Goal: Task Accomplishment & Management: Use online tool/utility

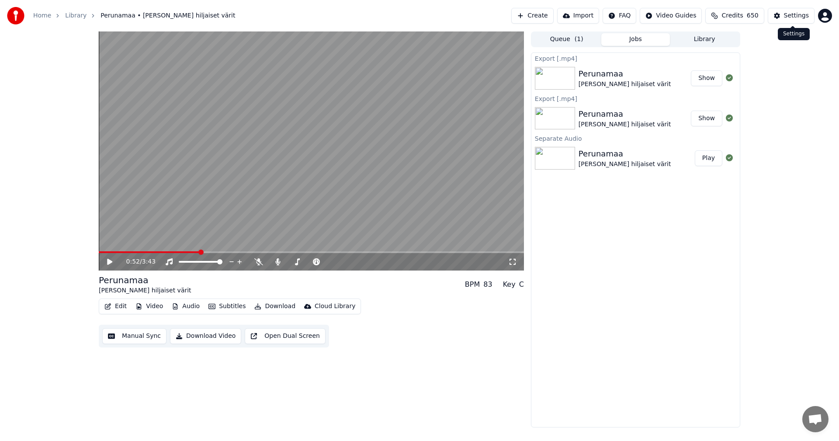
click at [795, 14] on div "Settings" at bounding box center [796, 15] width 25 height 9
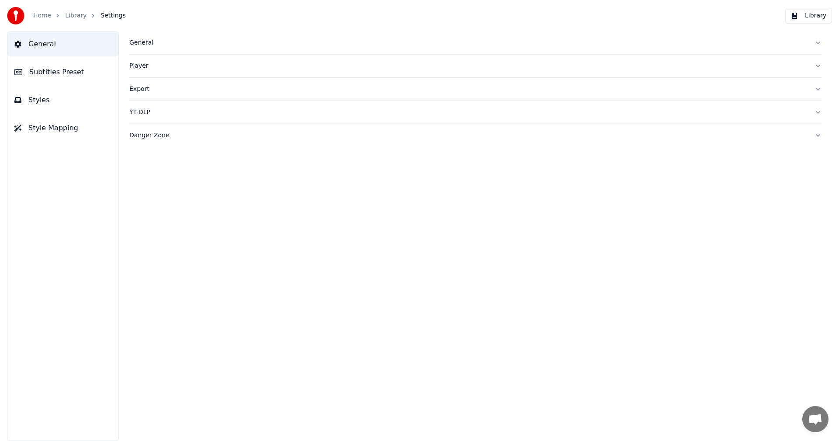
click at [62, 48] on button "General" at bounding box center [62, 44] width 111 height 24
click at [52, 46] on button "General" at bounding box center [62, 44] width 111 height 24
click at [135, 46] on div "General" at bounding box center [468, 42] width 678 height 9
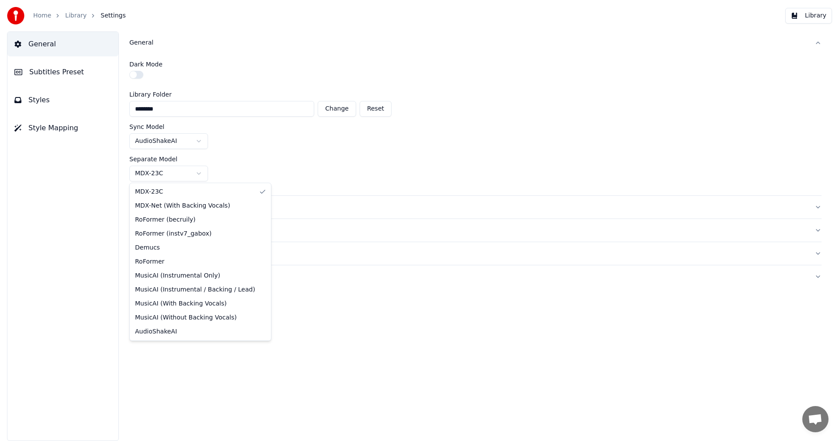
click at [201, 173] on html "Home Library Settings Library General Subtitles Preset Styles Style Mapping Gen…" at bounding box center [419, 220] width 839 height 441
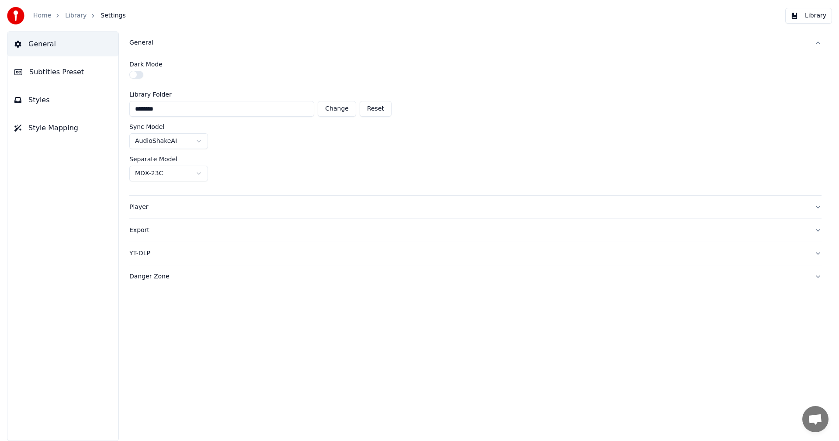
click at [201, 173] on html "Home Library Settings Library General Subtitles Preset Styles Style Mapping Gen…" at bounding box center [419, 220] width 839 height 441
click at [45, 15] on link "Home" at bounding box center [42, 15] width 18 height 9
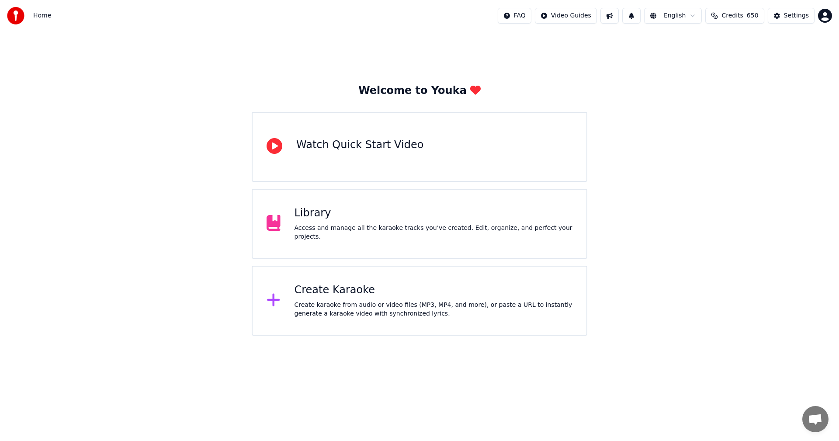
click at [340, 293] on div "Create Karaoke" at bounding box center [434, 290] width 278 height 14
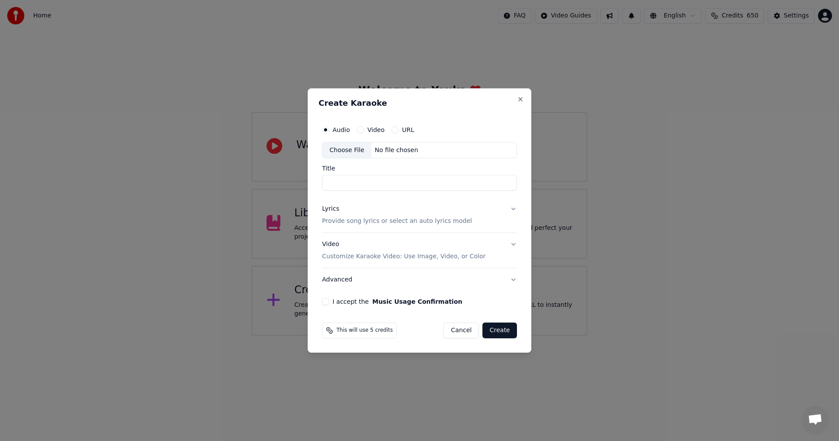
click at [347, 152] on div "Choose File" at bounding box center [346, 150] width 49 height 16
type input "**********"
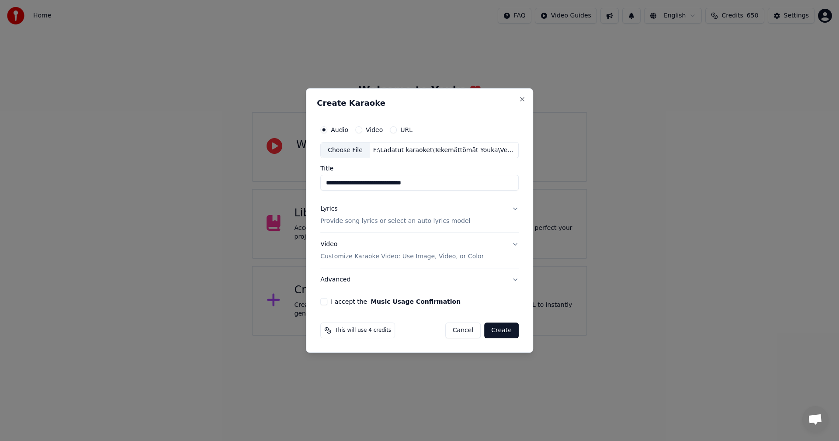
click at [512, 210] on button "Lyrics Provide song lyrics or select an auto lyrics model" at bounding box center [419, 215] width 198 height 35
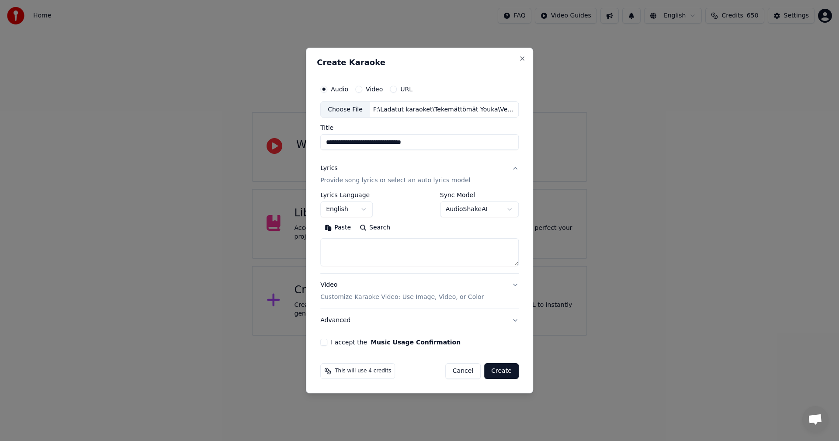
click at [341, 225] on button "Paste" at bounding box center [337, 228] width 35 height 14
click at [355, 211] on body "**********" at bounding box center [419, 168] width 839 height 336
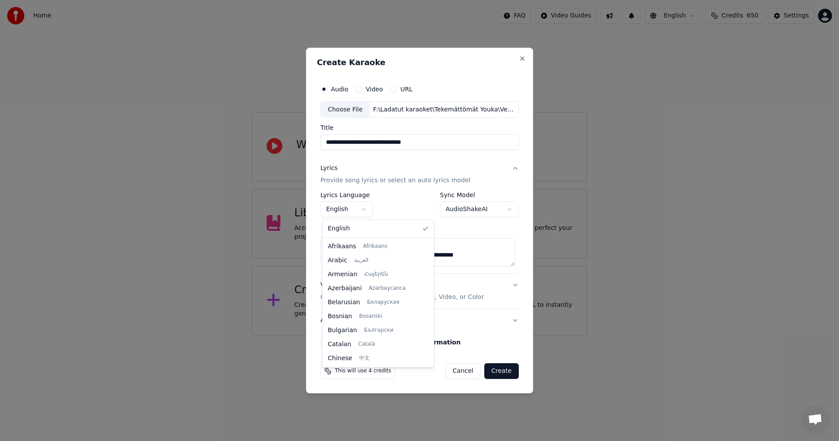
scroll to position [140, 0]
type textarea "**********"
select select "**"
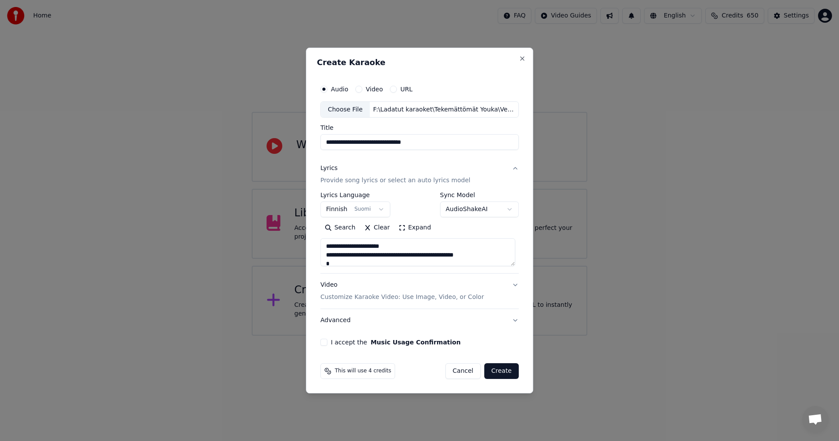
click at [327, 342] on button "I accept the Music Usage Confirmation" at bounding box center [323, 342] width 7 height 7
click at [501, 371] on button "Create" at bounding box center [501, 371] width 35 height 16
type textarea "**********"
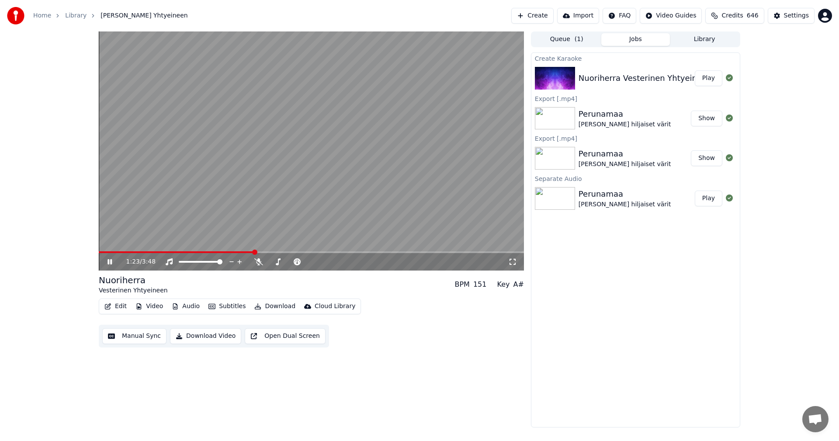
click at [157, 305] on button "Video" at bounding box center [149, 306] width 35 height 12
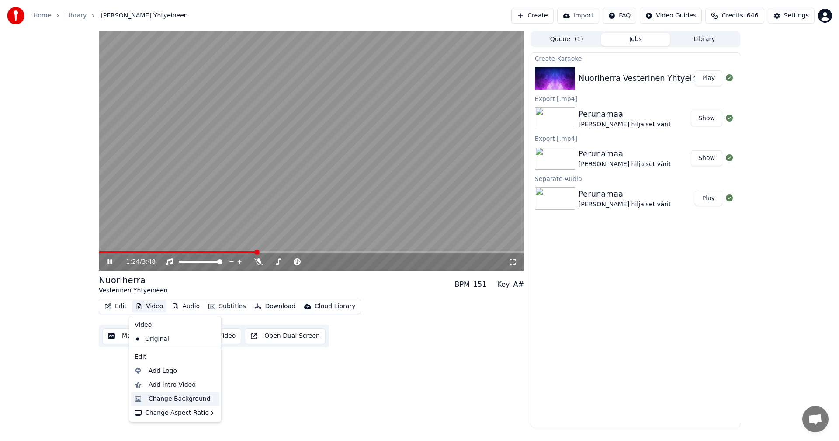
click at [165, 399] on div "Change Background" at bounding box center [180, 399] width 62 height 9
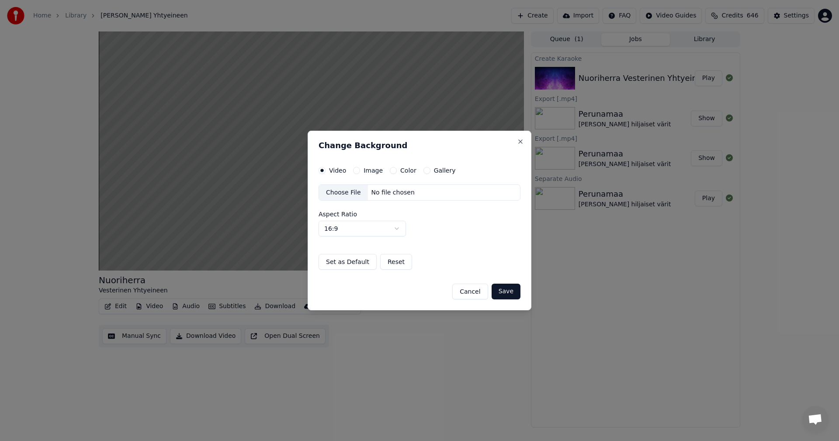
click at [357, 169] on button "Image" at bounding box center [356, 170] width 7 height 7
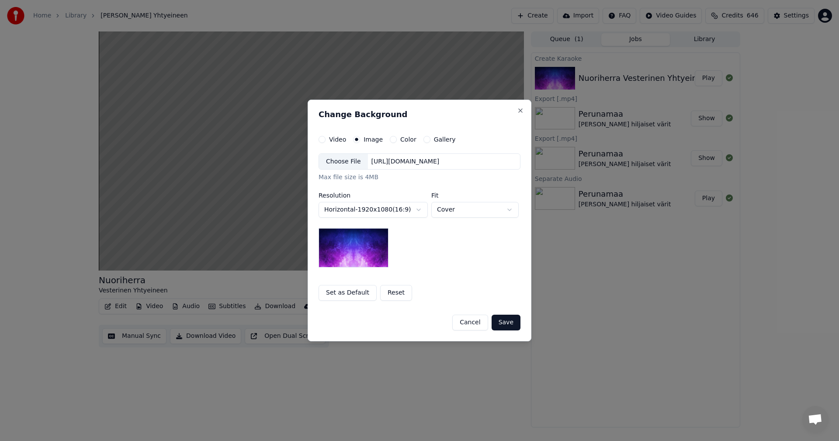
click at [353, 163] on div "Choose File" at bounding box center [343, 162] width 49 height 16
drag, startPoint x: 514, startPoint y: 323, endPoint x: 546, endPoint y: 324, distance: 31.5
click at [514, 323] on button "Save" at bounding box center [506, 323] width 29 height 16
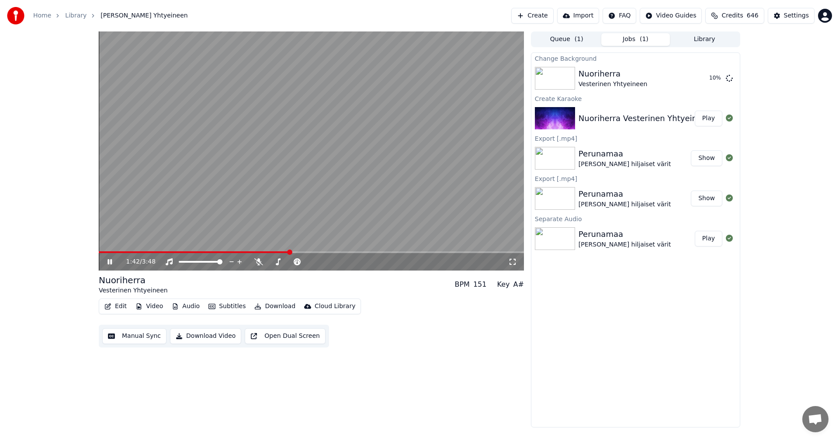
click at [107, 262] on icon at bounding box center [116, 261] width 21 height 7
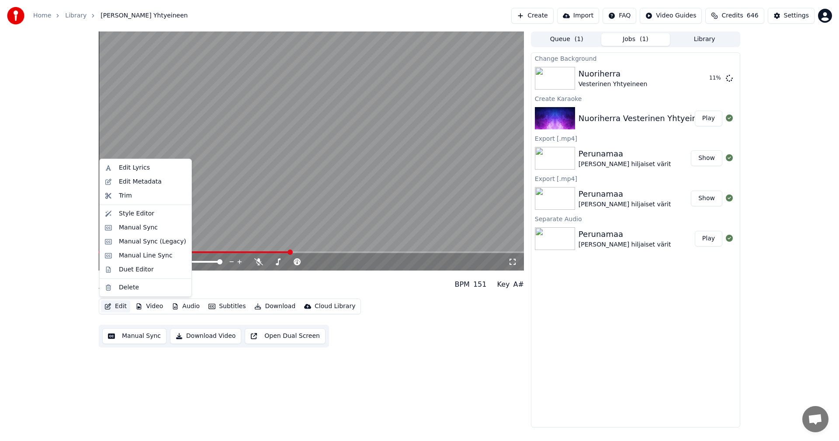
click at [114, 308] on button "Edit" at bounding box center [115, 306] width 29 height 12
click at [137, 242] on div "Manual Sync (Legacy)" at bounding box center [152, 241] width 67 height 9
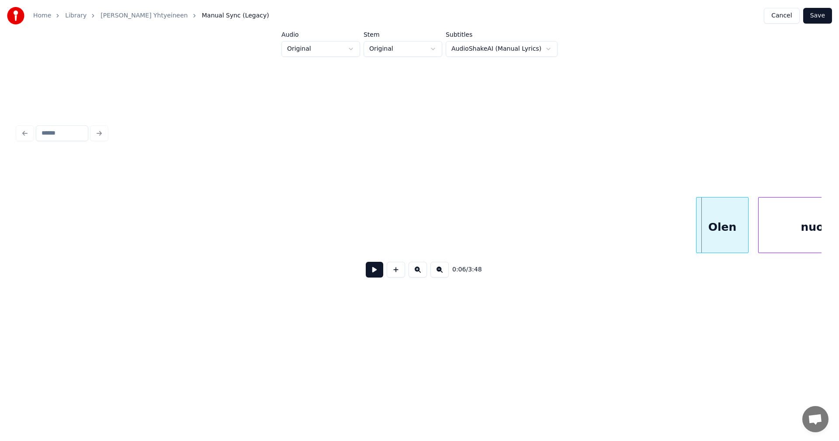
click at [731, 242] on div "Olen" at bounding box center [723, 227] width 52 height 59
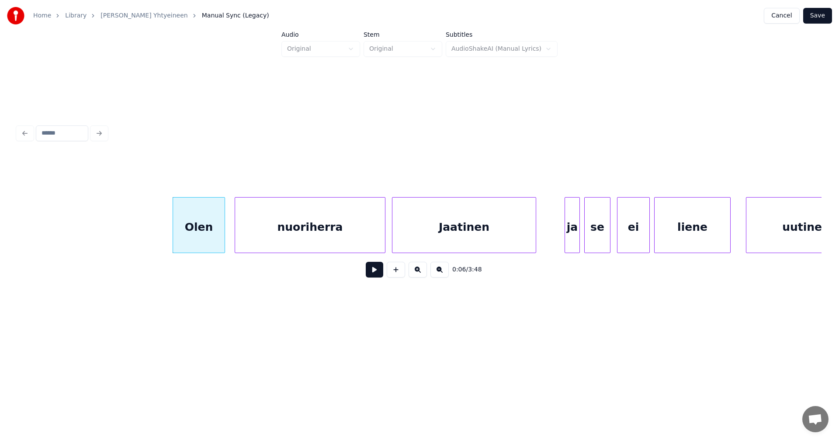
scroll to position [0, 524]
click at [376, 273] on button at bounding box center [374, 270] width 17 height 16
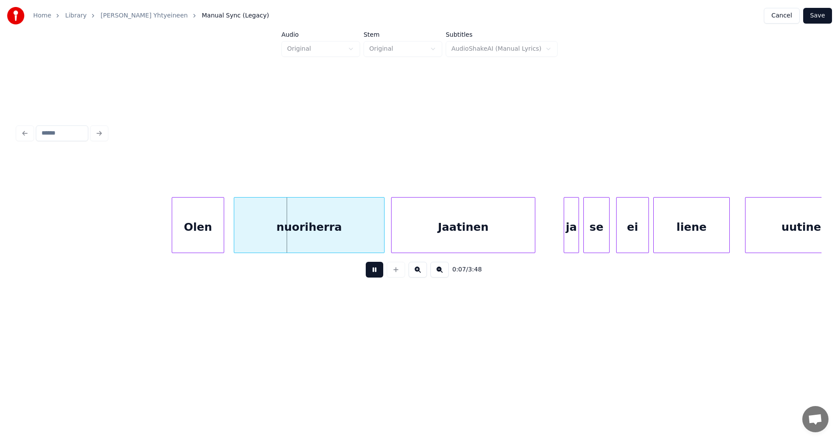
click at [376, 273] on button at bounding box center [374, 270] width 17 height 16
click at [285, 248] on div "nuoriherra" at bounding box center [309, 227] width 150 height 59
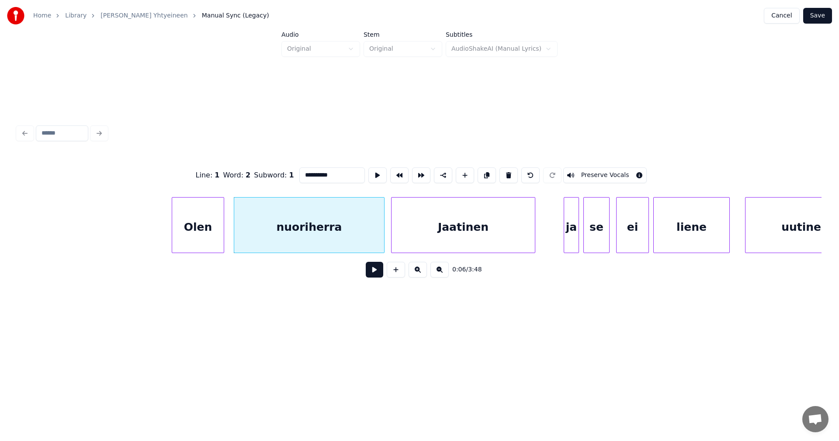
click at [371, 274] on button at bounding box center [374, 270] width 17 height 16
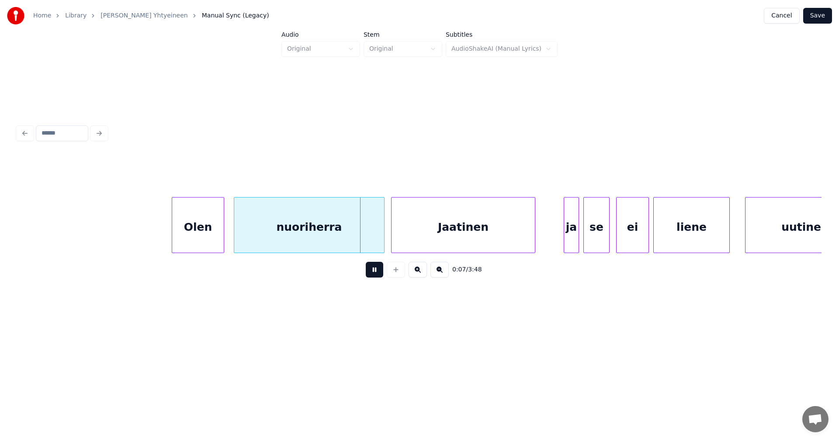
click at [371, 274] on button at bounding box center [374, 270] width 17 height 16
click at [222, 246] on div at bounding box center [222, 225] width 3 height 55
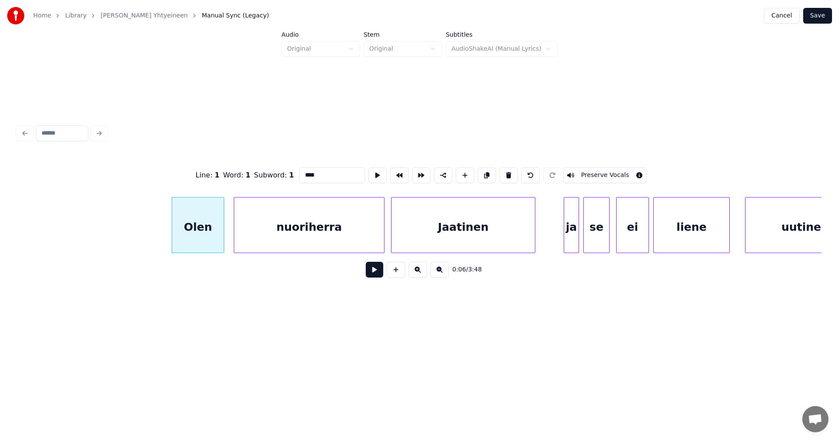
click at [370, 274] on button at bounding box center [374, 270] width 17 height 16
click at [372, 273] on button at bounding box center [374, 270] width 17 height 16
click at [219, 232] on div at bounding box center [220, 225] width 3 height 55
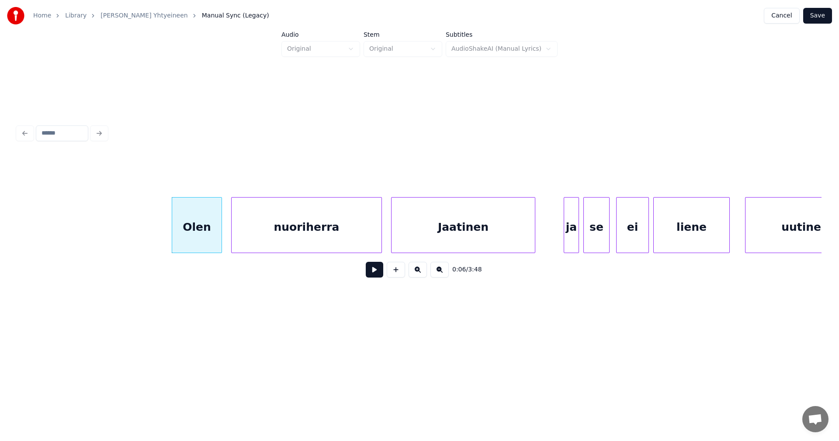
click at [249, 238] on div "nuoriherra" at bounding box center [307, 227] width 150 height 59
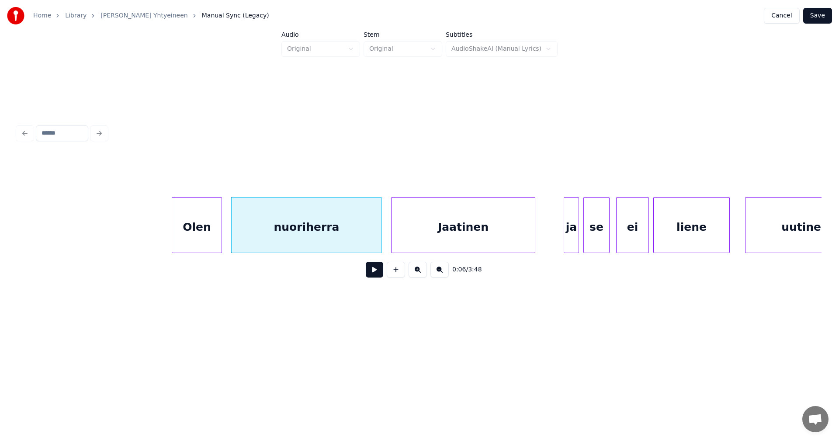
click at [376, 273] on button at bounding box center [374, 270] width 17 height 16
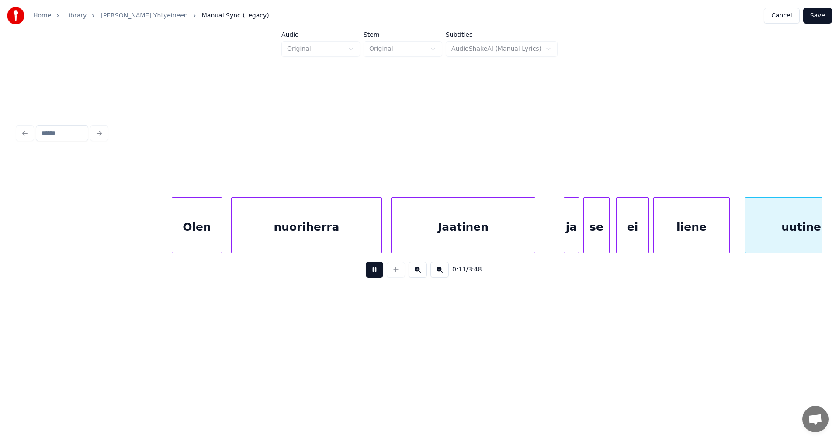
drag, startPoint x: 376, startPoint y: 273, endPoint x: 446, endPoint y: 269, distance: 70.5
click at [376, 273] on button at bounding box center [374, 270] width 17 height 16
click at [601, 238] on div "se" at bounding box center [596, 227] width 25 height 59
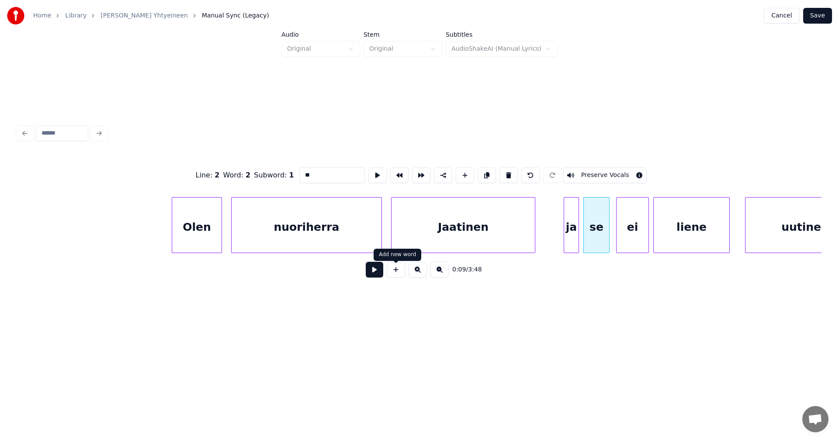
click at [379, 277] on button at bounding box center [374, 270] width 17 height 16
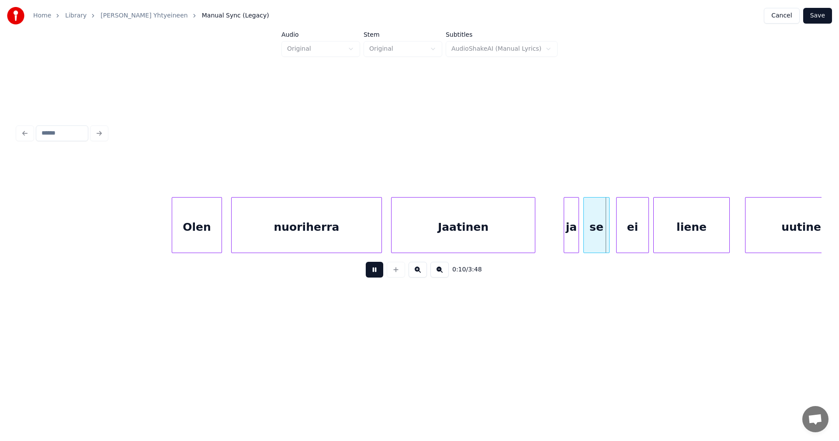
click at [379, 277] on button at bounding box center [374, 270] width 17 height 16
click at [606, 235] on div at bounding box center [605, 225] width 3 height 55
click at [620, 236] on div "ei" at bounding box center [630, 227] width 32 height 59
click at [378, 276] on button at bounding box center [374, 270] width 17 height 16
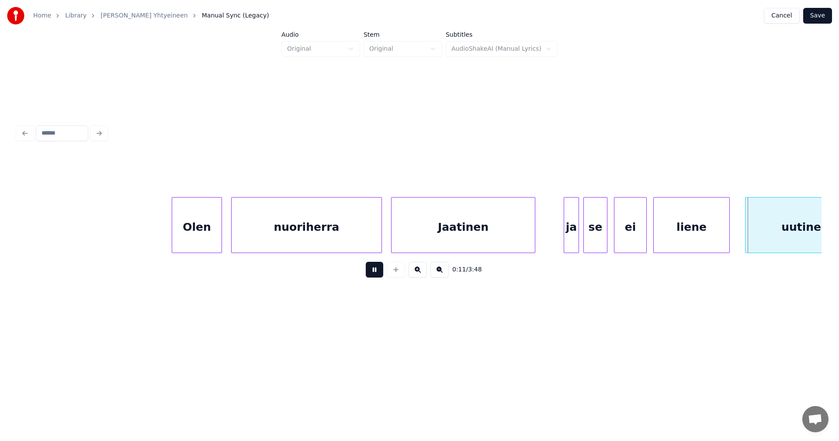
click at [378, 276] on button at bounding box center [374, 270] width 17 height 16
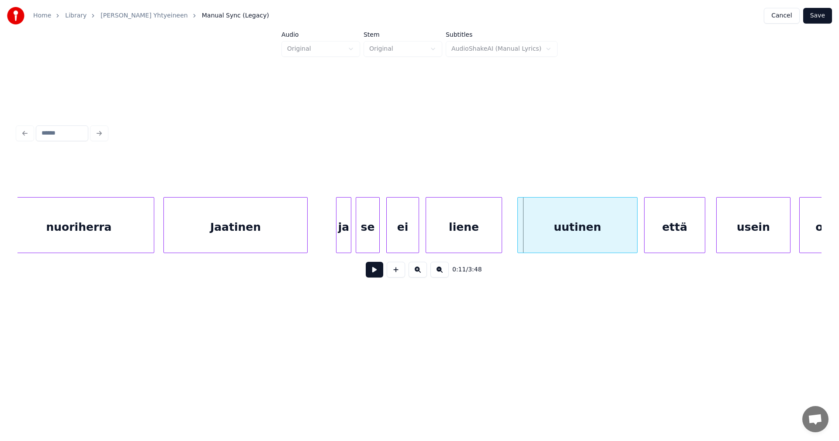
scroll to position [0, 769]
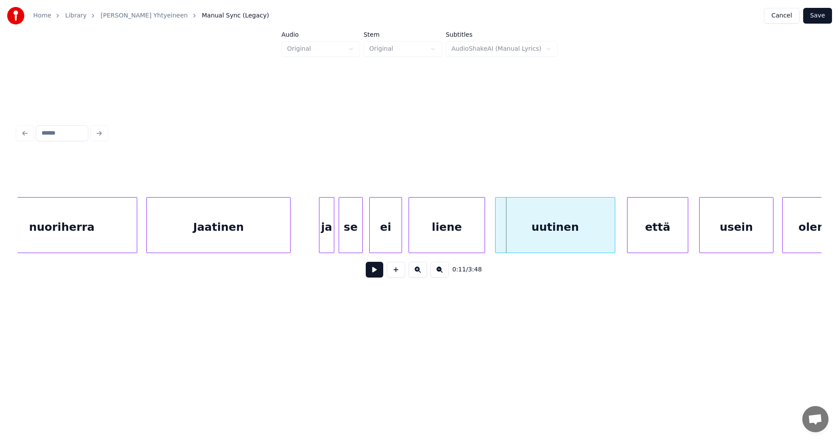
click at [567, 234] on div "uutinen" at bounding box center [555, 227] width 119 height 59
click at [371, 273] on button at bounding box center [374, 270] width 17 height 16
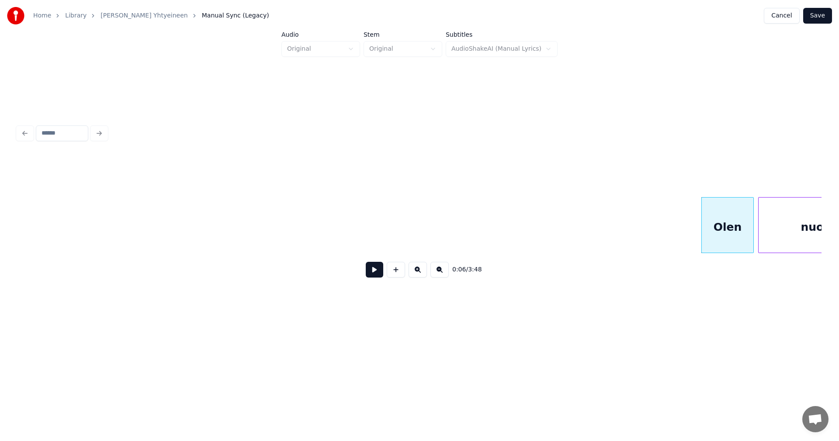
click at [824, 14] on button "Save" at bounding box center [817, 16] width 29 height 16
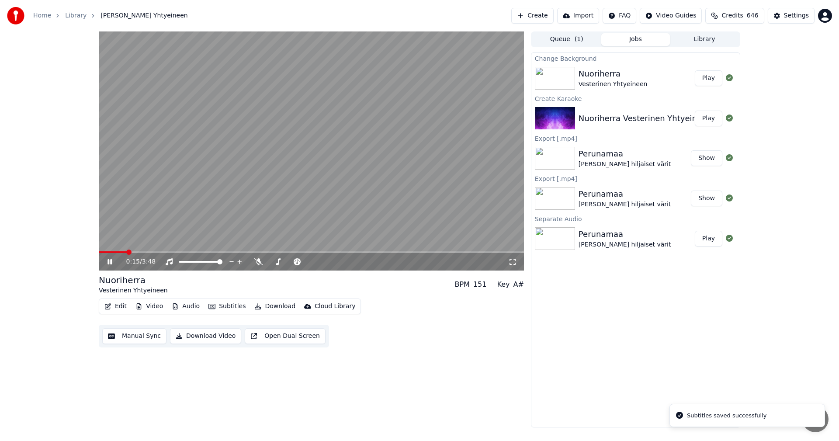
click at [126, 252] on span at bounding box center [311, 252] width 425 height 2
click at [256, 261] on icon at bounding box center [258, 261] width 9 height 7
click at [119, 305] on button "Edit" at bounding box center [115, 306] width 29 height 12
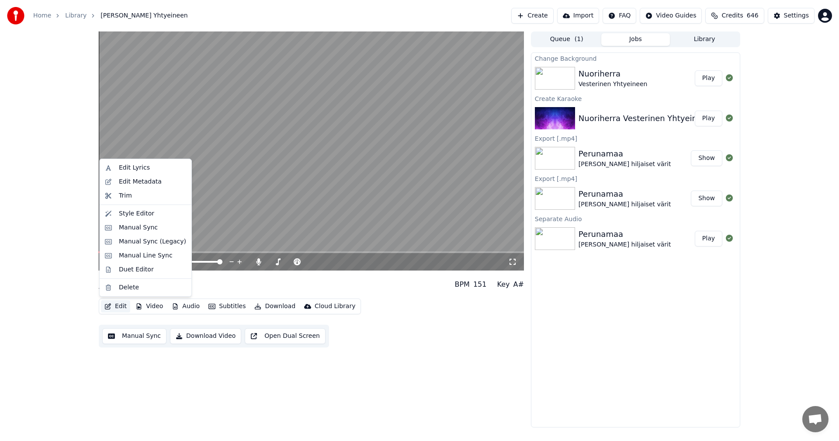
click at [63, 299] on div "0:20 / 3:48 Nuoriherra Vesterinen Yhtyeineen BPM 151 Key A# Edit Video Audio Su…" at bounding box center [419, 229] width 839 height 396
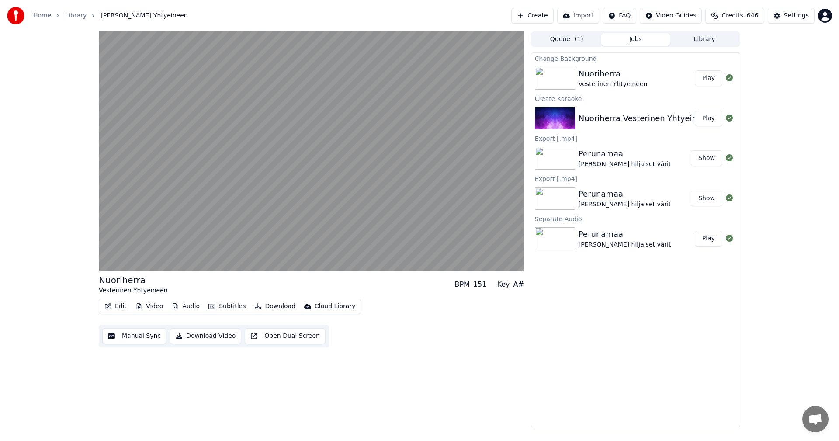
click at [123, 305] on button "Edit" at bounding box center [115, 306] width 29 height 12
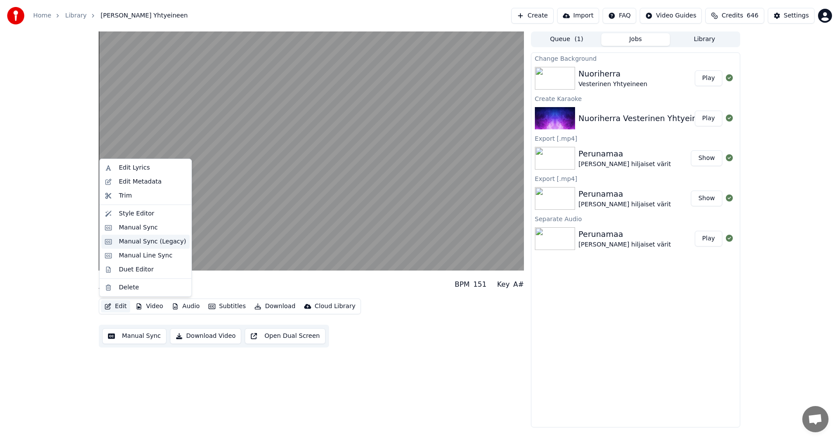
click at [149, 242] on div "Manual Sync (Legacy)" at bounding box center [152, 241] width 67 height 9
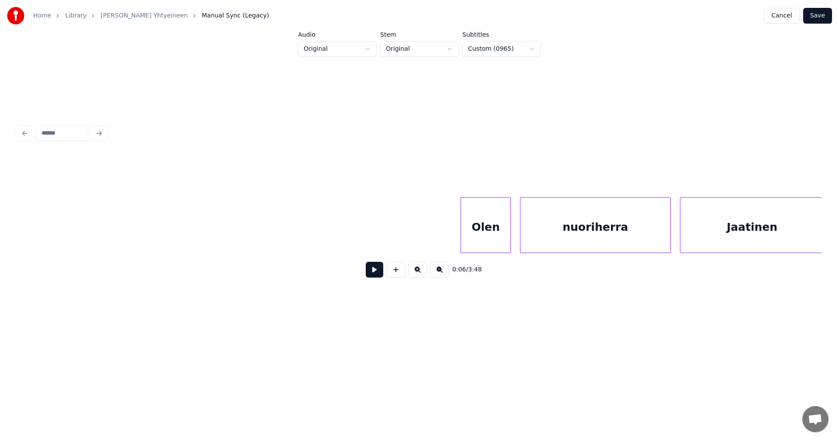
scroll to position [0, 249]
click at [537, 232] on div "nuoriherra" at bounding box center [582, 227] width 150 height 59
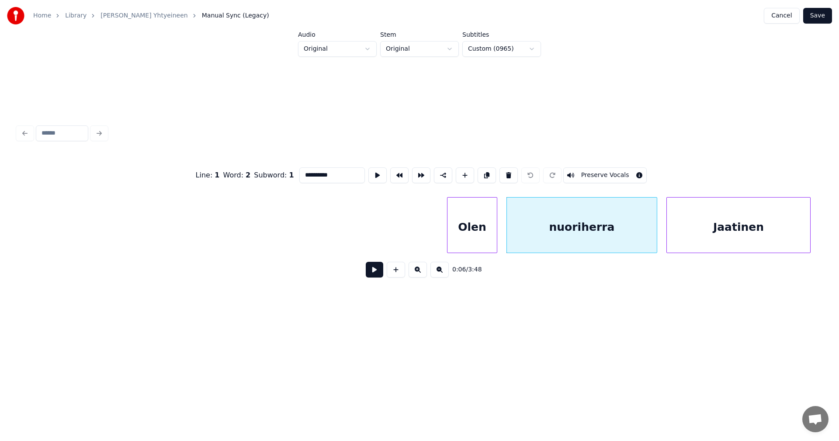
click at [377, 277] on button at bounding box center [374, 270] width 17 height 16
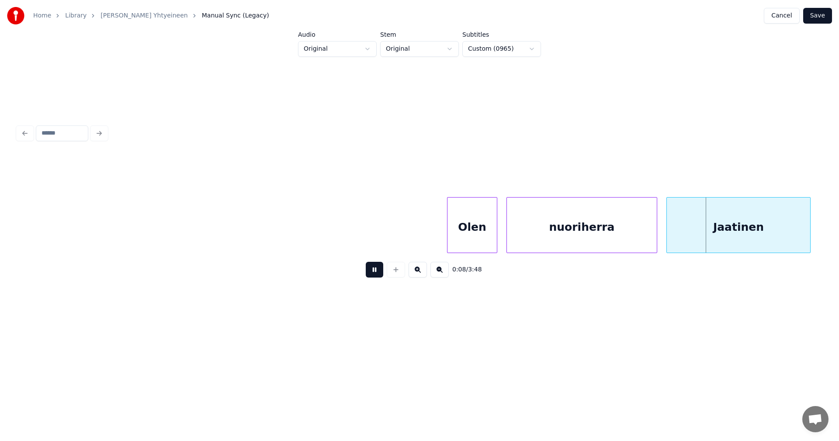
click at [377, 277] on button at bounding box center [374, 270] width 17 height 16
click at [586, 225] on div "nuoriherra" at bounding box center [579, 227] width 150 height 59
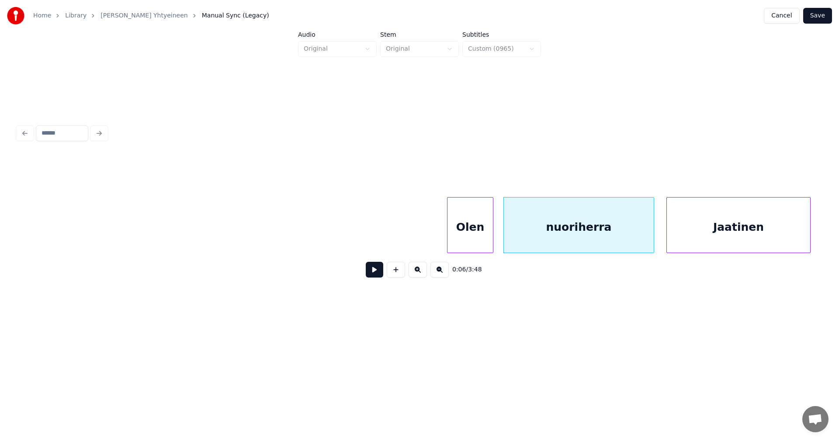
click at [492, 237] on div at bounding box center [491, 225] width 3 height 55
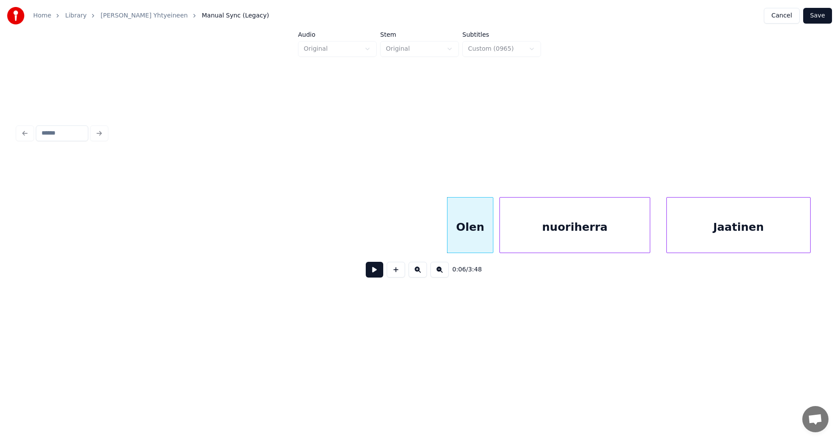
click at [520, 235] on div "nuoriherra" at bounding box center [575, 227] width 150 height 59
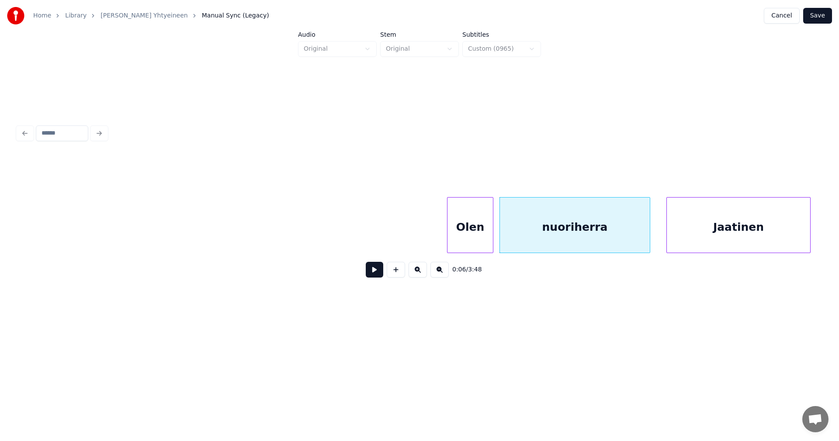
click at [379, 272] on button at bounding box center [374, 270] width 17 height 16
drag, startPoint x: 379, startPoint y: 272, endPoint x: 502, endPoint y: 236, distance: 128.2
click at [381, 272] on button at bounding box center [374, 270] width 17 height 16
click at [543, 223] on div "nuoriherra" at bounding box center [582, 227] width 150 height 59
click at [482, 232] on div "Olen" at bounding box center [469, 227] width 45 height 59
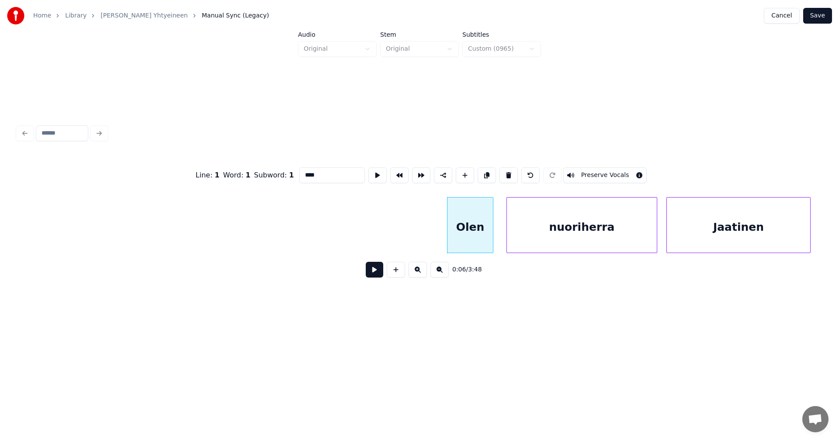
click at [376, 276] on button at bounding box center [374, 270] width 17 height 16
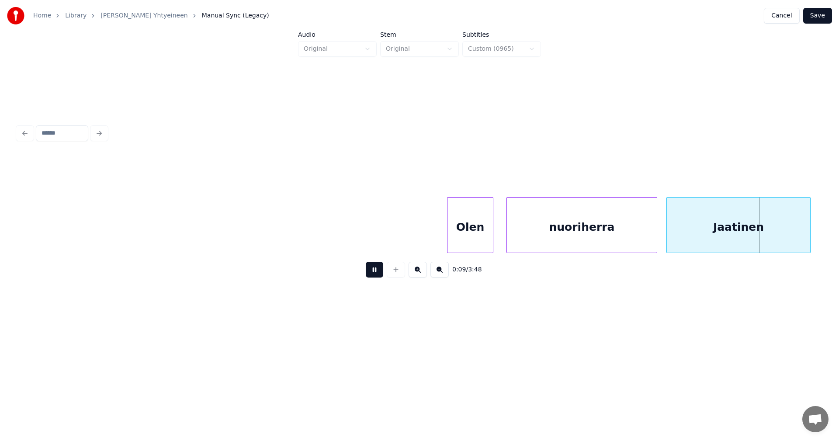
click at [376, 275] on button at bounding box center [374, 270] width 17 height 16
click at [552, 230] on div "nuoriherra" at bounding box center [582, 227] width 150 height 59
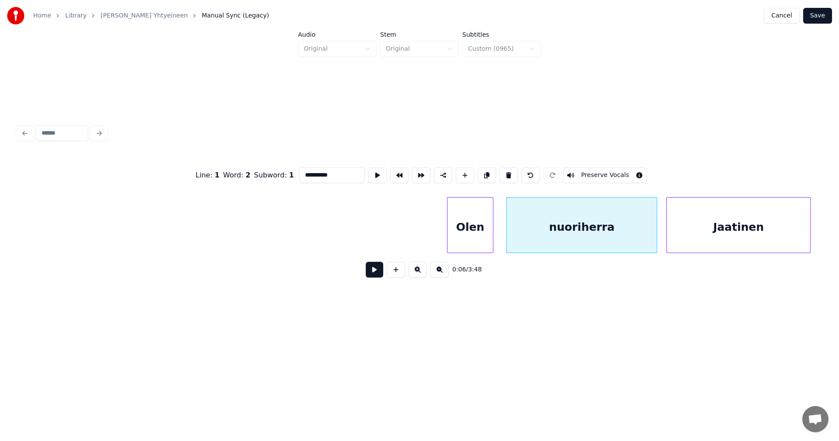
click at [367, 276] on button at bounding box center [374, 270] width 17 height 16
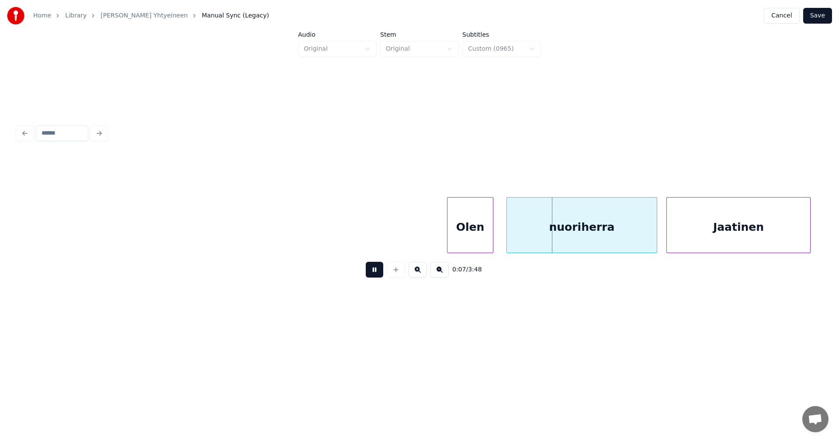
drag, startPoint x: 374, startPoint y: 274, endPoint x: 391, endPoint y: 267, distance: 17.4
click at [376, 273] on button at bounding box center [374, 270] width 17 height 16
click at [505, 227] on div at bounding box center [506, 225] width 3 height 55
click at [380, 274] on button at bounding box center [374, 270] width 17 height 16
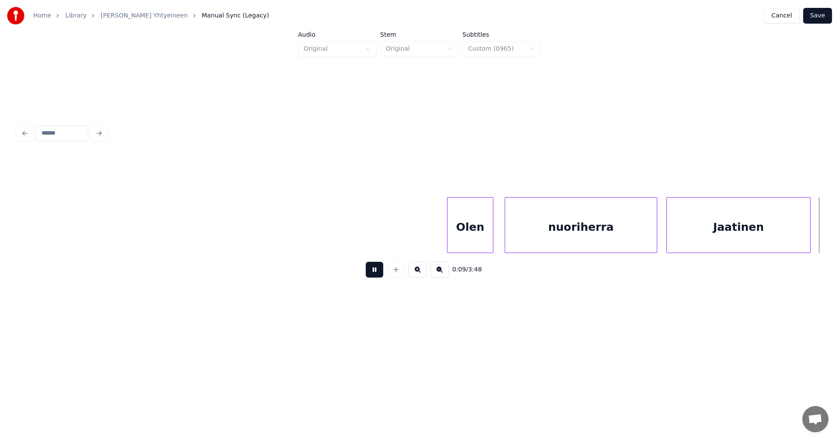
scroll to position [0, 1054]
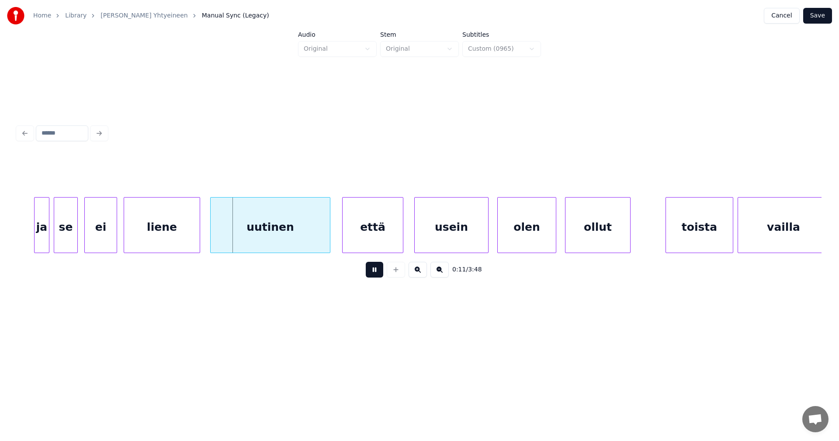
click at [380, 273] on button at bounding box center [374, 270] width 17 height 16
click at [174, 240] on div "liene" at bounding box center [162, 227] width 76 height 59
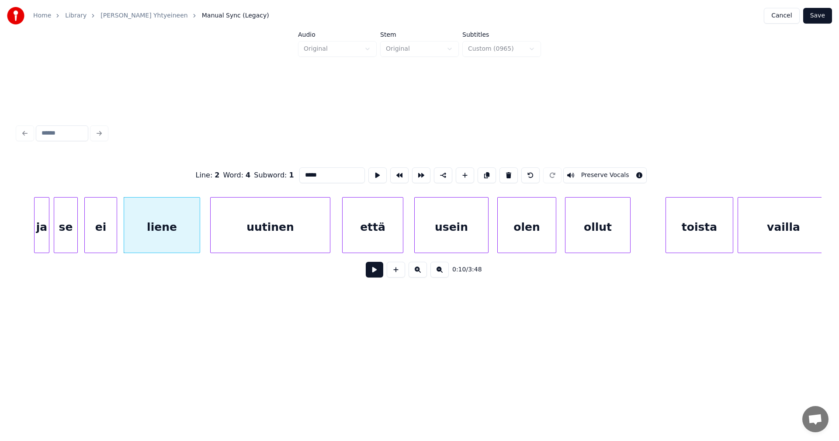
click at [371, 276] on button at bounding box center [374, 270] width 17 height 16
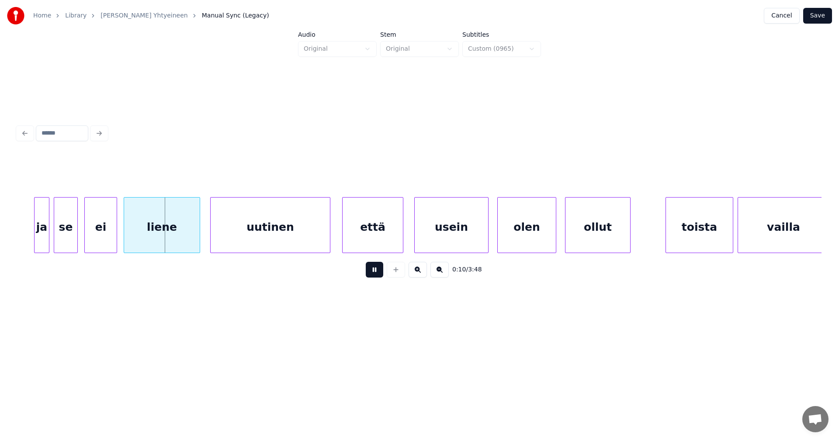
click at [373, 275] on button at bounding box center [374, 270] width 17 height 16
click at [91, 230] on div "ei" at bounding box center [101, 227] width 32 height 59
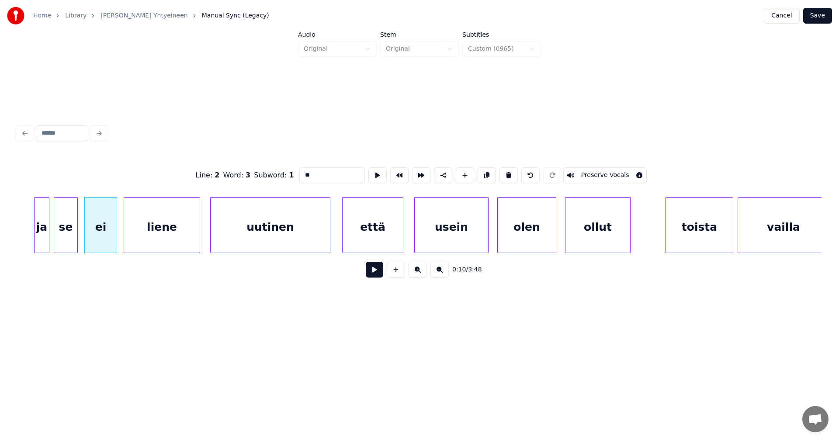
click at [378, 274] on button at bounding box center [374, 270] width 17 height 16
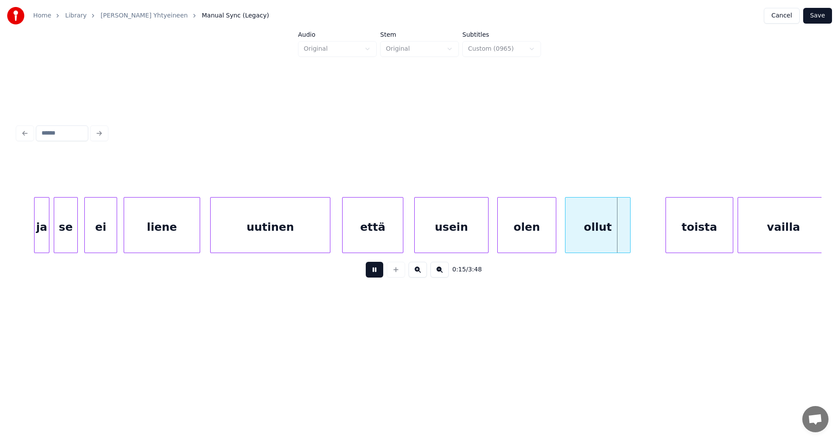
click at [377, 274] on button at bounding box center [374, 270] width 17 height 16
click at [509, 239] on div "olen" at bounding box center [526, 227] width 58 height 59
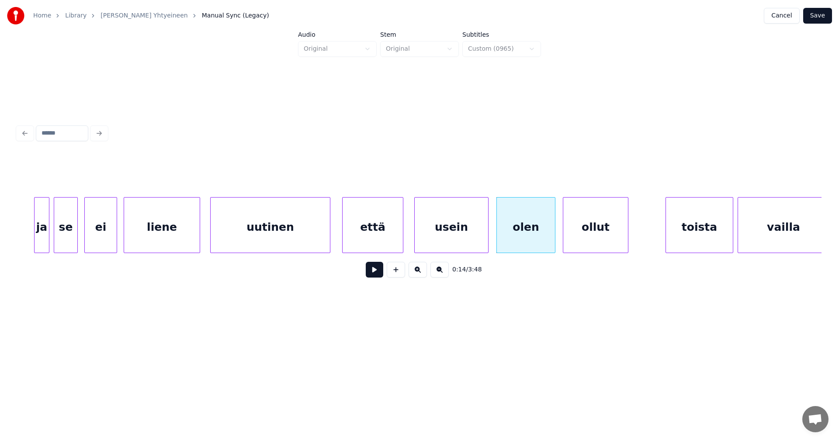
click at [579, 242] on div "ollut" at bounding box center [595, 227] width 65 height 59
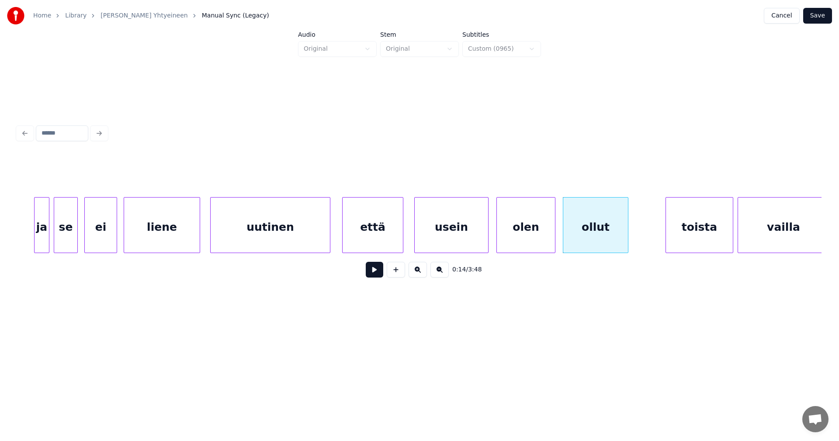
click at [374, 277] on button at bounding box center [374, 270] width 17 height 16
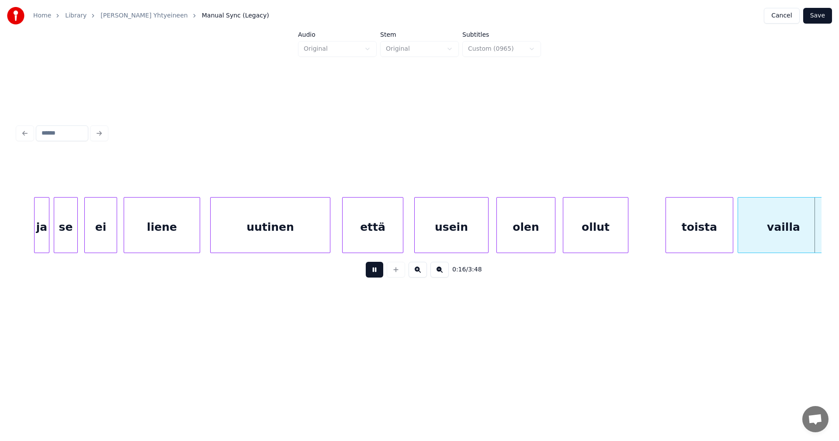
scroll to position [0, 1858]
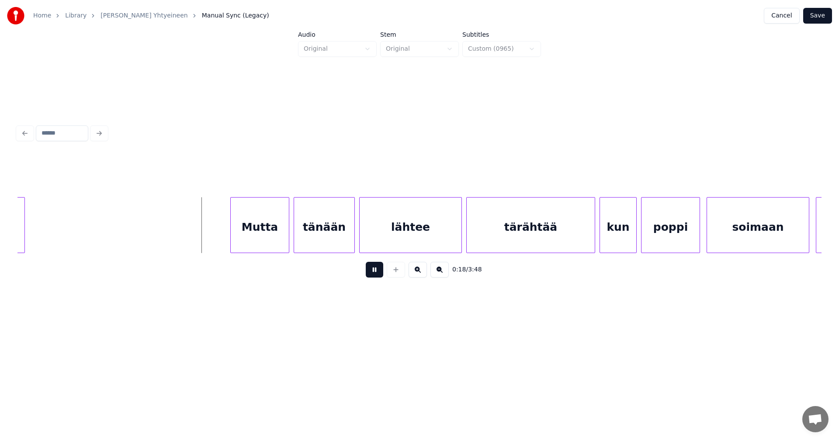
click at [375, 277] on button at bounding box center [374, 270] width 17 height 16
click at [263, 239] on div "Mutta" at bounding box center [256, 227] width 58 height 59
click at [377, 277] on button at bounding box center [374, 270] width 17 height 16
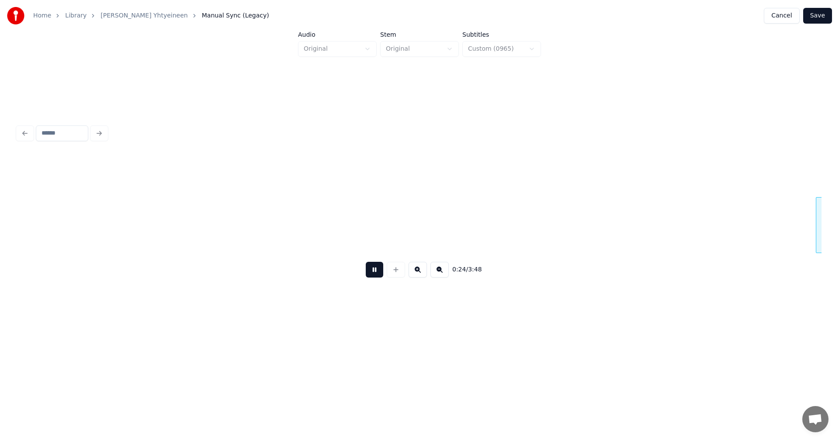
scroll to position [0, 2663]
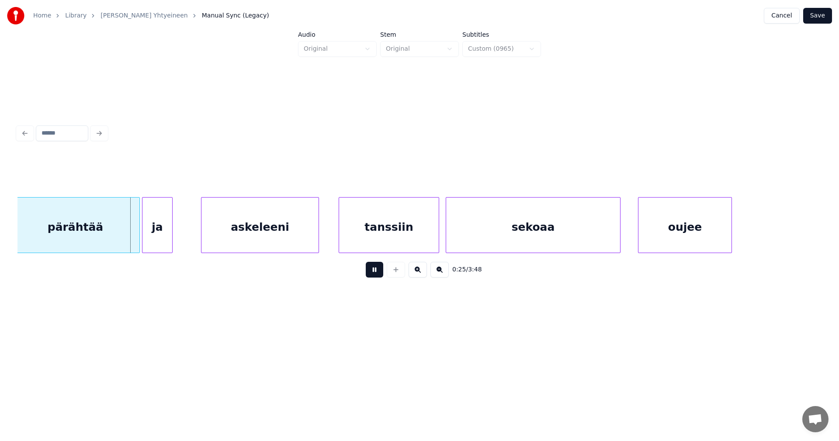
click at [377, 275] on button at bounding box center [374, 270] width 17 height 16
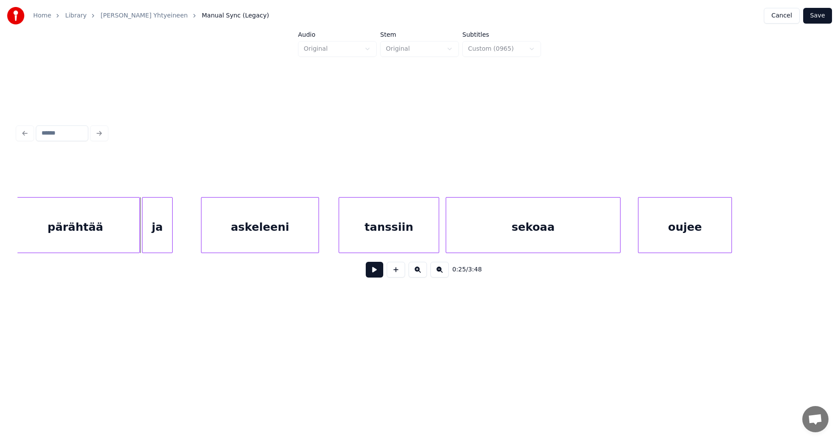
click at [378, 271] on button at bounding box center [374, 270] width 17 height 16
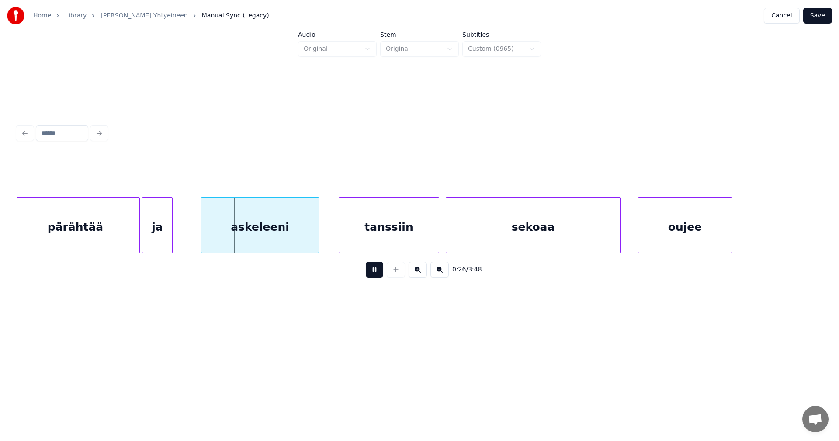
drag, startPoint x: 378, startPoint y: 271, endPoint x: 219, endPoint y: 247, distance: 160.4
click at [370, 270] on button at bounding box center [374, 270] width 17 height 16
click at [167, 234] on div "ja" at bounding box center [166, 227] width 30 height 59
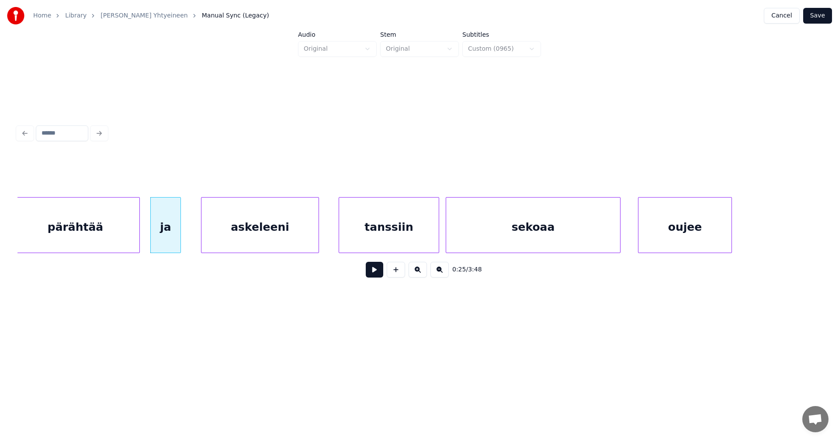
click at [375, 273] on button at bounding box center [374, 270] width 17 height 16
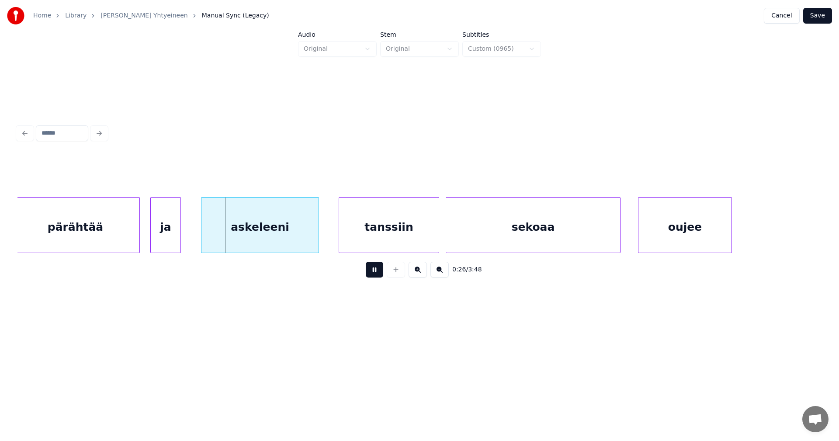
click at [375, 273] on button at bounding box center [374, 270] width 17 height 16
click at [125, 224] on div "pärähtää" at bounding box center [75, 227] width 128 height 59
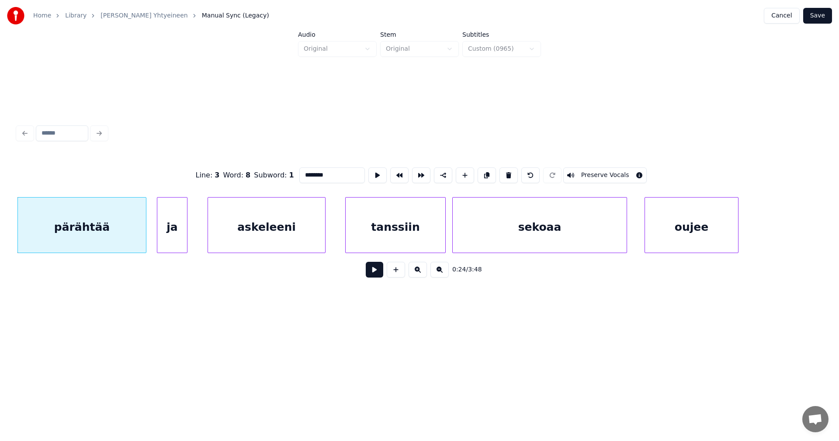
click at [373, 269] on button at bounding box center [374, 270] width 17 height 16
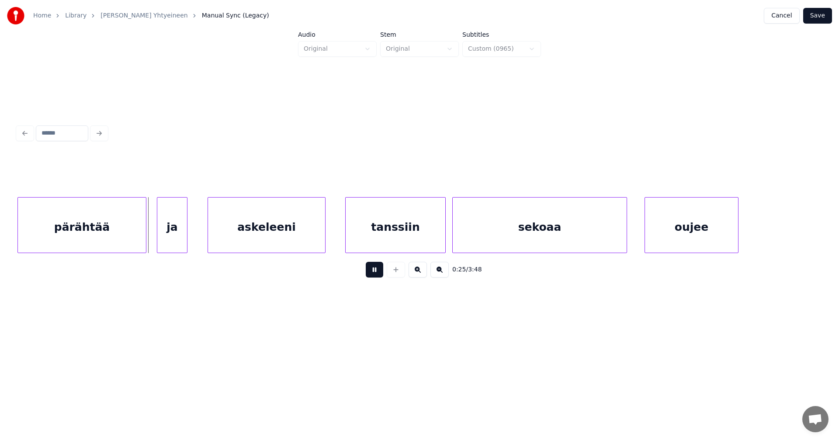
click at [373, 270] on button at bounding box center [374, 270] width 17 height 16
click at [157, 236] on div "ja" at bounding box center [172, 225] width 31 height 56
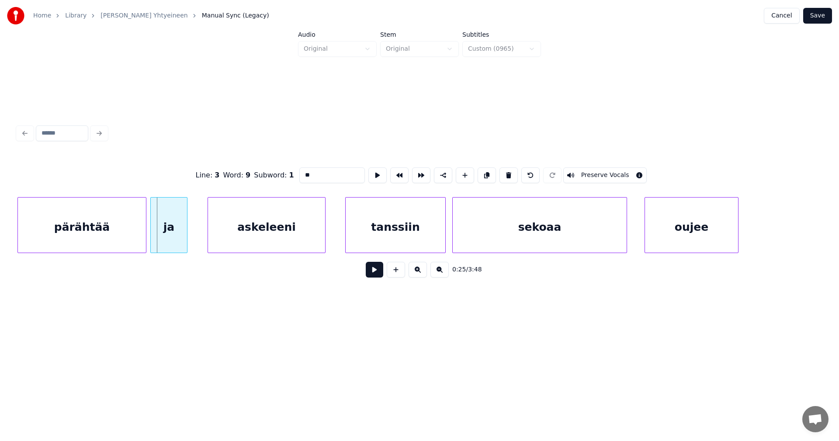
click at [152, 239] on div at bounding box center [152, 225] width 3 height 55
click at [376, 274] on button at bounding box center [374, 270] width 17 height 16
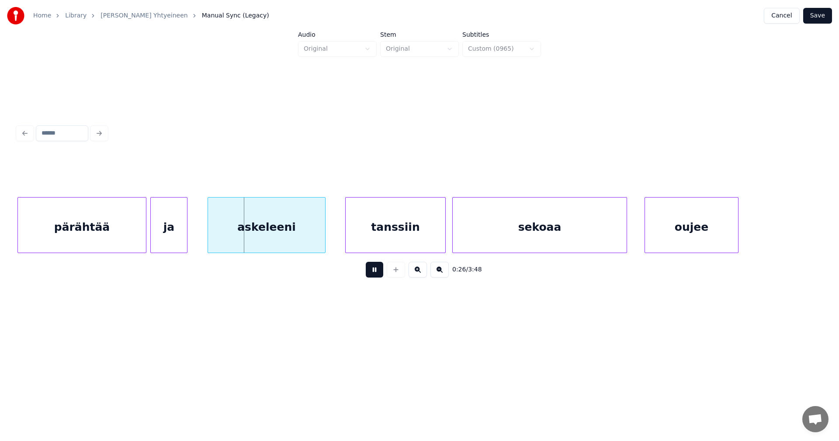
click at [376, 274] on button at bounding box center [374, 270] width 17 height 16
click at [290, 239] on div "askeleeni" at bounding box center [266, 227] width 117 height 59
click at [370, 272] on button at bounding box center [374, 270] width 17 height 16
click at [374, 272] on button at bounding box center [374, 270] width 17 height 16
click at [221, 231] on div "askeleeni" at bounding box center [266, 227] width 117 height 59
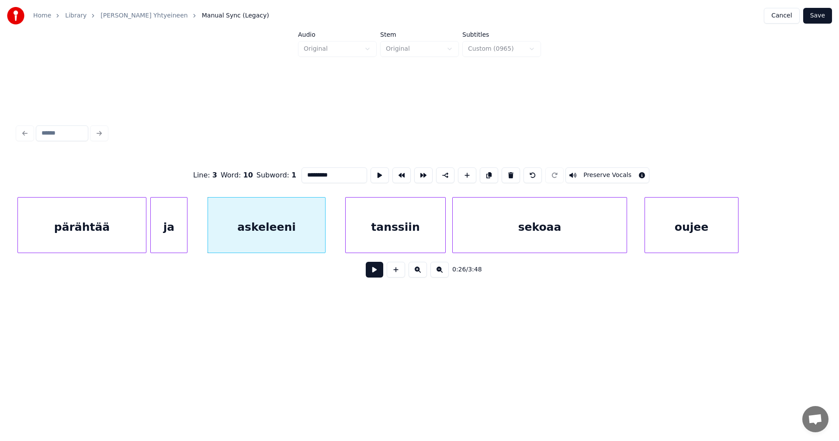
click at [124, 239] on div "pärähtää" at bounding box center [82, 227] width 128 height 59
type input "********"
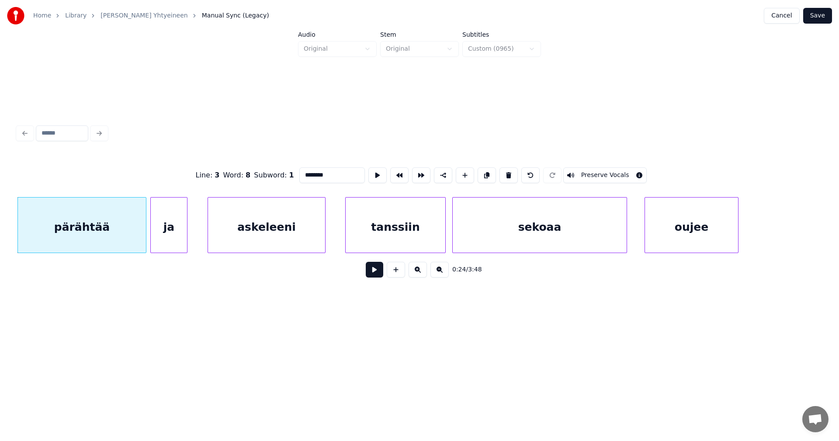
click at [376, 277] on button at bounding box center [374, 270] width 17 height 16
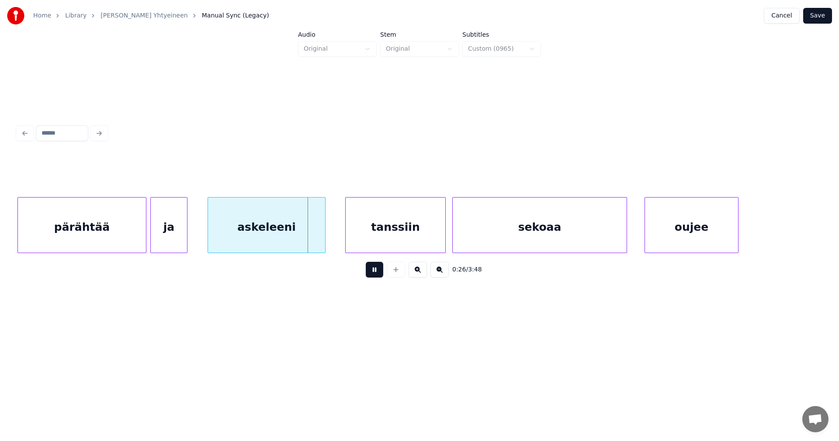
click at [376, 277] on button at bounding box center [374, 270] width 17 height 16
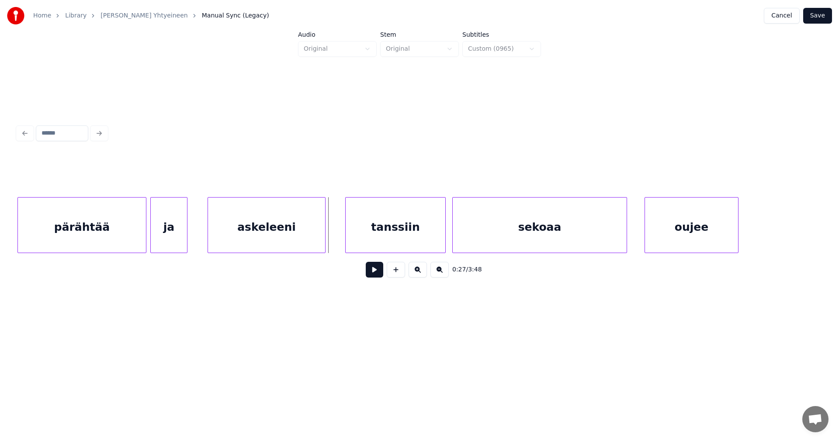
click at [176, 240] on div "ja" at bounding box center [169, 227] width 36 height 59
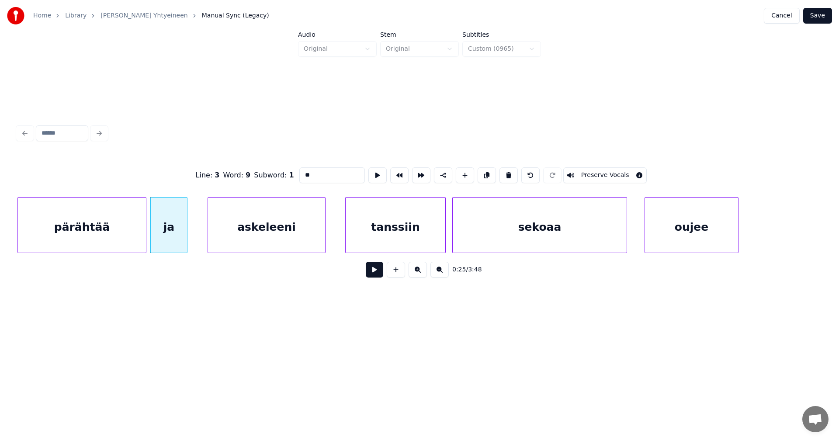
click at [374, 273] on button at bounding box center [374, 270] width 17 height 16
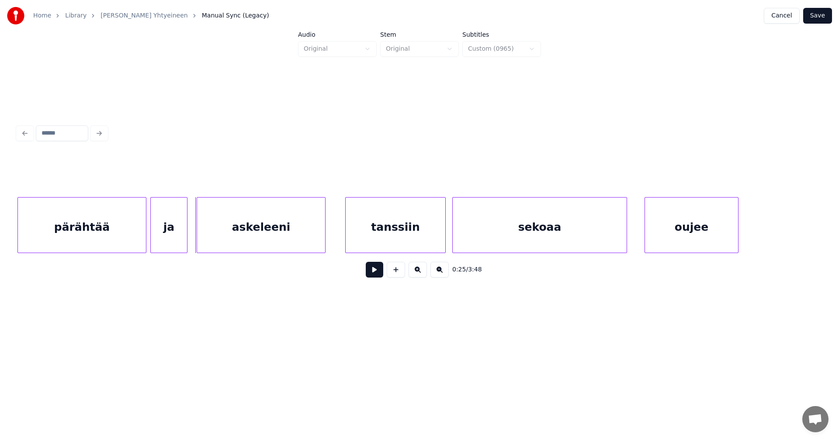
click at [198, 238] on div at bounding box center [198, 225] width 3 height 55
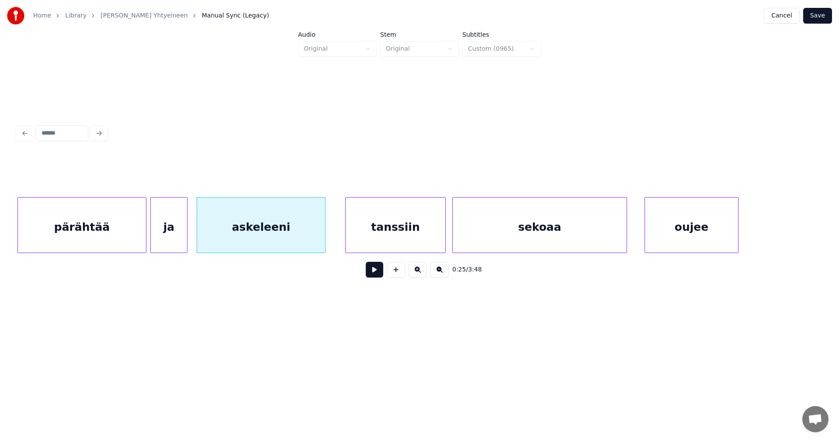
click at [377, 274] on button at bounding box center [374, 270] width 17 height 16
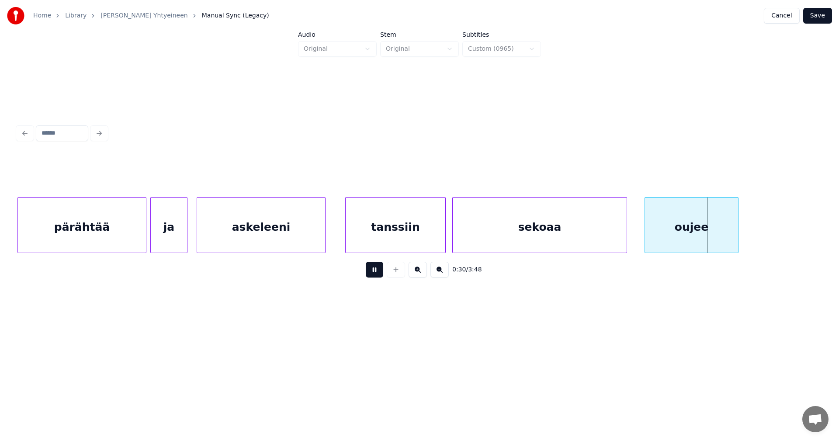
click at [378, 274] on button at bounding box center [374, 270] width 17 height 16
click at [645, 238] on div at bounding box center [644, 225] width 3 height 55
click at [379, 271] on button at bounding box center [374, 270] width 17 height 16
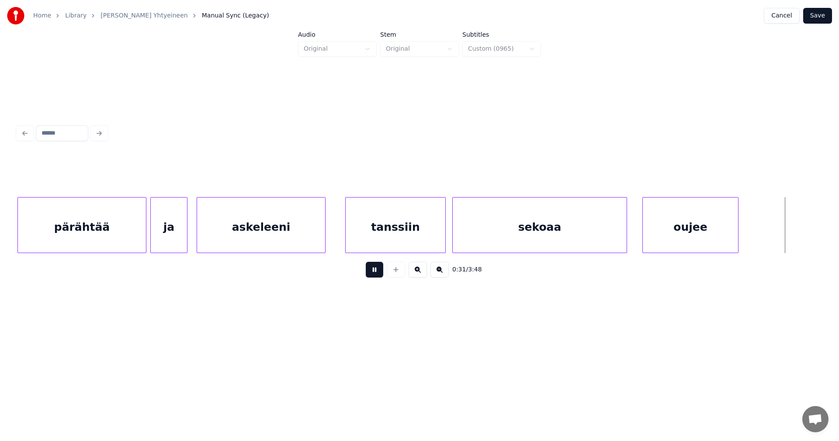
click at [379, 271] on button at bounding box center [374, 270] width 17 height 16
click at [743, 239] on div at bounding box center [743, 225] width 3 height 55
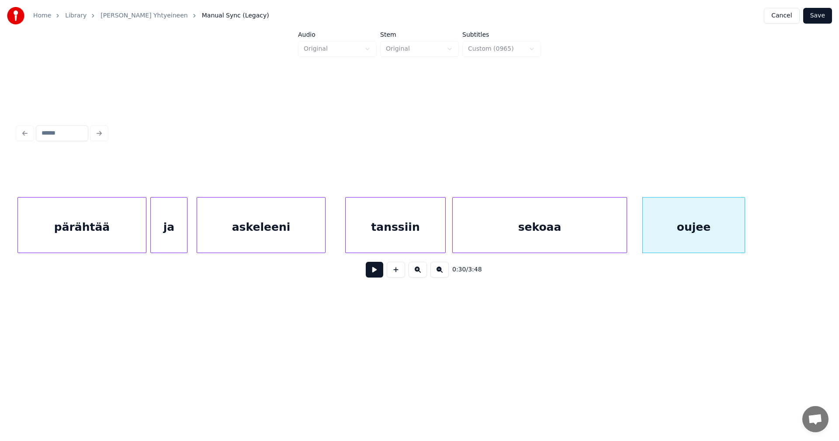
click at [374, 277] on button at bounding box center [374, 270] width 17 height 16
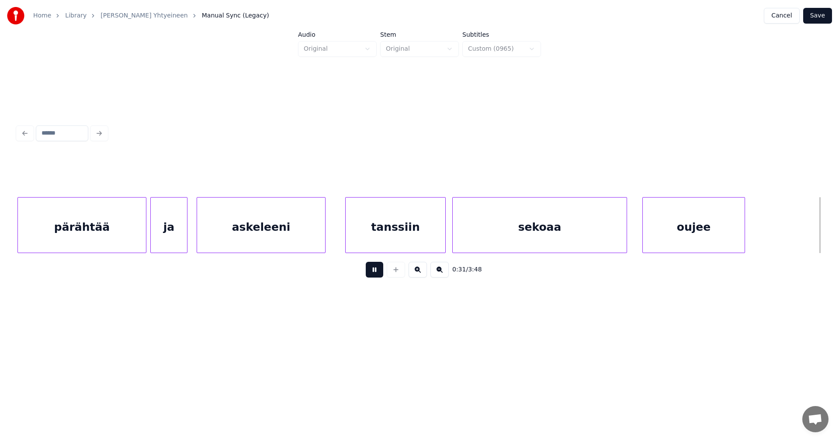
scroll to position [0, 3461]
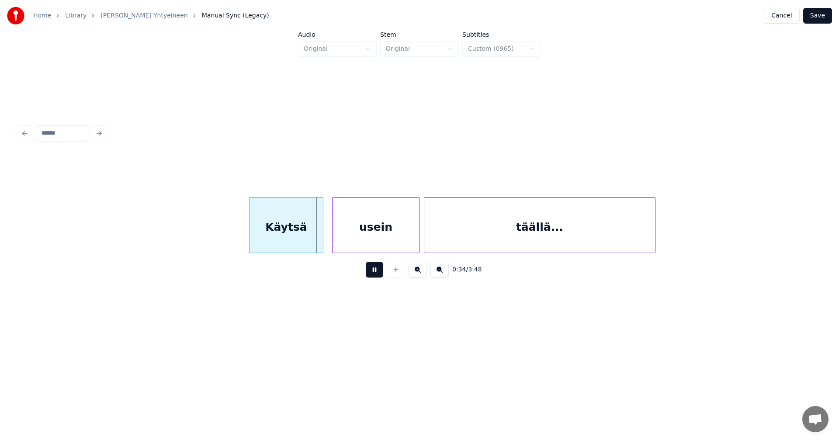
click at [374, 277] on button at bounding box center [374, 270] width 17 height 16
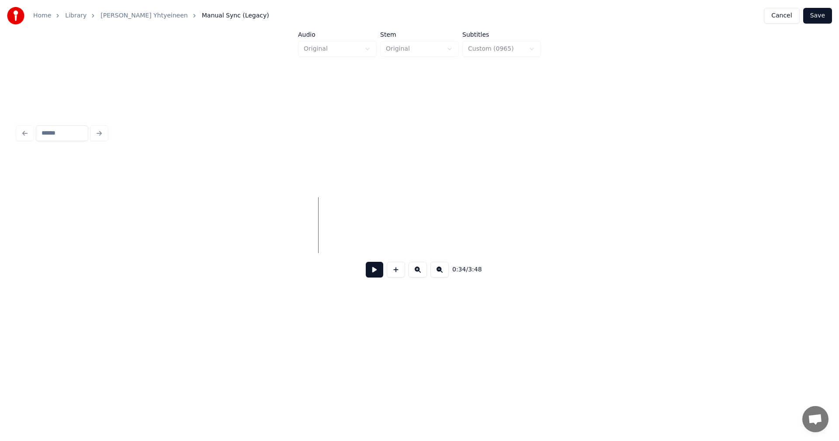
scroll to position [0, 2757]
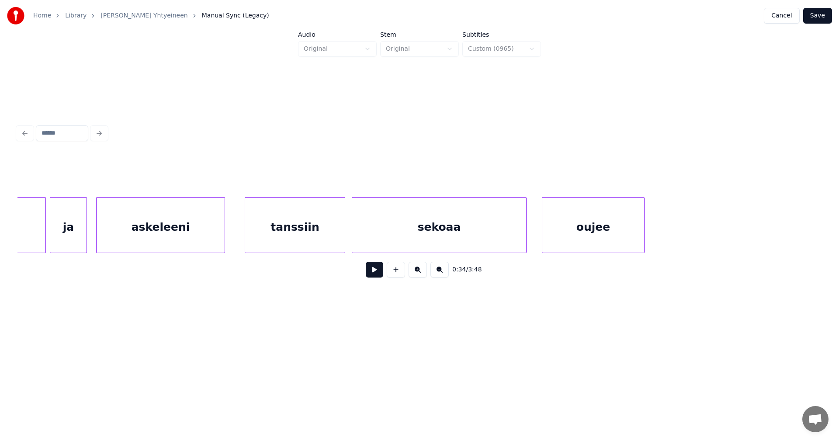
click at [418, 226] on div "sekoaa" at bounding box center [439, 227] width 174 height 59
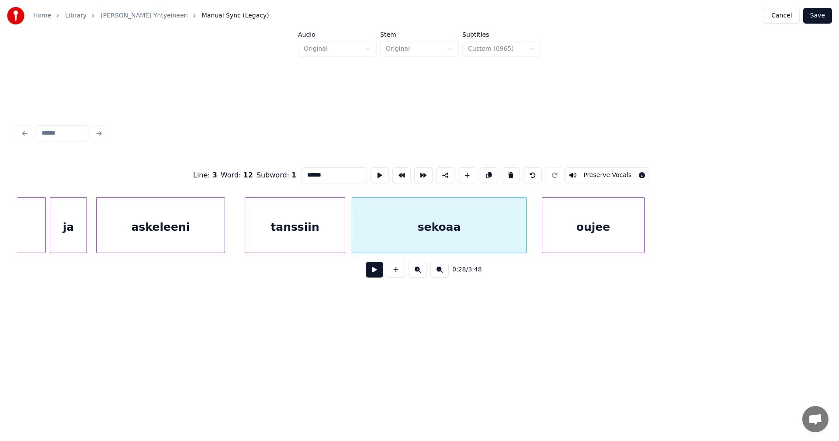
click at [565, 235] on div "oujee" at bounding box center [593, 227] width 102 height 59
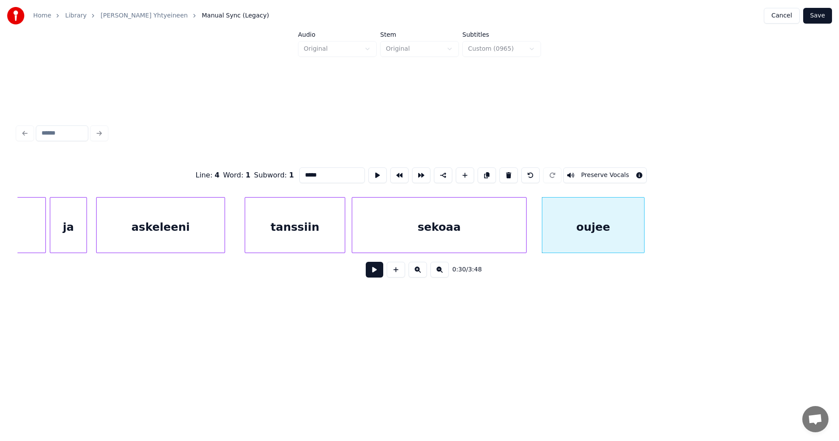
click at [473, 240] on div "sekoaa" at bounding box center [439, 227] width 174 height 59
type input "******"
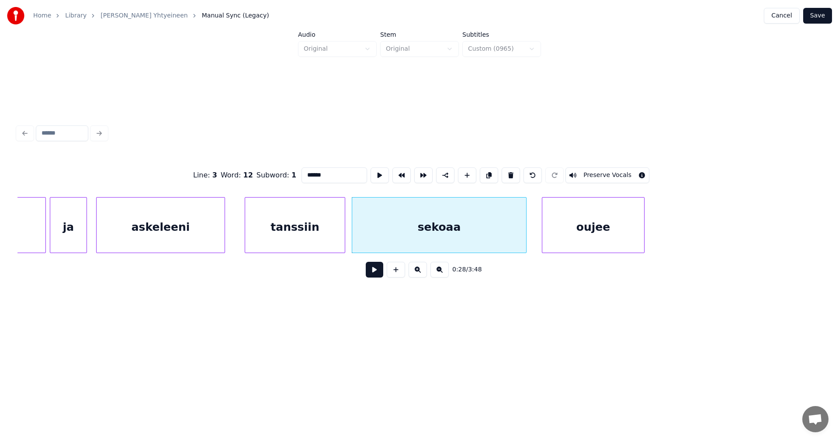
click at [369, 274] on button at bounding box center [374, 270] width 17 height 16
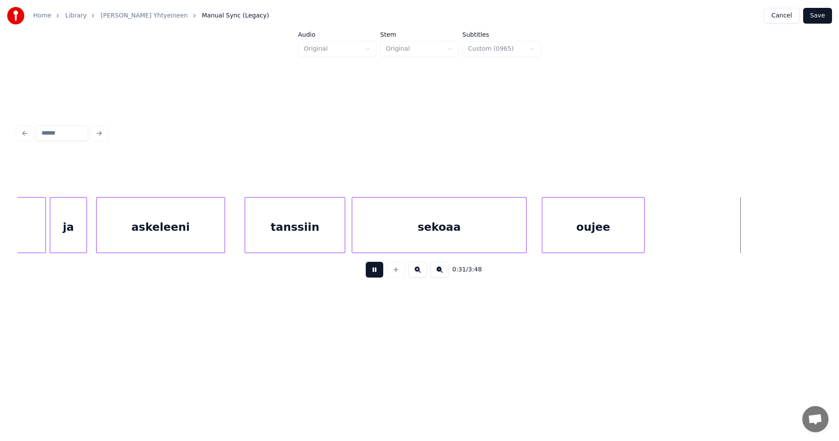
click at [372, 273] on button at bounding box center [374, 270] width 17 height 16
click at [590, 242] on div "oujee" at bounding box center [593, 227] width 102 height 59
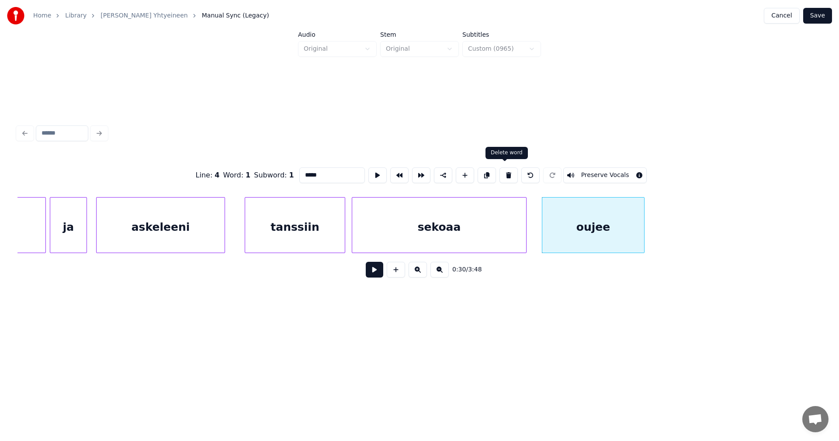
click at [505, 174] on button at bounding box center [508, 175] width 18 height 16
type input "******"
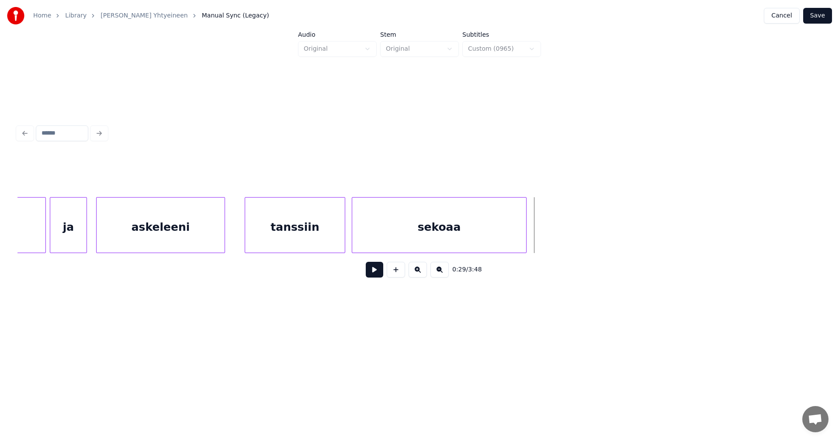
click at [380, 276] on button at bounding box center [374, 270] width 17 height 16
click at [371, 275] on button at bounding box center [374, 270] width 17 height 16
click at [402, 273] on button at bounding box center [396, 270] width 18 height 16
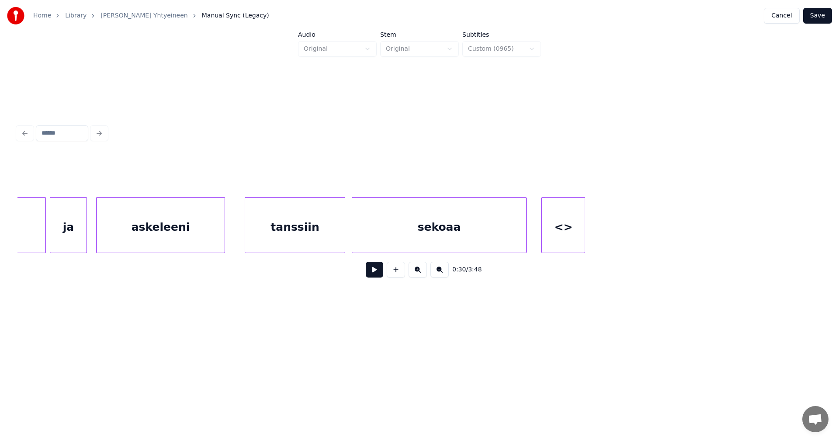
click at [555, 245] on div "<>" at bounding box center [563, 227] width 43 height 59
click at [429, 226] on div "sekoaa" at bounding box center [439, 227] width 174 height 59
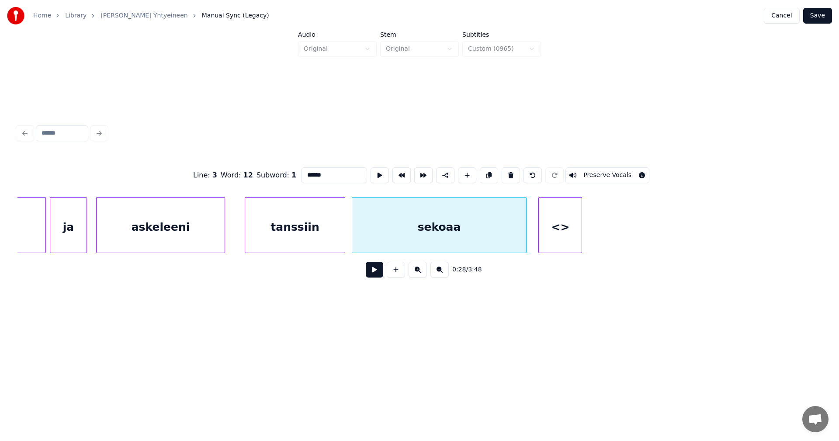
click at [552, 229] on div "<>" at bounding box center [560, 227] width 43 height 59
type input "**"
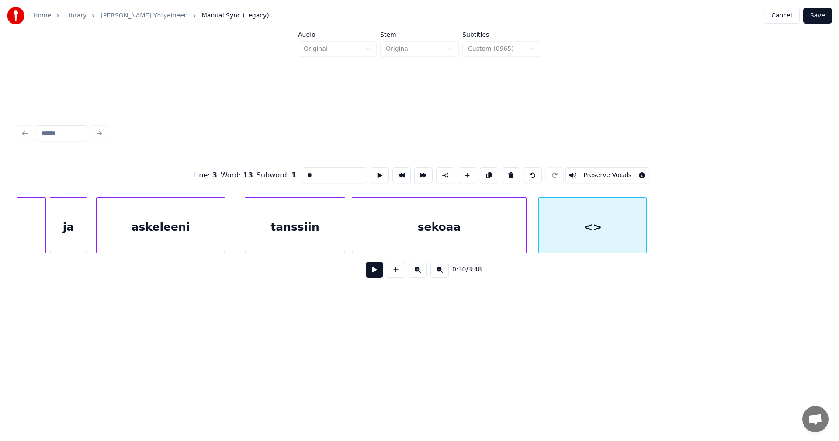
click at [646, 225] on div at bounding box center [645, 225] width 3 height 55
drag, startPoint x: 305, startPoint y: 178, endPoint x: 298, endPoint y: 181, distance: 7.8
click at [298, 181] on div "Line : 3 Word : 13 Subword : 1 ** Preserve Vocals" at bounding box center [419, 175] width 804 height 44
type input "*****"
click at [370, 273] on button at bounding box center [374, 270] width 17 height 16
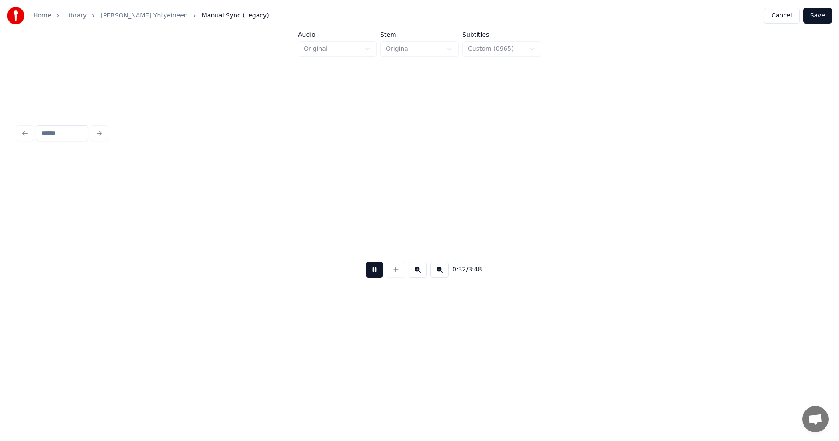
scroll to position [0, 3562]
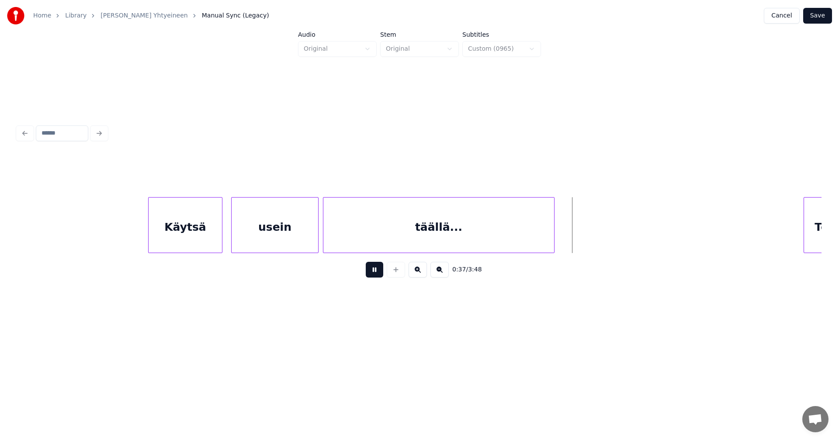
click at [371, 272] on button at bounding box center [374, 270] width 17 height 16
click at [551, 242] on div "täällä..." at bounding box center [438, 227] width 231 height 59
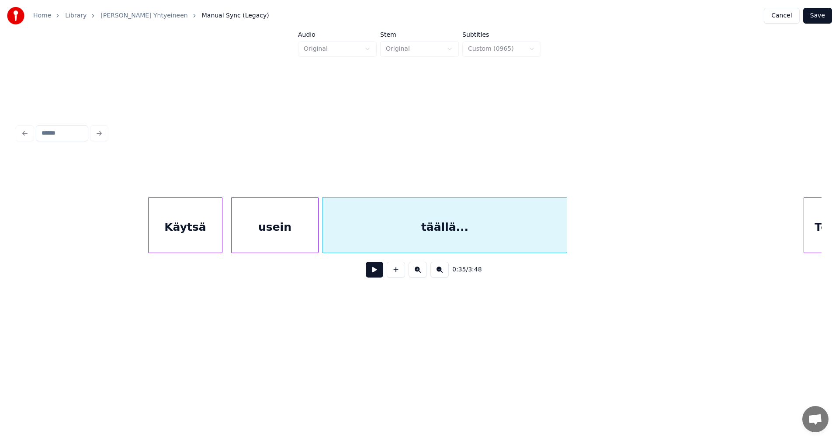
click at [565, 239] on div at bounding box center [565, 225] width 3 height 55
click at [484, 239] on div "täällä..." at bounding box center [445, 227] width 244 height 59
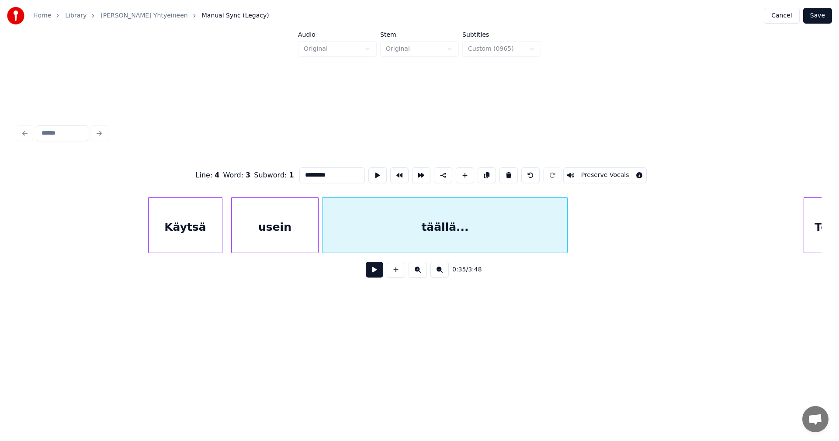
click at [374, 271] on button at bounding box center [374, 270] width 17 height 16
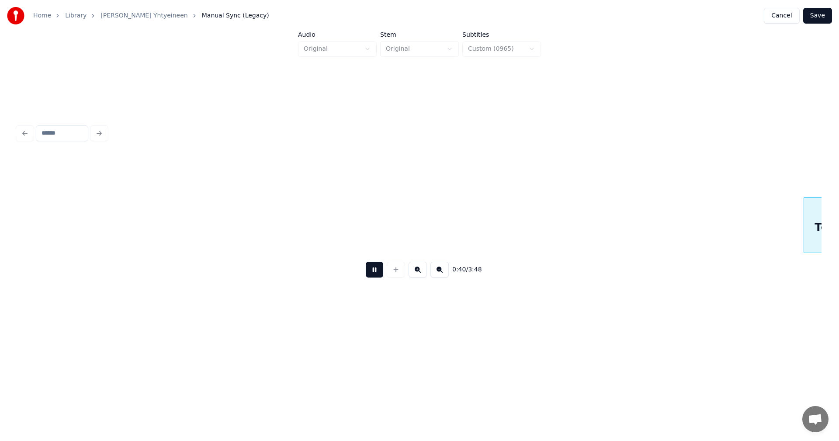
scroll to position [0, 4366]
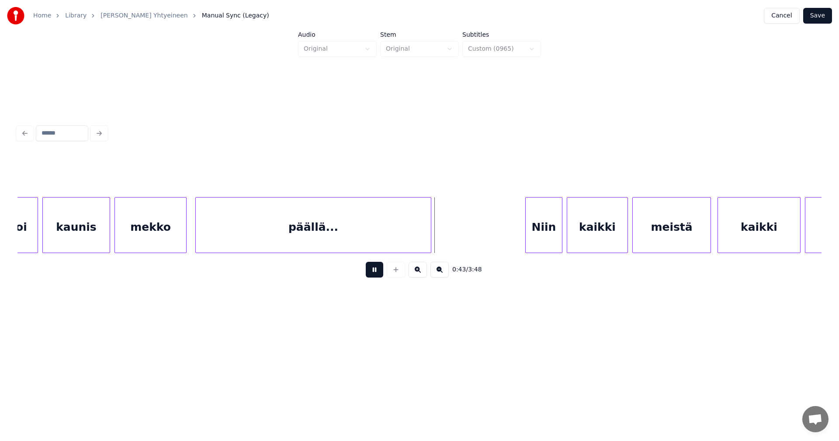
click at [374, 271] on button at bounding box center [374, 270] width 17 height 16
click at [444, 235] on div at bounding box center [444, 225] width 3 height 55
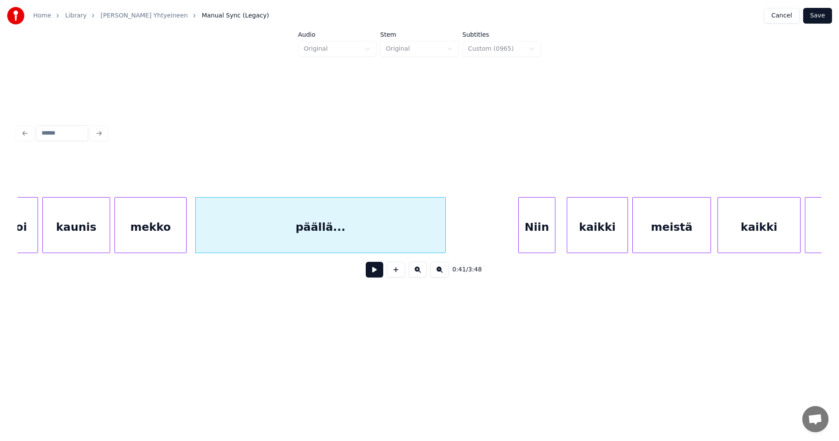
click at [543, 246] on div "Niin" at bounding box center [537, 227] width 36 height 59
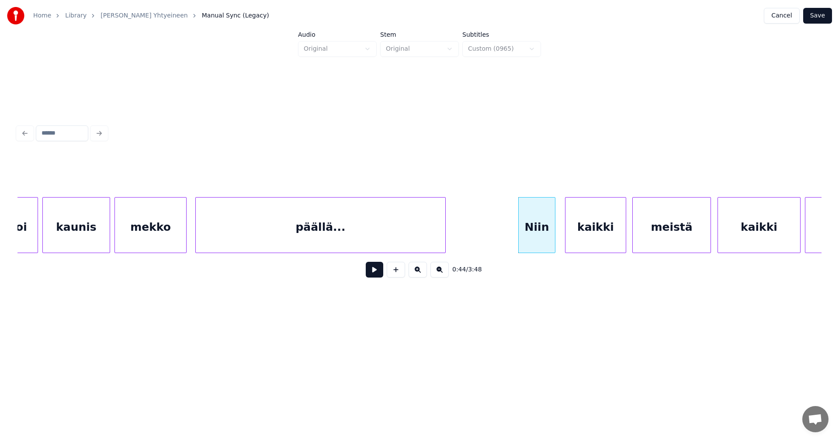
click at [584, 242] on div "kaikki" at bounding box center [595, 227] width 60 height 59
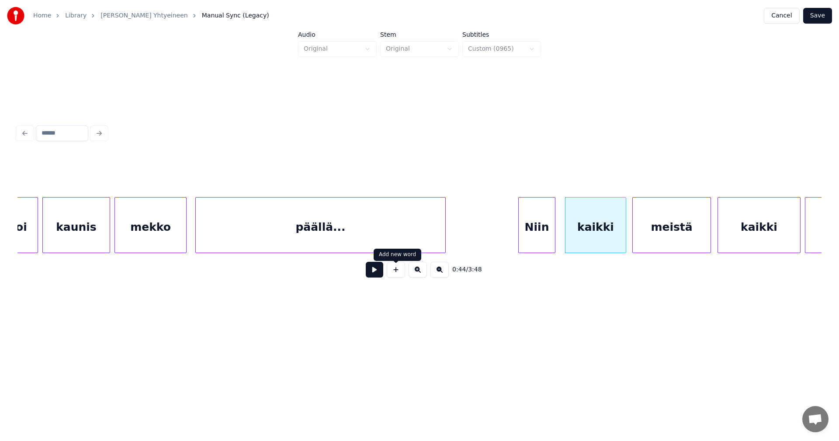
click at [377, 272] on button at bounding box center [374, 270] width 17 height 16
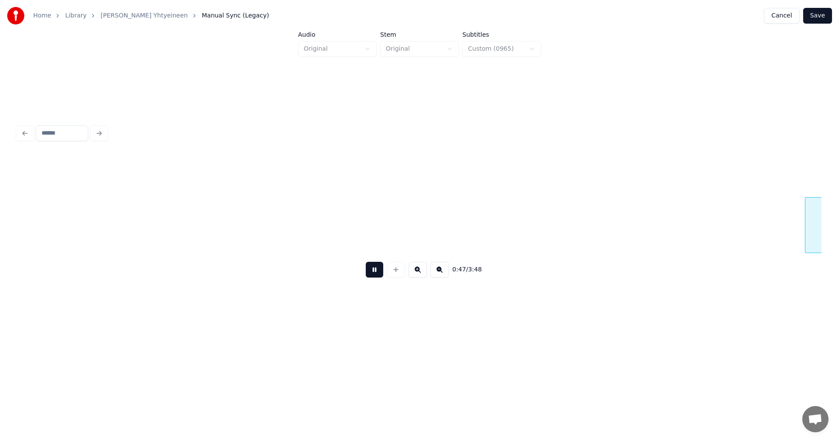
scroll to position [0, 5171]
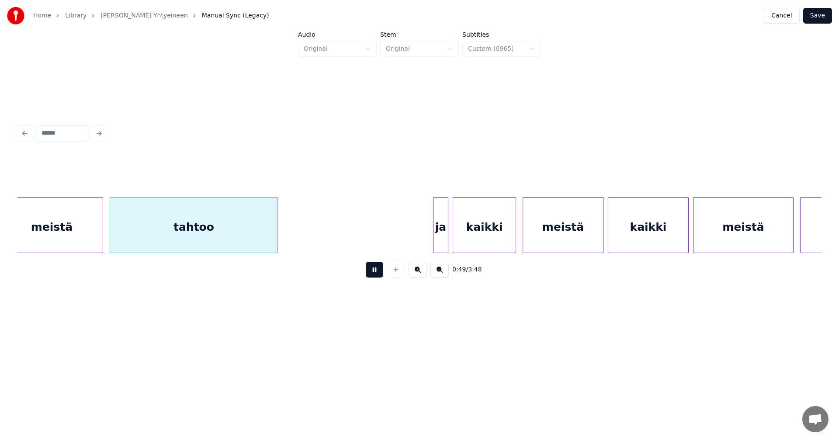
click at [373, 270] on button at bounding box center [374, 270] width 17 height 16
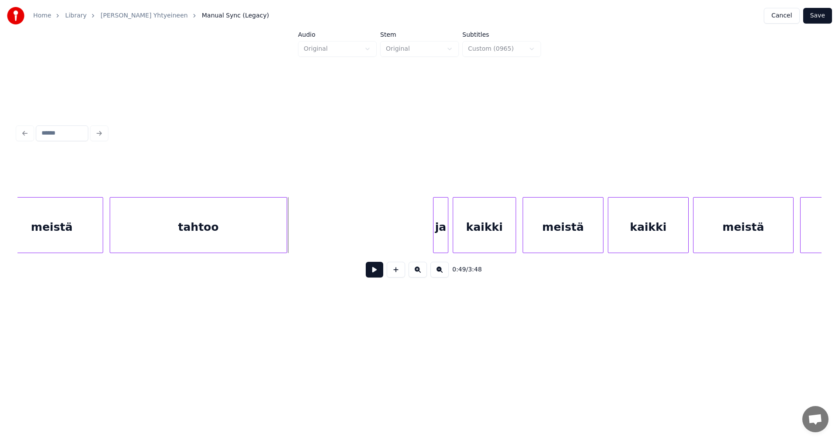
click at [285, 233] on div at bounding box center [285, 225] width 3 height 55
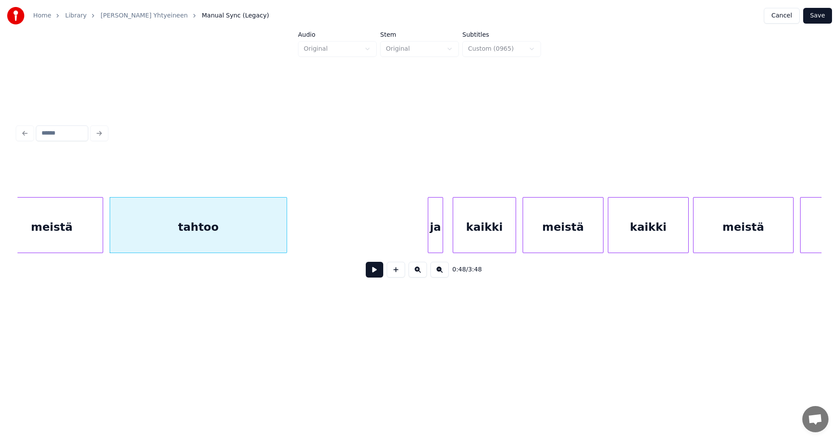
click at [437, 242] on div "ja" at bounding box center [435, 227] width 14 height 59
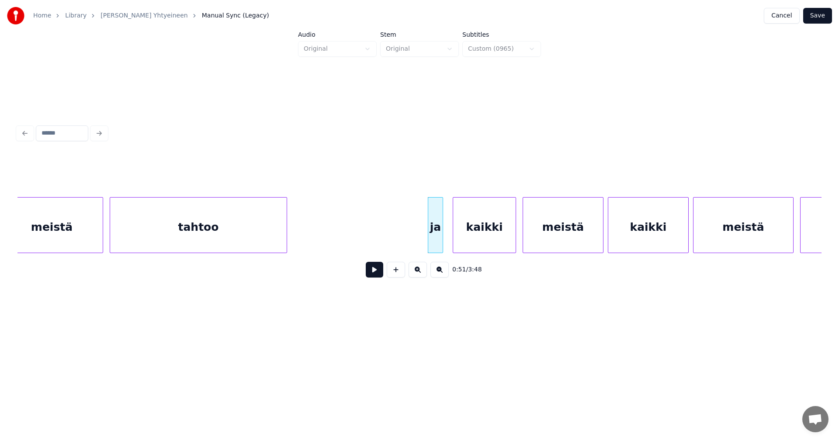
click at [375, 274] on button at bounding box center [374, 270] width 17 height 16
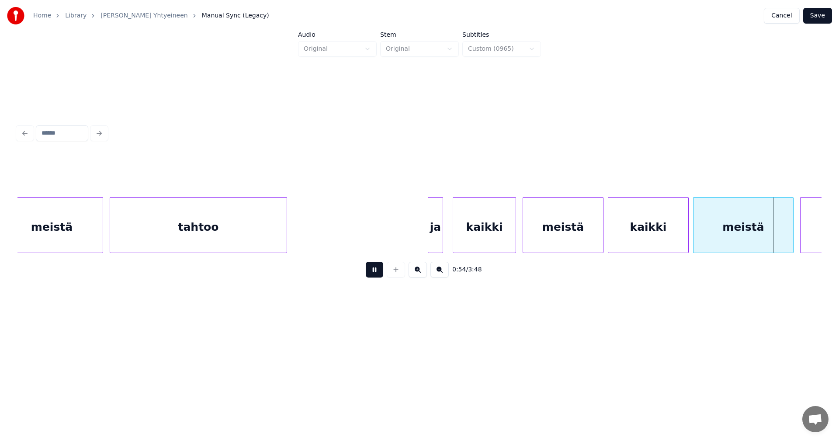
click at [375, 274] on button at bounding box center [374, 270] width 17 height 16
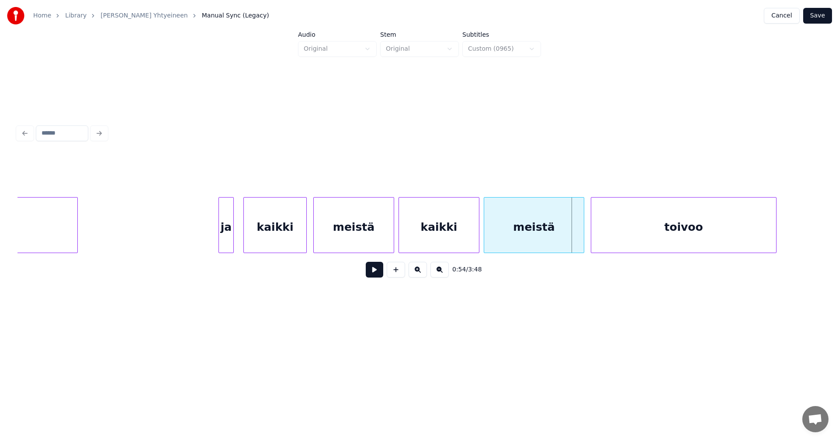
scroll to position [0, 5381]
click at [577, 240] on div at bounding box center [577, 225] width 3 height 55
click at [543, 242] on div "meistä" at bounding box center [531, 227] width 95 height 59
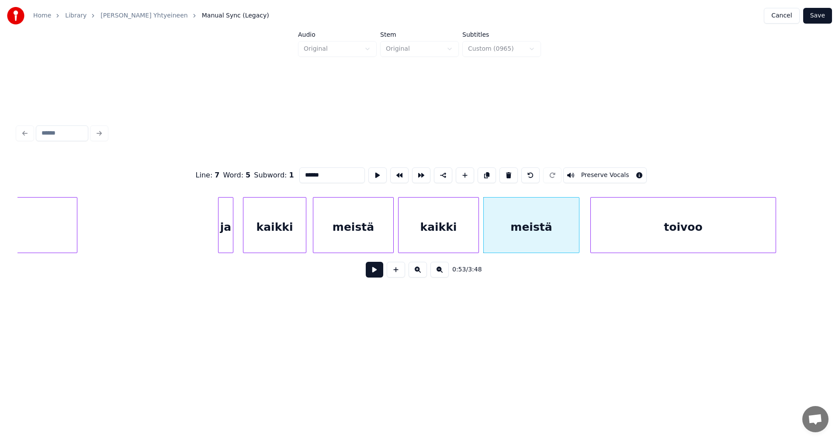
click at [378, 276] on button at bounding box center [374, 270] width 17 height 16
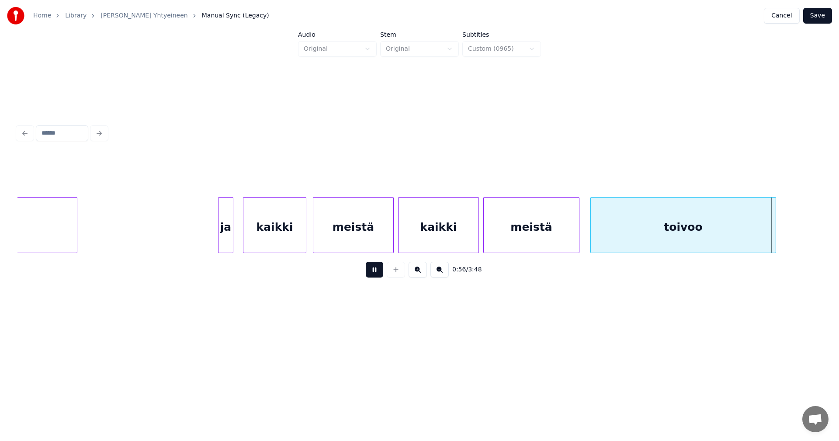
click at [377, 275] on button at bounding box center [374, 270] width 17 height 16
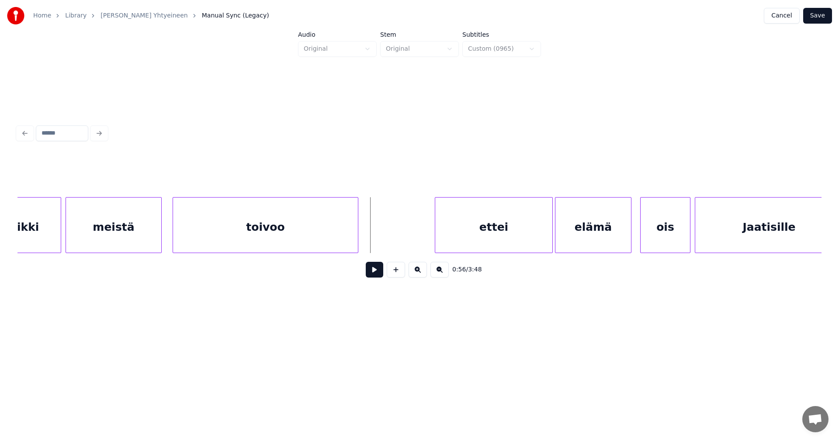
scroll to position [0, 5800]
click at [364, 238] on div at bounding box center [364, 225] width 3 height 55
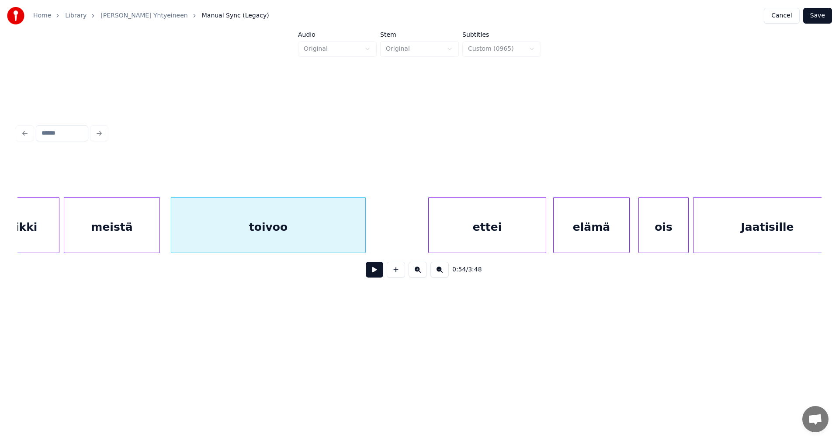
click at [462, 235] on div "ettei" at bounding box center [487, 227] width 117 height 59
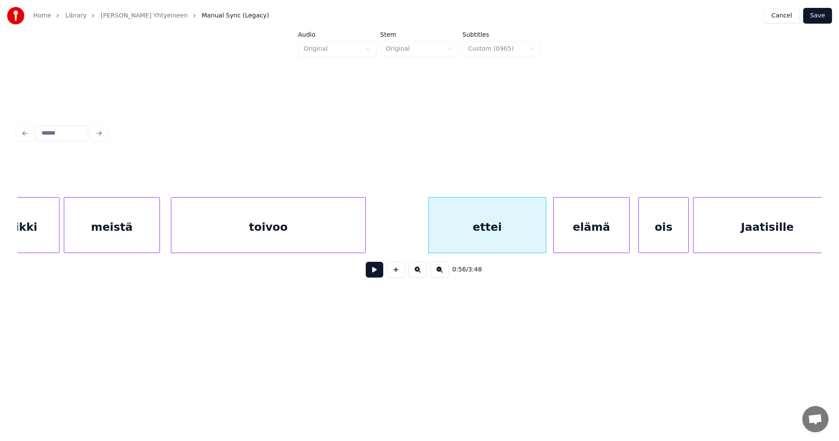
click at [379, 274] on button at bounding box center [374, 270] width 17 height 16
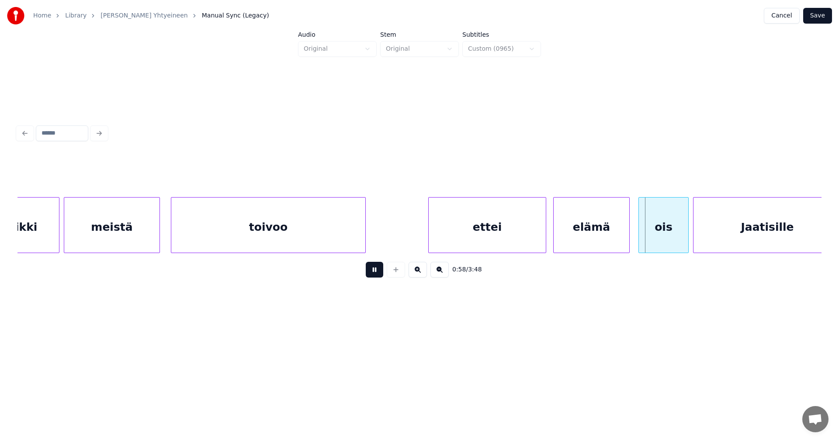
click at [378, 274] on button at bounding box center [374, 270] width 17 height 16
click at [672, 237] on div "ois" at bounding box center [659, 227] width 49 height 59
click at [382, 270] on button at bounding box center [374, 270] width 17 height 16
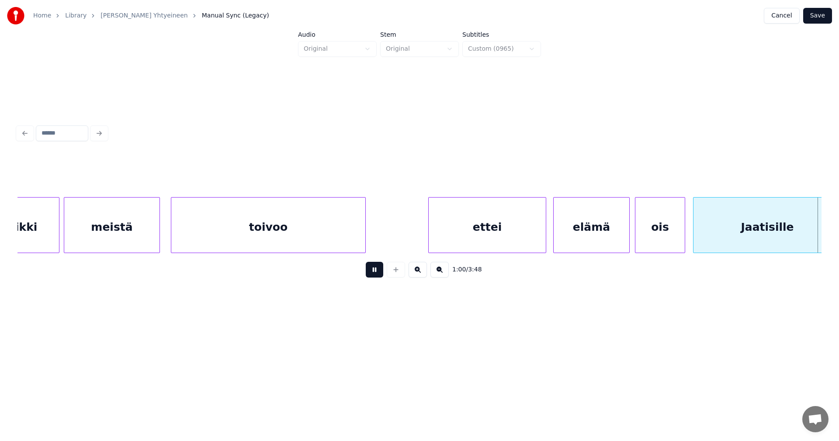
scroll to position [0, 6606]
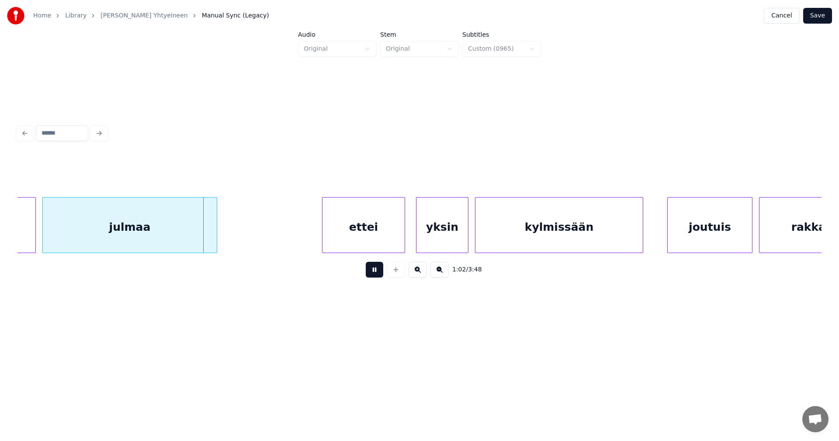
click at [378, 272] on button at bounding box center [374, 270] width 17 height 16
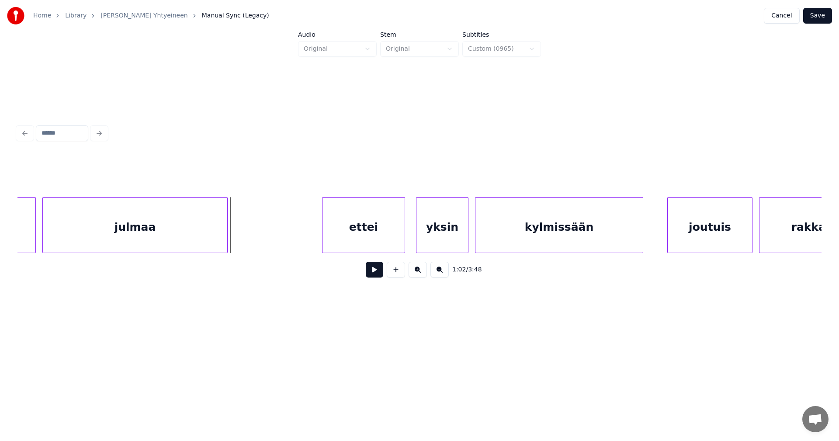
click at [226, 227] on div at bounding box center [226, 225] width 3 height 55
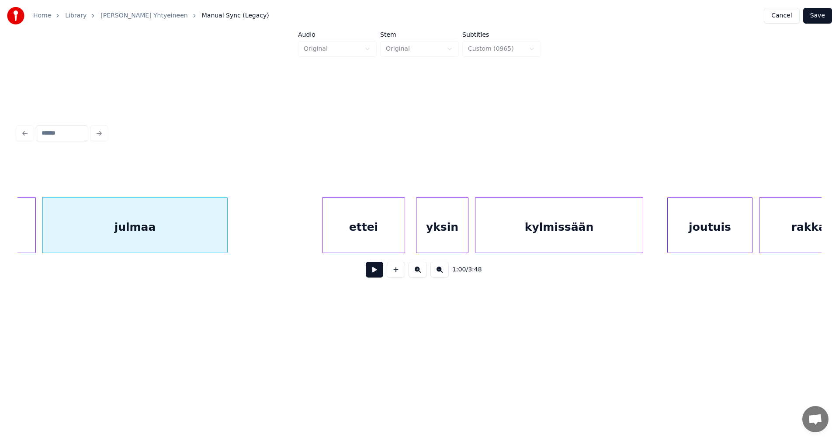
click at [356, 237] on div "ettei" at bounding box center [363, 227] width 82 height 59
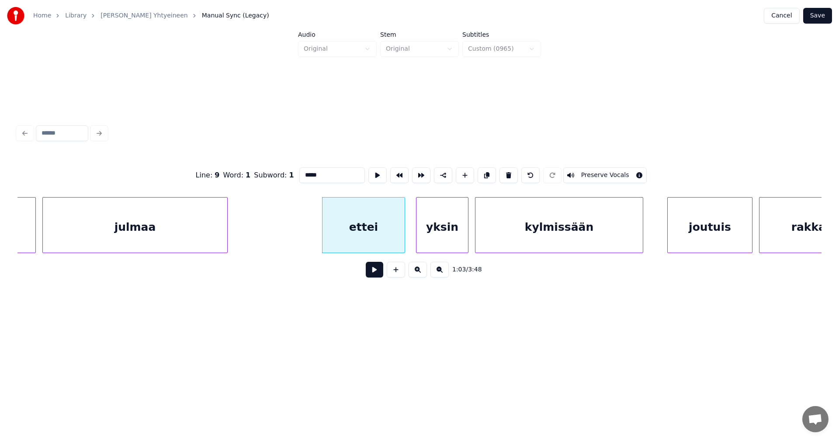
click at [377, 275] on button at bounding box center [374, 270] width 17 height 16
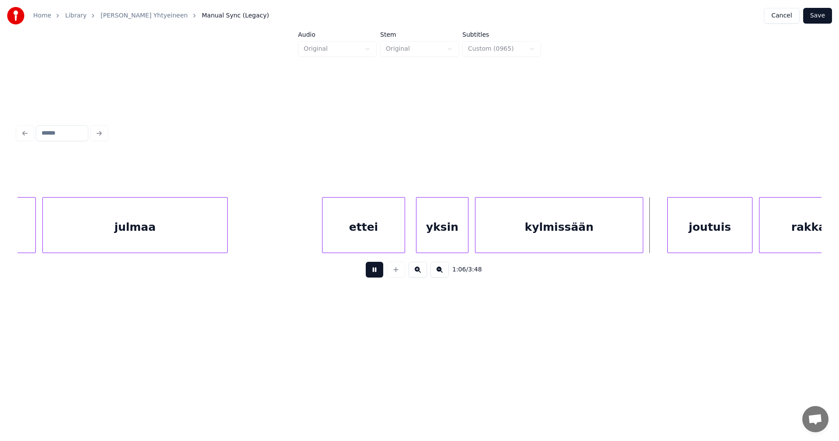
click at [375, 276] on button at bounding box center [374, 270] width 17 height 16
click at [696, 241] on div "joutuis" at bounding box center [708, 227] width 84 height 59
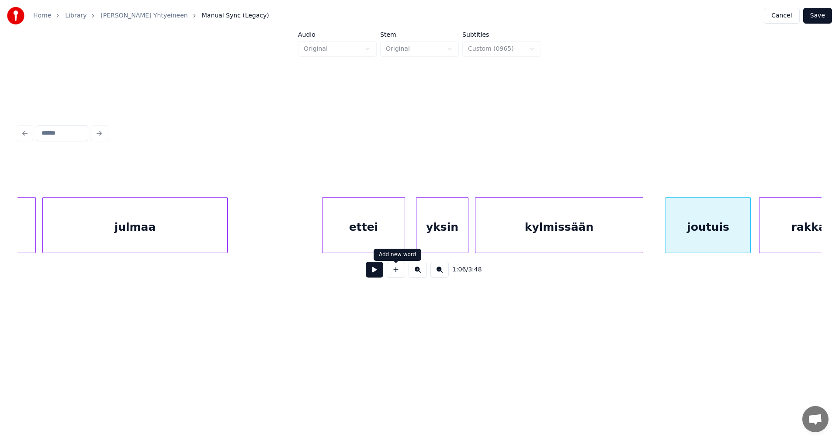
click at [376, 274] on button at bounding box center [374, 270] width 17 height 16
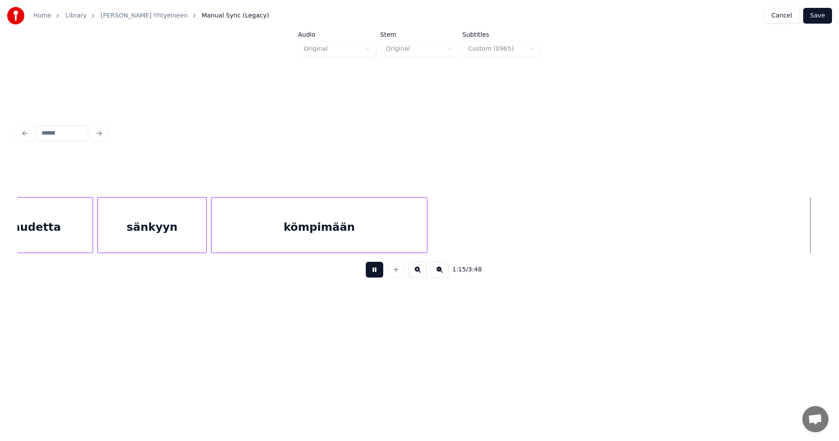
scroll to position [0, 8216]
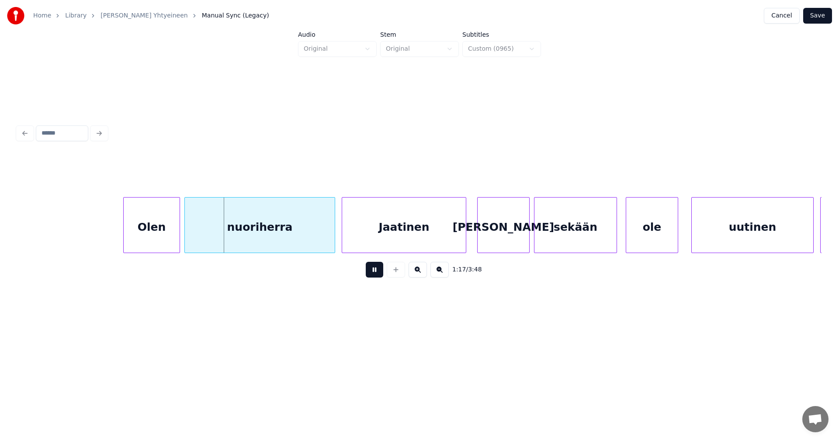
drag, startPoint x: 378, startPoint y: 270, endPoint x: 348, endPoint y: 260, distance: 31.7
click at [376, 268] on button at bounding box center [374, 270] width 17 height 16
click at [148, 232] on div "Olen" at bounding box center [149, 227] width 56 height 59
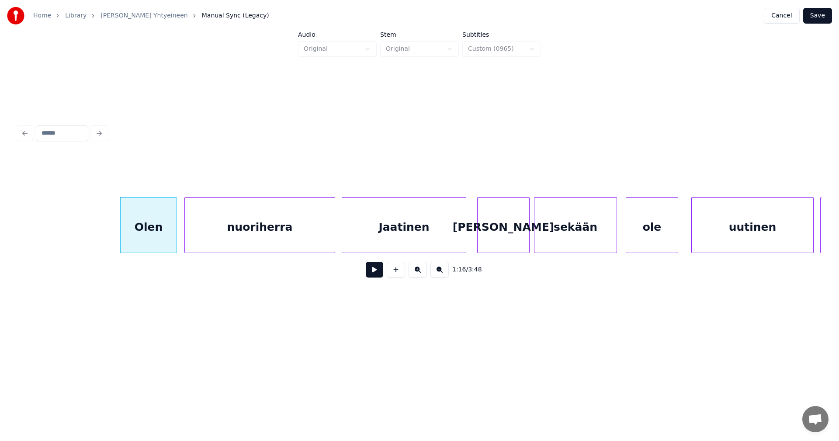
click at [246, 233] on div "nuoriherra" at bounding box center [260, 227] width 150 height 59
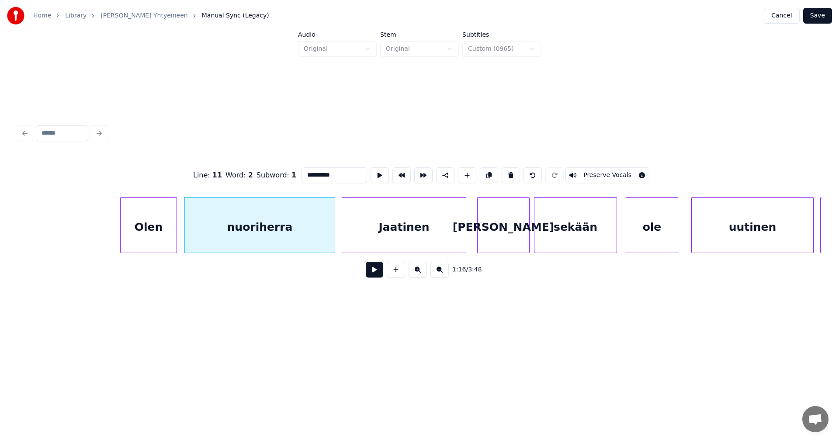
click at [379, 274] on button at bounding box center [374, 270] width 17 height 16
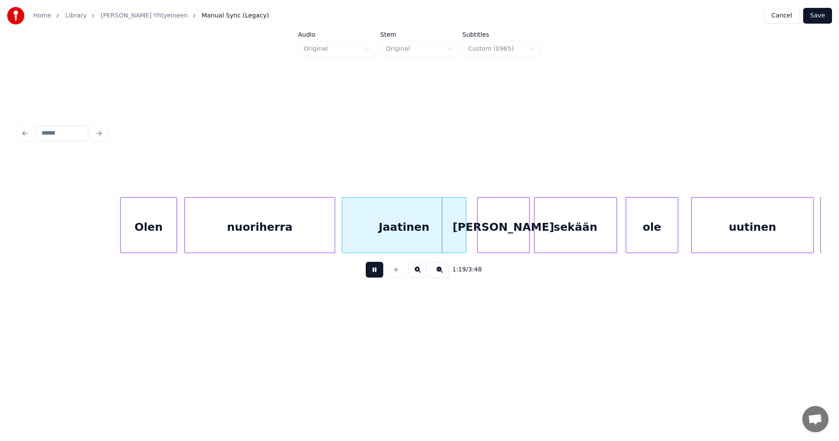
click at [378, 274] on button at bounding box center [374, 270] width 17 height 16
click at [501, 237] on div "[PERSON_NAME]" at bounding box center [501, 227] width 52 height 59
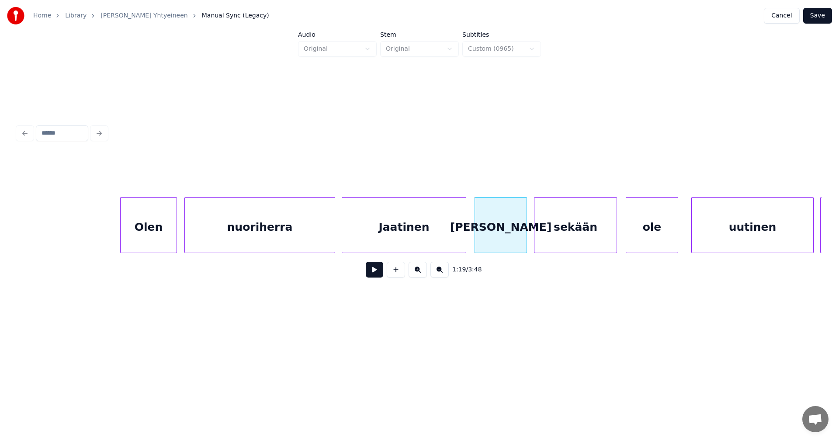
click at [375, 271] on button at bounding box center [374, 270] width 17 height 16
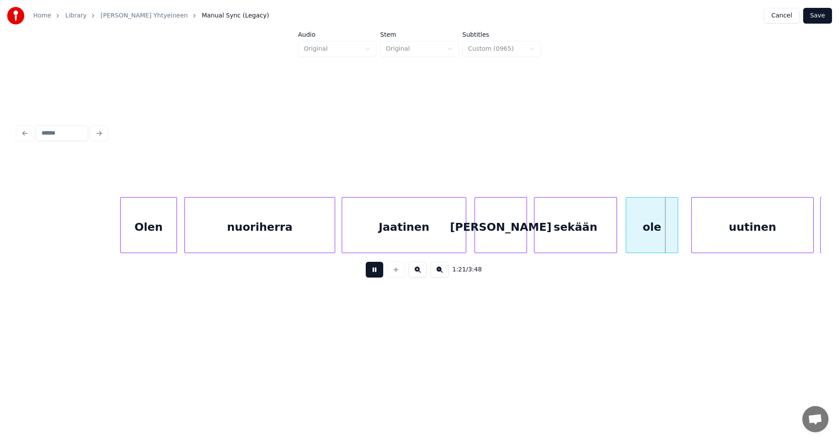
click at [375, 271] on button at bounding box center [374, 270] width 17 height 16
click at [719, 239] on div "uutinen" at bounding box center [748, 227] width 121 height 59
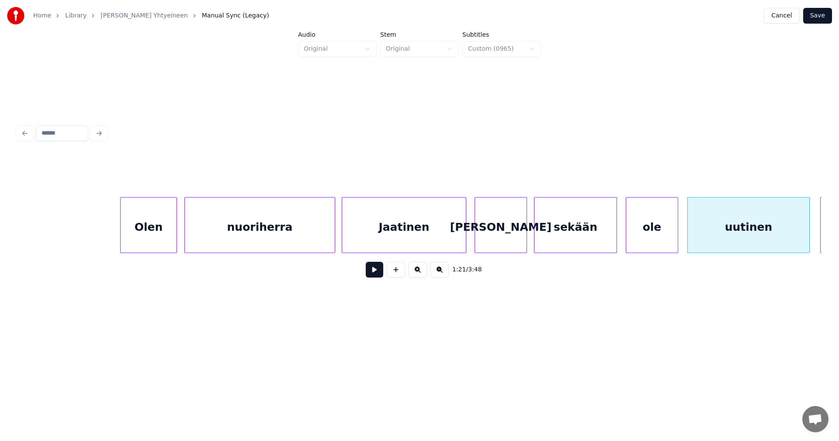
click at [372, 275] on button at bounding box center [374, 270] width 17 height 16
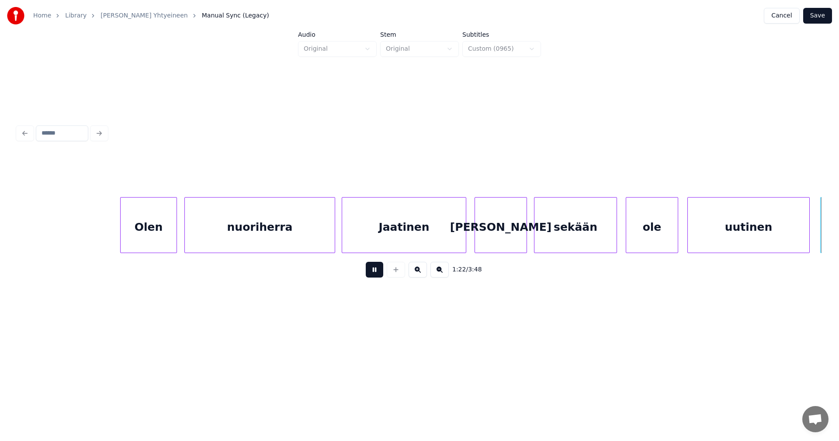
scroll to position [0, 9021]
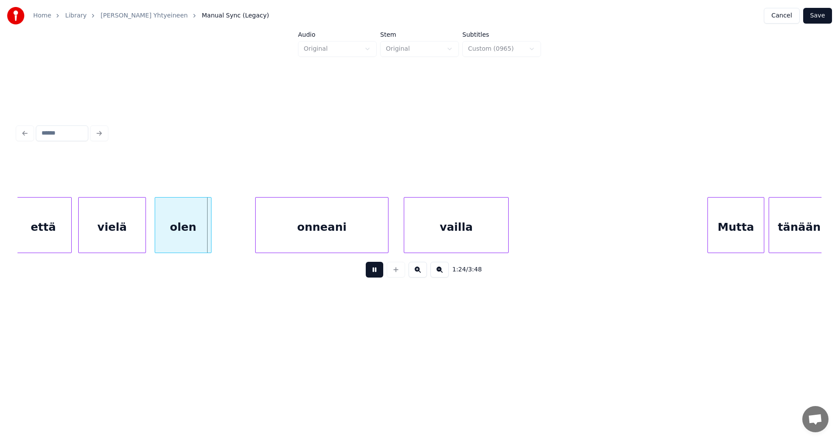
click at [372, 275] on button at bounding box center [374, 270] width 17 height 16
click at [125, 236] on div "vielä" at bounding box center [112, 227] width 67 height 59
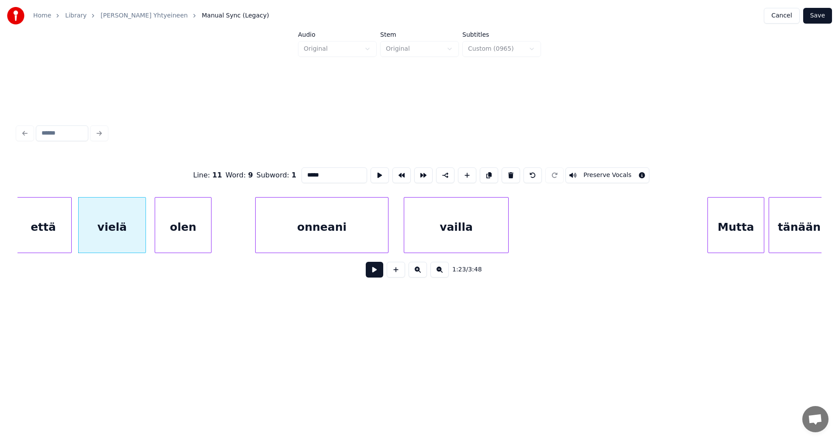
click at [376, 276] on button at bounding box center [374, 270] width 17 height 16
click at [376, 275] on button at bounding box center [374, 270] width 17 height 16
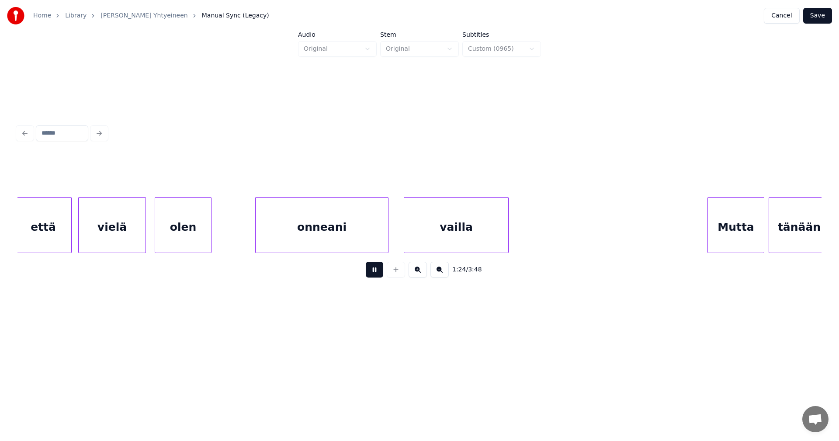
drag, startPoint x: 376, startPoint y: 275, endPoint x: 348, endPoint y: 251, distance: 36.5
click at [376, 275] on button at bounding box center [374, 270] width 17 height 16
click at [333, 231] on div "onneani" at bounding box center [319, 227] width 132 height 59
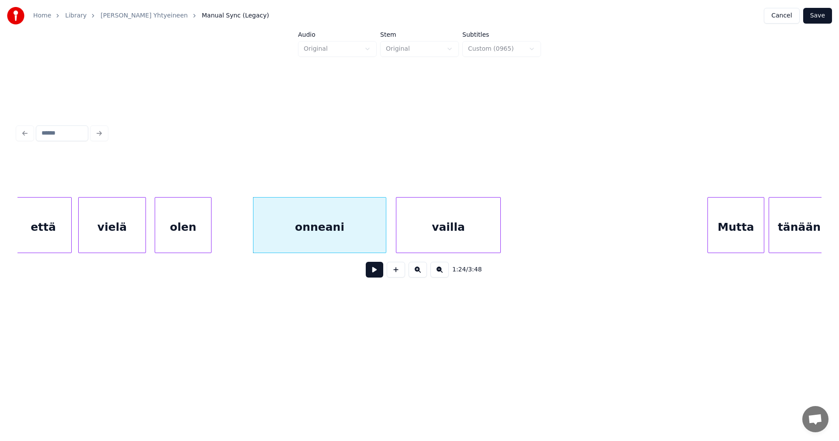
click at [442, 240] on div "vailla" at bounding box center [448, 227] width 104 height 59
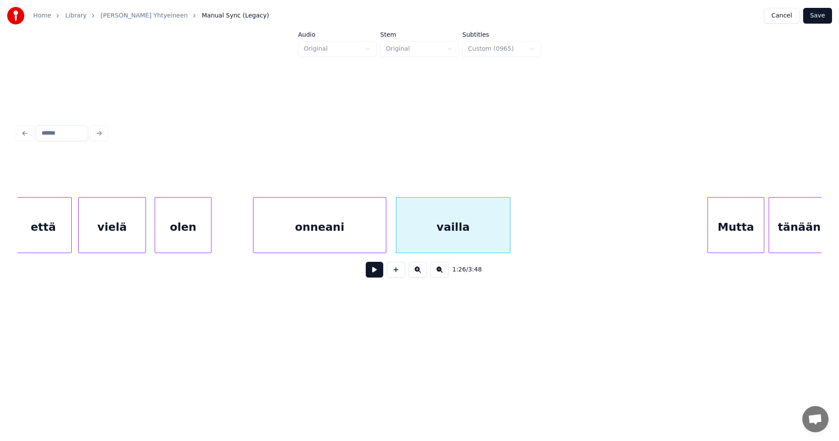
click at [509, 239] on div at bounding box center [508, 225] width 3 height 55
click at [354, 234] on div "onneani" at bounding box center [319, 227] width 132 height 59
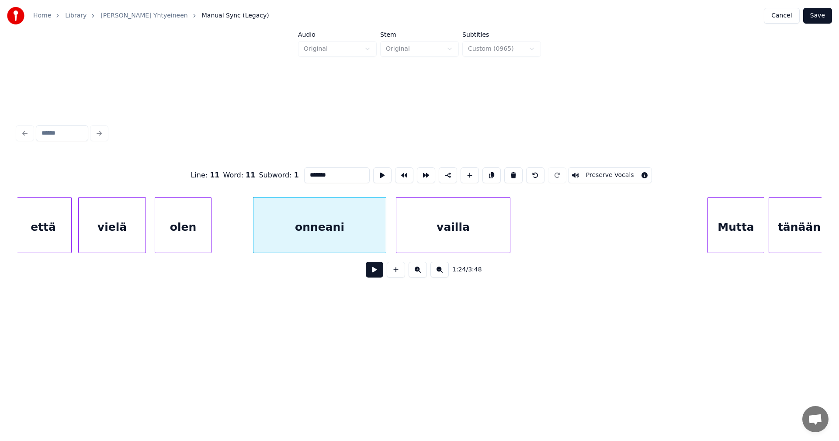
click at [376, 276] on button at bounding box center [374, 270] width 17 height 16
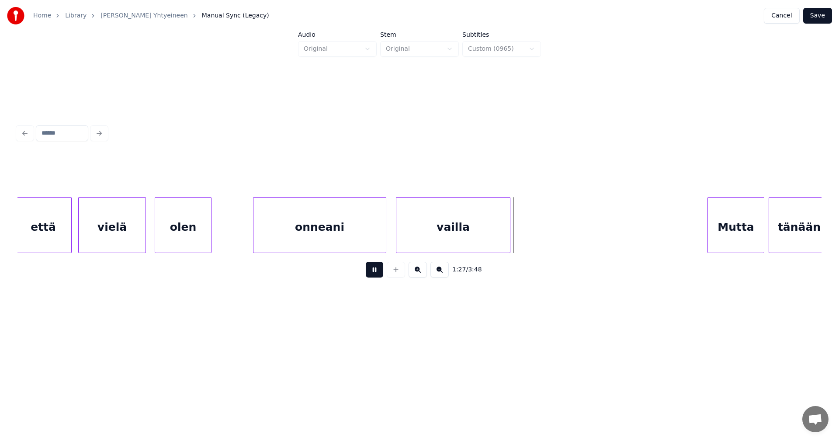
click at [376, 274] on button at bounding box center [374, 270] width 17 height 16
click at [395, 233] on div at bounding box center [396, 225] width 3 height 55
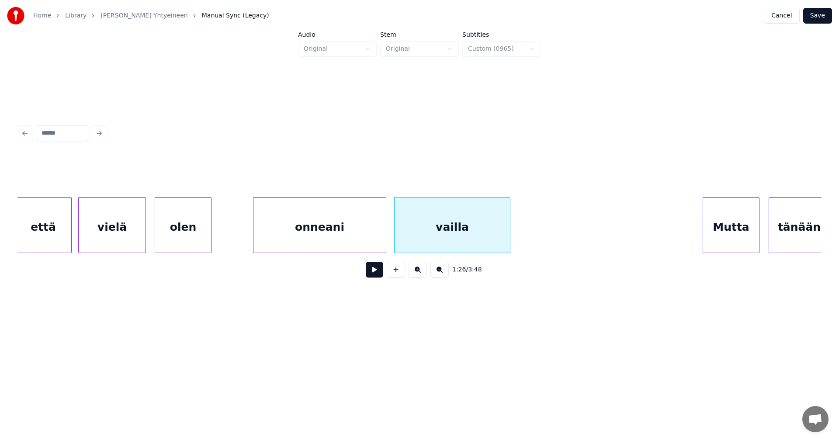
click at [735, 242] on div "Mutta" at bounding box center [731, 227] width 56 height 59
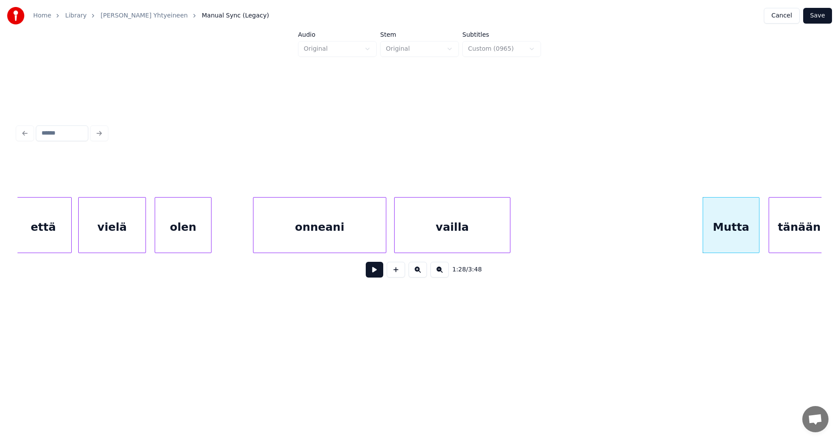
click at [378, 274] on button at bounding box center [374, 270] width 17 height 16
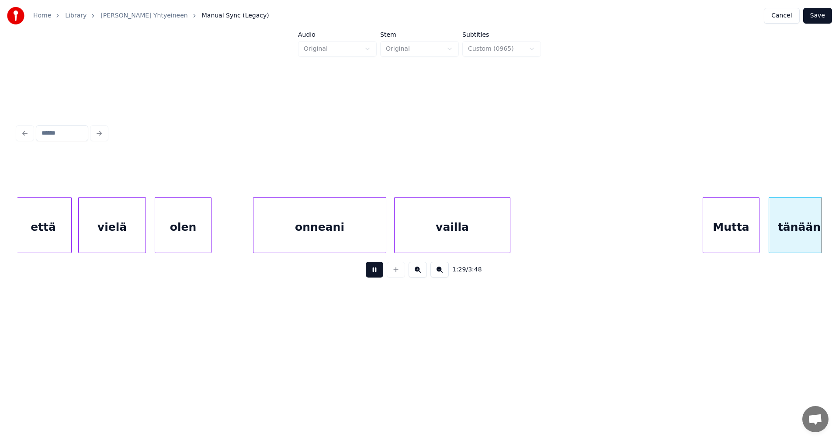
scroll to position [0, 9827]
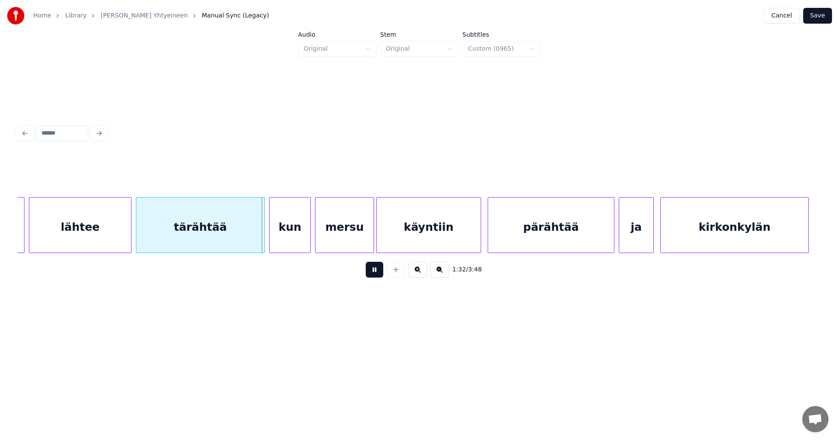
click at [378, 274] on button at bounding box center [374, 270] width 17 height 16
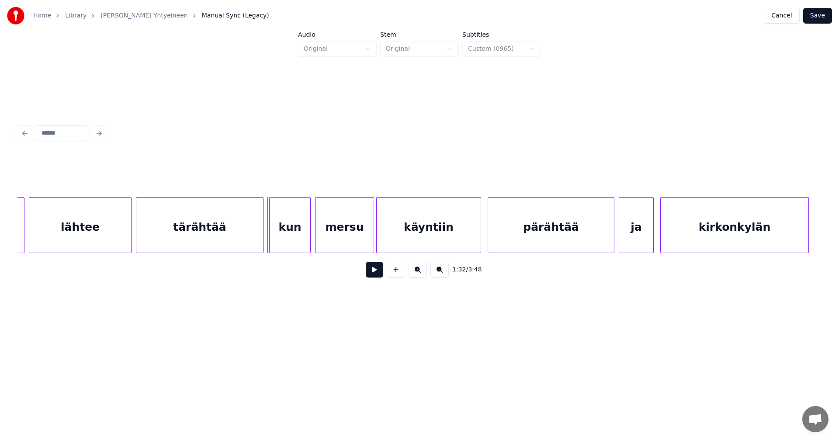
click at [262, 237] on div at bounding box center [261, 225] width 3 height 55
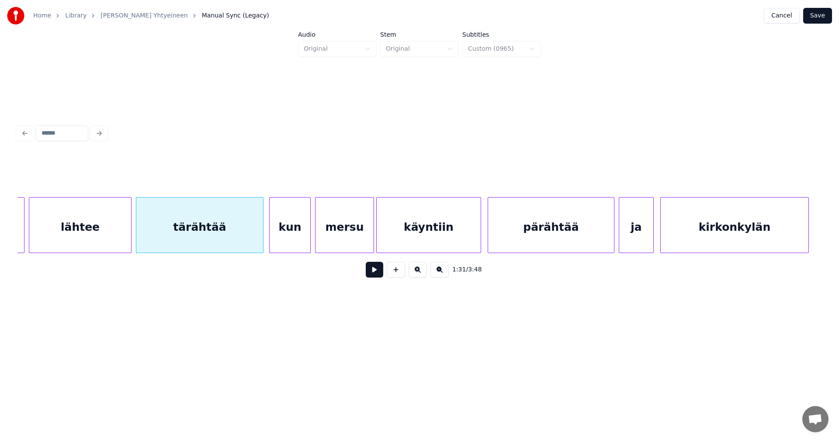
click at [287, 242] on div "kun" at bounding box center [290, 227] width 41 height 59
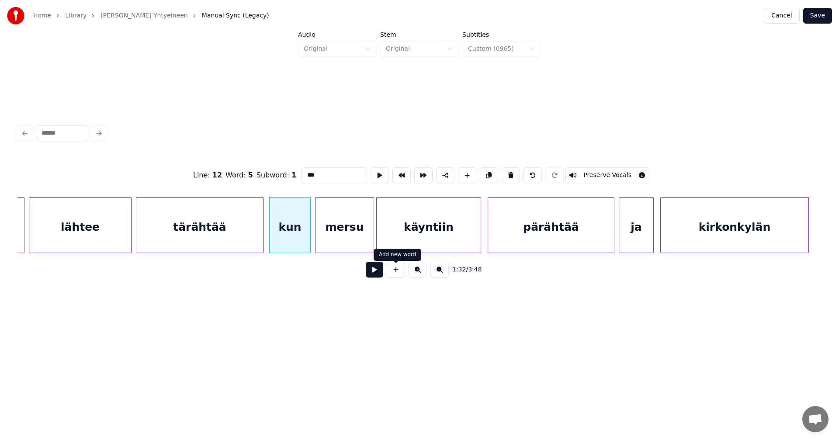
click at [379, 272] on button at bounding box center [374, 270] width 17 height 16
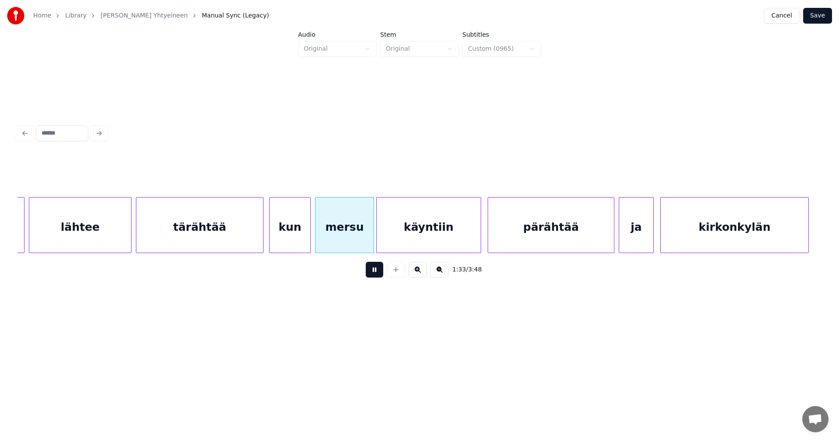
click at [378, 271] on button at bounding box center [374, 270] width 17 height 16
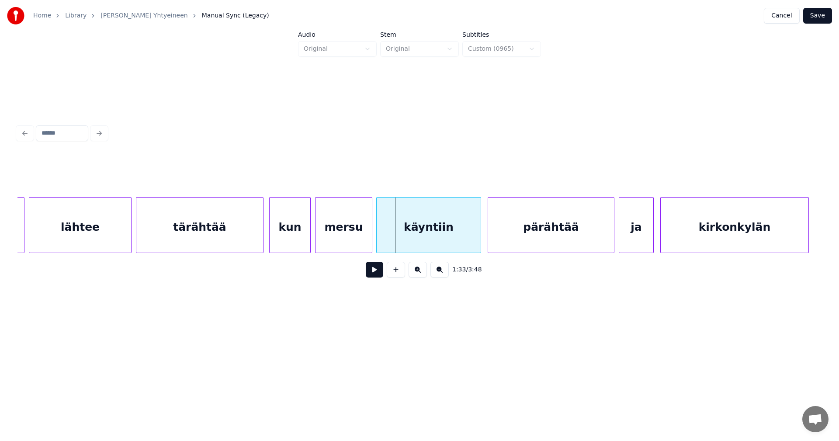
click at [371, 240] on div at bounding box center [370, 225] width 3 height 55
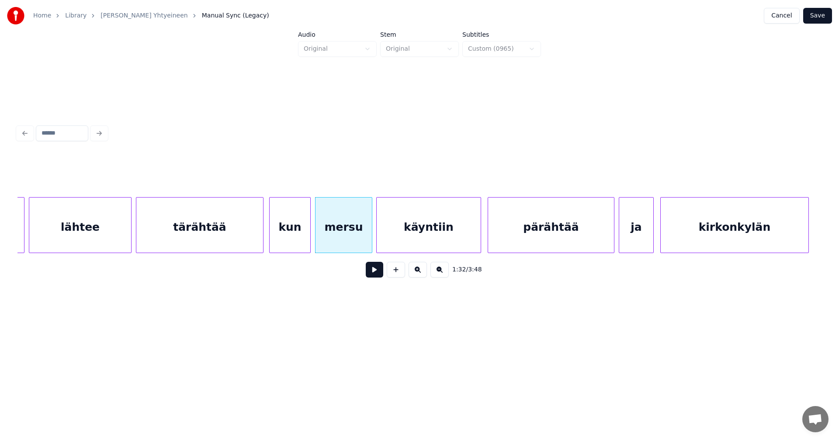
click at [374, 273] on button at bounding box center [374, 270] width 17 height 16
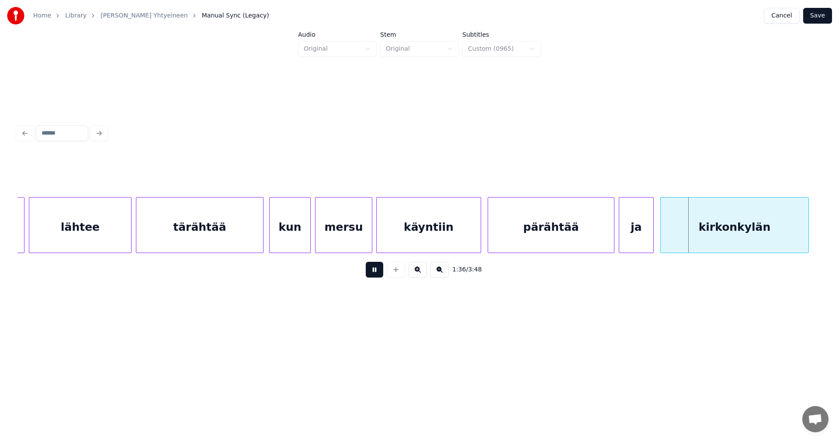
click at [374, 272] on button at bounding box center [374, 270] width 17 height 16
click at [645, 220] on div "ja" at bounding box center [636, 227] width 34 height 59
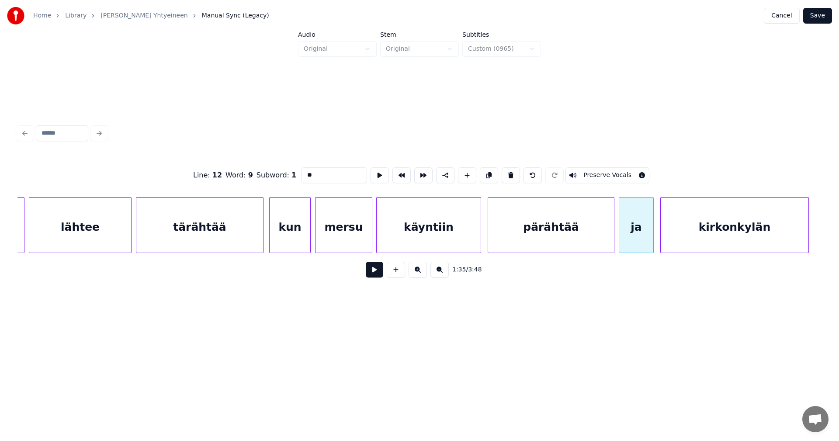
click at [372, 270] on button at bounding box center [374, 270] width 17 height 16
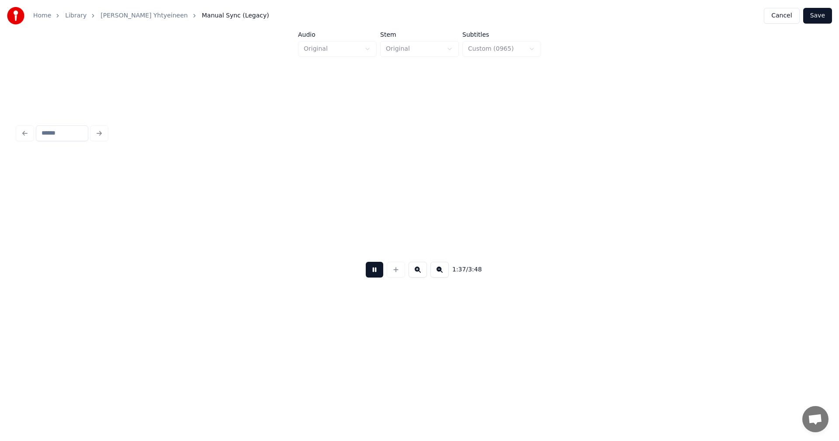
scroll to position [0, 10632]
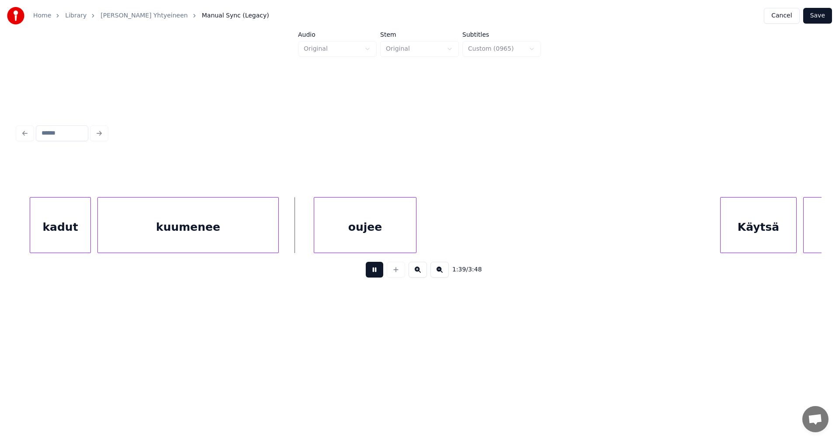
click at [372, 270] on button at bounding box center [374, 270] width 17 height 16
click at [248, 233] on div "kuumenee" at bounding box center [188, 227] width 180 height 59
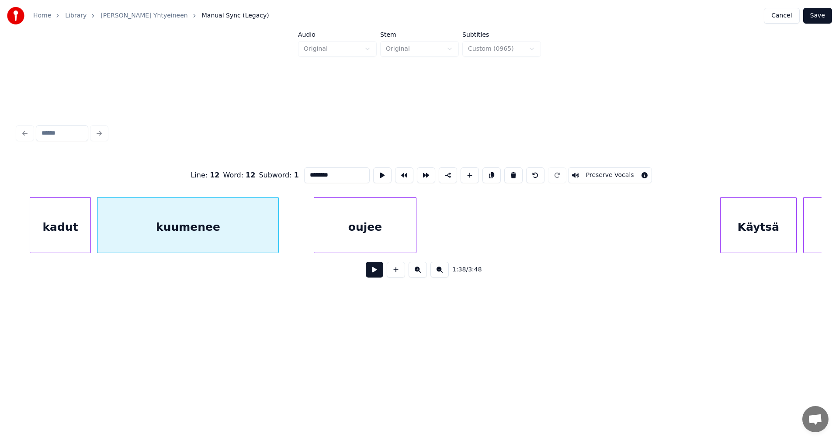
click at [351, 243] on div "oujee" at bounding box center [365, 227] width 102 height 59
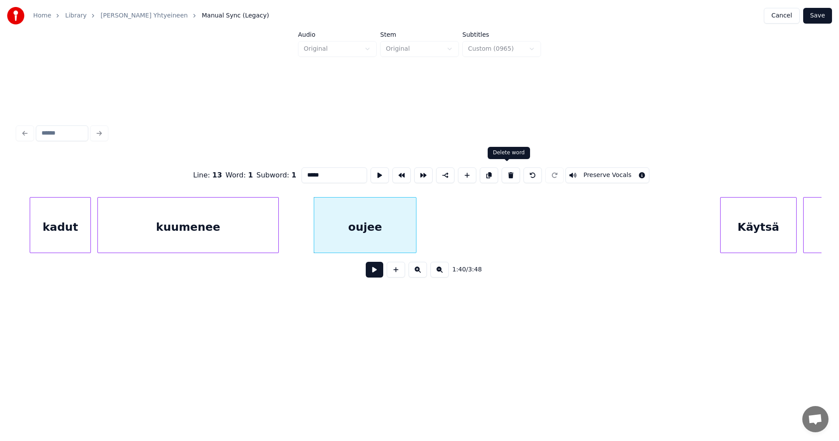
click at [503, 173] on button at bounding box center [511, 175] width 18 height 16
type input "******"
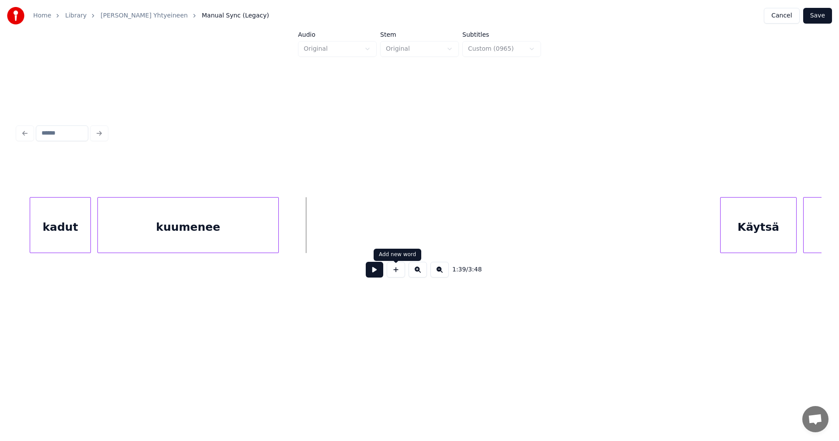
click at [400, 276] on button at bounding box center [396, 270] width 18 height 16
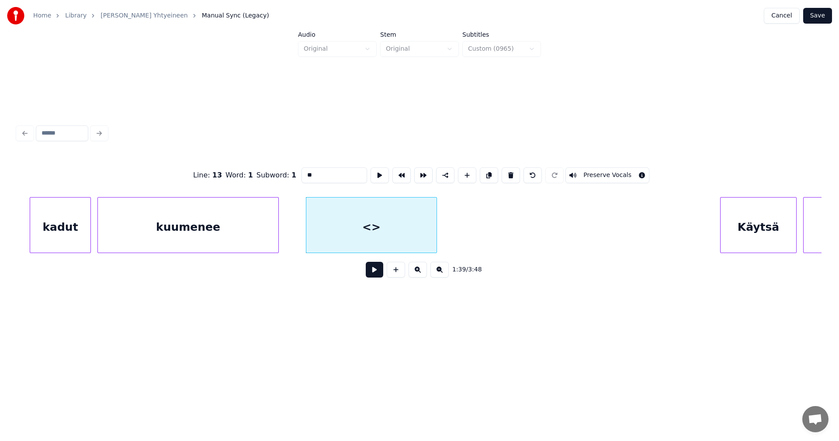
click at [436, 230] on div at bounding box center [435, 225] width 3 height 55
click at [312, 228] on div "<>" at bounding box center [371, 227] width 130 height 59
drag, startPoint x: 317, startPoint y: 175, endPoint x: 300, endPoint y: 191, distance: 23.5
click at [298, 184] on div "Line : 13 Word : 1 Subword : 1 ** Preserve Vocals" at bounding box center [419, 175] width 804 height 44
click at [232, 228] on div "kuumenee" at bounding box center [185, 227] width 180 height 59
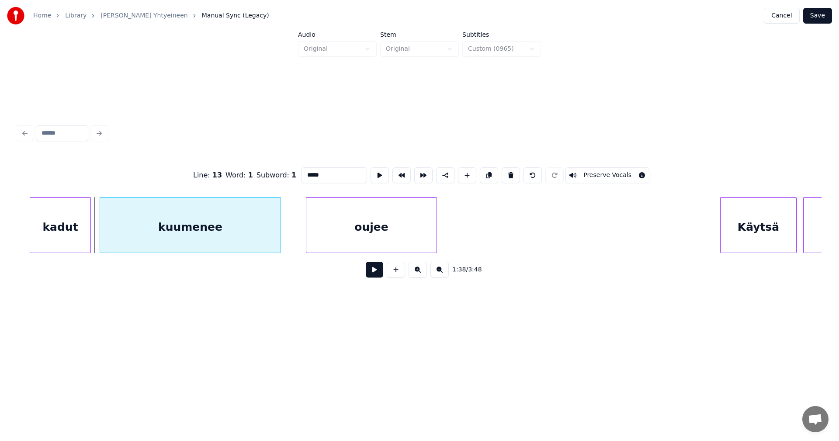
click at [233, 236] on div "kuumenee" at bounding box center [190, 227] width 180 height 59
click at [208, 240] on div "kuumenee" at bounding box center [186, 227] width 180 height 59
type input "*****"
click at [376, 272] on button at bounding box center [374, 270] width 17 height 16
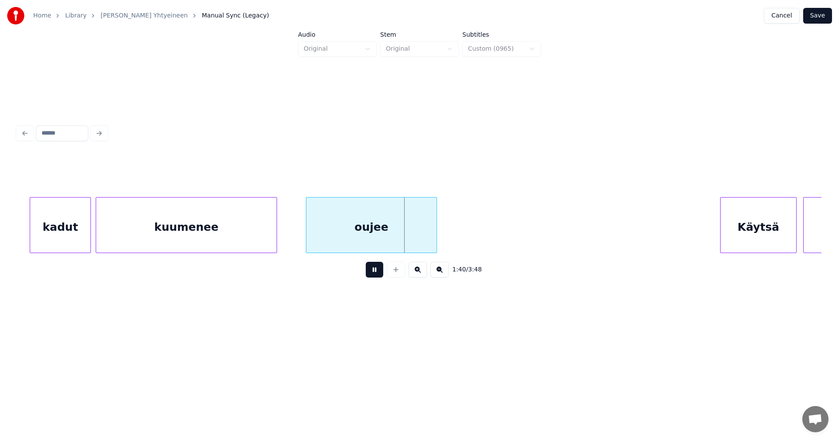
drag, startPoint x: 376, startPoint y: 272, endPoint x: 312, endPoint y: 257, distance: 65.1
click at [375, 272] on button at bounding box center [374, 270] width 17 height 16
click at [268, 234] on div "kuumenee" at bounding box center [186, 227] width 180 height 59
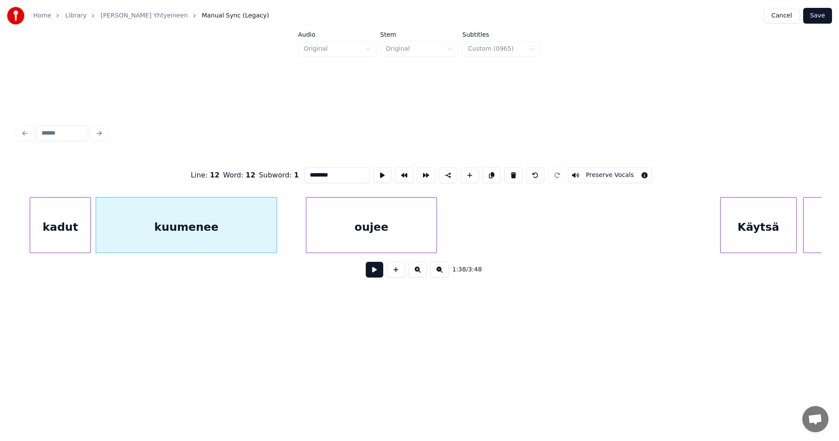
click at [336, 175] on input "********" at bounding box center [337, 175] width 66 height 16
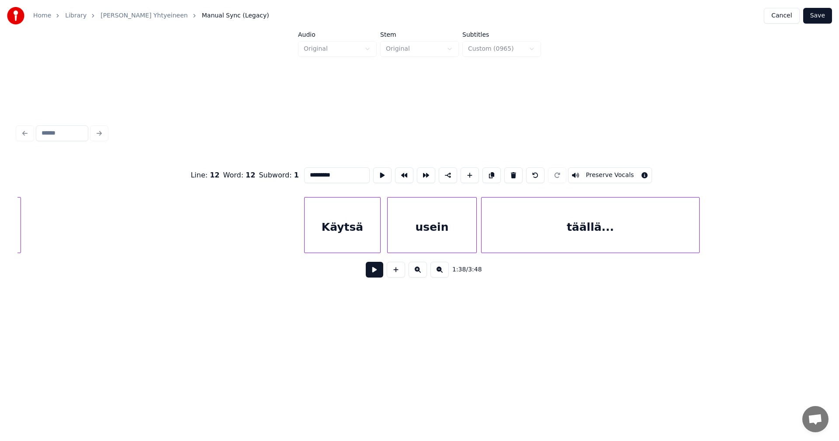
scroll to position [0, 11051]
click at [318, 228] on div "Käytsä" at bounding box center [336, 227] width 76 height 59
type input "*********"
click at [379, 271] on button at bounding box center [374, 270] width 17 height 16
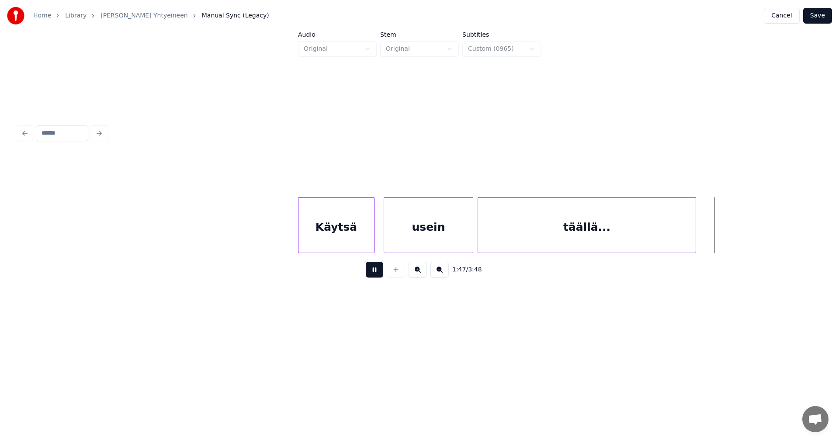
click at [379, 274] on button at bounding box center [374, 270] width 17 height 16
click at [710, 240] on div at bounding box center [708, 225] width 3 height 55
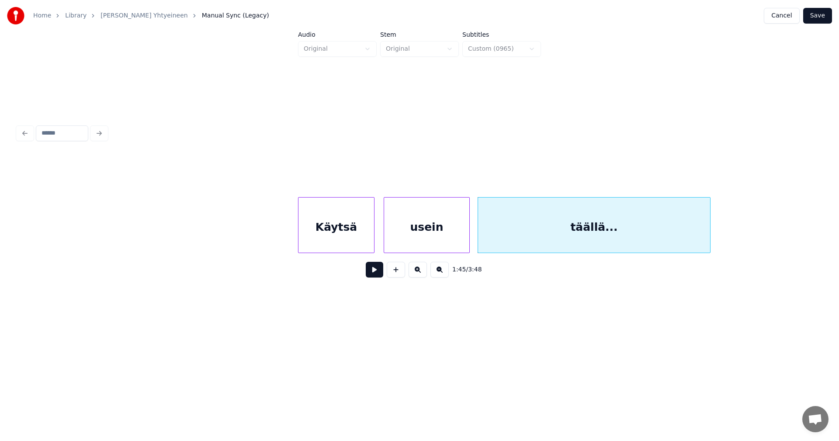
click at [468, 236] on div at bounding box center [468, 225] width 3 height 55
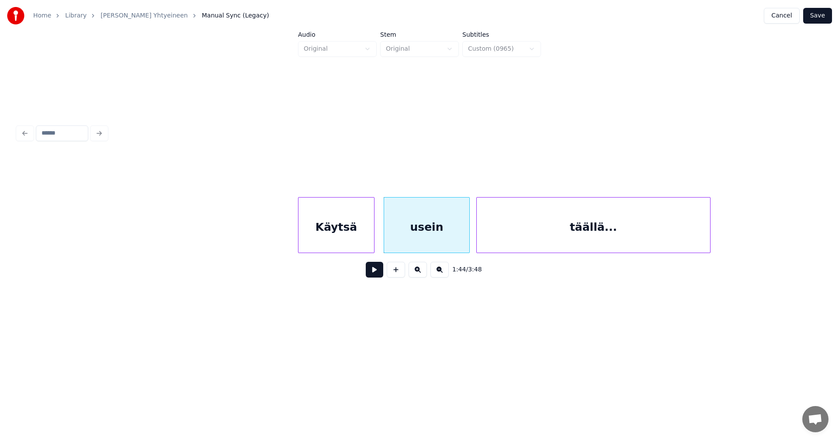
click at [477, 237] on div at bounding box center [478, 225] width 3 height 55
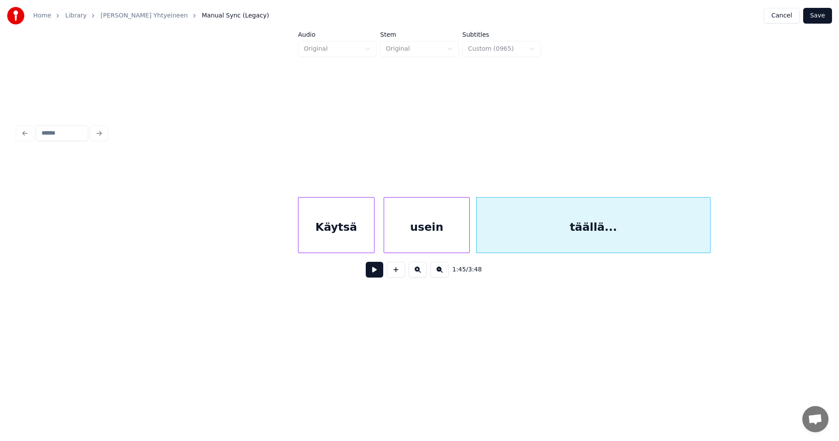
scroll to position [0, 11755]
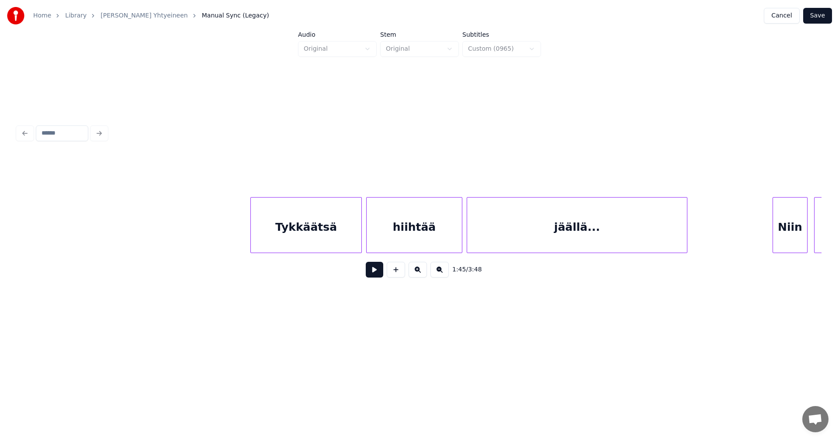
click at [329, 243] on div "Tykkäätsä" at bounding box center [306, 227] width 111 height 59
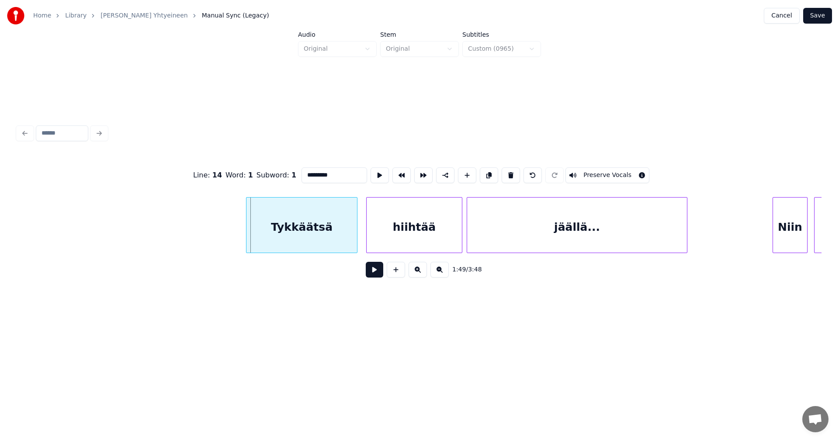
click at [330, 234] on div "Tykkäätsä" at bounding box center [301, 227] width 111 height 59
click at [332, 234] on div "Tykkäätsä" at bounding box center [303, 227] width 111 height 59
click at [374, 270] on button at bounding box center [374, 270] width 17 height 16
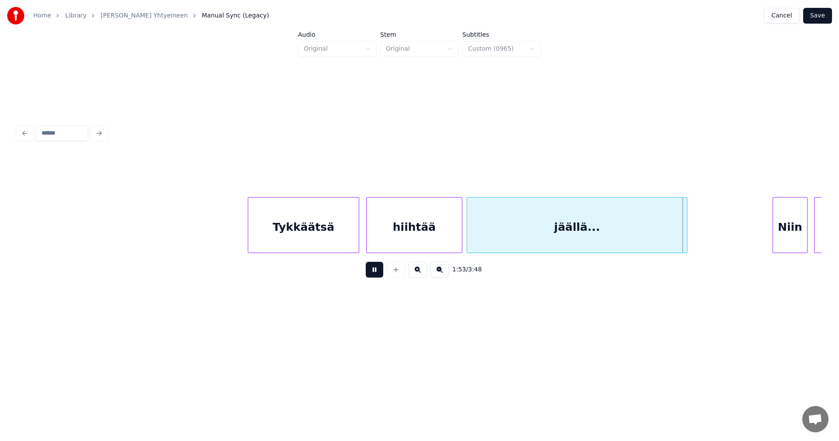
click at [374, 270] on button at bounding box center [374, 270] width 17 height 16
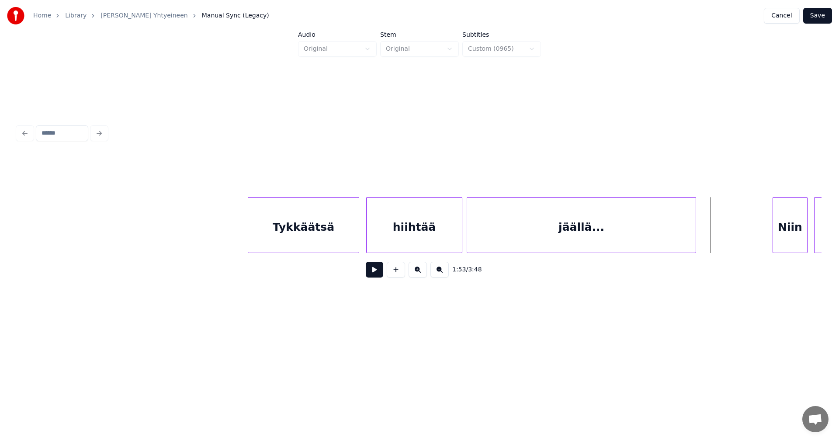
click at [695, 236] on div at bounding box center [694, 225] width 3 height 55
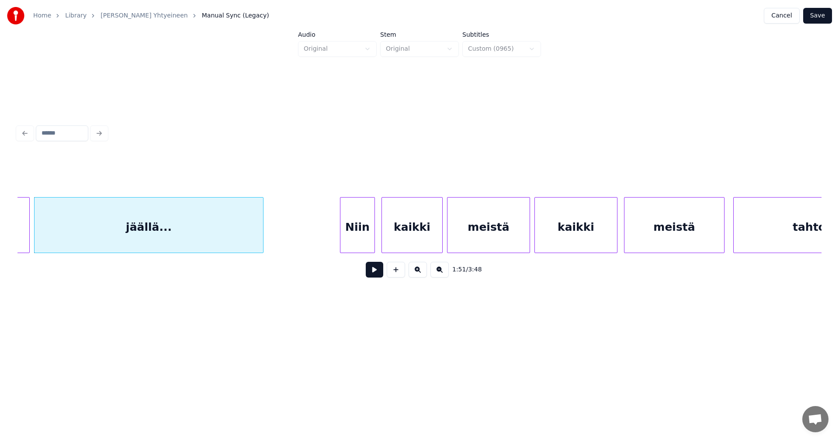
scroll to position [0, 12192]
click at [350, 233] on div "Niin" at bounding box center [347, 227] width 34 height 59
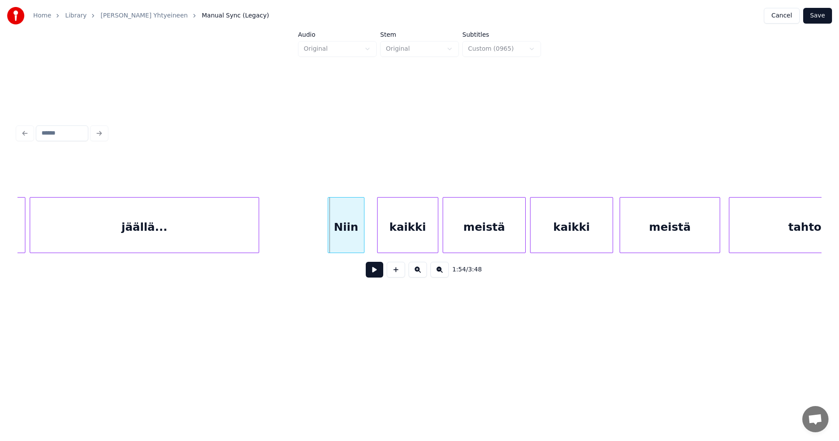
click at [329, 235] on div at bounding box center [329, 225] width 3 height 55
click at [364, 236] on div at bounding box center [364, 225] width 3 height 55
click at [397, 240] on div "kaikki" at bounding box center [405, 227] width 60 height 59
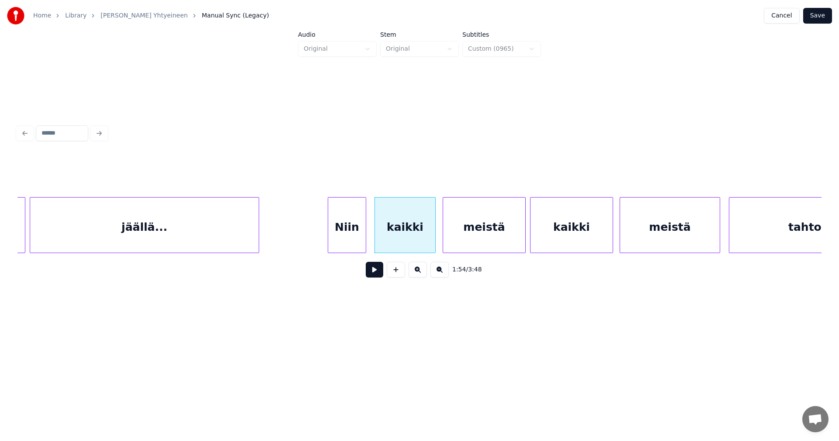
click at [377, 277] on button at bounding box center [374, 270] width 17 height 16
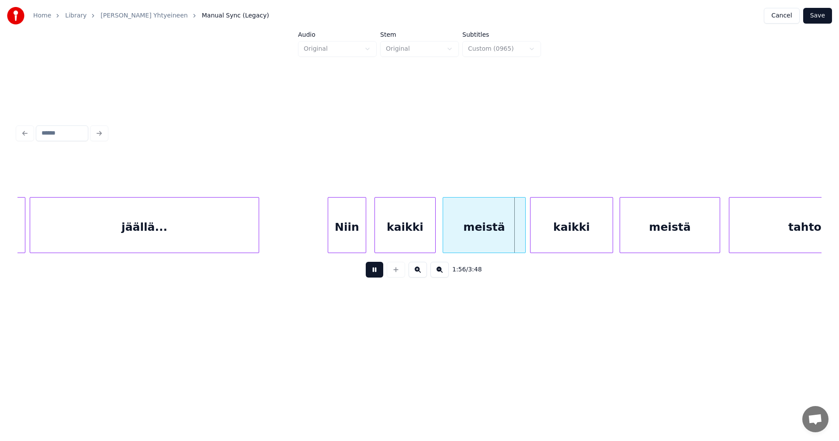
click at [377, 277] on button at bounding box center [374, 270] width 17 height 16
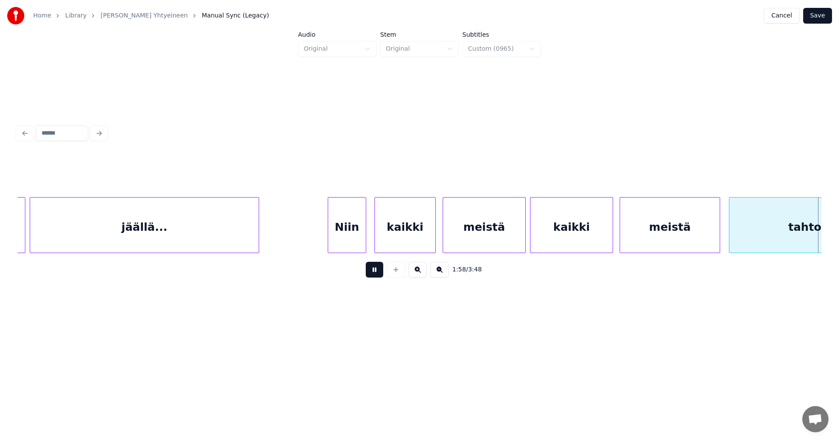
scroll to position [0, 12996]
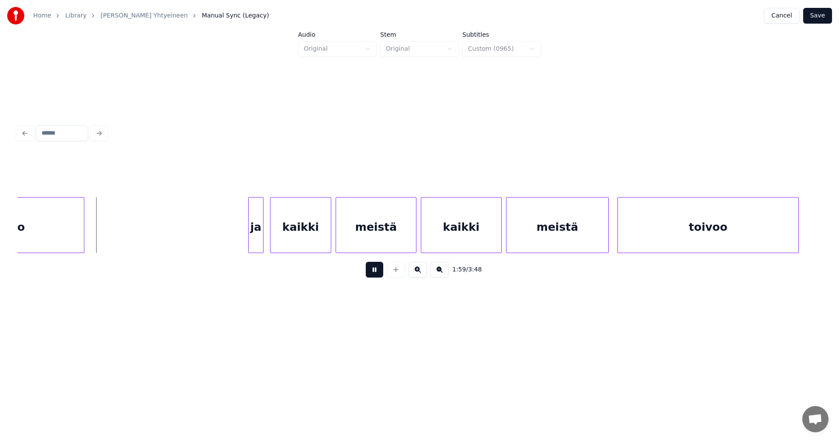
drag, startPoint x: 377, startPoint y: 277, endPoint x: 278, endPoint y: 253, distance: 101.4
click at [377, 276] on button at bounding box center [374, 270] width 17 height 16
click at [92, 234] on div at bounding box center [91, 225] width 3 height 55
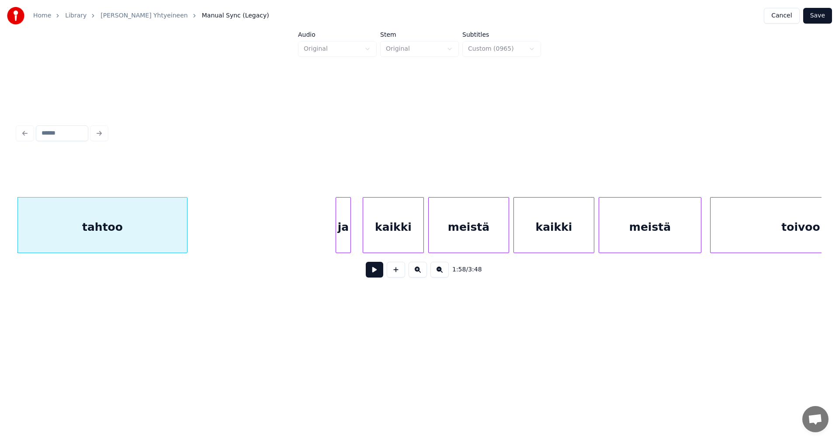
click at [342, 238] on div "ja" at bounding box center [343, 227] width 14 height 59
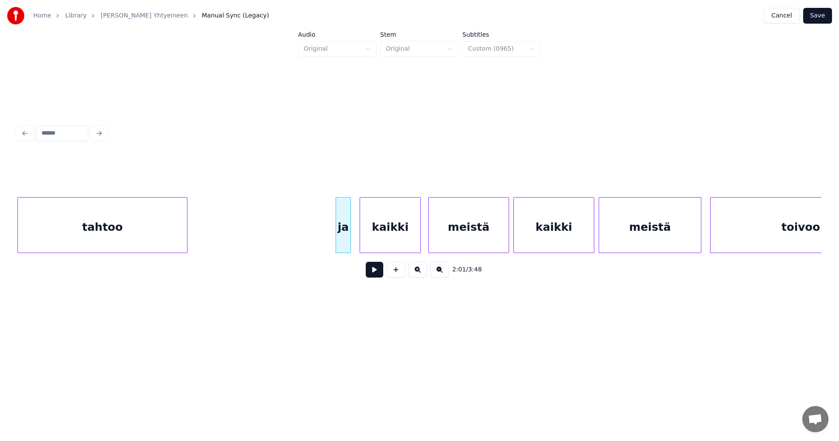
click at [391, 242] on div "kaikki" at bounding box center [390, 227] width 60 height 59
click at [375, 269] on button at bounding box center [374, 270] width 17 height 16
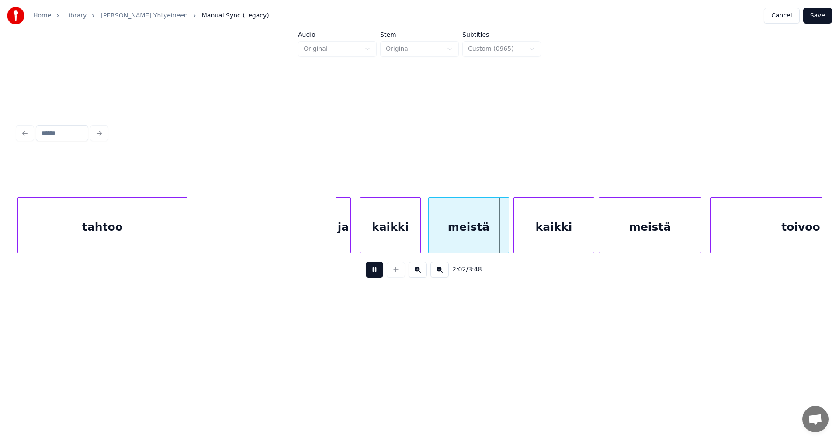
click at [373, 269] on button at bounding box center [374, 270] width 17 height 16
click at [505, 239] on div at bounding box center [505, 225] width 3 height 55
click at [522, 240] on div "kaikki" at bounding box center [552, 227] width 80 height 59
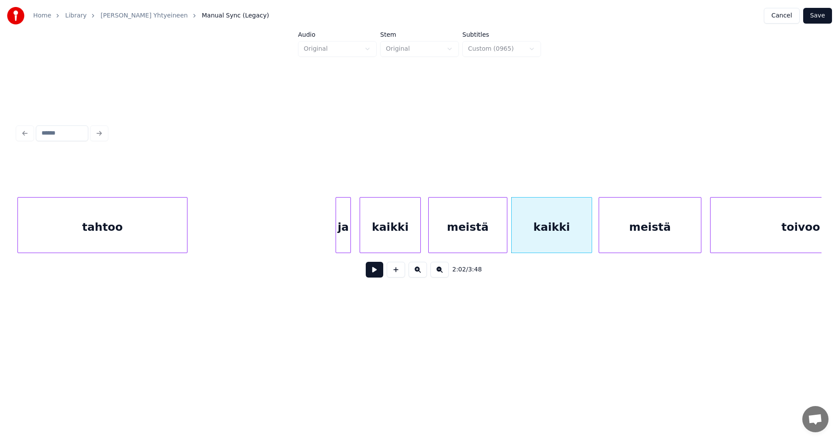
click at [377, 276] on button at bounding box center [374, 270] width 17 height 16
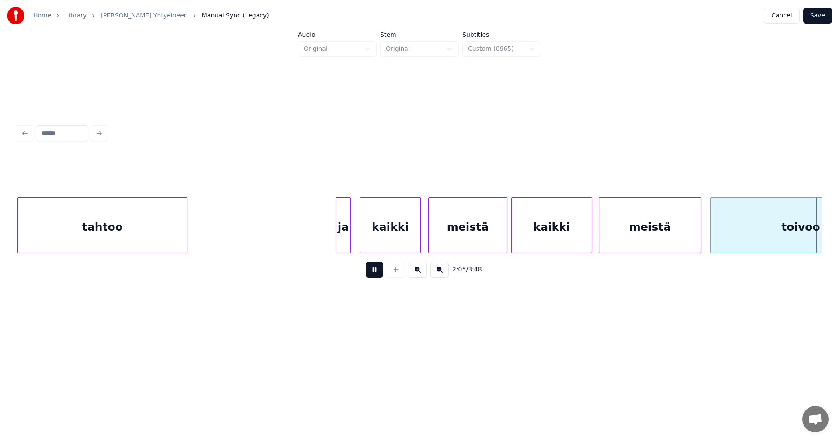
scroll to position [0, 13707]
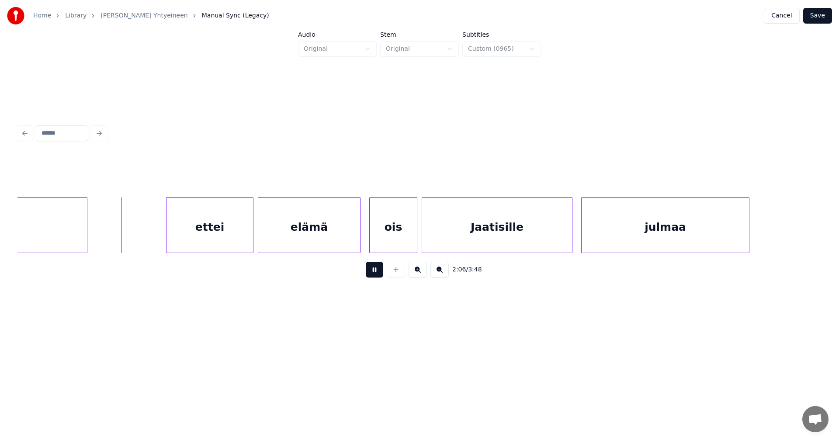
click at [377, 276] on button at bounding box center [374, 270] width 17 height 16
click at [222, 223] on div "ettei" at bounding box center [206, 227] width 87 height 59
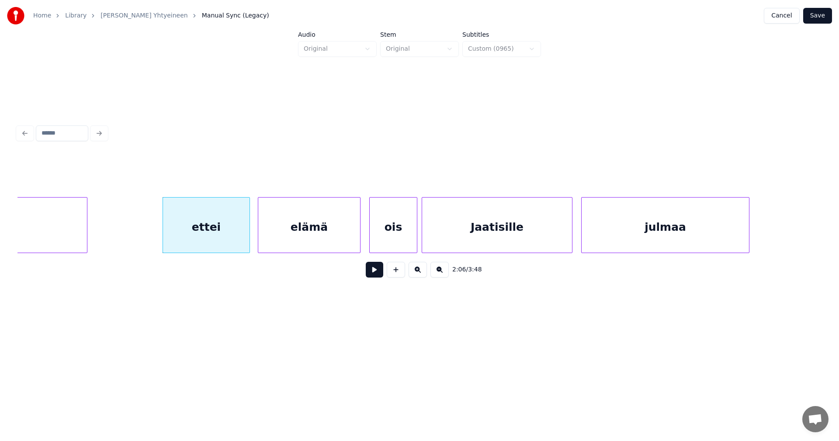
click at [377, 274] on button at bounding box center [374, 270] width 17 height 16
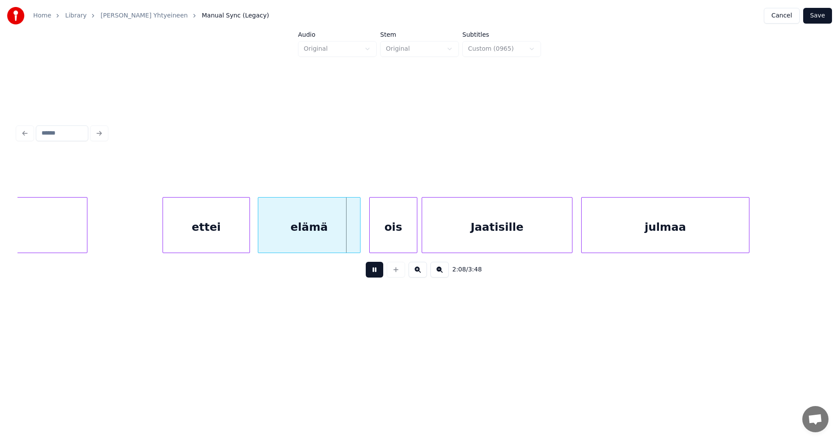
click at [377, 274] on button at bounding box center [374, 270] width 17 height 16
click at [384, 243] on div "ois" at bounding box center [390, 227] width 47 height 59
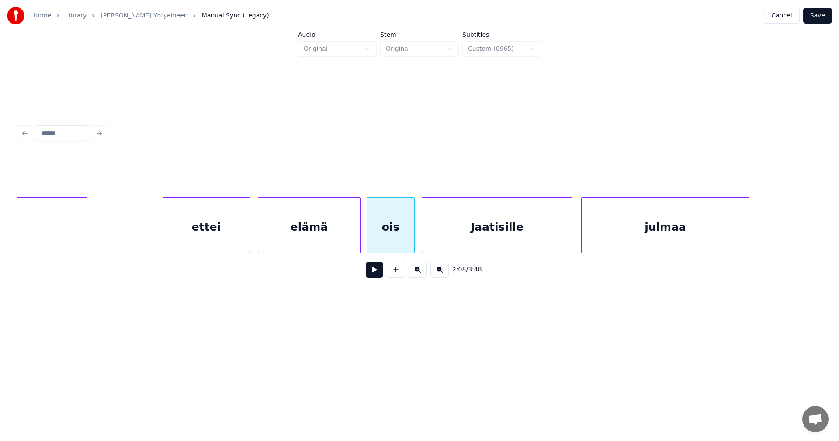
click at [372, 275] on button at bounding box center [374, 270] width 17 height 16
click at [374, 272] on button at bounding box center [374, 270] width 17 height 16
click at [764, 243] on div at bounding box center [764, 225] width 3 height 55
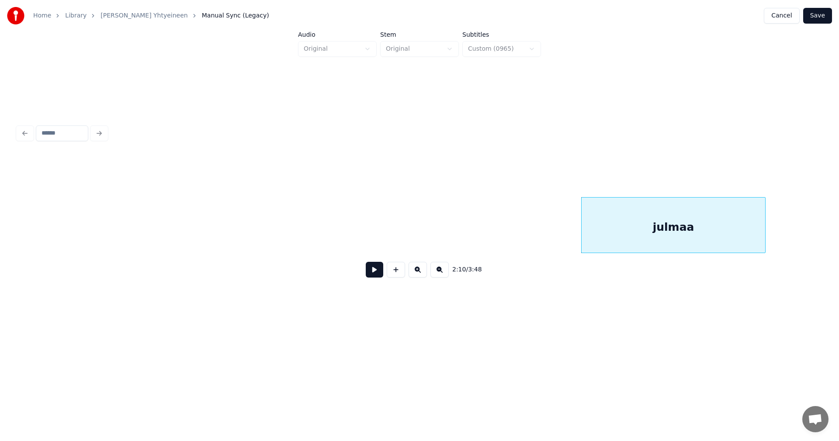
scroll to position [0, 14411]
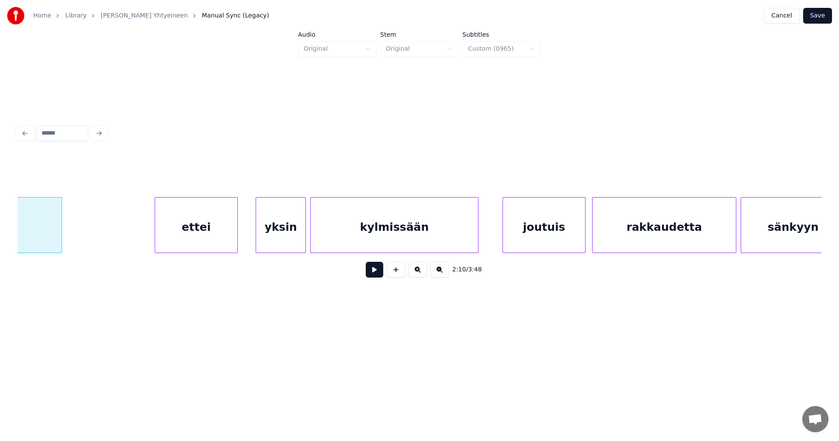
click at [229, 227] on div "ettei" at bounding box center [196, 227] width 82 height 59
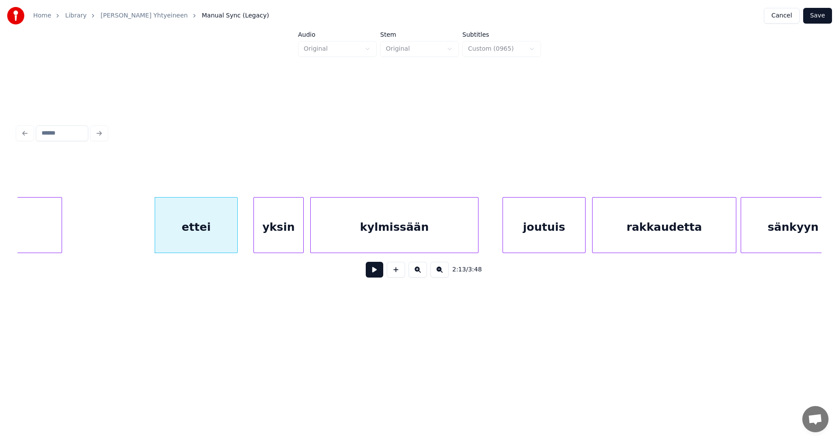
click at [295, 229] on div "yksin" at bounding box center [278, 227] width 49 height 59
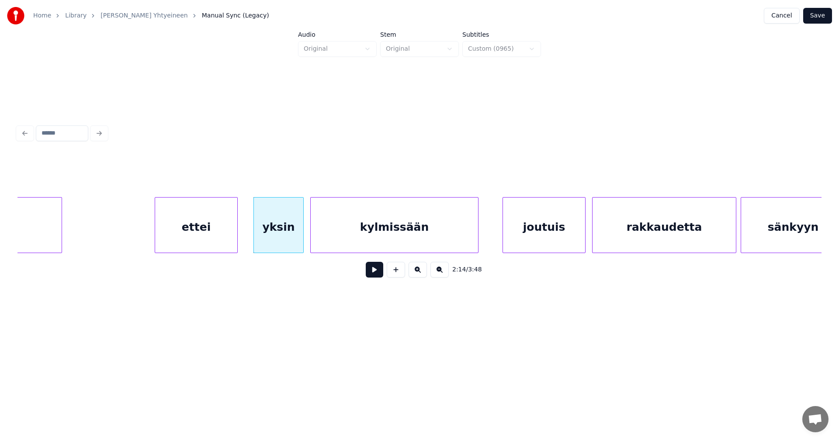
click at [183, 236] on div "ettei" at bounding box center [196, 227] width 82 height 59
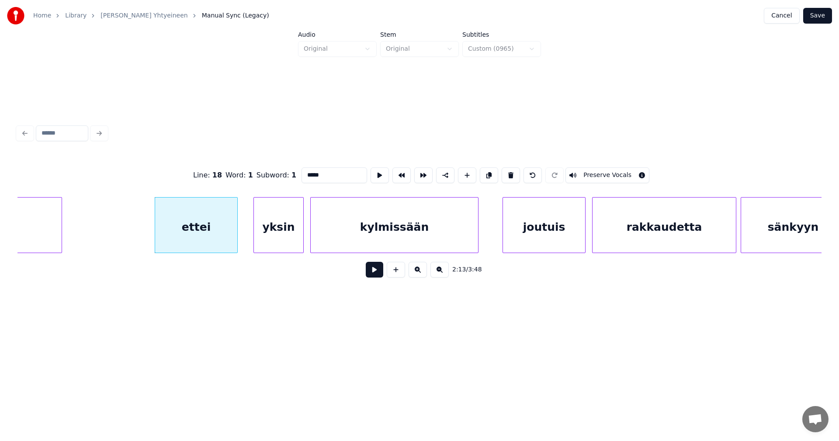
click at [373, 275] on button at bounding box center [374, 270] width 17 height 16
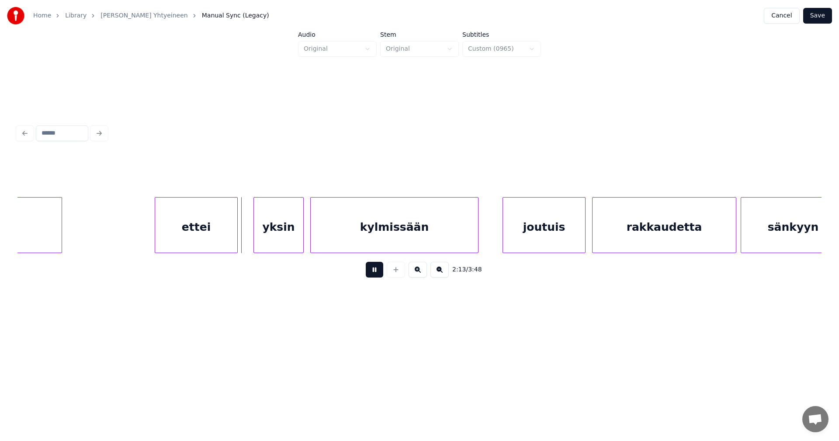
click at [373, 274] on button at bounding box center [374, 270] width 17 height 16
click at [250, 232] on div at bounding box center [250, 225] width 3 height 55
click at [373, 276] on button at bounding box center [374, 270] width 17 height 16
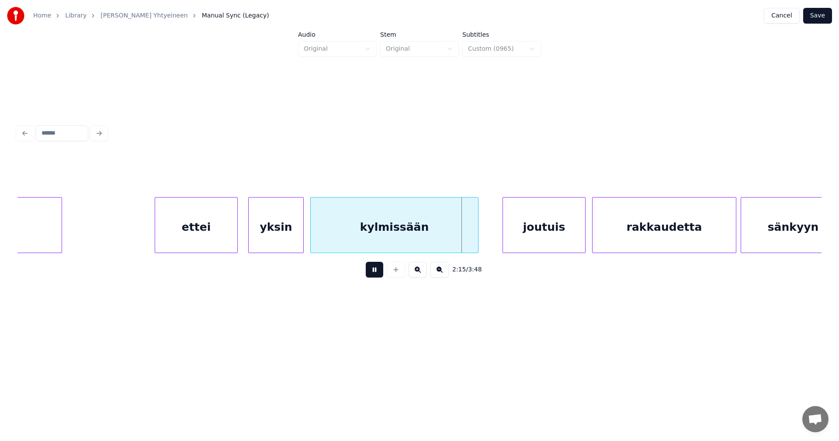
click at [375, 274] on button at bounding box center [374, 270] width 17 height 16
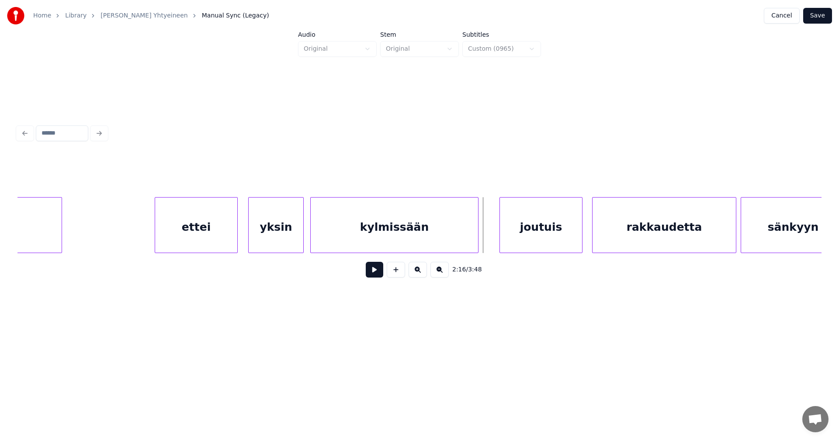
click at [509, 248] on div "joutuis" at bounding box center [541, 227] width 82 height 59
click at [380, 271] on button at bounding box center [374, 270] width 17 height 16
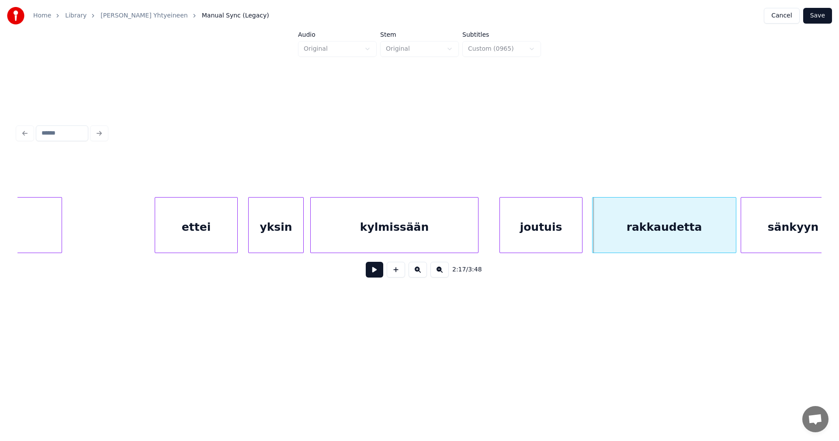
click at [380, 271] on button at bounding box center [374, 270] width 17 height 16
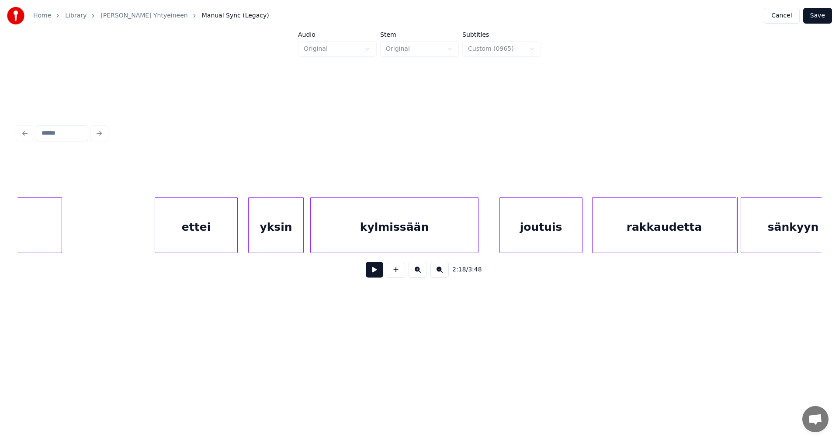
click at [380, 271] on button at bounding box center [374, 270] width 17 height 16
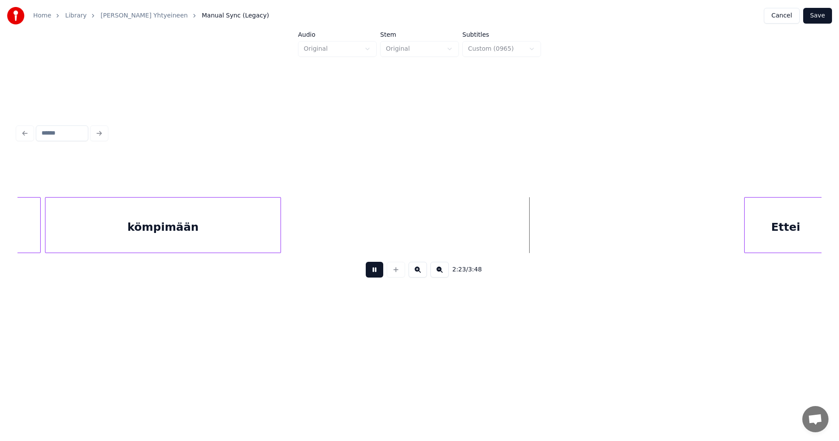
click at [380, 271] on button at bounding box center [374, 270] width 17 height 16
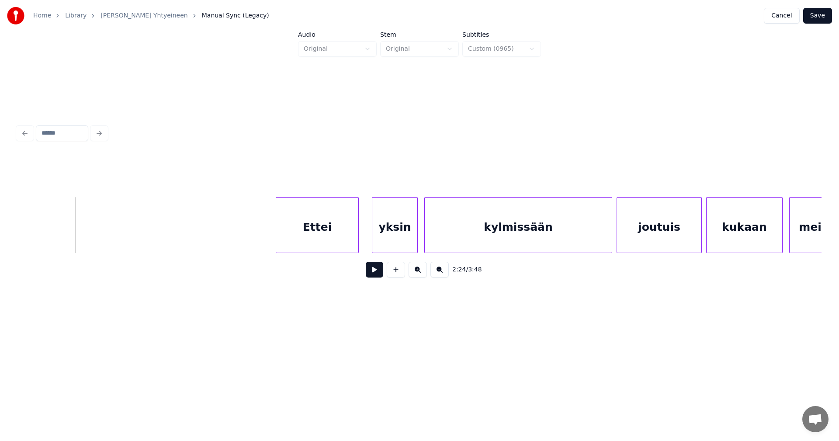
scroll to position [0, 15705]
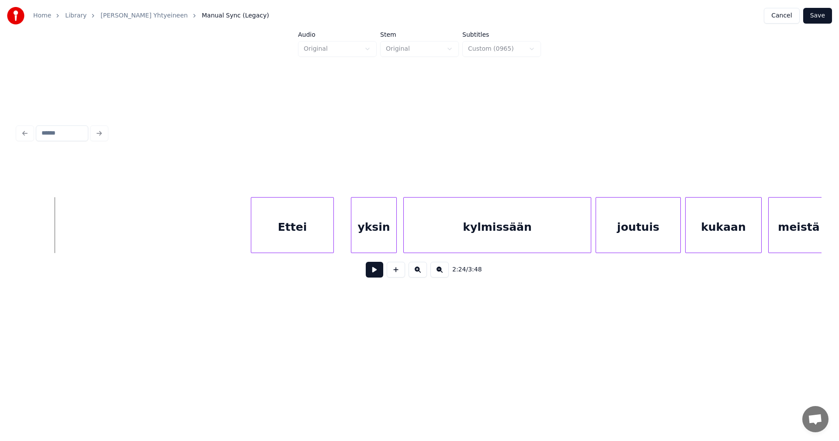
click at [319, 221] on div "Ettei" at bounding box center [292, 227] width 82 height 59
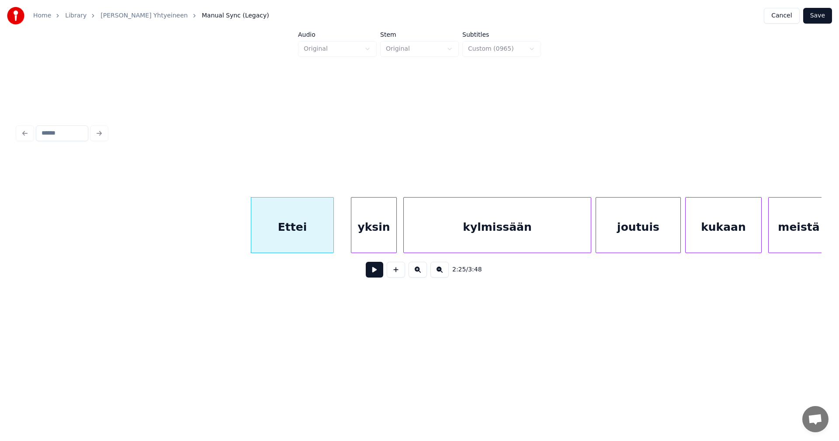
click at [374, 272] on button at bounding box center [374, 270] width 17 height 16
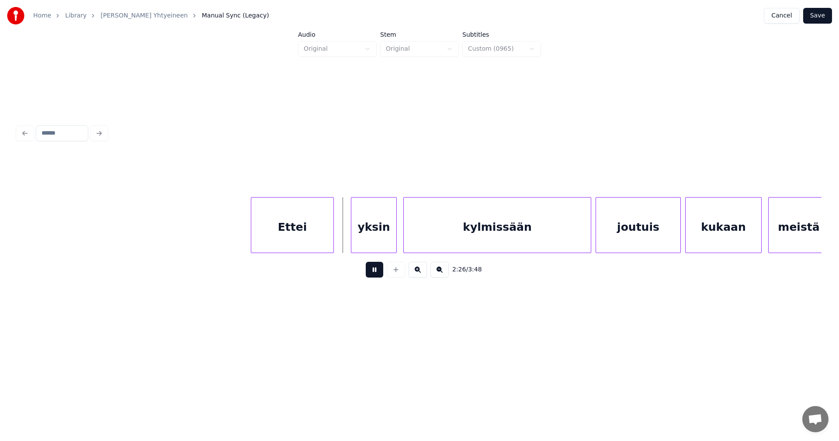
click at [373, 270] on button at bounding box center [374, 270] width 17 height 16
click at [373, 238] on div "yksin" at bounding box center [371, 227] width 45 height 59
click at [346, 235] on div at bounding box center [346, 225] width 3 height 55
click at [320, 236] on div "Ettei" at bounding box center [292, 227] width 82 height 59
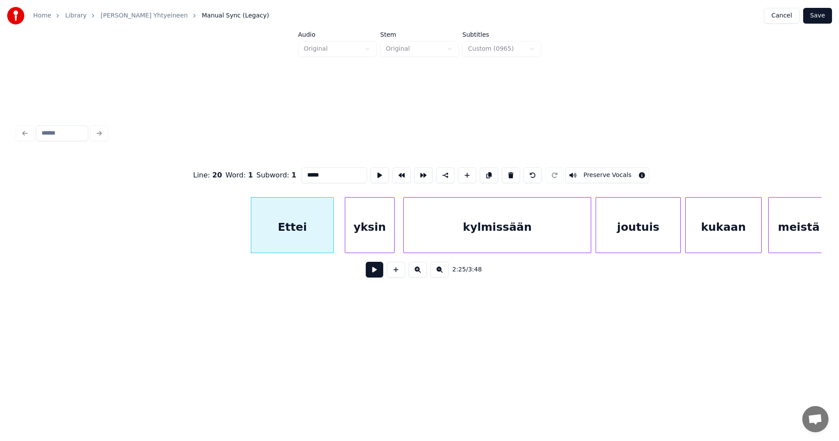
click at [378, 271] on button at bounding box center [374, 270] width 17 height 16
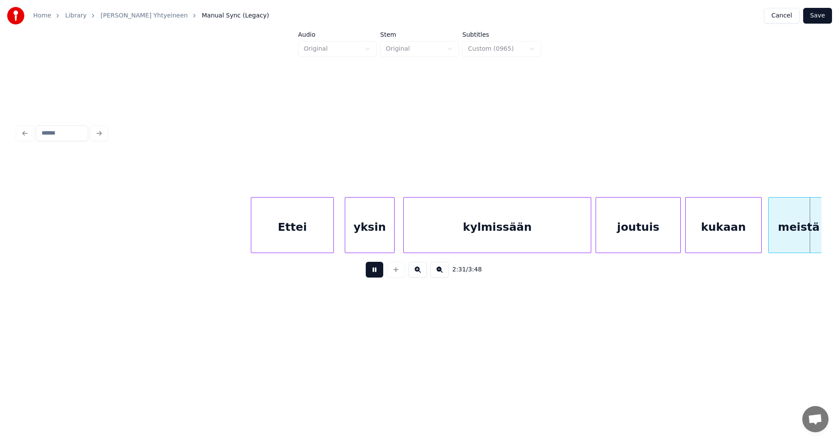
scroll to position [0, 16509]
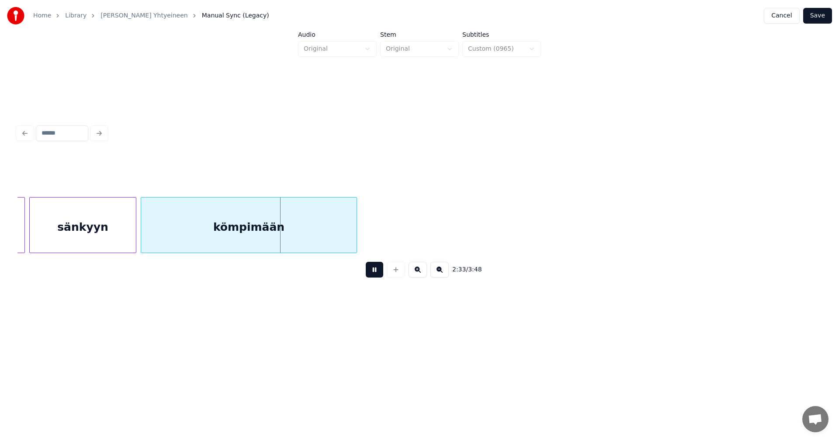
click at [375, 269] on button at bounding box center [374, 270] width 17 height 16
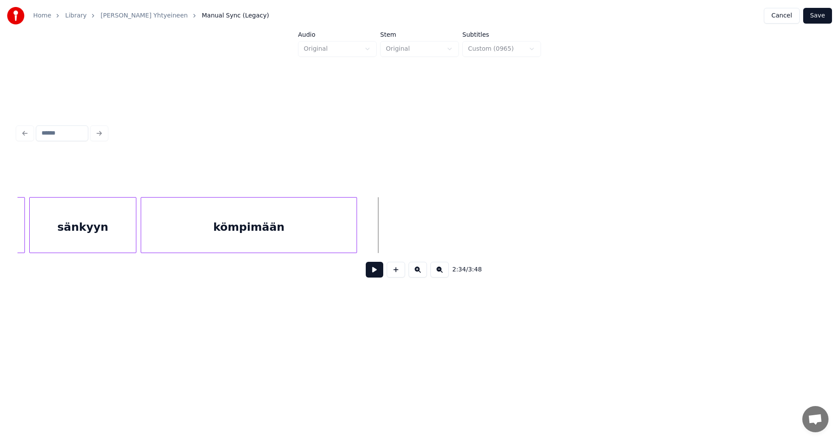
scroll to position [0, 15806]
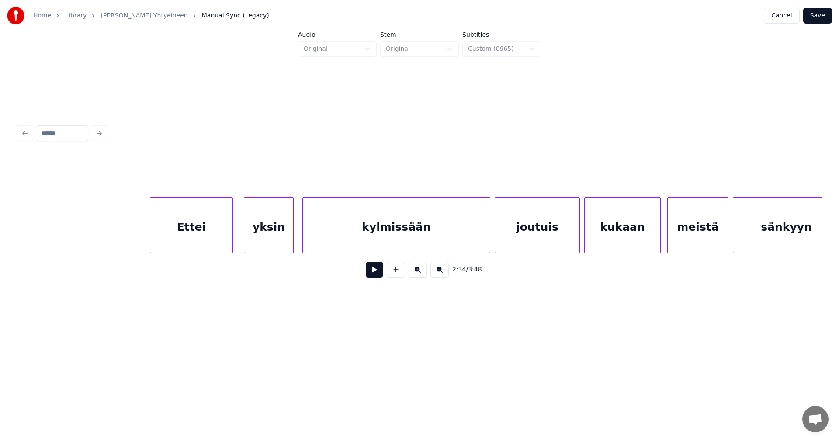
click at [626, 245] on div "kukaan" at bounding box center [623, 227] width 76 height 59
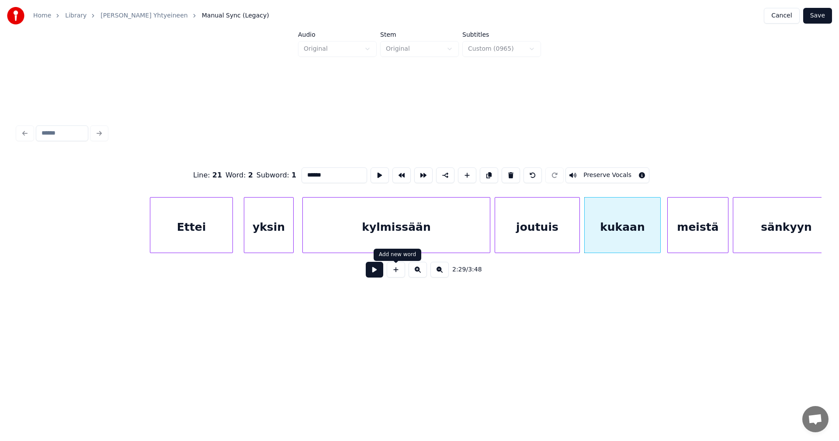
click at [381, 271] on button at bounding box center [374, 270] width 17 height 16
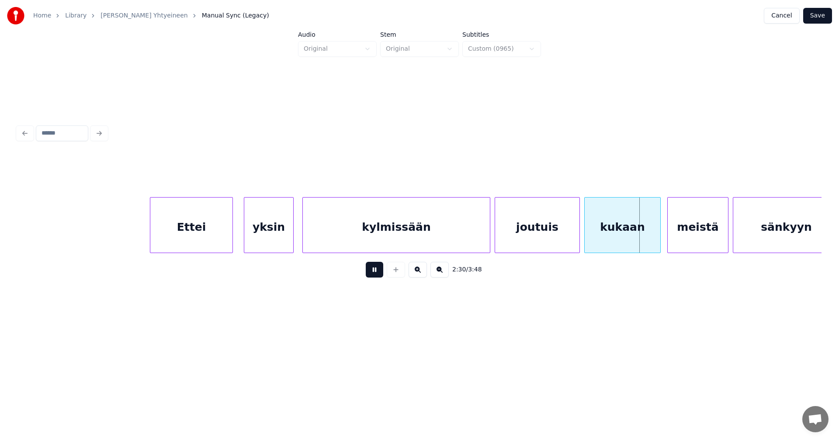
click at [381, 271] on button at bounding box center [374, 270] width 17 height 16
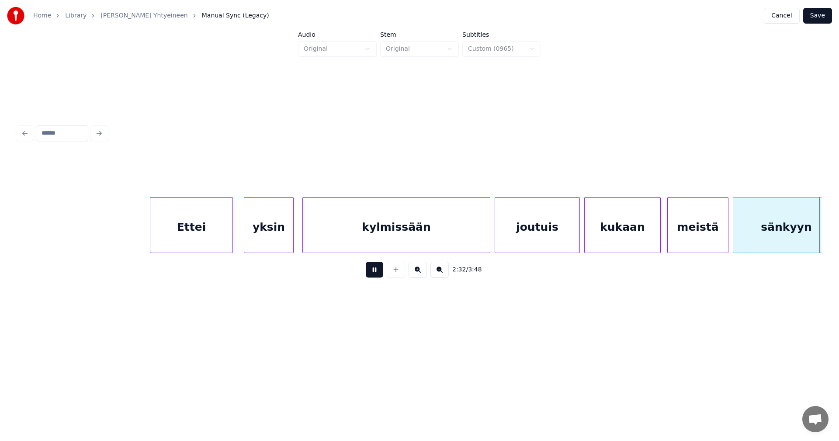
scroll to position [0, 16611]
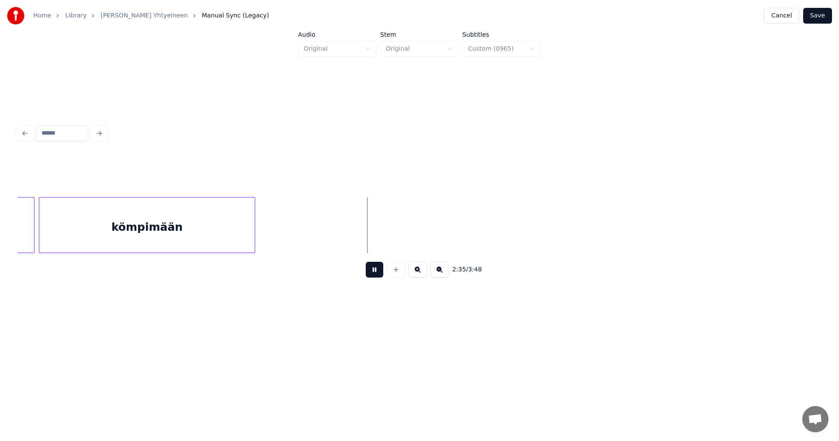
click at [379, 271] on button at bounding box center [374, 270] width 17 height 16
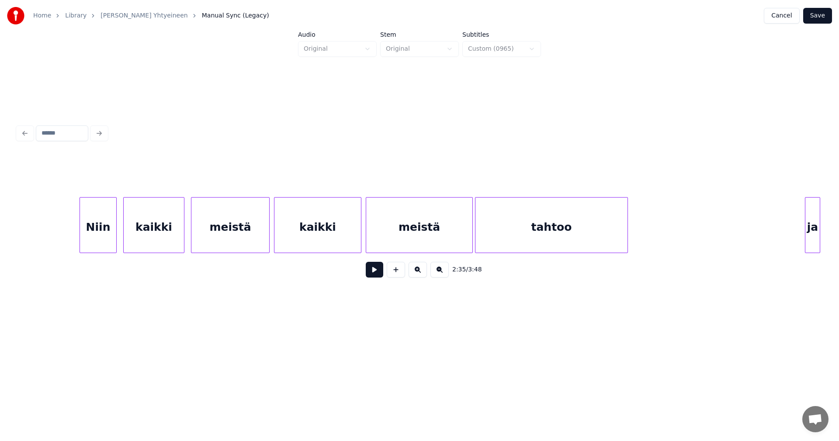
scroll to position [0, 18018]
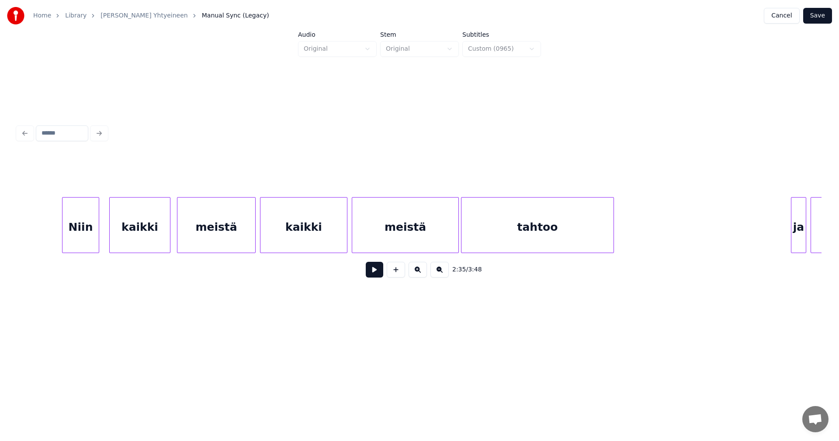
click at [82, 226] on div "Niin" at bounding box center [80, 227] width 36 height 59
click at [58, 230] on div at bounding box center [58, 225] width 3 height 55
click at [134, 236] on div "kaikki" at bounding box center [137, 227] width 60 height 59
click at [206, 239] on div "meistä" at bounding box center [214, 227] width 78 height 59
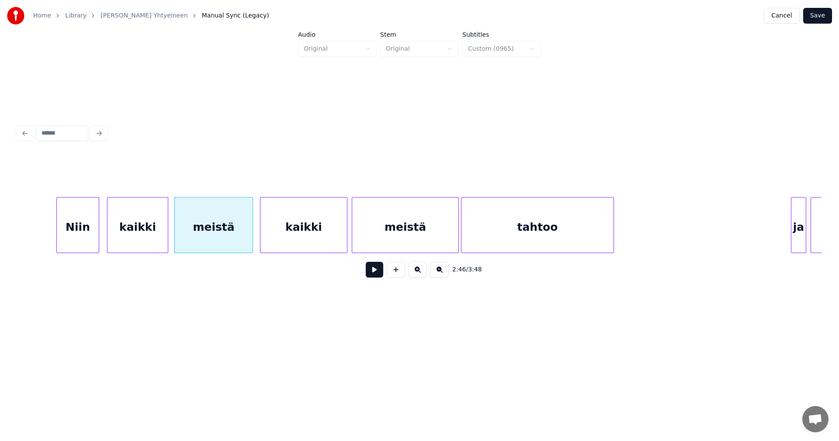
click at [89, 243] on div "Niin" at bounding box center [78, 227] width 42 height 59
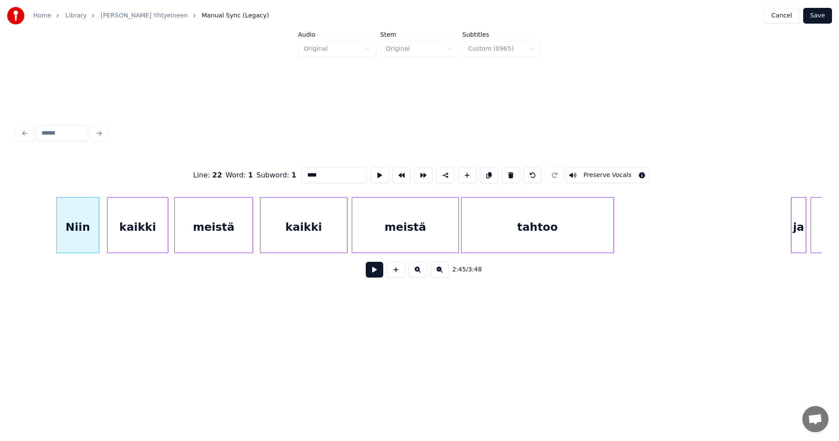
click at [373, 274] on button at bounding box center [374, 270] width 17 height 16
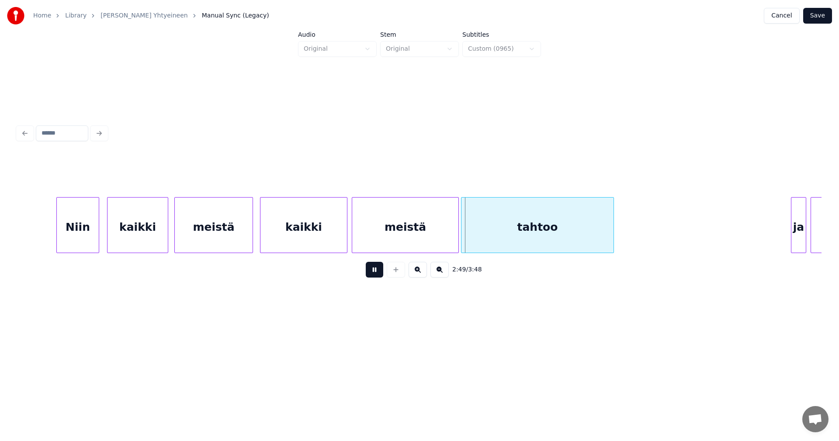
drag, startPoint x: 374, startPoint y: 273, endPoint x: 390, endPoint y: 250, distance: 28.2
click at [375, 270] on button at bounding box center [374, 270] width 17 height 16
click at [398, 245] on div "meistä" at bounding box center [405, 227] width 106 height 59
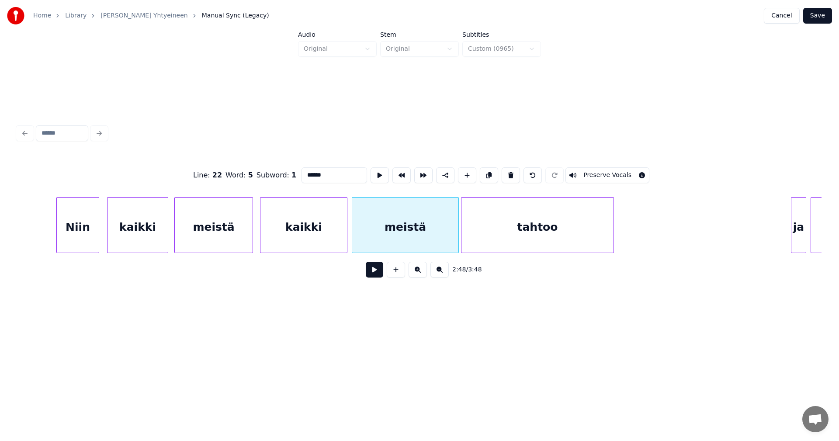
click at [378, 272] on button at bounding box center [374, 270] width 17 height 16
click at [378, 271] on button at bounding box center [374, 270] width 17 height 16
click at [454, 242] on div at bounding box center [454, 225] width 3 height 55
click at [375, 274] on button at bounding box center [374, 270] width 17 height 16
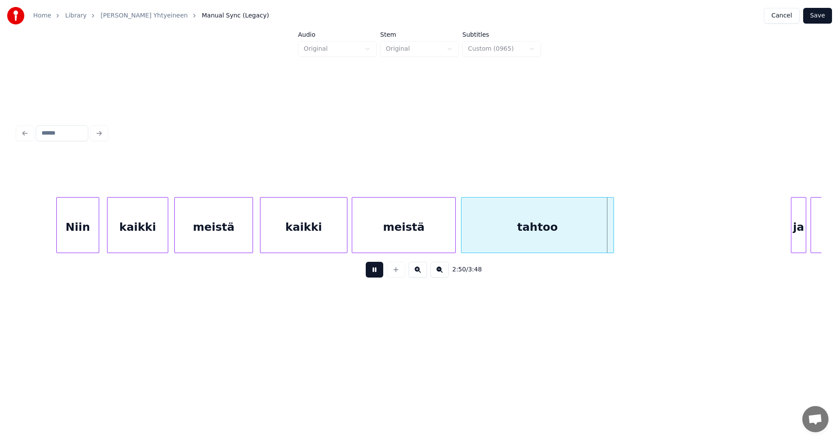
drag, startPoint x: 377, startPoint y: 271, endPoint x: 382, endPoint y: 272, distance: 5.3
click at [382, 272] on button at bounding box center [374, 270] width 17 height 16
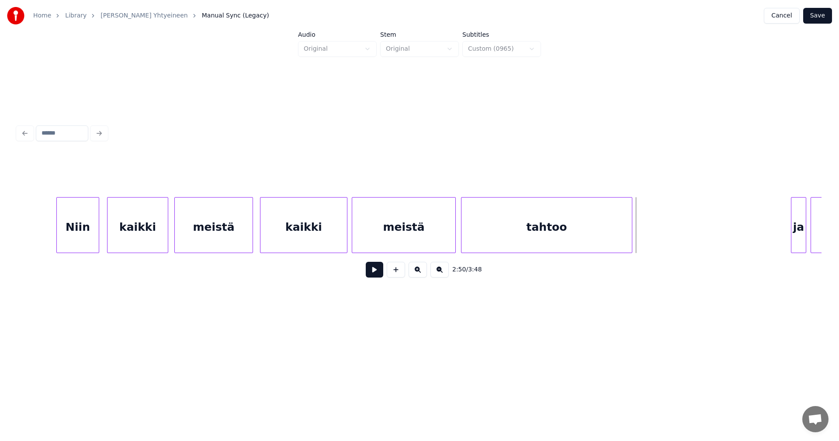
click at [631, 237] on div at bounding box center [630, 225] width 3 height 55
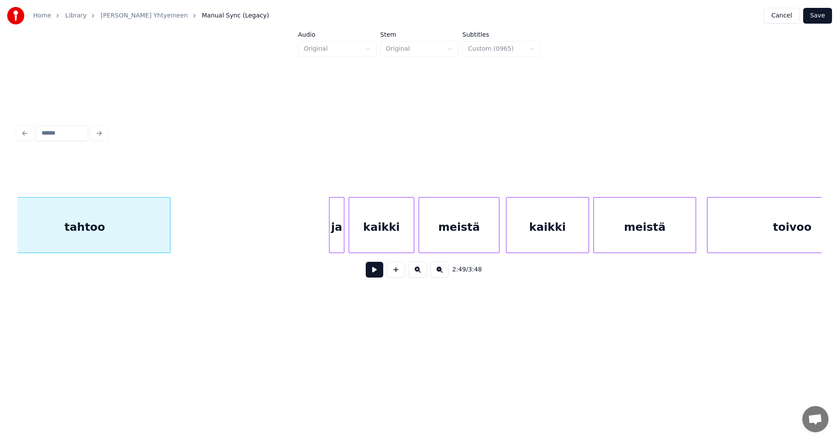
scroll to position [0, 18490]
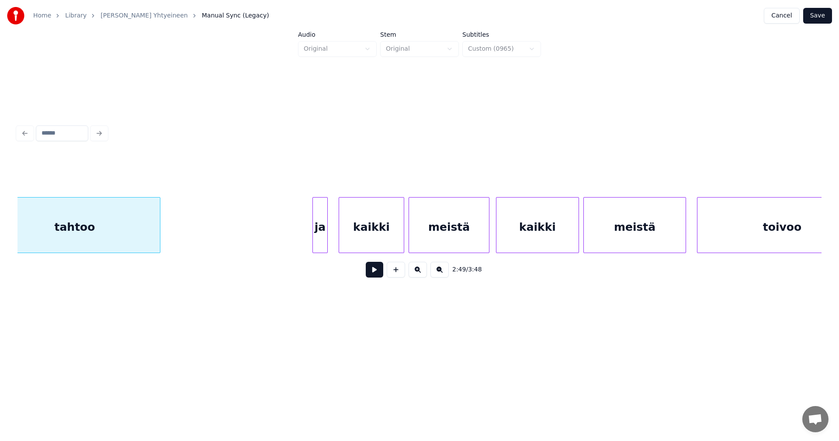
click at [320, 232] on div "ja" at bounding box center [320, 227] width 14 height 59
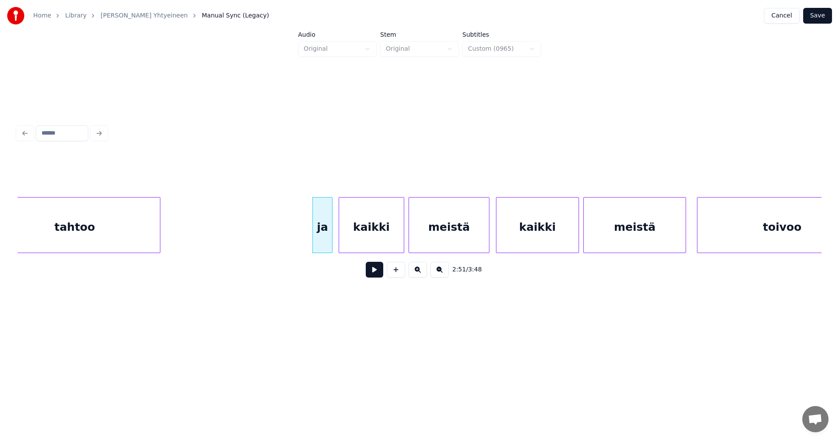
click at [331, 232] on div at bounding box center [330, 225] width 3 height 55
click at [373, 274] on button at bounding box center [374, 270] width 17 height 16
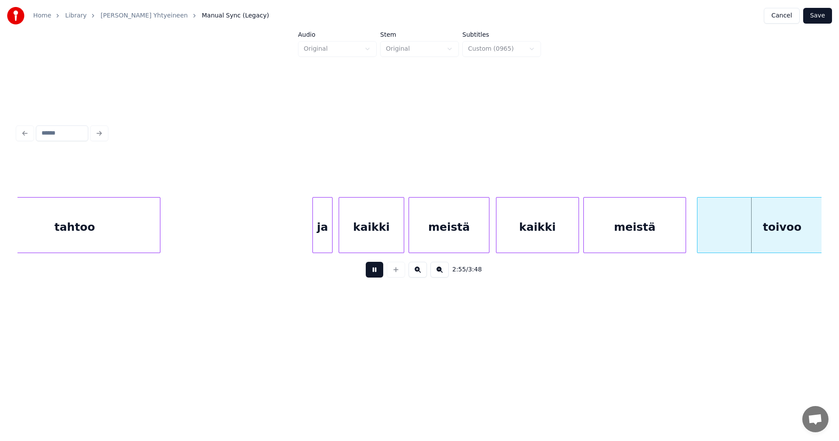
click at [372, 274] on button at bounding box center [374, 270] width 17 height 16
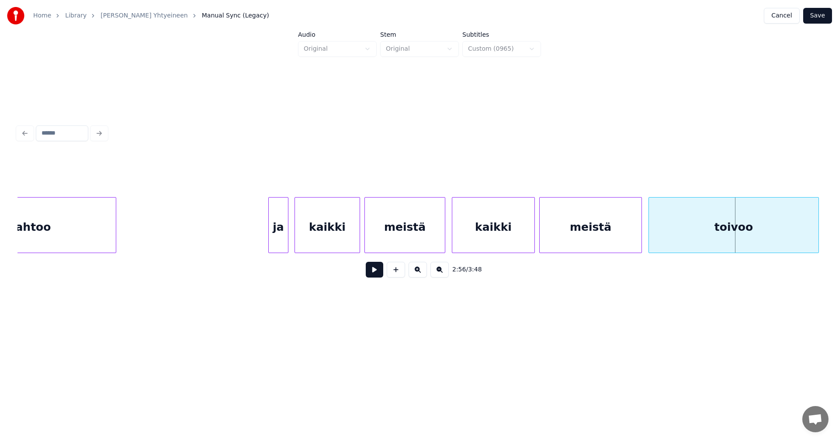
click at [714, 232] on div "toivoo" at bounding box center [734, 227] width 170 height 59
click at [378, 274] on button at bounding box center [374, 270] width 17 height 16
drag, startPoint x: 378, startPoint y: 274, endPoint x: 522, endPoint y: 276, distance: 144.2
click at [379, 274] on button at bounding box center [374, 270] width 17 height 16
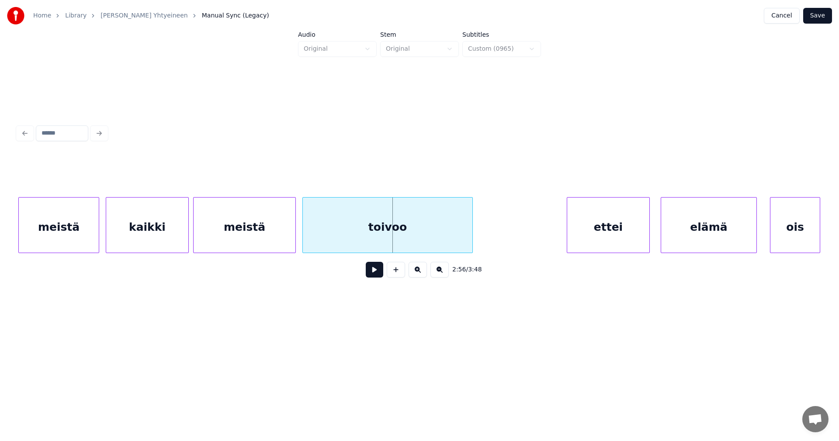
scroll to position [0, 18883]
click at [373, 277] on button at bounding box center [374, 270] width 17 height 16
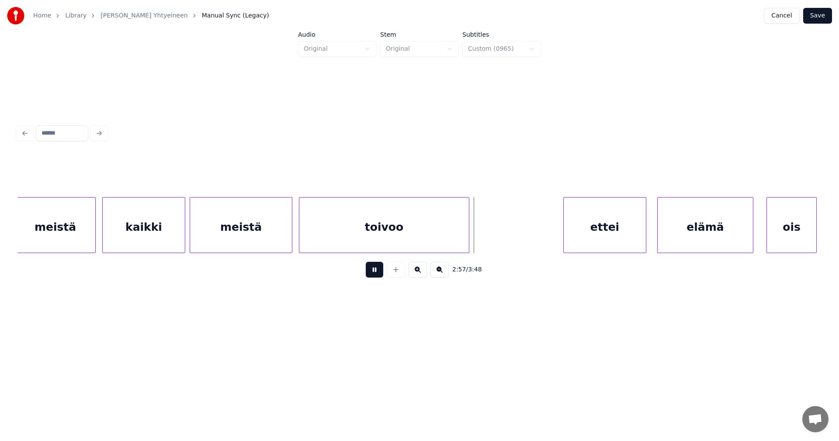
drag, startPoint x: 373, startPoint y: 273, endPoint x: 441, endPoint y: 252, distance: 71.4
click at [375, 273] on button at bounding box center [374, 270] width 17 height 16
click at [482, 239] on div at bounding box center [483, 225] width 3 height 55
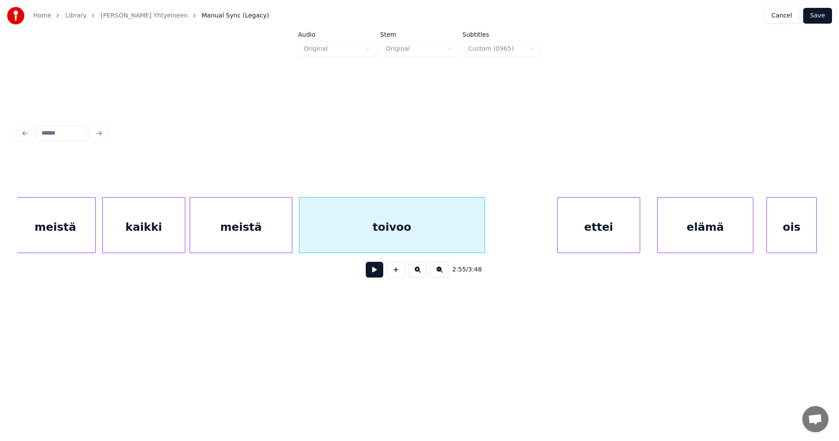
click at [609, 240] on div "ettei" at bounding box center [599, 227] width 82 height 59
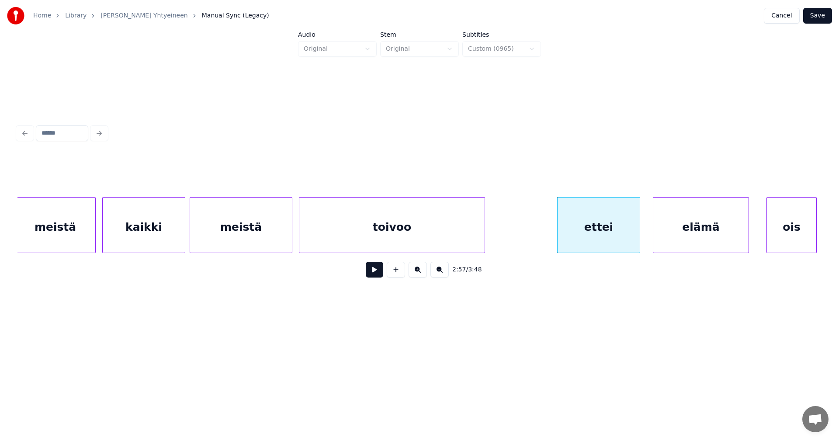
click at [688, 238] on div "elämä" at bounding box center [700, 227] width 95 height 59
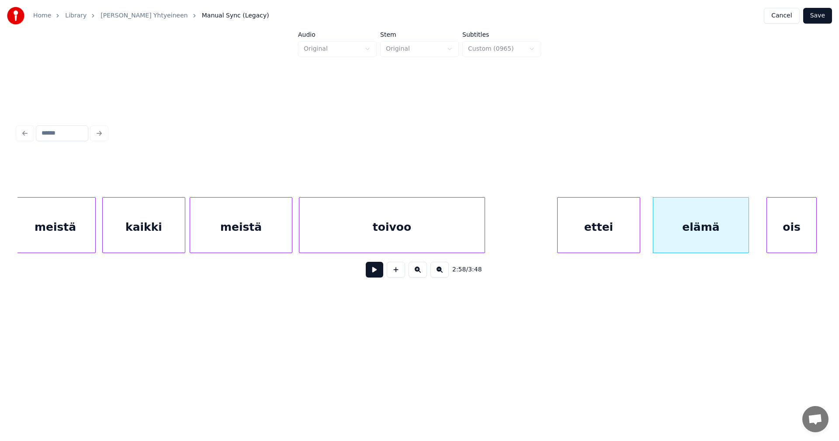
click at [613, 238] on div "ettei" at bounding box center [599, 227] width 82 height 59
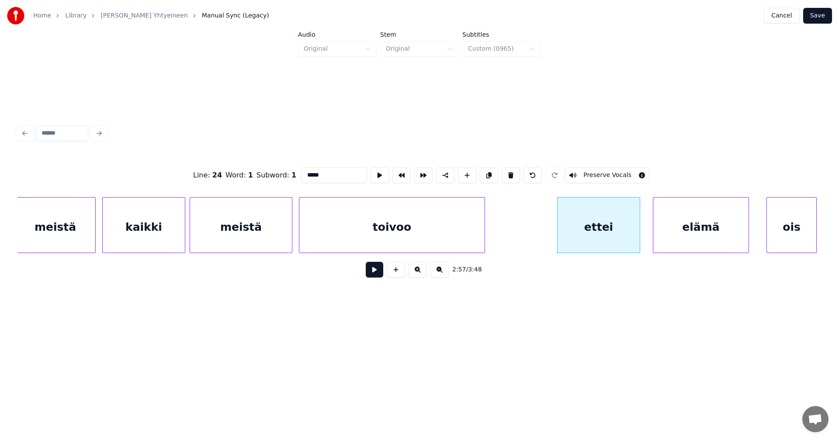
click at [374, 275] on button at bounding box center [374, 270] width 17 height 16
click at [374, 274] on button at bounding box center [374, 270] width 17 height 16
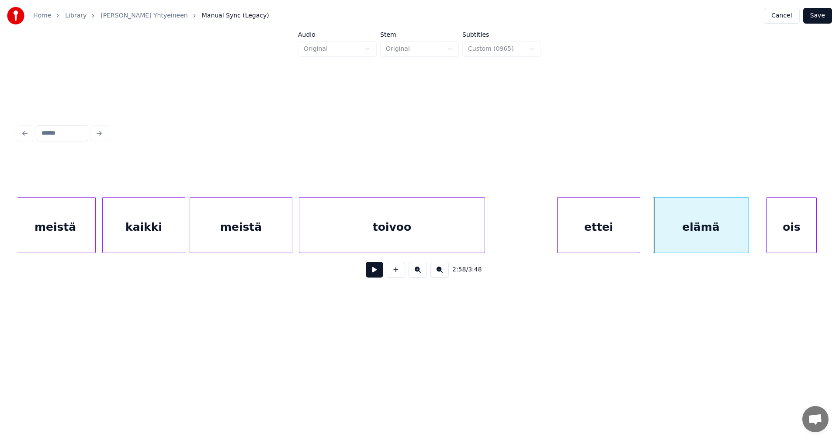
click at [374, 274] on button at bounding box center [374, 270] width 17 height 16
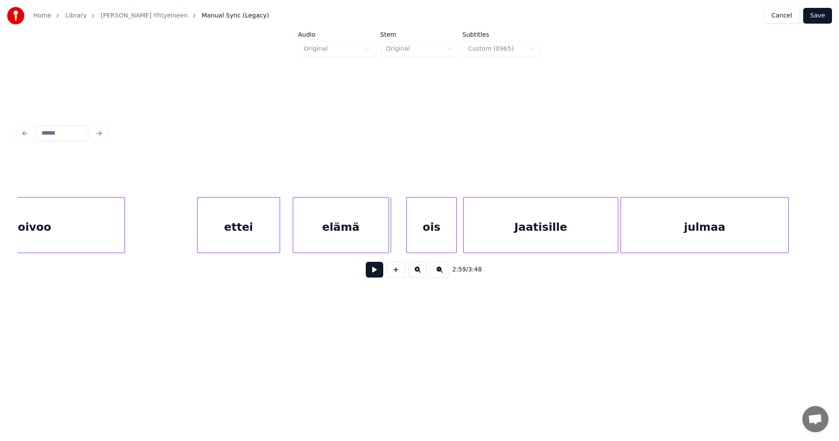
scroll to position [0, 19250]
click at [424, 239] on div "ois" at bounding box center [416, 227] width 49 height 59
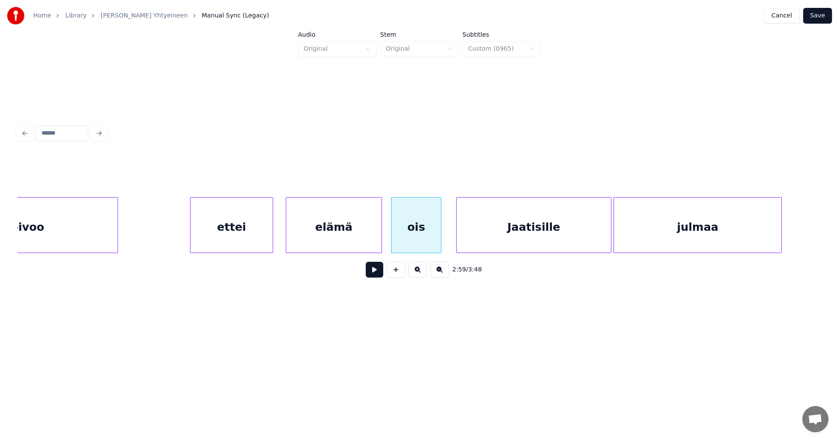
click at [375, 277] on button at bounding box center [374, 270] width 17 height 16
click at [374, 274] on button at bounding box center [374, 270] width 17 height 16
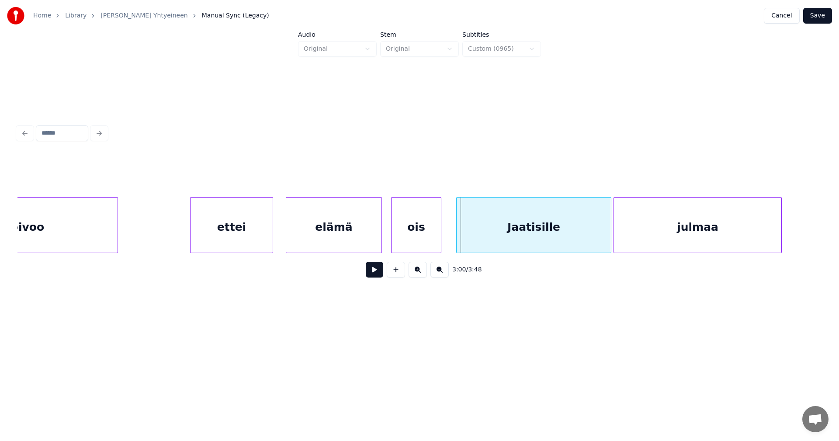
click at [508, 243] on div "Jaatisille" at bounding box center [534, 227] width 154 height 59
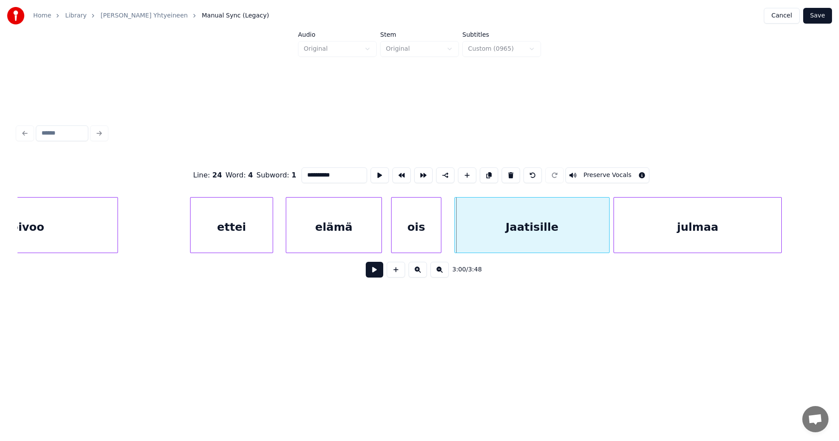
click at [506, 244] on div "Jaatisille" at bounding box center [532, 227] width 154 height 59
click at [377, 274] on button at bounding box center [374, 270] width 17 height 16
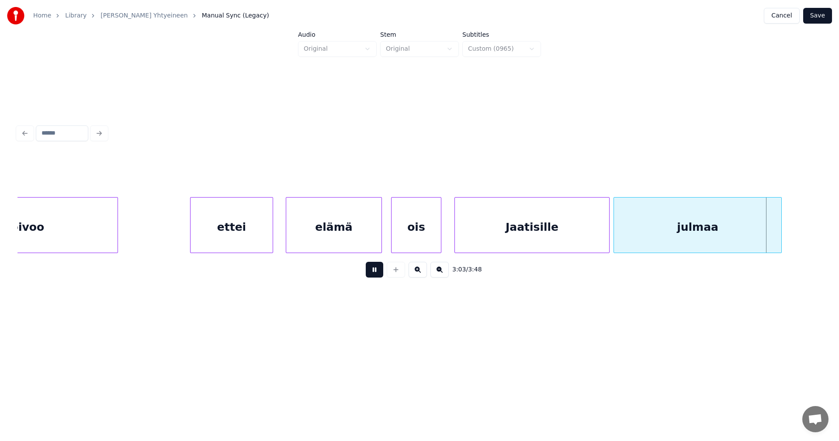
click at [378, 273] on button at bounding box center [374, 270] width 17 height 16
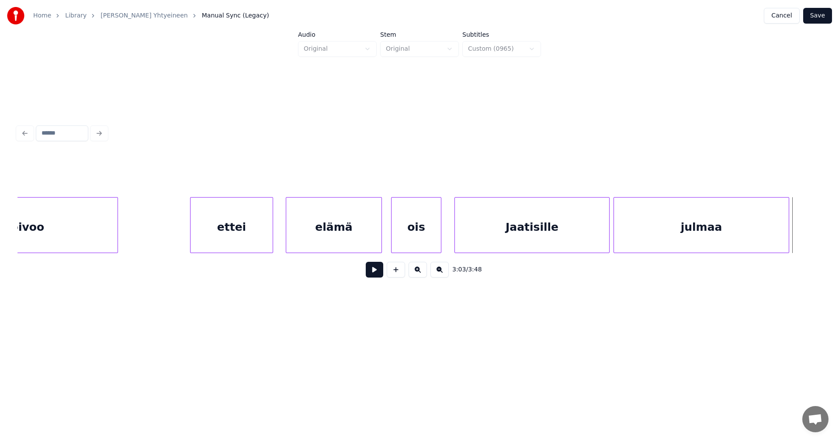
click at [789, 240] on div at bounding box center [787, 225] width 3 height 55
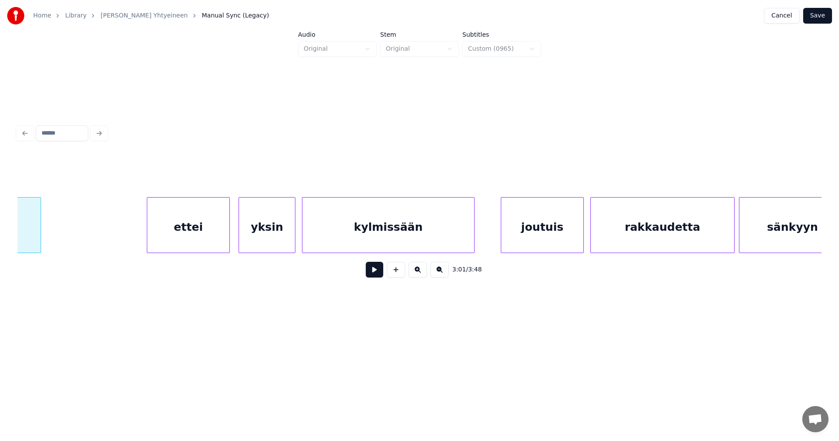
scroll to position [0, 20002]
click at [184, 236] on div "ettei" at bounding box center [185, 227] width 82 height 59
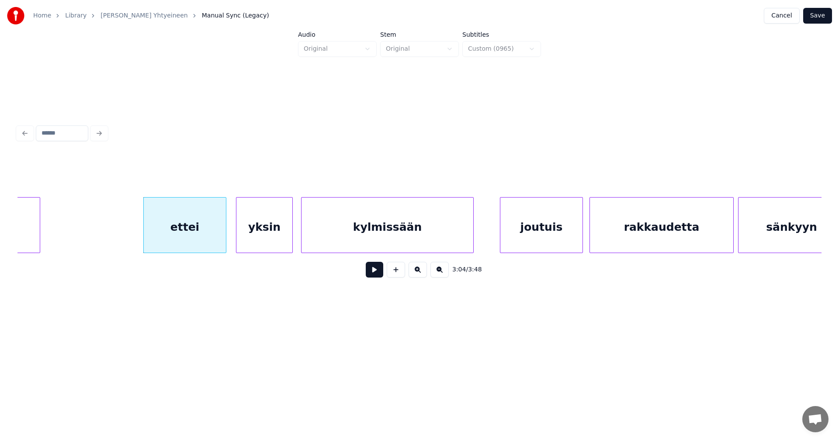
click at [271, 237] on div "yksin" at bounding box center [264, 227] width 56 height 59
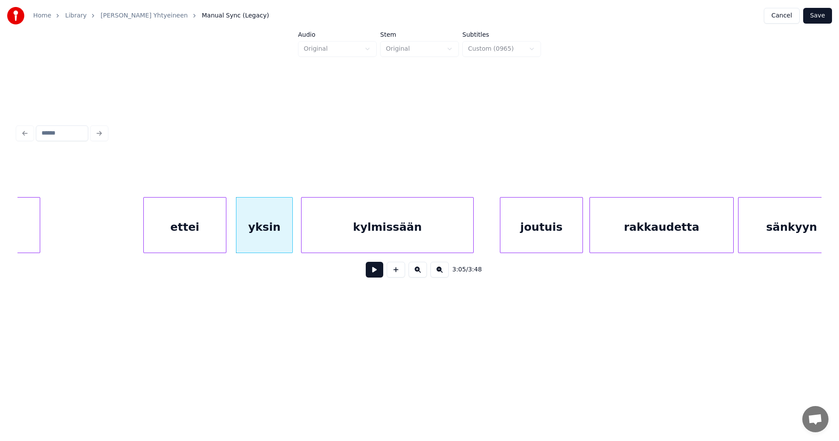
click at [215, 242] on div "ettei" at bounding box center [185, 227] width 82 height 59
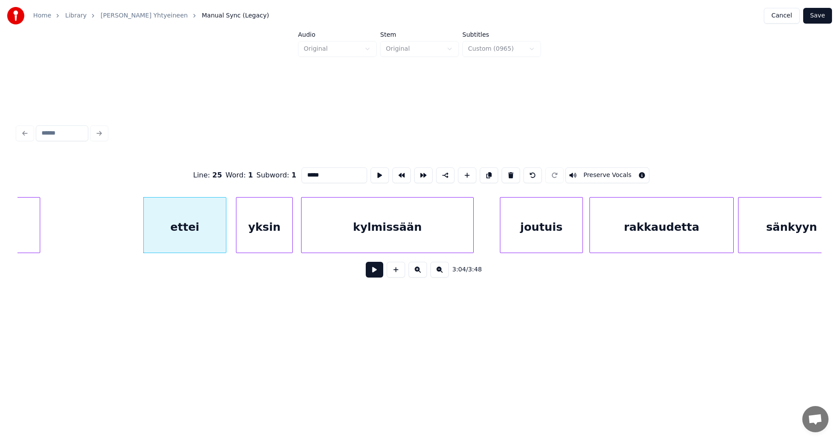
click at [377, 276] on button at bounding box center [374, 270] width 17 height 16
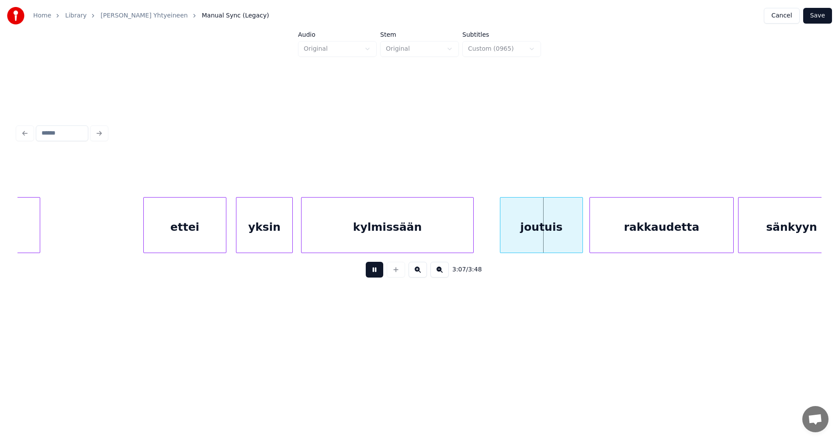
drag, startPoint x: 377, startPoint y: 276, endPoint x: 517, endPoint y: 238, distance: 145.2
click at [378, 276] on button at bounding box center [374, 270] width 17 height 16
click at [527, 235] on div "joutuis" at bounding box center [540, 227] width 82 height 59
click at [377, 276] on button at bounding box center [374, 270] width 17 height 16
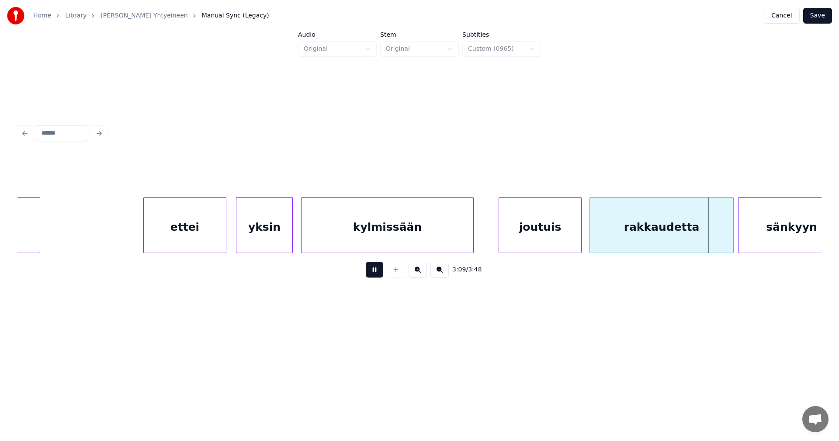
click at [377, 275] on button at bounding box center [374, 270] width 17 height 16
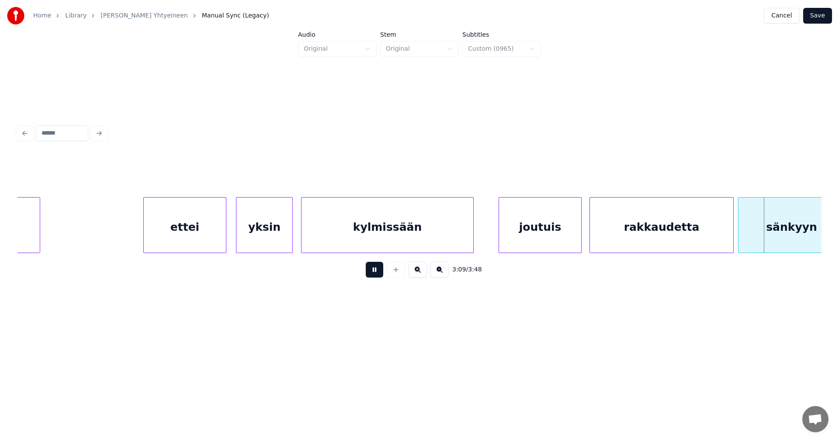
click at [377, 275] on button at bounding box center [374, 270] width 17 height 16
click at [628, 238] on div "rakkaudetta" at bounding box center [661, 227] width 143 height 59
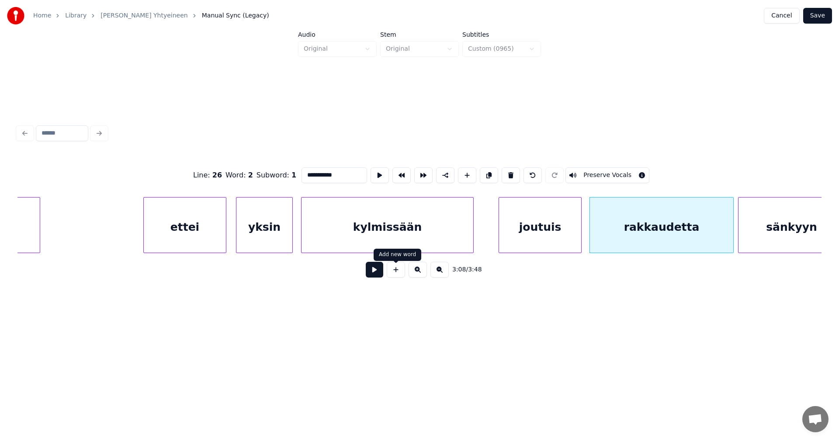
click at [376, 274] on button at bounding box center [374, 270] width 17 height 16
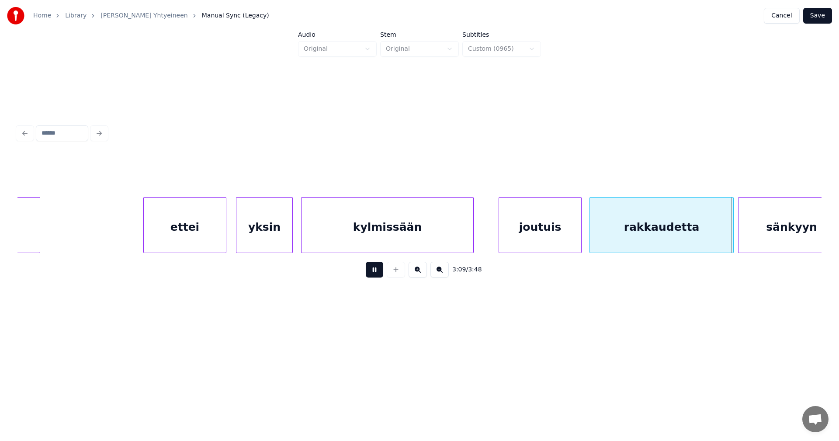
click at [378, 271] on button at bounding box center [374, 270] width 17 height 16
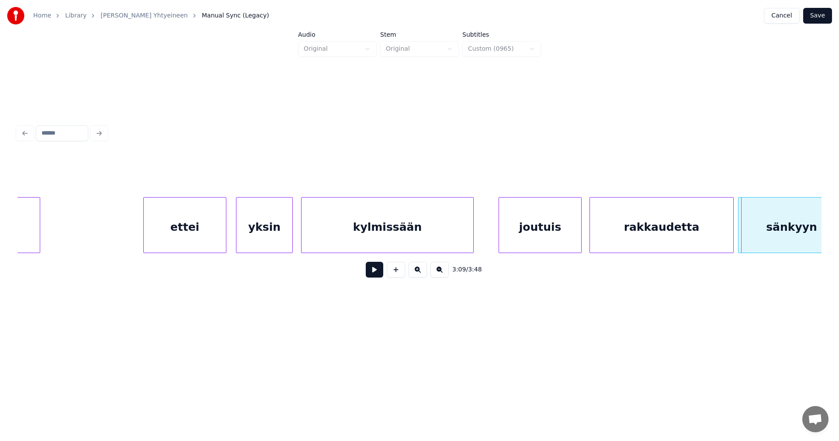
click at [378, 271] on button at bounding box center [374, 270] width 17 height 16
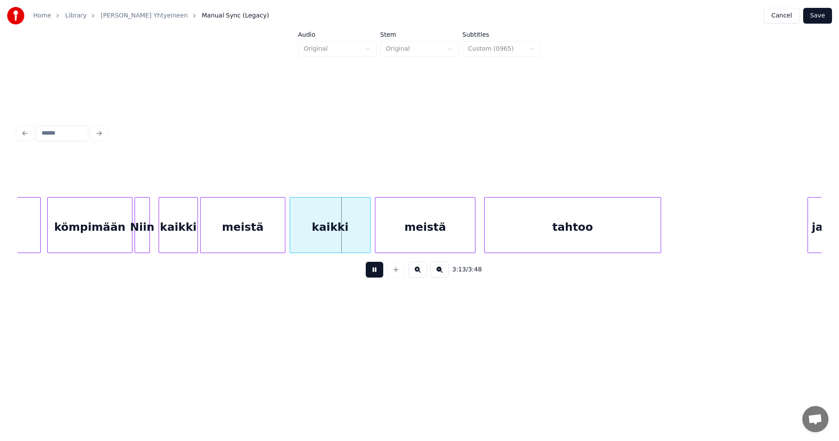
click at [378, 271] on button at bounding box center [374, 270] width 17 height 16
click at [140, 236] on div "Niin" at bounding box center [142, 227] width 14 height 59
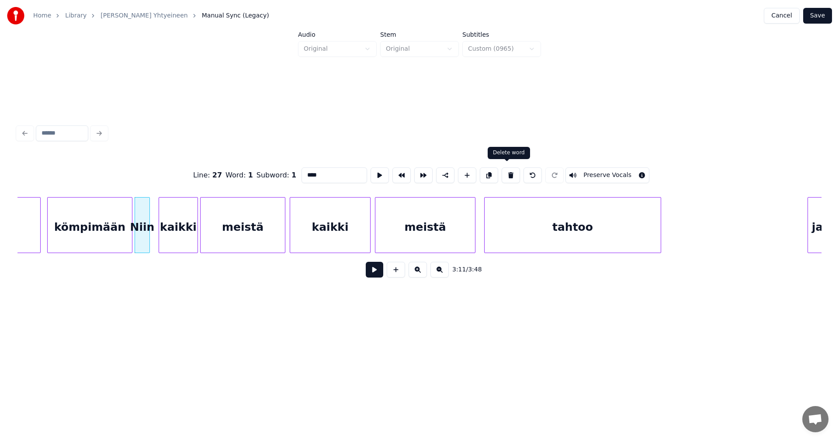
click at [503, 175] on button at bounding box center [511, 175] width 18 height 16
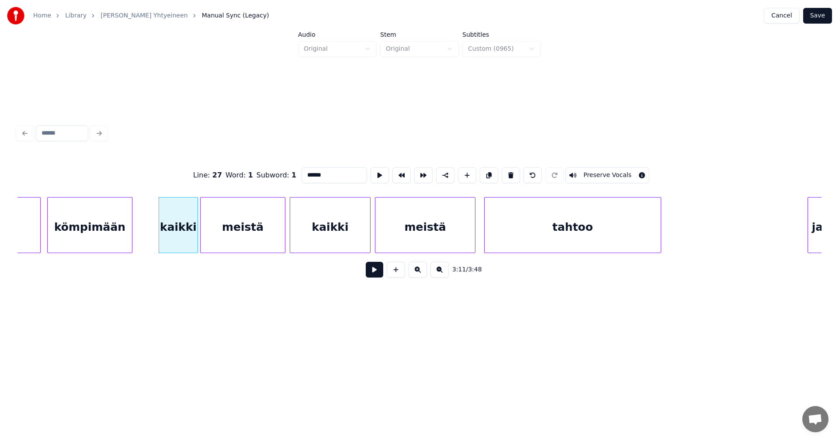
click at [102, 243] on div "kömpimään" at bounding box center [90, 227] width 84 height 59
type input "*********"
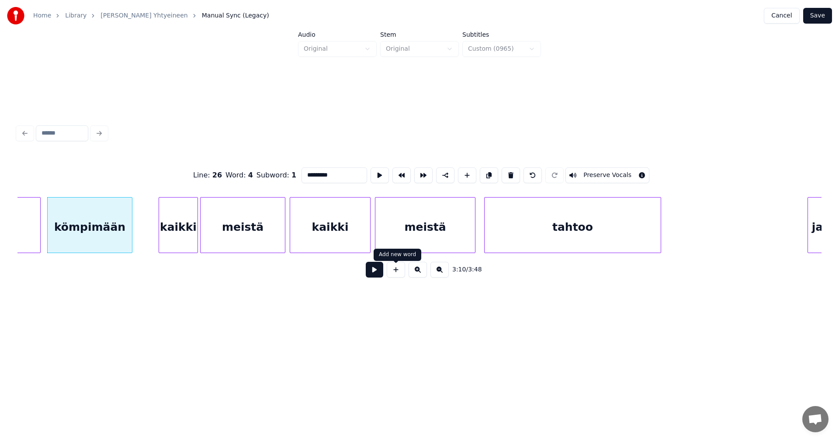
click at [372, 276] on button at bounding box center [374, 270] width 17 height 16
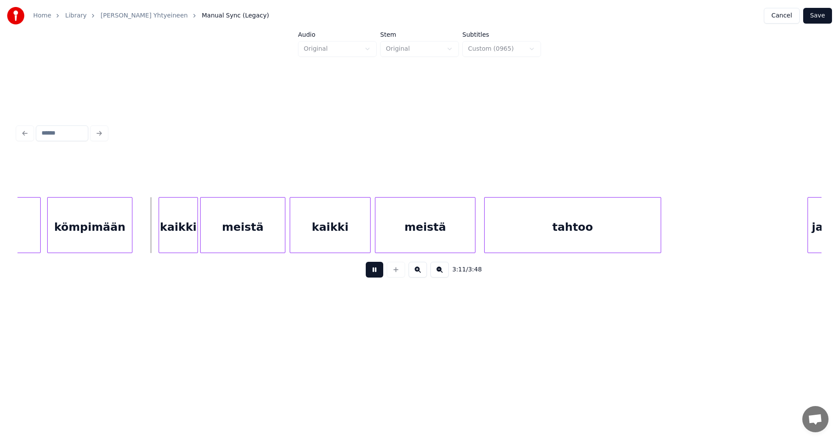
drag, startPoint x: 374, startPoint y: 274, endPoint x: 297, endPoint y: 260, distance: 77.7
click at [372, 274] on button at bounding box center [374, 270] width 17 height 16
click at [125, 243] on div "kömpimään" at bounding box center [90, 227] width 84 height 59
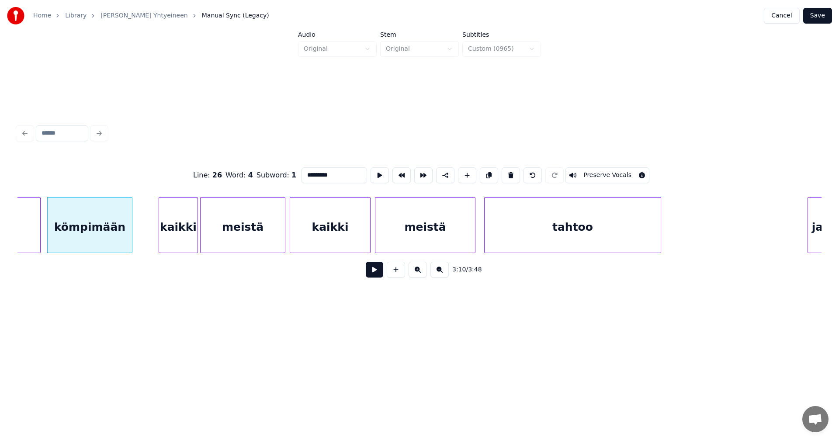
click at [368, 277] on button at bounding box center [374, 270] width 17 height 16
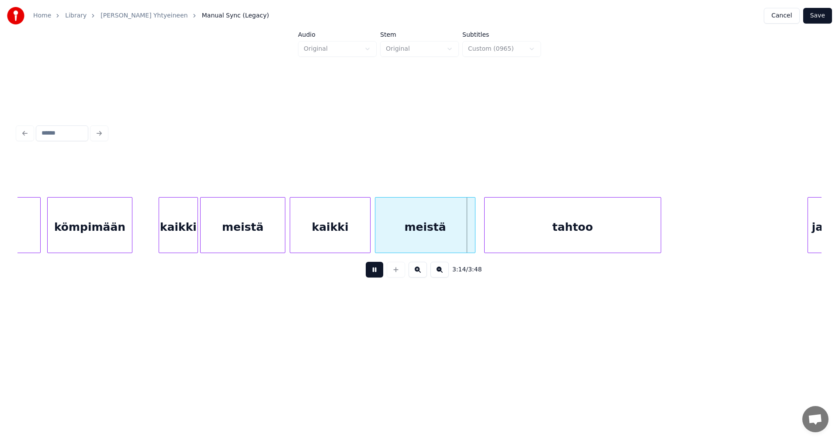
click at [368, 275] on button at bounding box center [374, 270] width 17 height 16
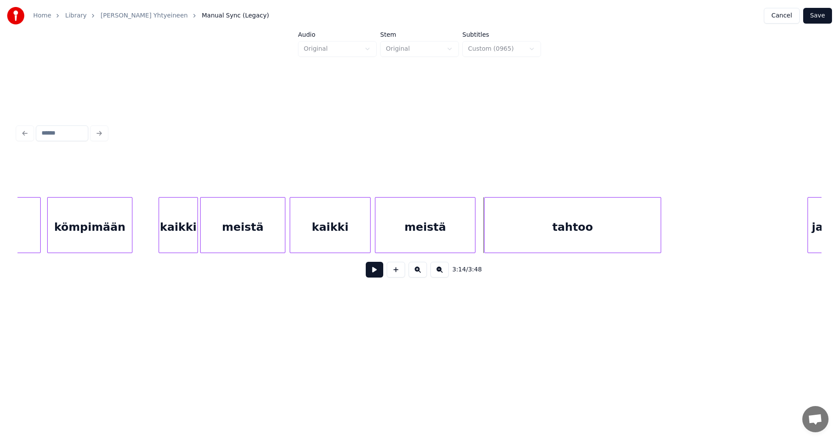
click at [121, 236] on div "kömpimään" at bounding box center [90, 227] width 84 height 59
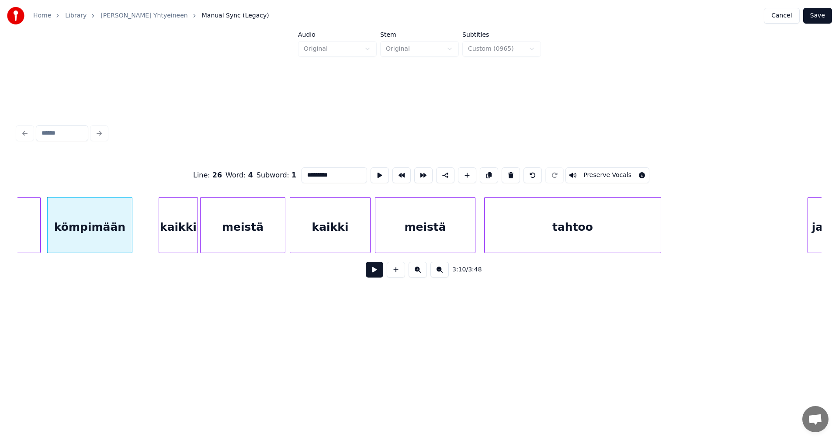
click at [378, 275] on button at bounding box center [374, 270] width 17 height 16
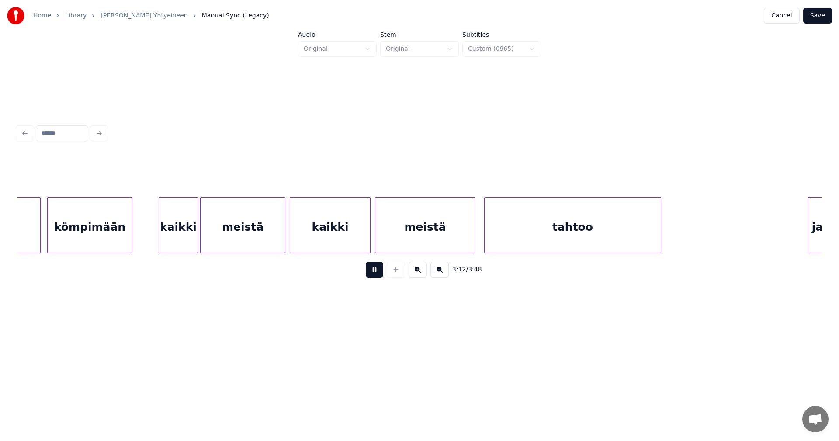
click at [378, 275] on button at bounding box center [374, 270] width 17 height 16
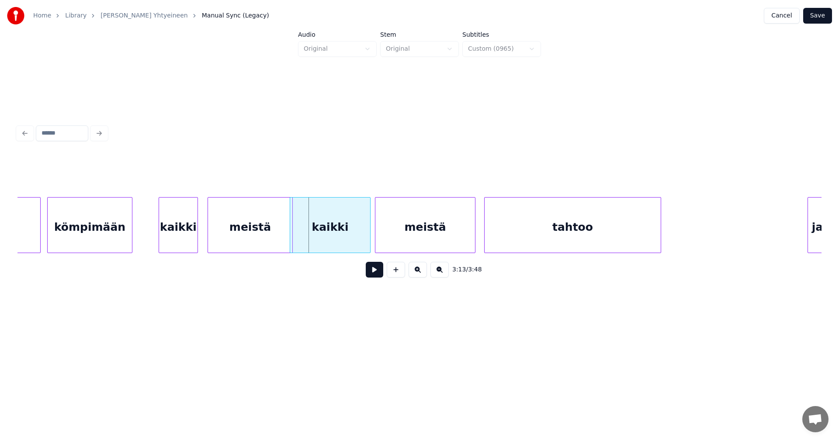
click at [225, 236] on div "meistä" at bounding box center [250, 227] width 84 height 59
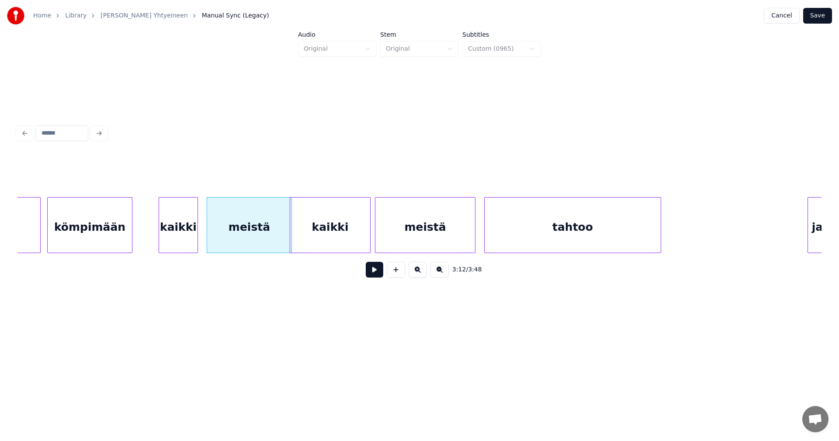
click at [118, 235] on div "kömpimään" at bounding box center [90, 227] width 84 height 59
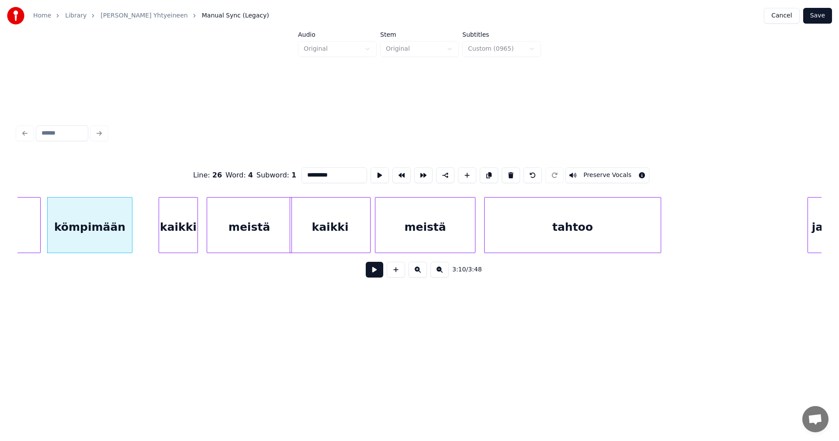
click at [371, 274] on button at bounding box center [374, 270] width 17 height 16
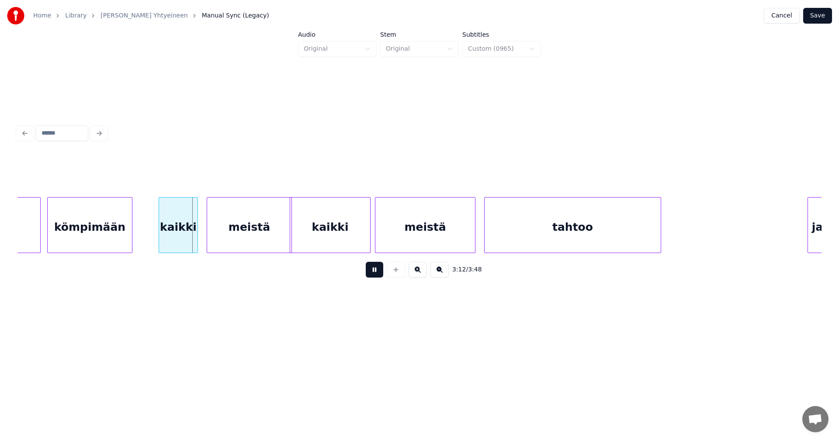
drag, startPoint x: 372, startPoint y: 274, endPoint x: 362, endPoint y: 274, distance: 10.5
click at [372, 274] on button at bounding box center [374, 270] width 17 height 16
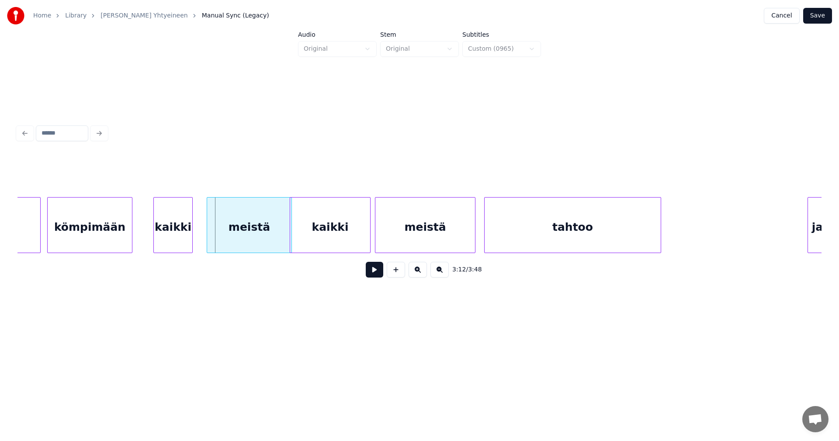
click at [184, 243] on div "kaikki" at bounding box center [173, 227] width 38 height 59
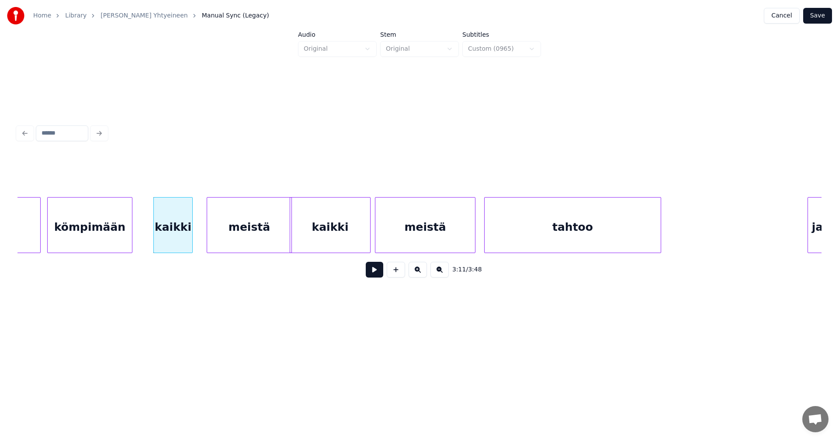
click at [183, 243] on div "kaikki" at bounding box center [173, 227] width 38 height 59
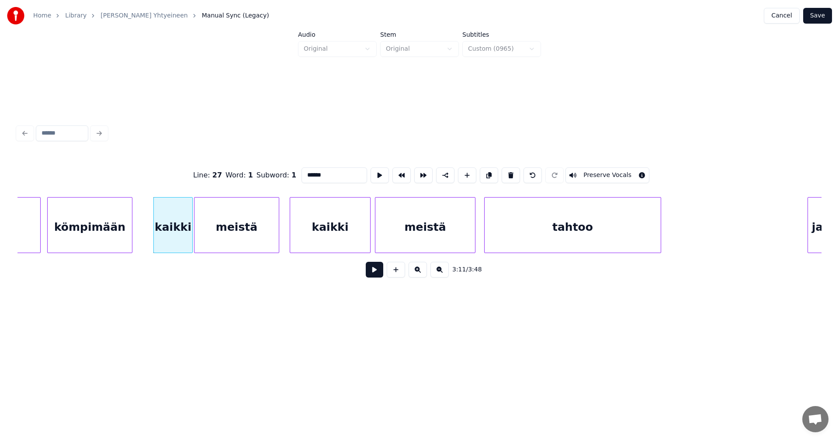
click at [226, 243] on div "meistä" at bounding box center [236, 227] width 84 height 59
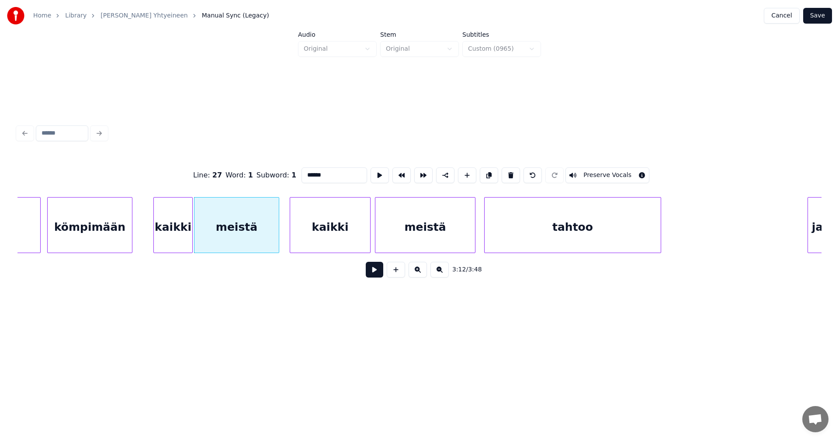
click at [375, 274] on button at bounding box center [374, 270] width 17 height 16
drag, startPoint x: 375, startPoint y: 274, endPoint x: 176, endPoint y: 263, distance: 199.1
click at [372, 274] on button at bounding box center [374, 270] width 17 height 16
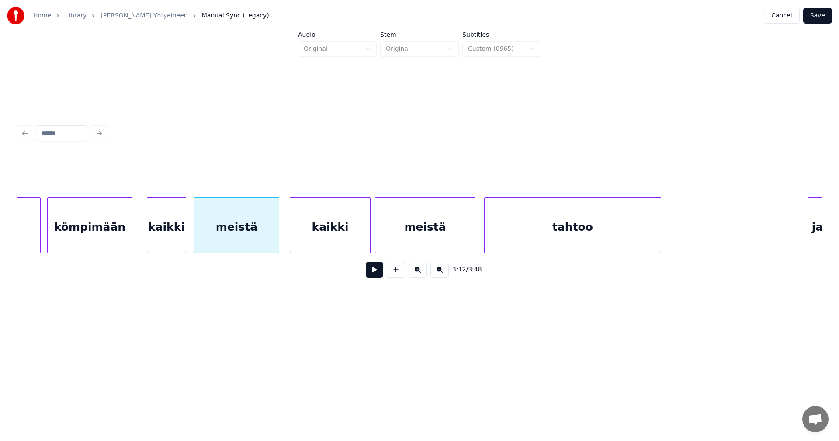
click at [169, 244] on div "kaikki" at bounding box center [166, 227] width 38 height 59
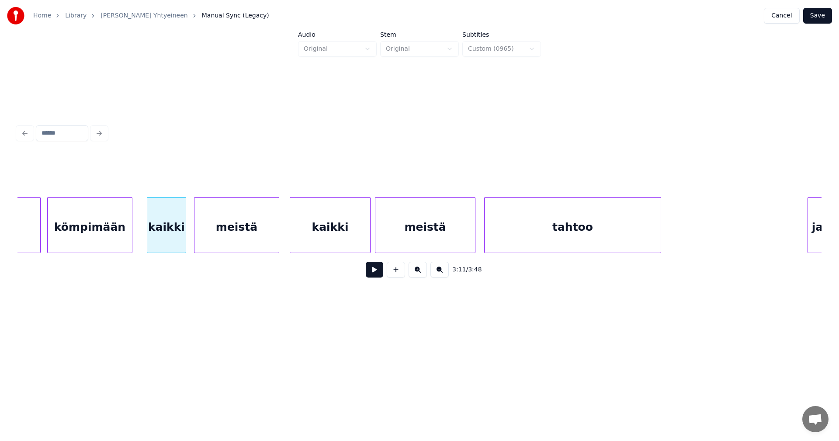
click at [117, 245] on div "kömpimään" at bounding box center [90, 227] width 84 height 59
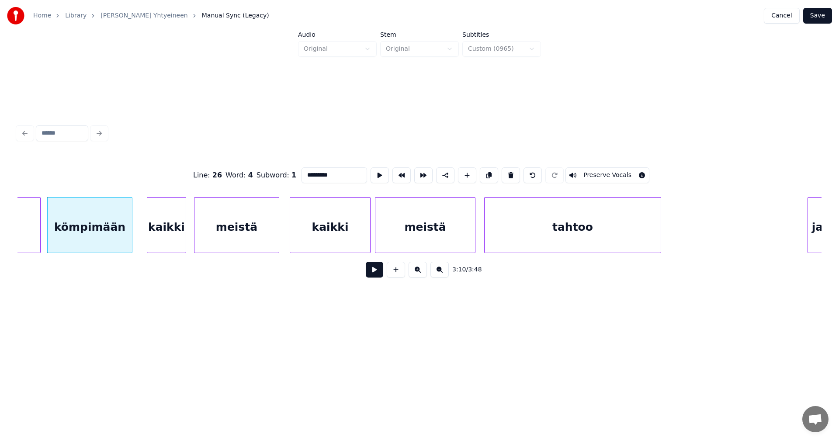
click at [373, 277] on button at bounding box center [374, 270] width 17 height 16
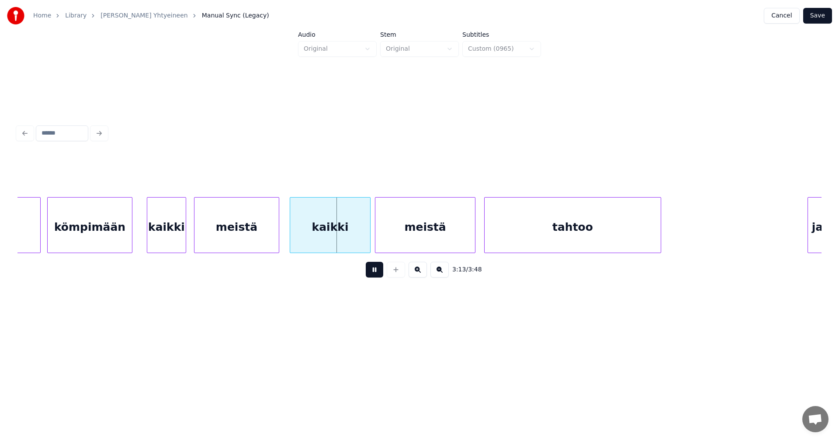
drag, startPoint x: 376, startPoint y: 275, endPoint x: 354, endPoint y: 255, distance: 29.7
click at [374, 274] on button at bounding box center [374, 270] width 17 height 16
click at [342, 240] on div "kaikki" at bounding box center [326, 227] width 80 height 59
click at [144, 237] on div at bounding box center [144, 225] width 3 height 55
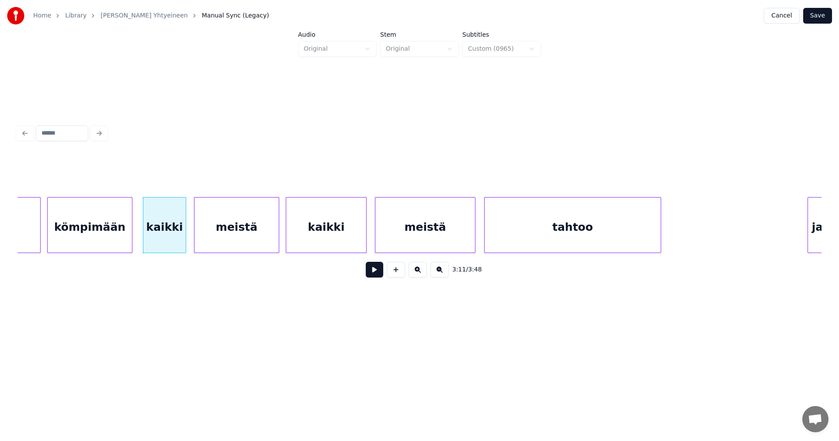
click at [113, 239] on div "kömpimään" at bounding box center [90, 227] width 84 height 59
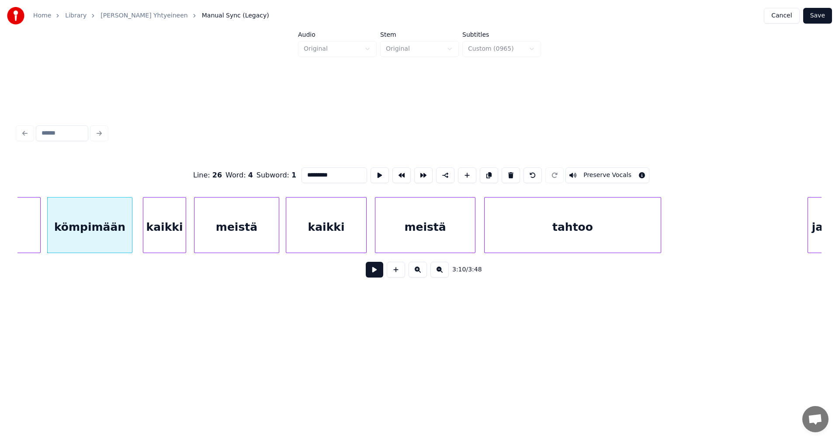
click at [375, 276] on button at bounding box center [374, 270] width 17 height 16
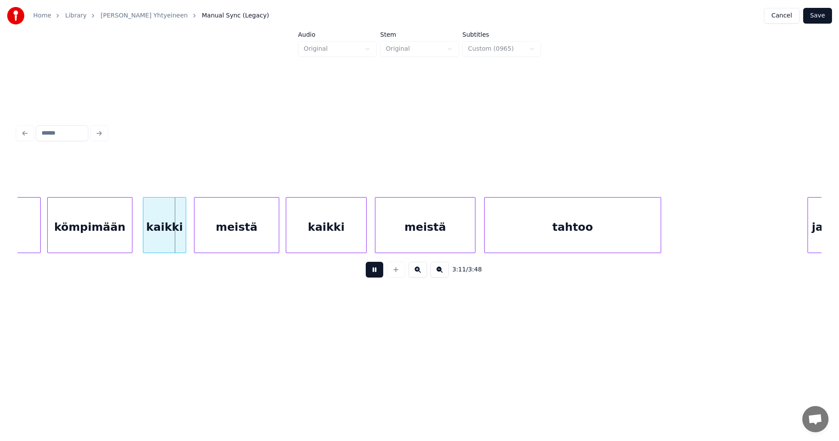
click at [374, 276] on button at bounding box center [374, 270] width 17 height 16
click at [90, 237] on div "kömpimään" at bounding box center [90, 227] width 84 height 59
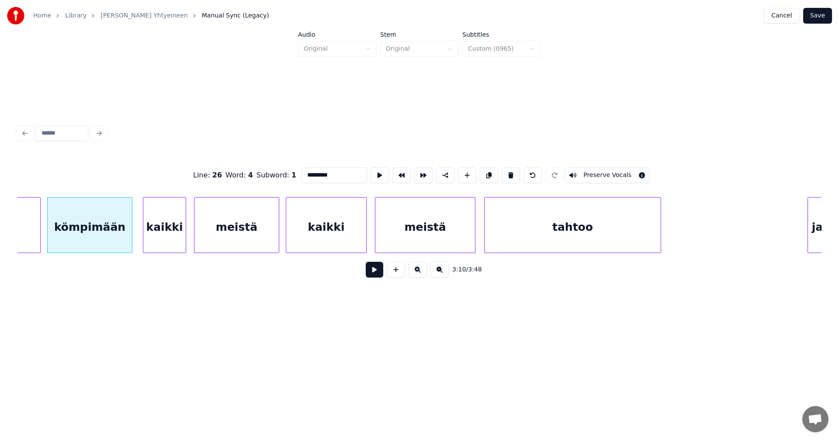
click at [158, 231] on div "kaikki" at bounding box center [164, 227] width 42 height 59
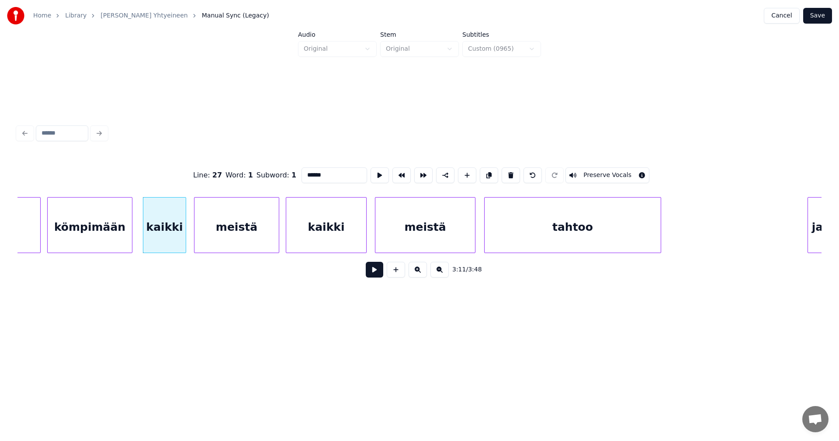
click at [226, 232] on div "meistä" at bounding box center [236, 227] width 84 height 59
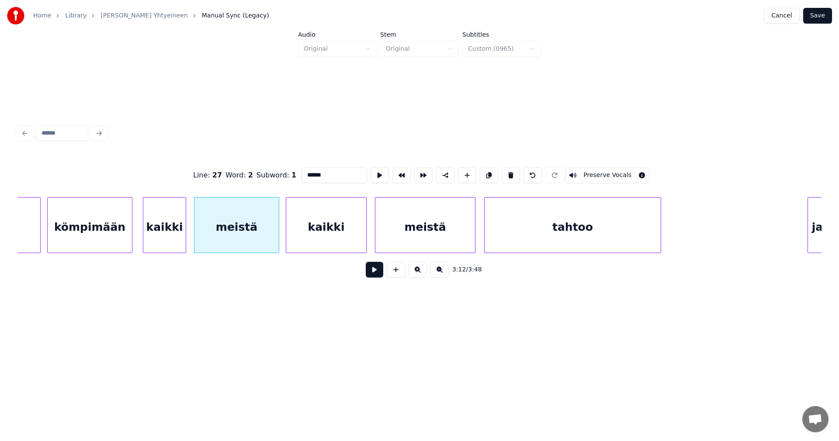
click at [108, 245] on div "kömpimään" at bounding box center [90, 227] width 84 height 59
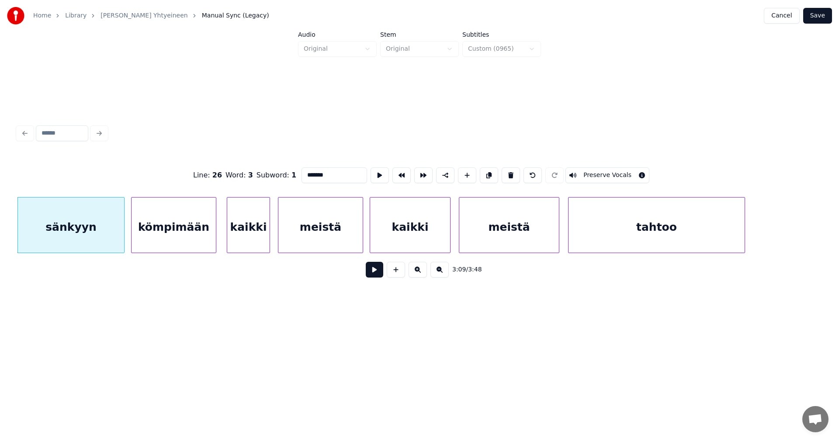
click at [108, 240] on div "sänkyyn" at bounding box center [71, 227] width 106 height 59
click at [177, 240] on div "kömpimään" at bounding box center [174, 227] width 84 height 59
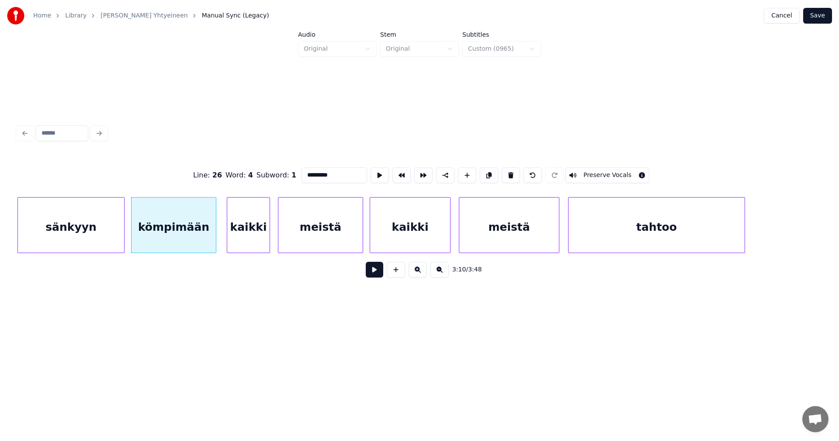
click at [259, 236] on div "kaikki" at bounding box center [248, 227] width 42 height 59
type input "******"
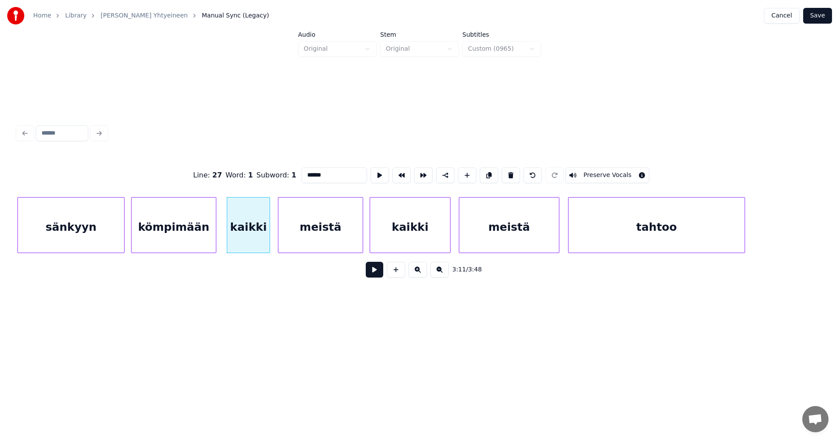
click at [374, 273] on button at bounding box center [374, 270] width 17 height 16
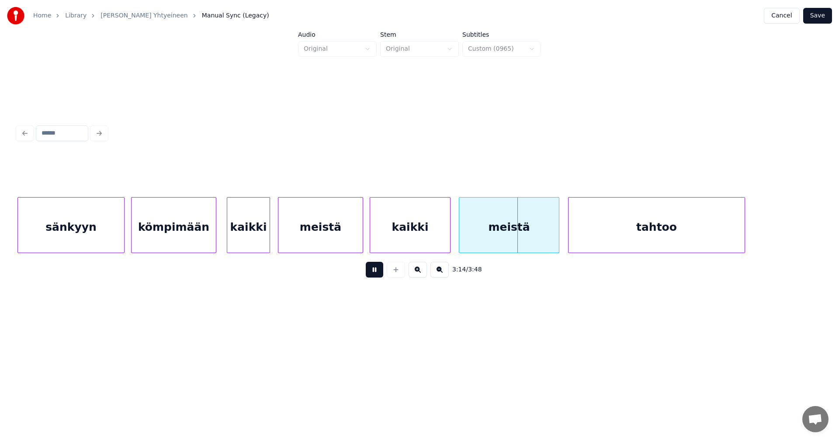
drag, startPoint x: 374, startPoint y: 273, endPoint x: 334, endPoint y: 274, distance: 40.2
click at [374, 273] on button at bounding box center [374, 270] width 17 height 16
click at [192, 243] on div "kömpimään" at bounding box center [174, 227] width 84 height 59
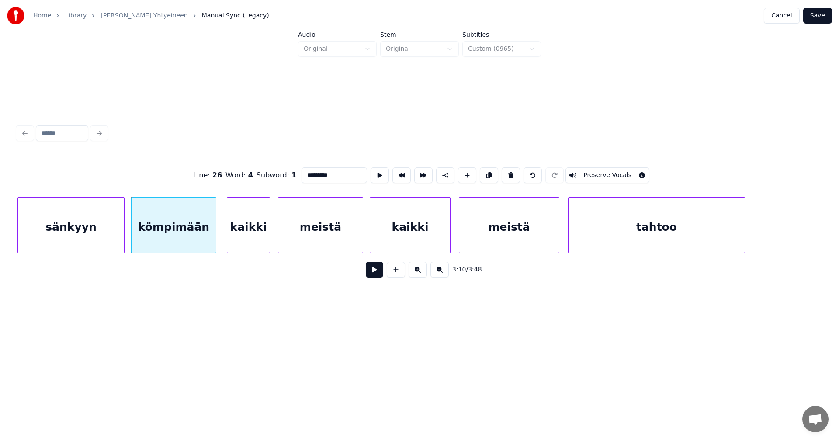
click at [248, 238] on div "kaikki" at bounding box center [248, 227] width 42 height 59
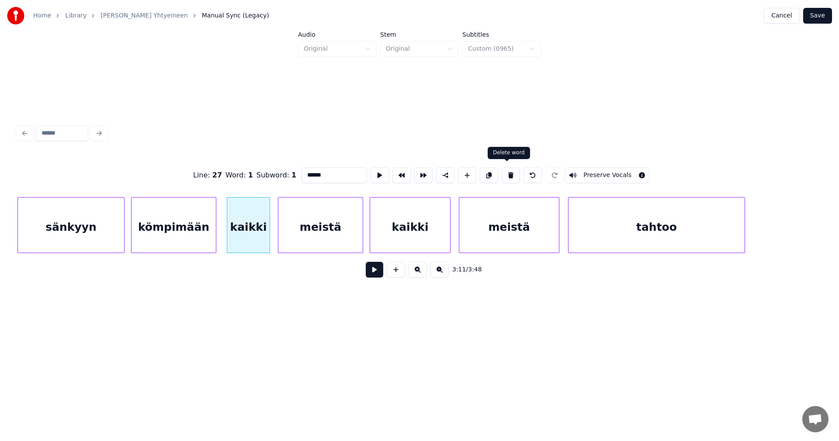
click at [509, 173] on button at bounding box center [511, 175] width 18 height 16
type input "******"
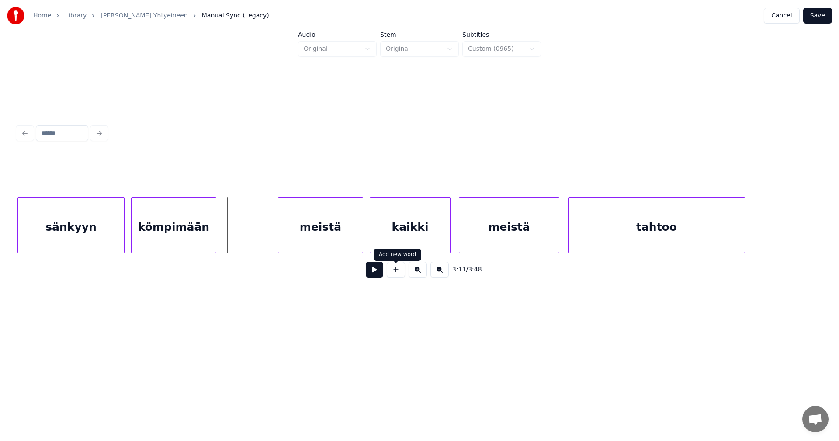
click at [398, 270] on button at bounding box center [396, 270] width 18 height 16
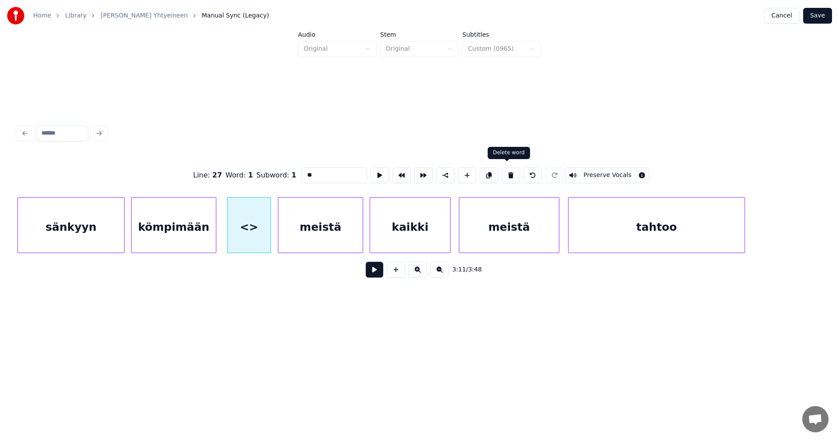
click at [503, 171] on button at bounding box center [511, 175] width 18 height 16
type input "******"
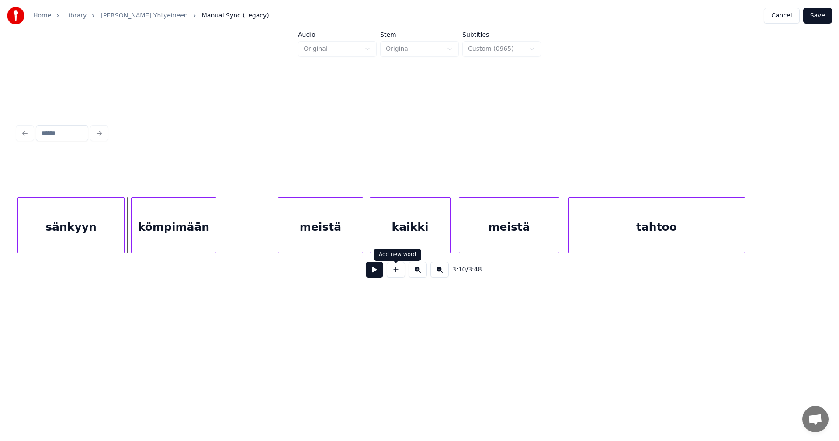
click at [395, 274] on button at bounding box center [396, 270] width 18 height 16
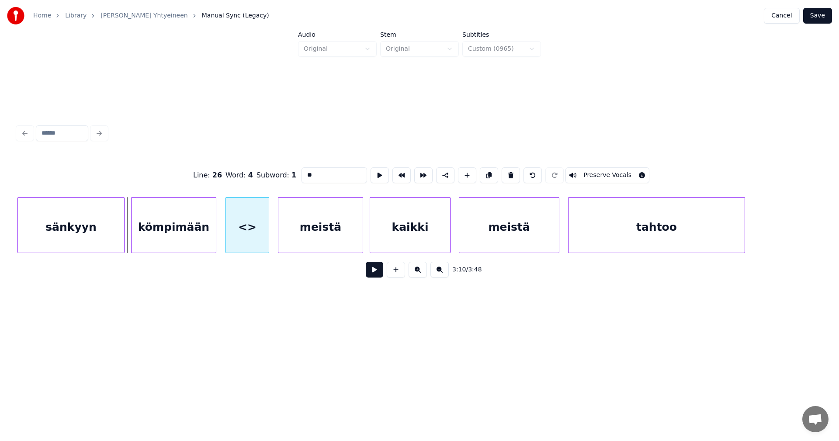
click at [256, 234] on div "<>" at bounding box center [247, 227] width 43 height 59
drag, startPoint x: 322, startPoint y: 175, endPoint x: 279, endPoint y: 189, distance: 45.0
click at [279, 189] on div "Line : 26 Word : 4 Subword : 1 ** Preserve Vocals" at bounding box center [419, 175] width 804 height 44
click at [317, 232] on div "meistä" at bounding box center [320, 227] width 84 height 59
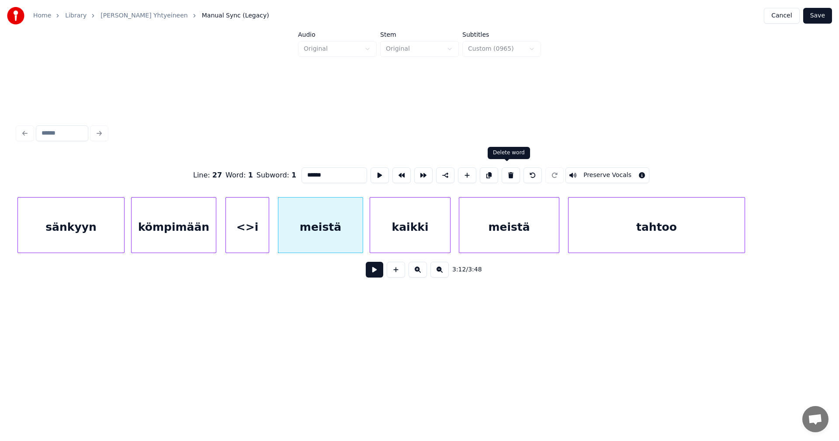
click at [506, 171] on button at bounding box center [511, 175] width 18 height 16
type input "**"
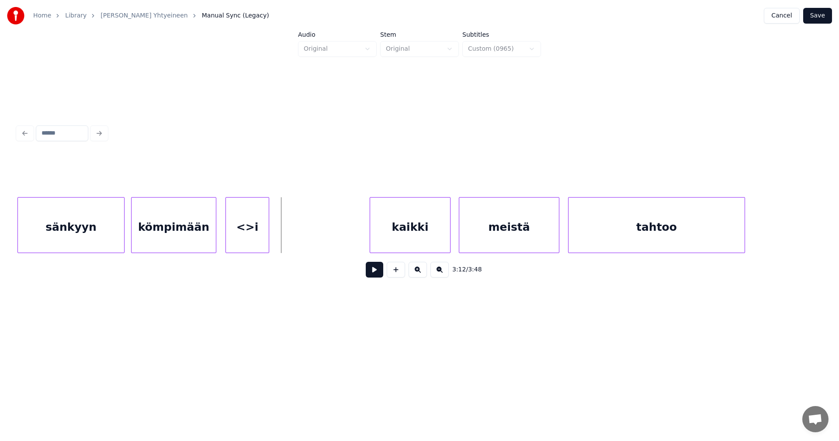
click at [401, 274] on button at bounding box center [396, 270] width 18 height 16
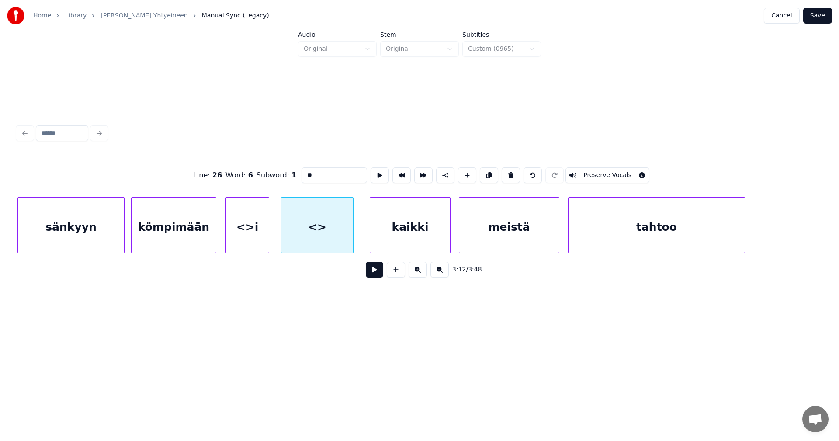
click at [353, 229] on div at bounding box center [351, 225] width 3 height 55
click at [309, 232] on div "<>" at bounding box center [317, 227] width 72 height 59
drag, startPoint x: 317, startPoint y: 175, endPoint x: 283, endPoint y: 184, distance: 35.1
click at [283, 184] on div "Line : 26 Word : 6 Subword : 1 ** Preserve Vocals" at bounding box center [419, 175] width 804 height 44
click at [249, 221] on div "<>i" at bounding box center [247, 227] width 43 height 59
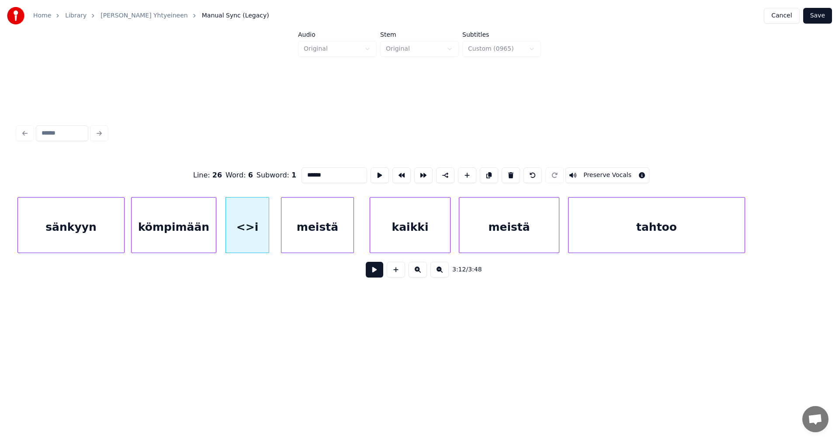
type input "**"
click at [253, 234] on div "<>i" at bounding box center [247, 227] width 43 height 59
drag, startPoint x: 319, startPoint y: 175, endPoint x: 291, endPoint y: 177, distance: 28.1
click at [291, 177] on div "Line : 26 Word : 5 Subword : 1 ** Preserve Vocals" at bounding box center [419, 175] width 804 height 44
click at [418, 229] on div "kaikki" at bounding box center [410, 227] width 80 height 59
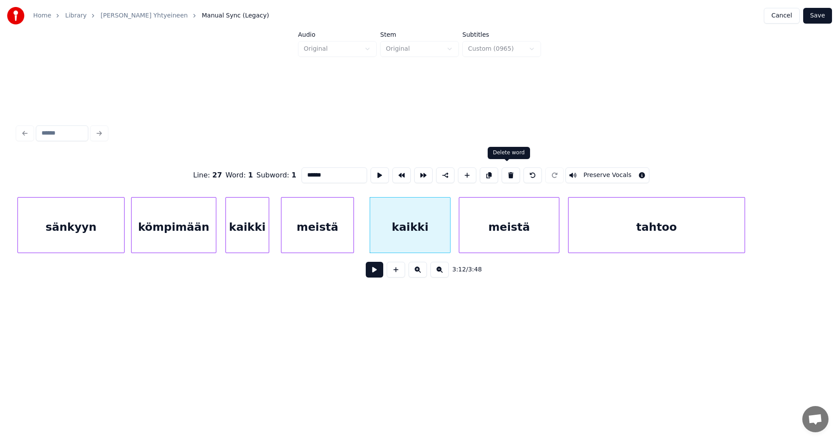
click at [507, 175] on button at bounding box center [511, 175] width 18 height 16
type input "******"
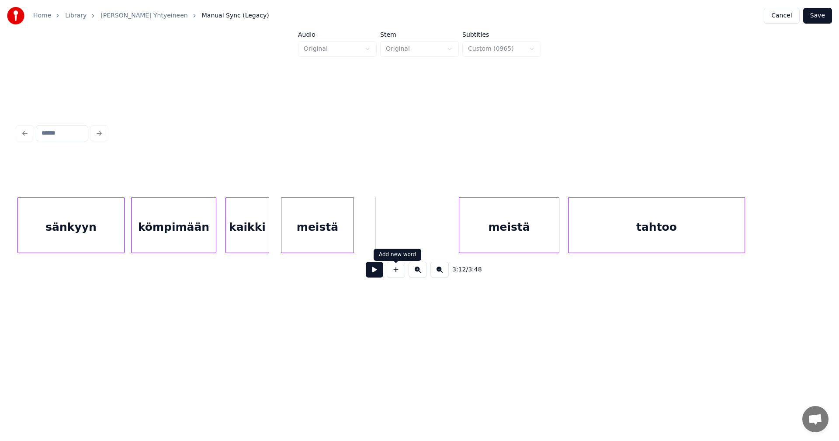
click at [389, 273] on button at bounding box center [396, 270] width 18 height 16
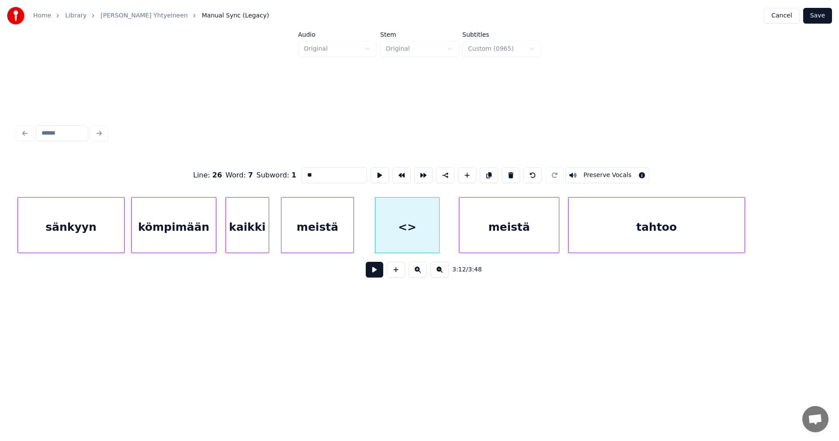
click at [439, 231] on div at bounding box center [438, 225] width 3 height 55
click at [368, 235] on div at bounding box center [368, 225] width 3 height 55
drag, startPoint x: 326, startPoint y: 173, endPoint x: 304, endPoint y: 173, distance: 22.3
click at [304, 173] on input "**" at bounding box center [334, 175] width 66 height 16
click at [513, 228] on div "meistä" at bounding box center [509, 227] width 100 height 59
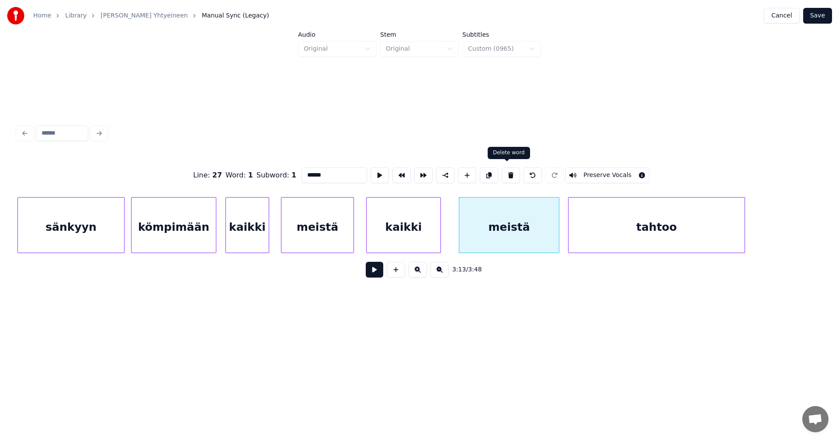
click at [508, 172] on button at bounding box center [511, 175] width 18 height 16
type input "******"
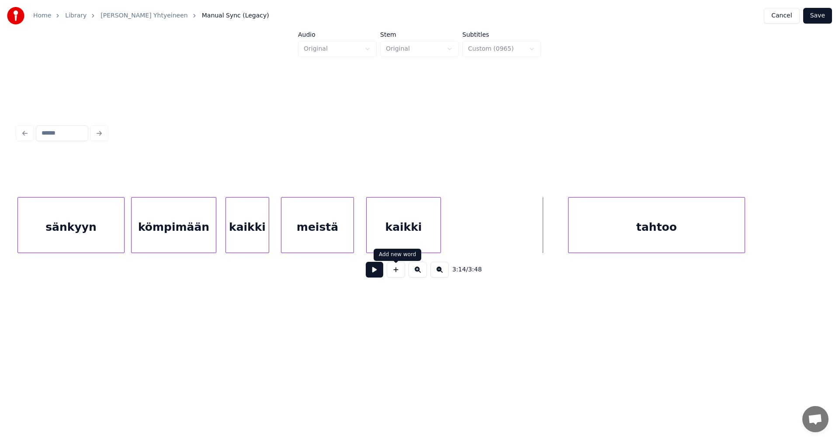
click at [396, 276] on button at bounding box center [396, 270] width 18 height 16
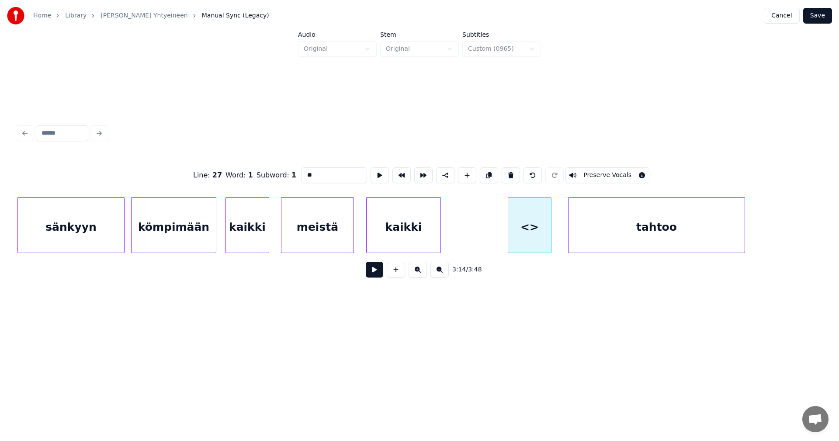
click at [516, 238] on div "<>" at bounding box center [529, 227] width 43 height 59
click at [456, 241] on div at bounding box center [457, 225] width 3 height 55
click at [491, 233] on div "<>" at bounding box center [501, 227] width 97 height 59
drag, startPoint x: 316, startPoint y: 172, endPoint x: 304, endPoint y: 176, distance: 13.0
click at [305, 174] on input "**" at bounding box center [334, 175] width 66 height 16
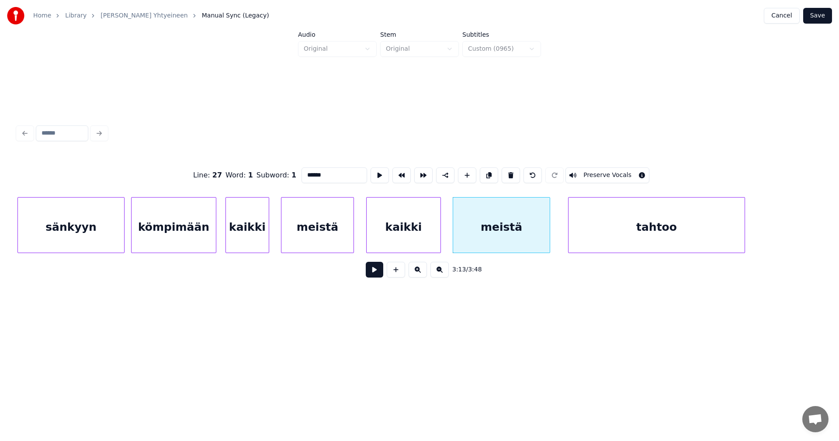
click at [597, 231] on div "tahtoo" at bounding box center [656, 227] width 176 height 59
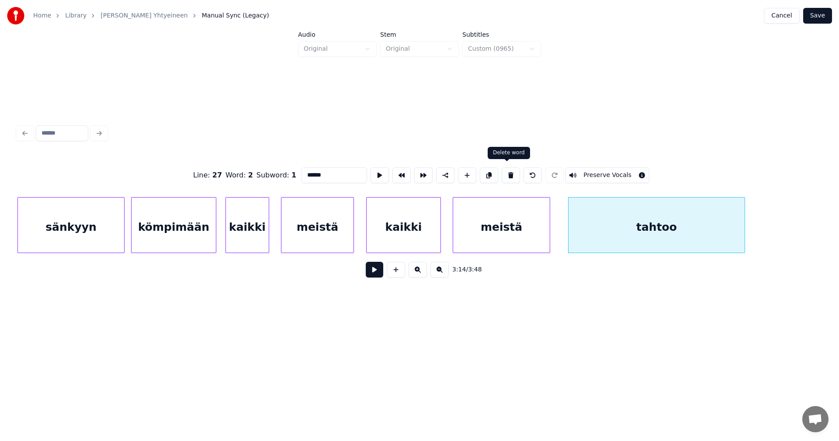
click at [509, 173] on button at bounding box center [511, 175] width 18 height 16
type input "******"
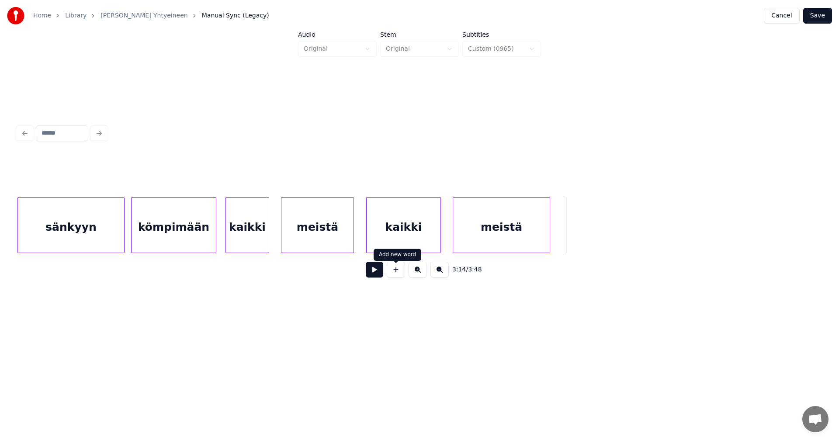
click at [394, 276] on button at bounding box center [396, 270] width 18 height 16
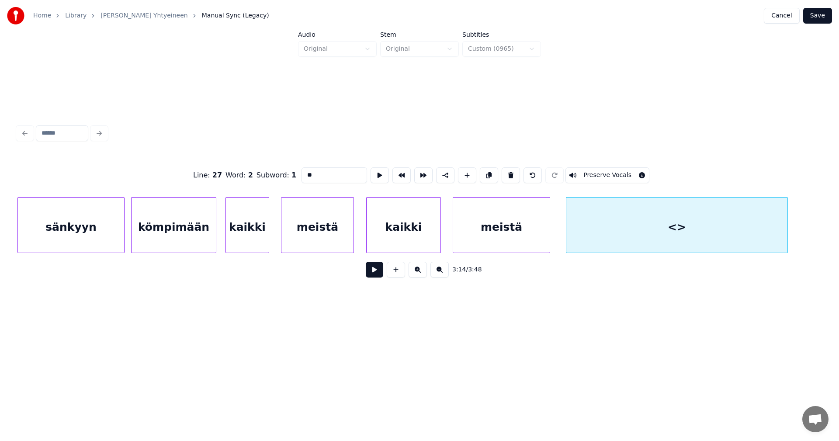
click at [787, 234] on div at bounding box center [786, 225] width 3 height 55
click at [663, 231] on div "<>" at bounding box center [676, 227] width 221 height 59
click at [301, 176] on input "**" at bounding box center [334, 175] width 66 height 16
click at [177, 229] on div "kömpimään" at bounding box center [174, 227] width 84 height 59
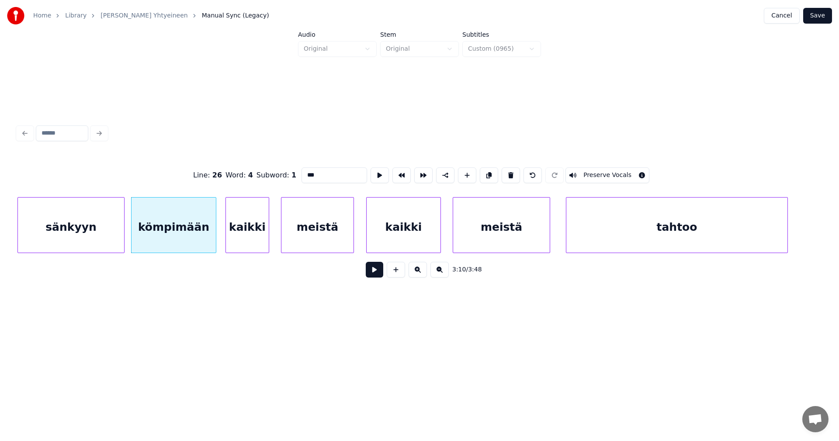
type input "***"
click at [371, 275] on button at bounding box center [374, 270] width 17 height 16
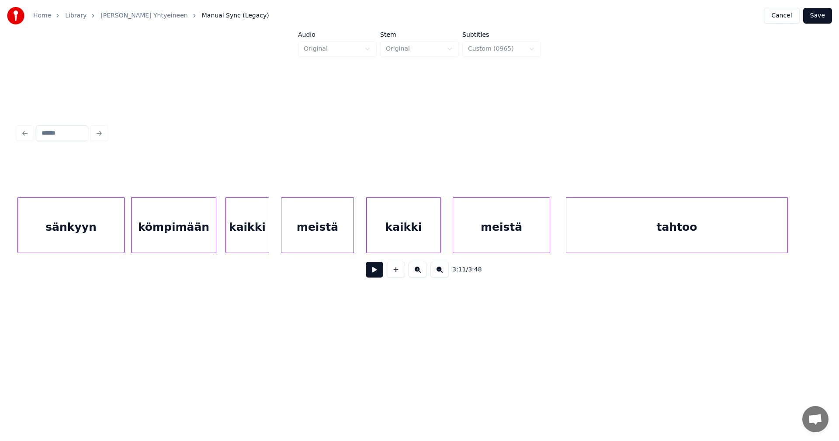
click at [371, 275] on button at bounding box center [374, 270] width 17 height 16
click at [193, 232] on div "kömpimään" at bounding box center [174, 227] width 84 height 59
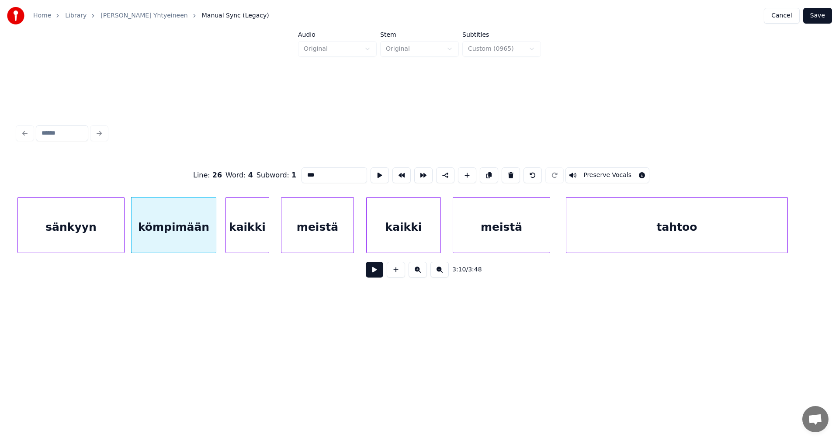
click at [374, 275] on button at bounding box center [374, 270] width 17 height 16
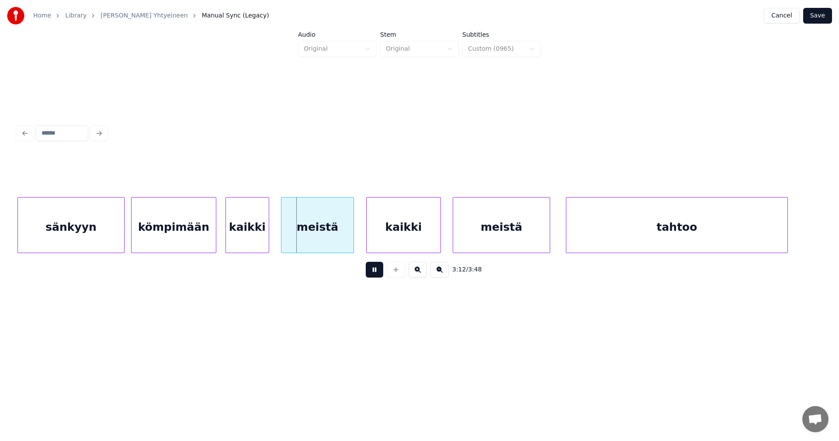
click at [373, 274] on button at bounding box center [374, 270] width 17 height 16
click at [112, 228] on div "sänkyyn" at bounding box center [71, 227] width 106 height 59
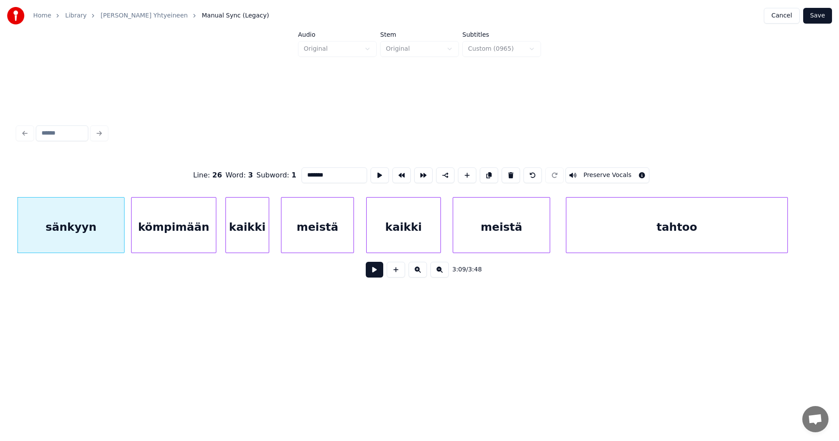
click at [379, 275] on button at bounding box center [374, 270] width 17 height 16
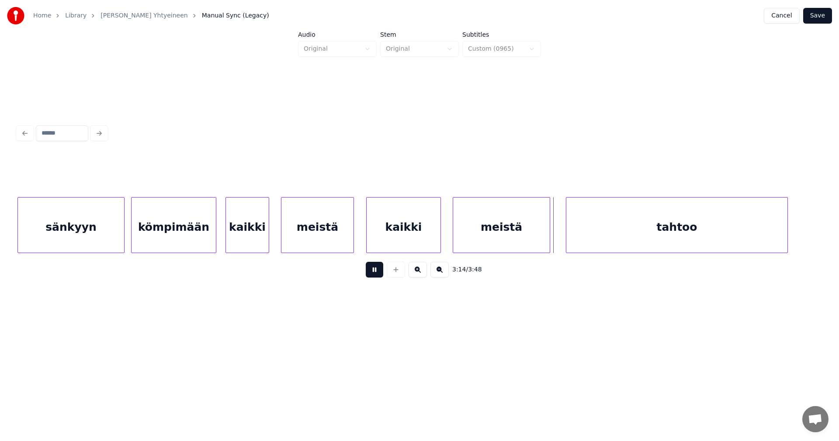
click at [378, 274] on button at bounding box center [374, 270] width 17 height 16
click at [192, 237] on div "kömpimään" at bounding box center [174, 227] width 84 height 59
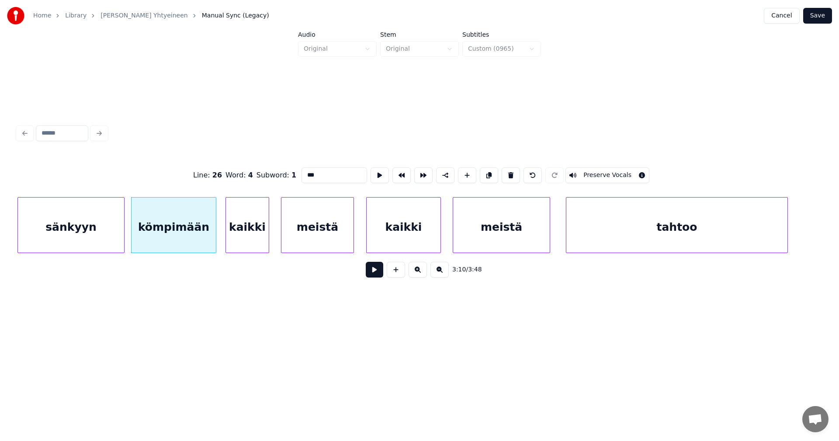
click at [376, 276] on button at bounding box center [374, 270] width 17 height 16
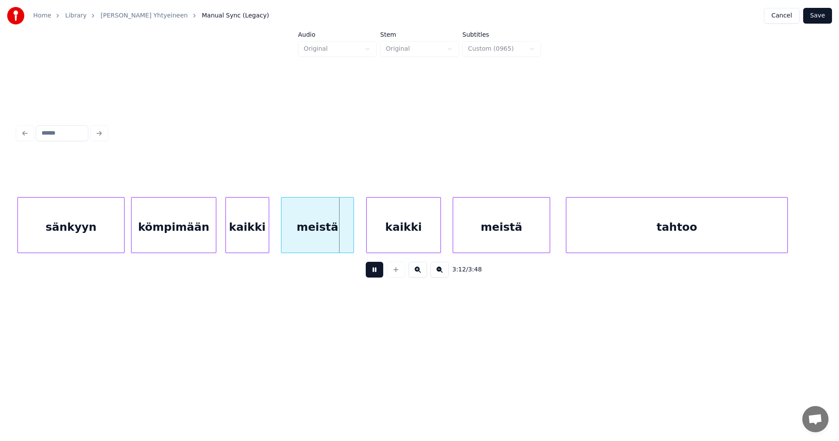
click at [376, 276] on button at bounding box center [374, 270] width 17 height 16
click at [34, 231] on div "sänkyyn" at bounding box center [71, 227] width 106 height 59
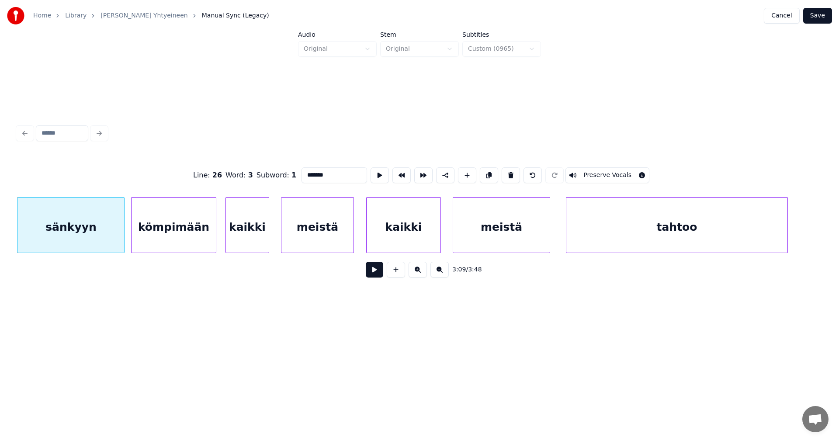
click at [377, 276] on button at bounding box center [374, 270] width 17 height 16
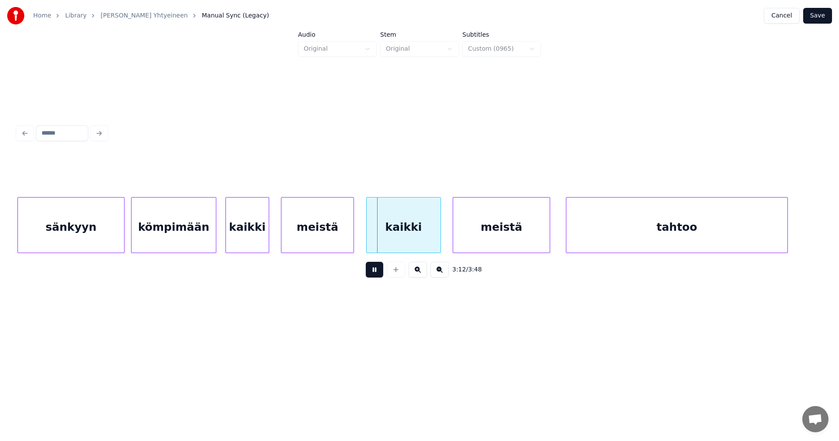
click at [377, 276] on button at bounding box center [374, 270] width 17 height 16
click at [254, 239] on div "kaikki" at bounding box center [247, 227] width 43 height 59
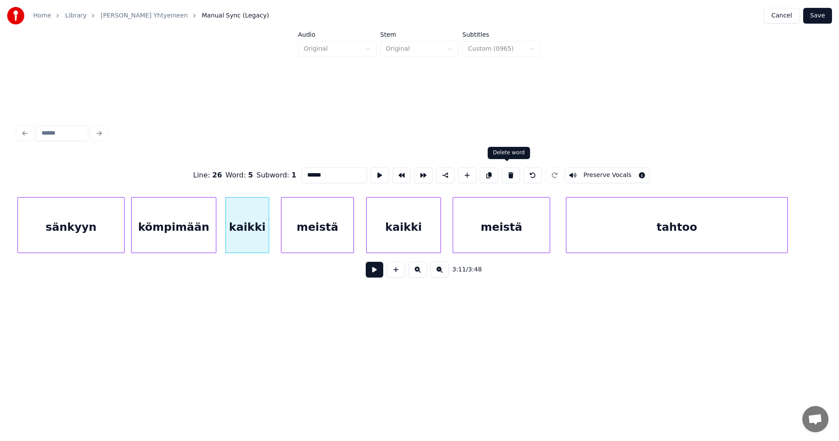
click at [504, 175] on button at bounding box center [511, 175] width 18 height 16
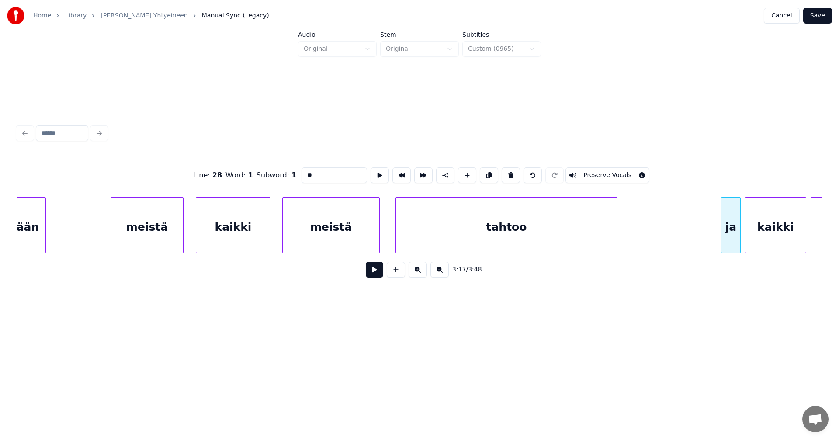
scroll to position [0, 20189]
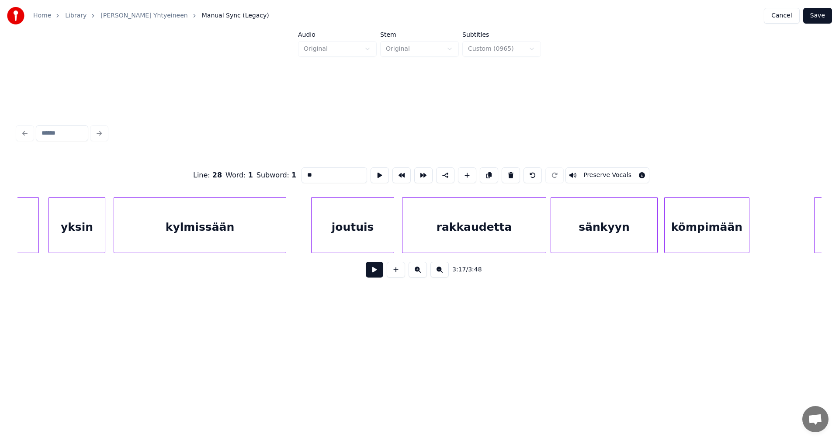
click at [273, 238] on div "kylmissään" at bounding box center [200, 227] width 172 height 59
type input "**********"
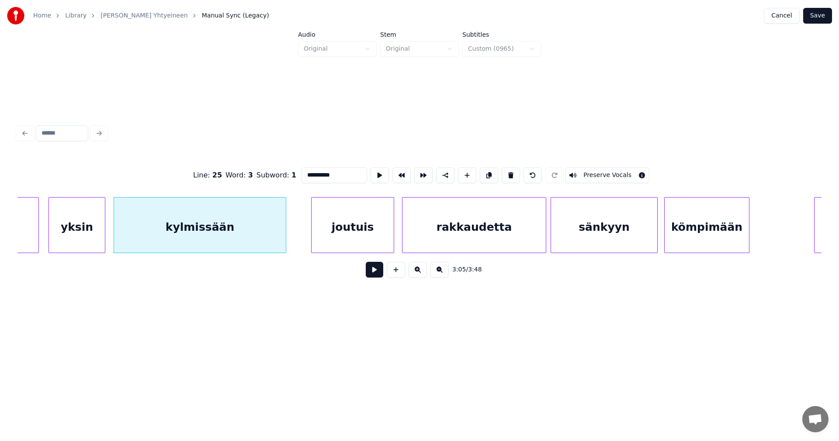
click at [377, 270] on button at bounding box center [374, 270] width 17 height 16
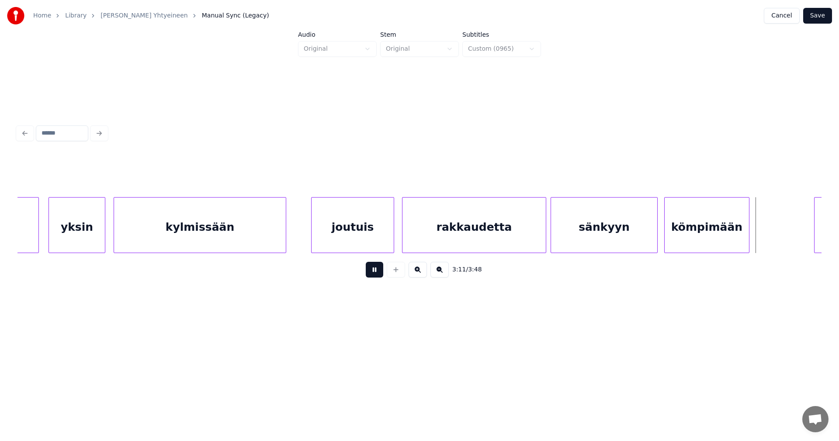
click at [371, 272] on button at bounding box center [374, 270] width 17 height 16
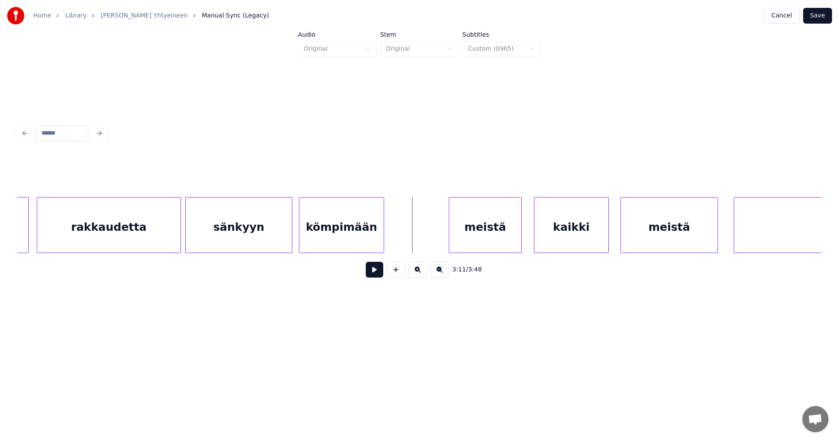
scroll to position [0, 20556]
click at [409, 238] on div at bounding box center [409, 225] width 3 height 55
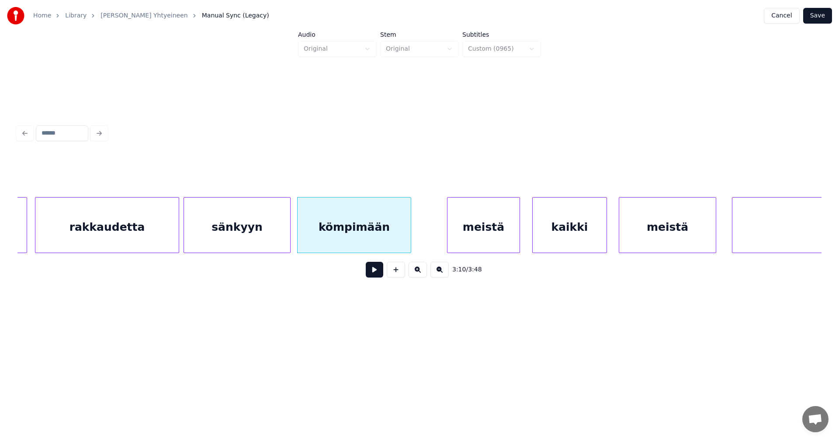
click at [397, 242] on div "kömpimään" at bounding box center [354, 227] width 113 height 59
click at [374, 277] on button at bounding box center [374, 270] width 17 height 16
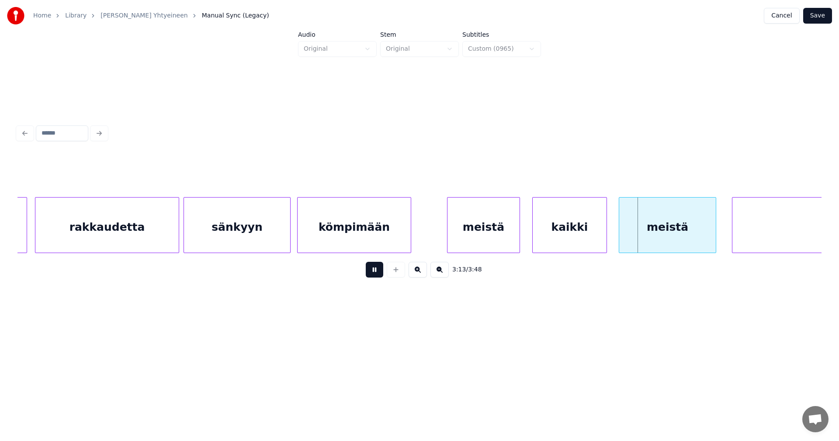
click at [375, 275] on button at bounding box center [374, 270] width 17 height 16
click at [478, 225] on div "meistä" at bounding box center [483, 227] width 72 height 59
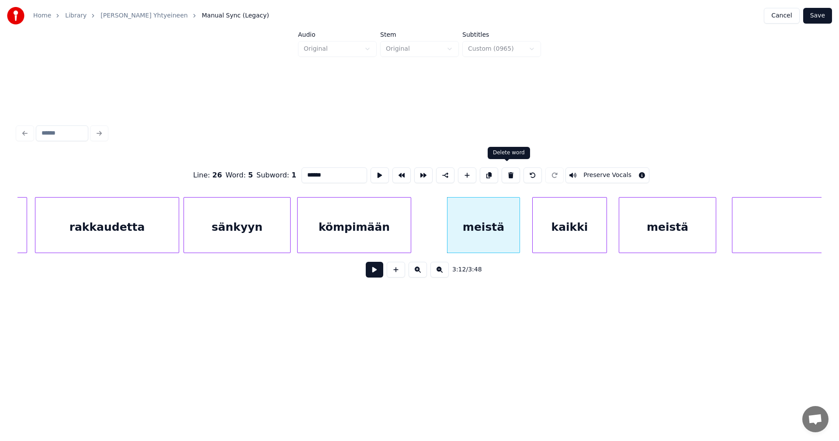
click at [511, 171] on button at bounding box center [511, 175] width 18 height 16
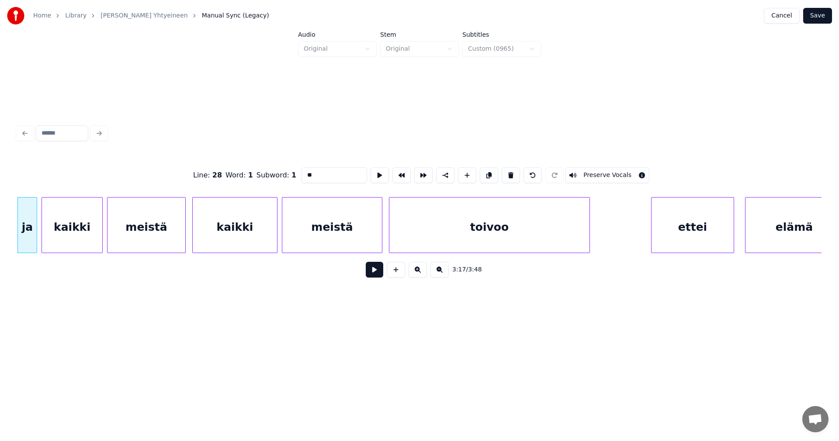
scroll to position [0, 20893]
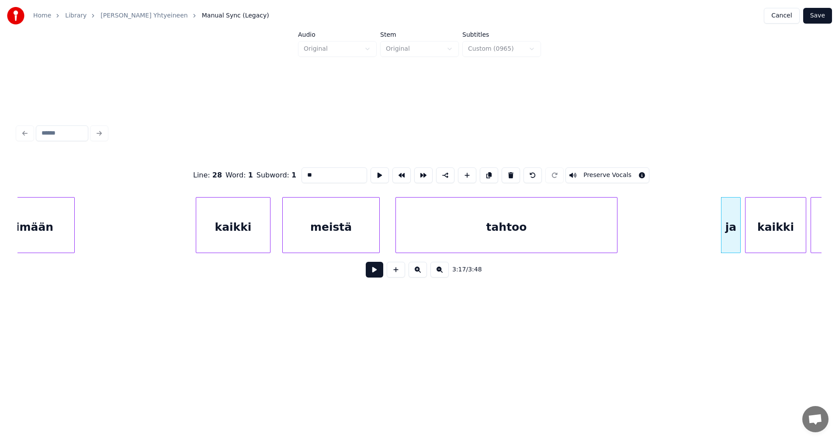
click at [51, 235] on div "kömpimään" at bounding box center [17, 227] width 113 height 59
type input "***"
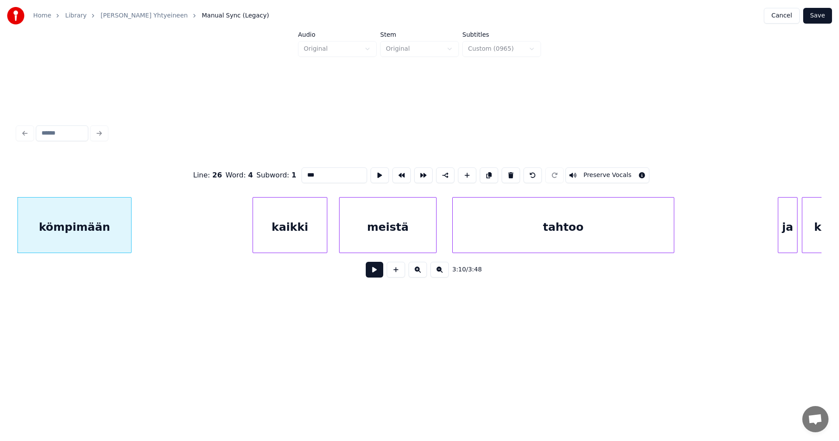
click at [377, 273] on button at bounding box center [374, 270] width 17 height 16
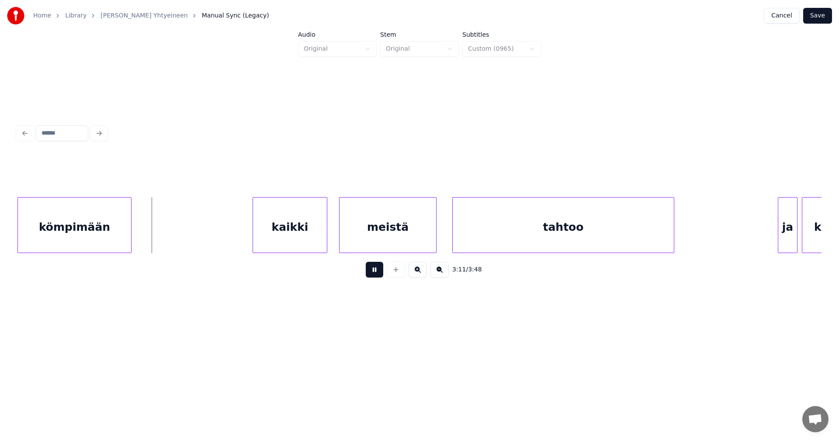
click at [374, 271] on button at bounding box center [374, 270] width 17 height 16
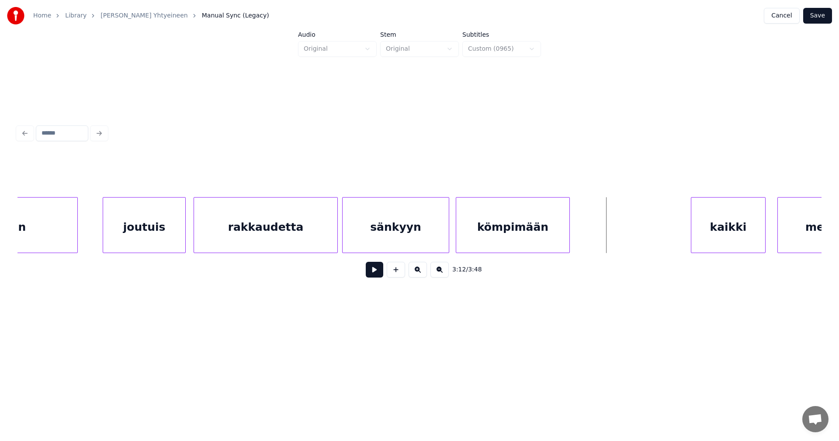
scroll to position [0, 20453]
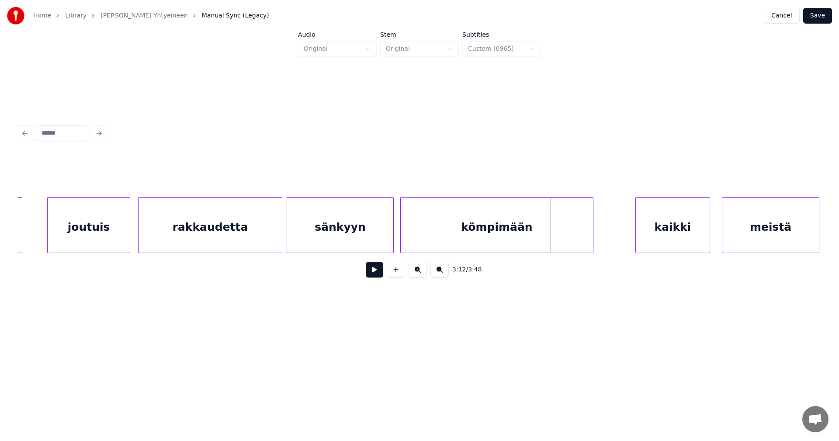
click at [593, 226] on div at bounding box center [591, 225] width 3 height 55
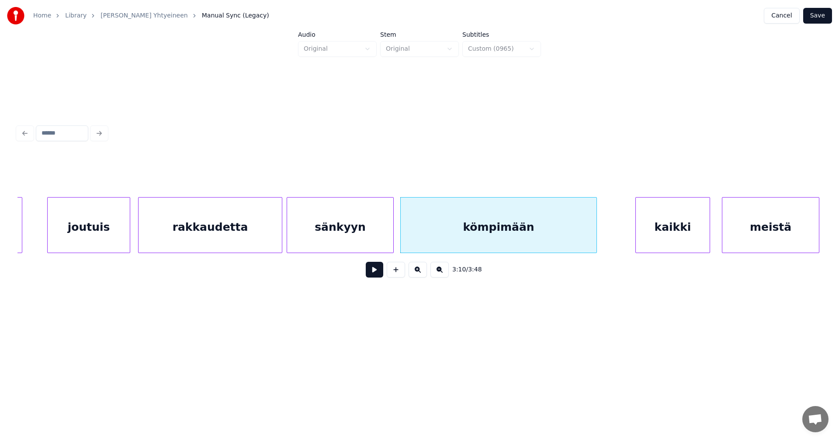
click at [558, 231] on div "kömpimään" at bounding box center [499, 227] width 196 height 59
click at [376, 277] on button at bounding box center [374, 270] width 17 height 16
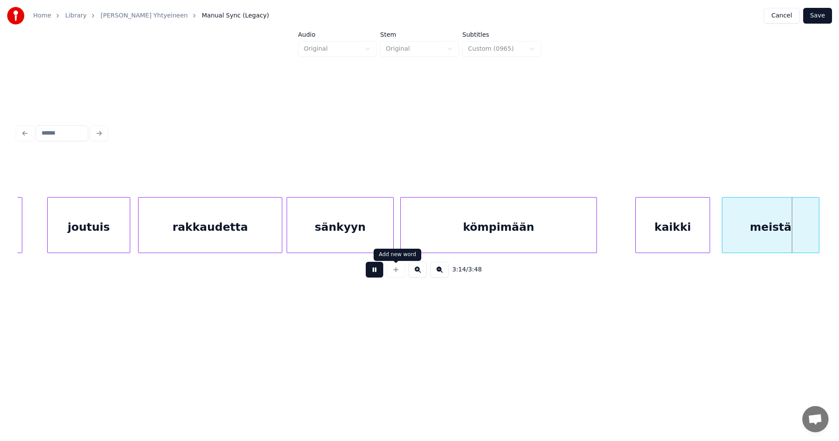
click at [386, 270] on div at bounding box center [396, 270] width 22 height 16
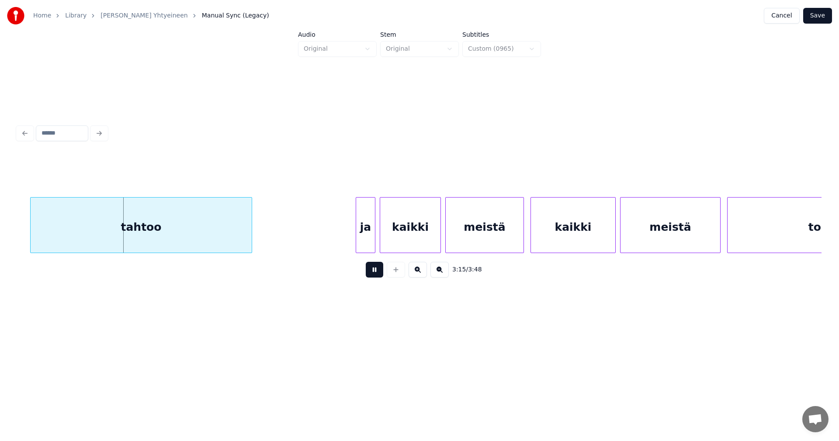
scroll to position [0, 21367]
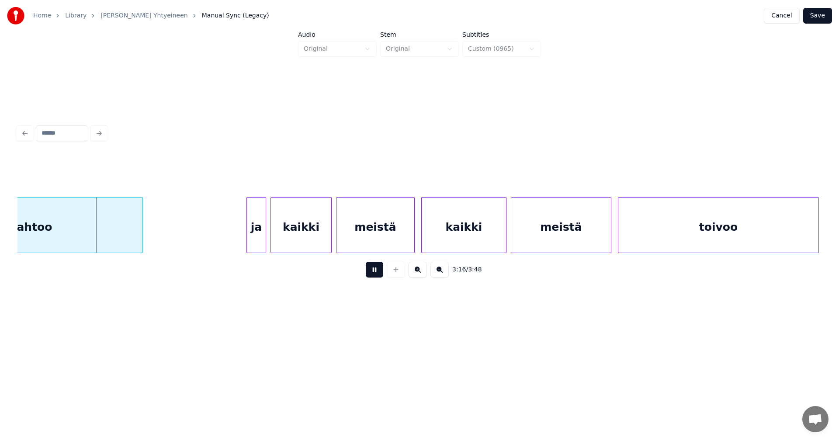
click at [378, 274] on button at bounding box center [374, 270] width 17 height 16
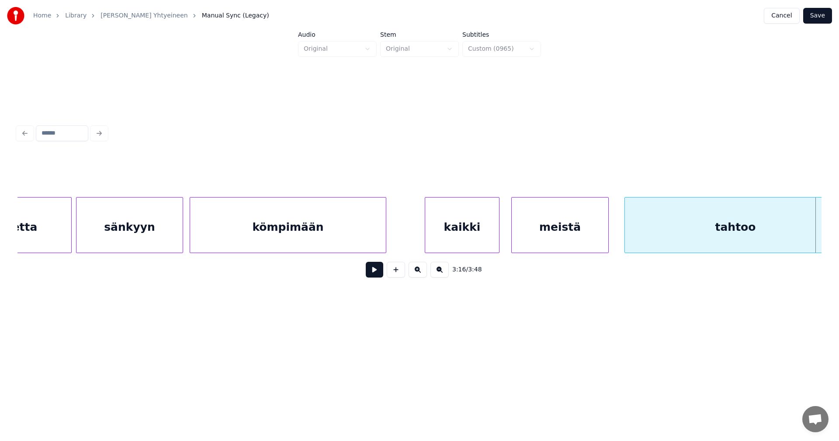
click at [479, 236] on div "kaikki" at bounding box center [462, 227] width 74 height 59
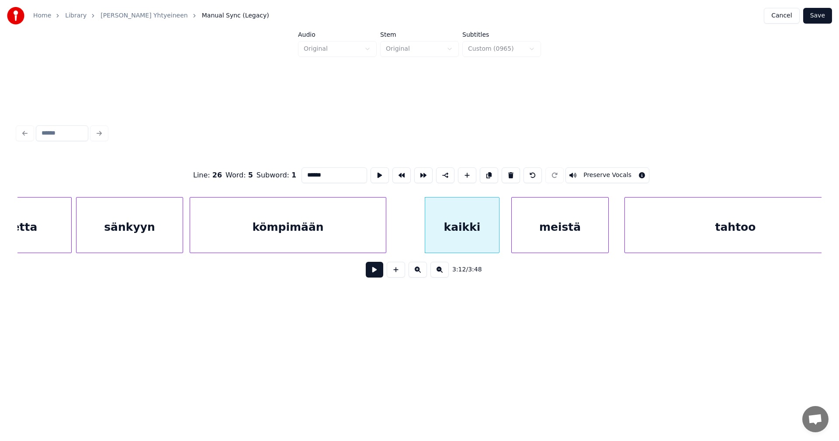
click at [374, 276] on button at bounding box center [374, 270] width 17 height 16
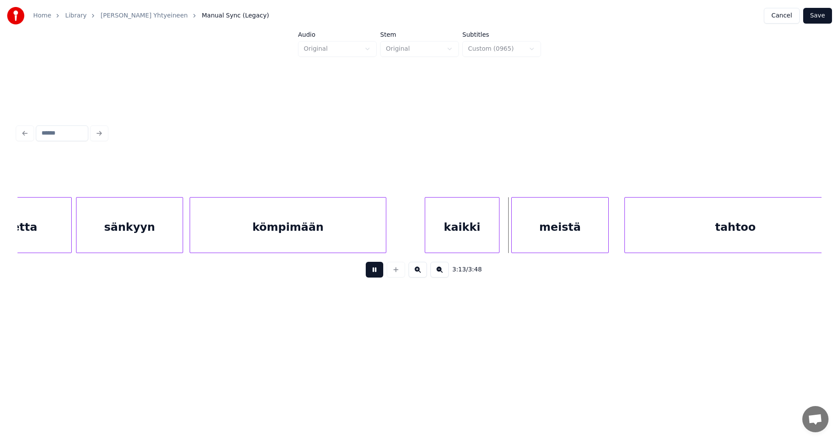
click at [374, 276] on button at bounding box center [374, 270] width 17 height 16
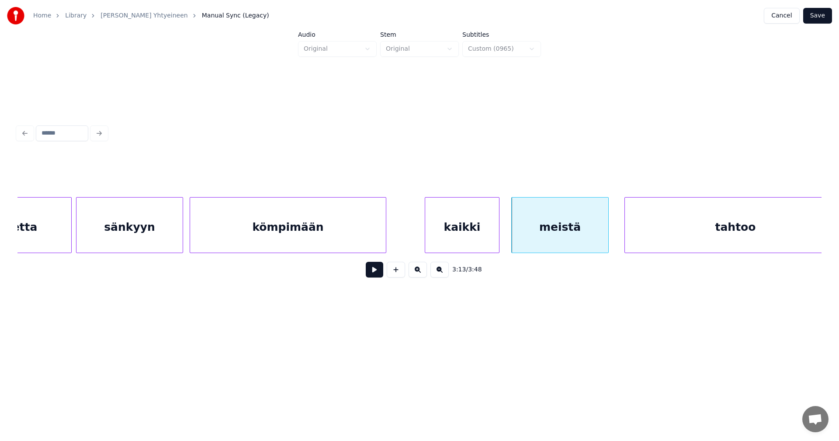
click at [461, 248] on div "kaikki" at bounding box center [462, 227] width 74 height 59
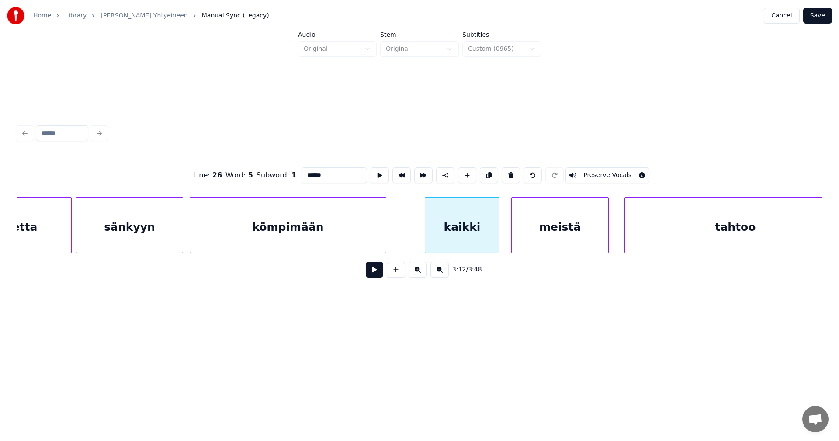
click at [379, 274] on button at bounding box center [374, 270] width 17 height 16
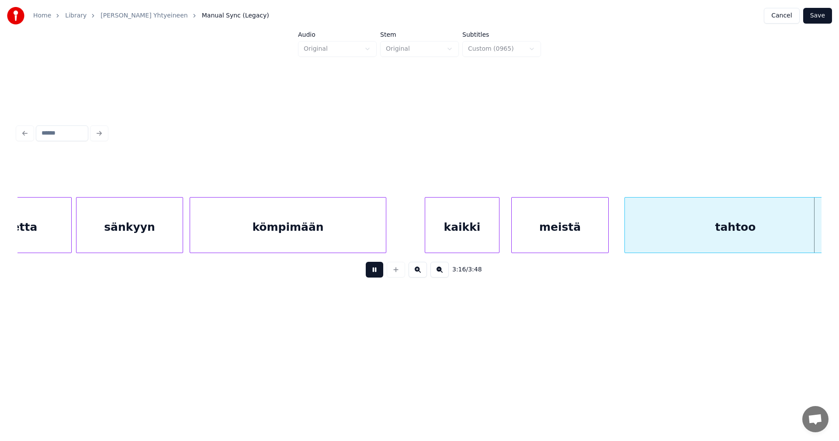
scroll to position [0, 21469]
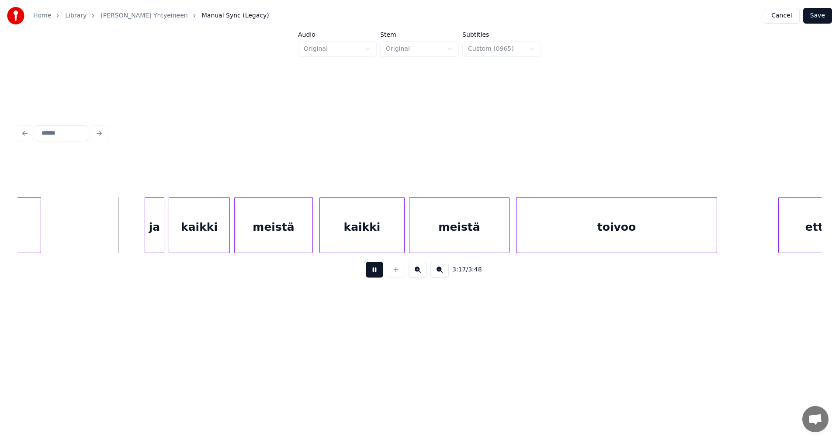
click at [379, 274] on button at bounding box center [374, 270] width 17 height 16
click at [149, 236] on div "ja" at bounding box center [150, 227] width 19 height 59
click at [207, 234] on div "kaikki" at bounding box center [197, 227] width 60 height 59
click at [372, 273] on button at bounding box center [374, 270] width 17 height 16
click at [371, 274] on button at bounding box center [374, 270] width 17 height 16
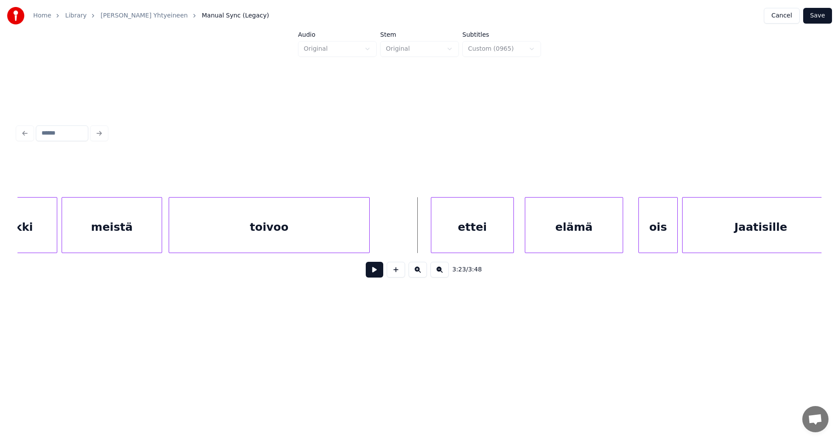
scroll to position [0, 21819]
click at [418, 236] on div at bounding box center [417, 225] width 3 height 55
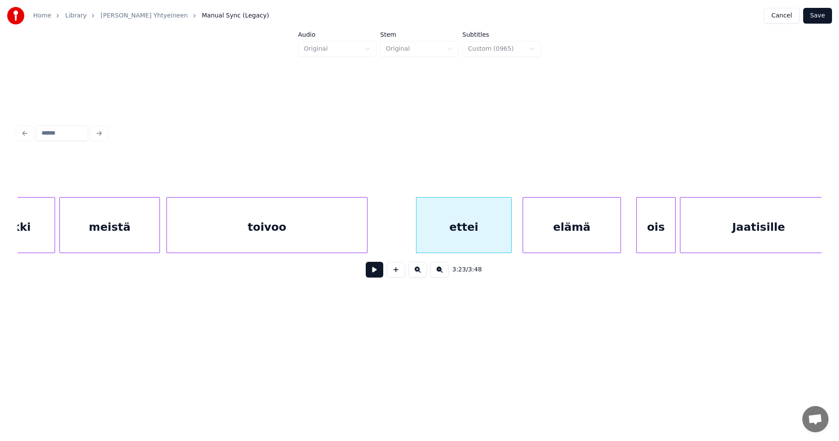
click at [376, 276] on button at bounding box center [374, 270] width 17 height 16
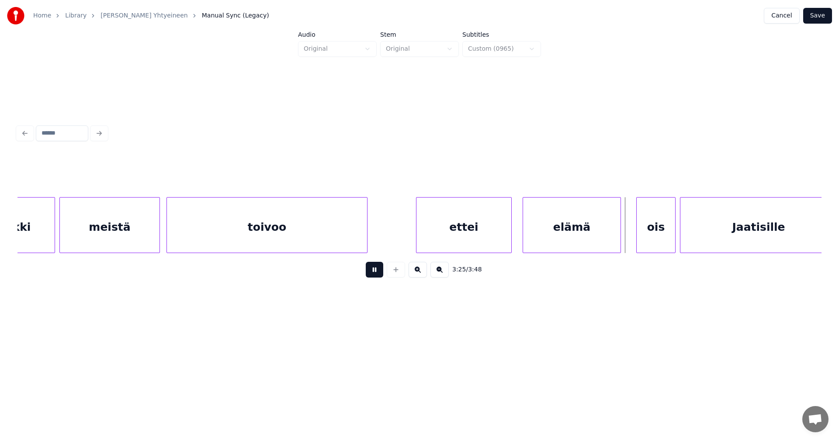
click at [377, 275] on button at bounding box center [374, 270] width 17 height 16
click at [594, 227] on div "elämä" at bounding box center [568, 227] width 97 height 59
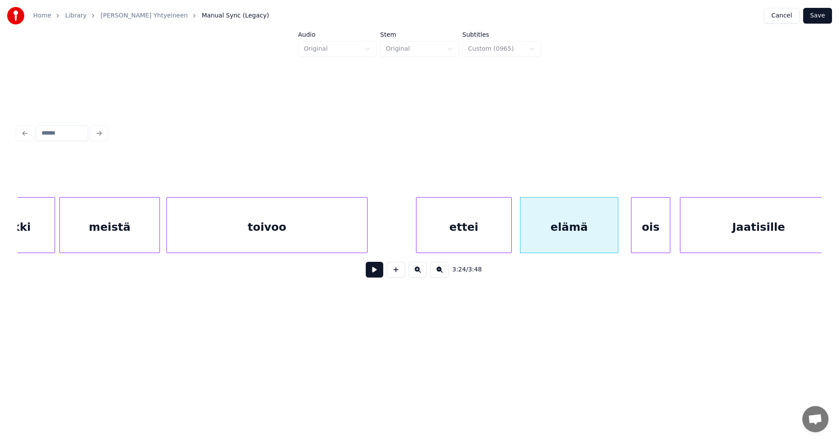
click at [652, 236] on div "ois" at bounding box center [650, 227] width 38 height 59
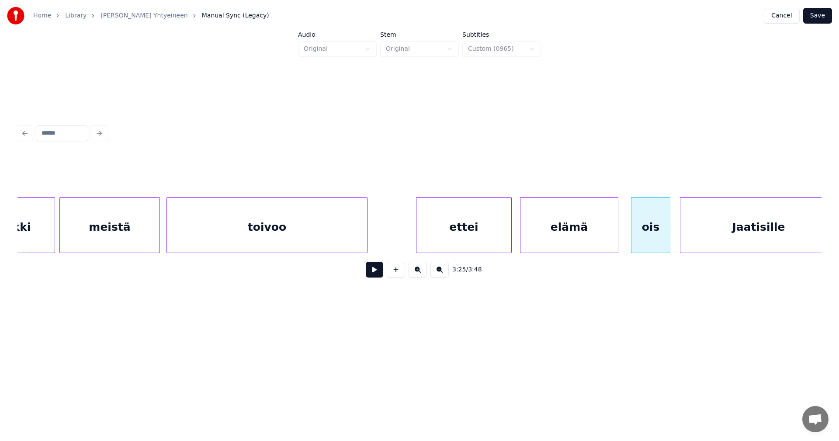
click at [379, 274] on button at bounding box center [374, 270] width 17 height 16
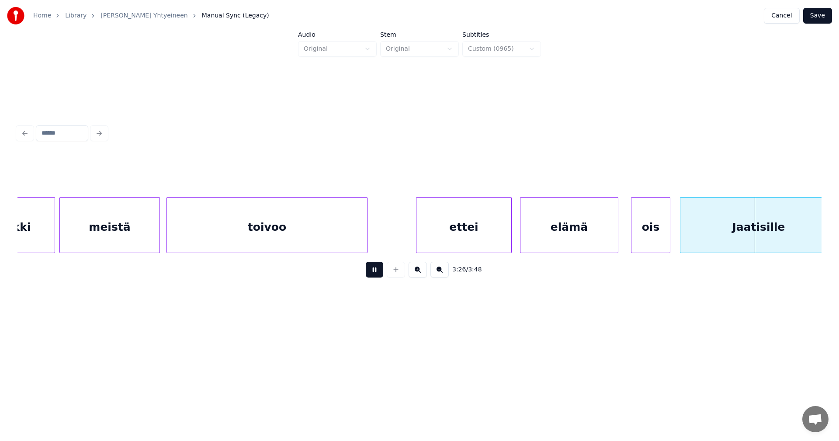
click at [379, 274] on button at bounding box center [374, 270] width 17 height 16
click at [561, 216] on div "elämä" at bounding box center [568, 227] width 97 height 59
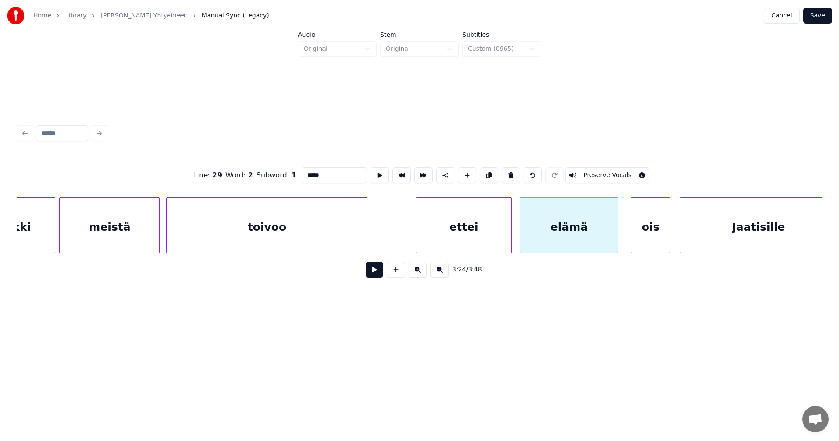
click at [377, 275] on button at bounding box center [374, 270] width 17 height 16
click at [378, 273] on button at bounding box center [374, 270] width 17 height 16
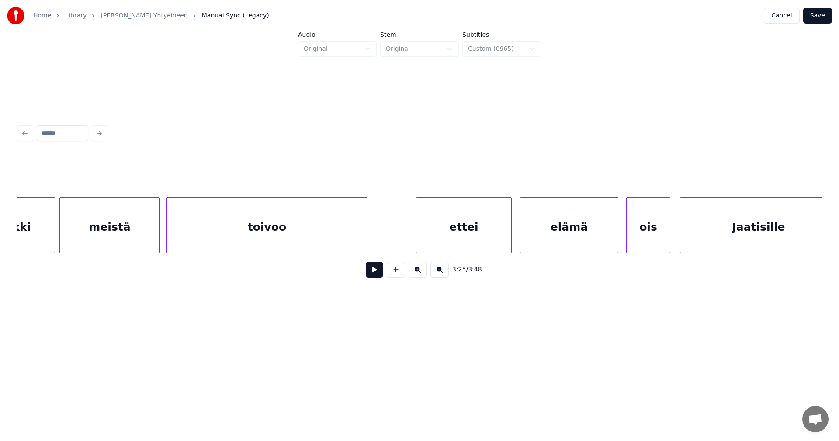
click at [628, 235] on div at bounding box center [628, 225] width 3 height 55
click at [378, 272] on button at bounding box center [374, 270] width 17 height 16
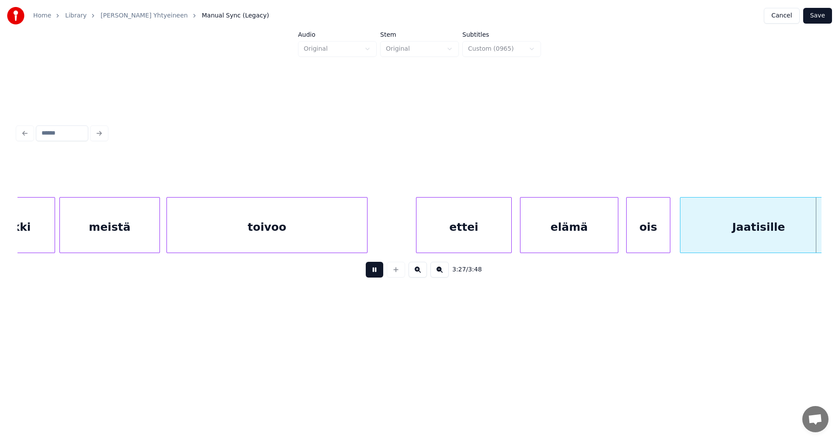
scroll to position [0, 22624]
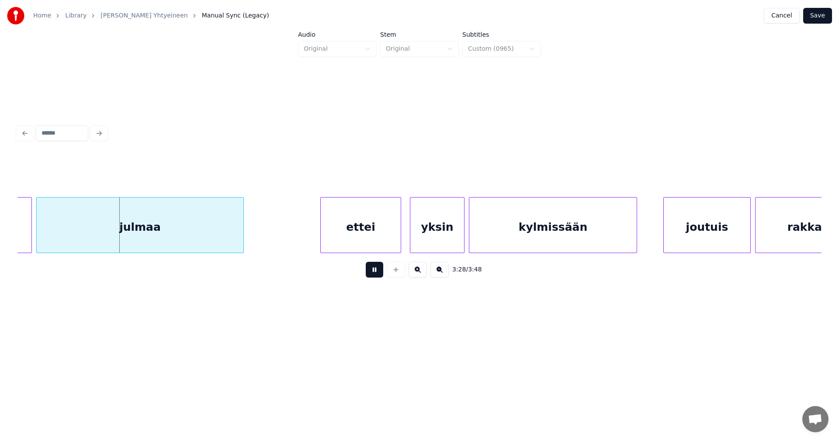
click at [379, 271] on button at bounding box center [374, 270] width 17 height 16
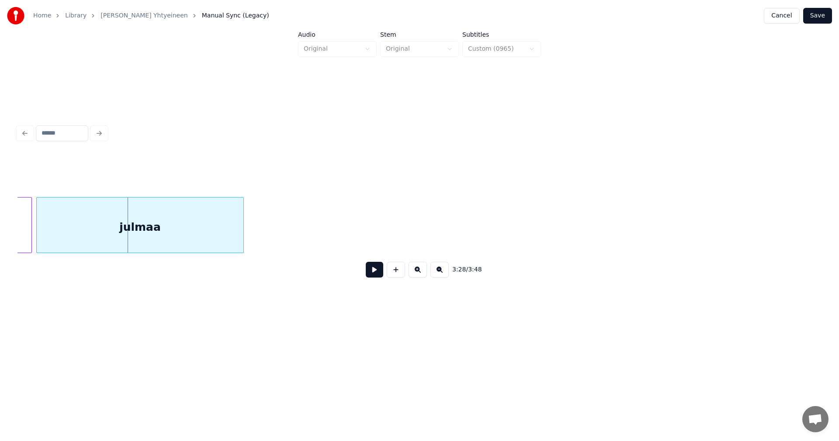
scroll to position [0, 21921]
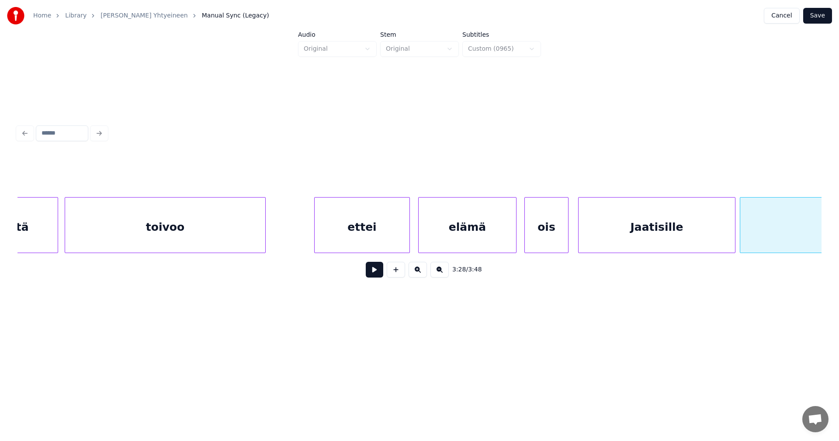
click at [230, 233] on div "toivoo" at bounding box center [165, 227] width 200 height 59
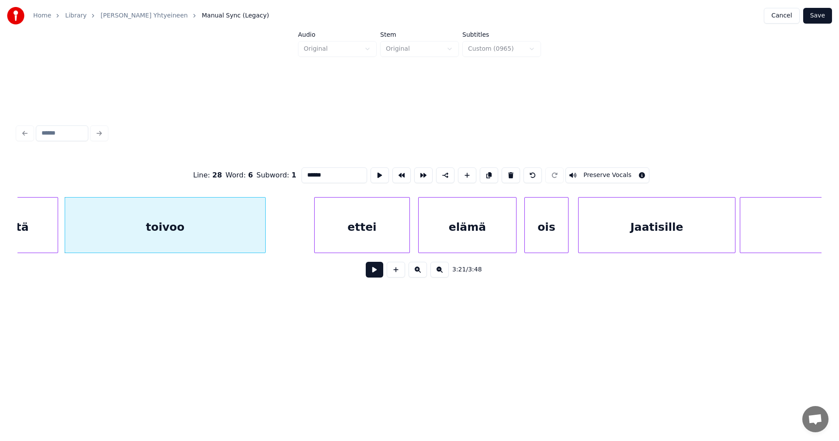
click at [380, 273] on button at bounding box center [374, 270] width 17 height 16
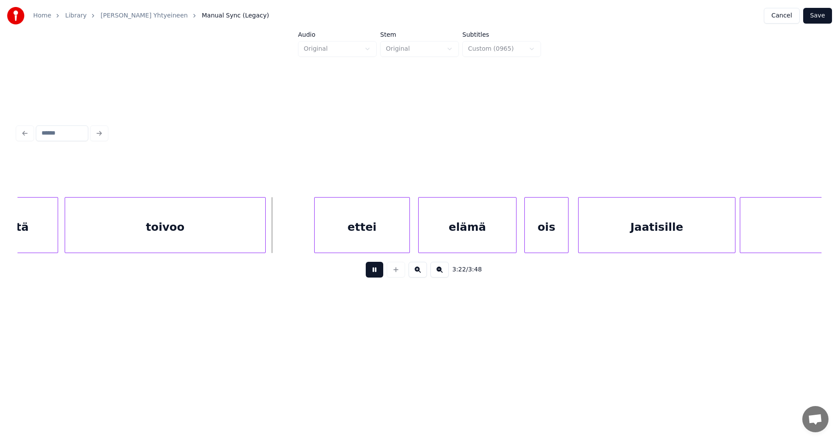
click at [375, 274] on button at bounding box center [374, 270] width 17 height 16
click at [277, 237] on div at bounding box center [277, 225] width 3 height 55
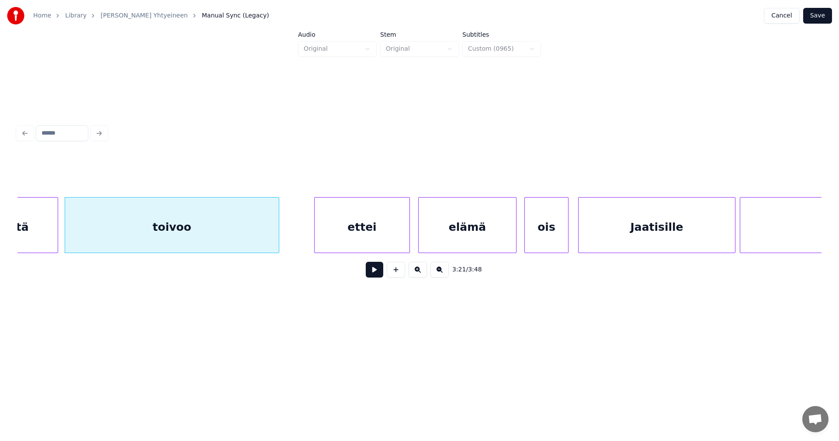
click at [375, 276] on button at bounding box center [374, 270] width 17 height 16
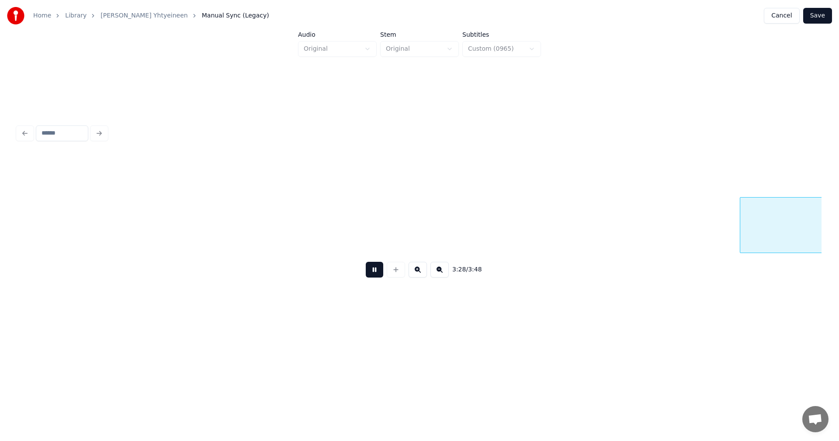
scroll to position [0, 22726]
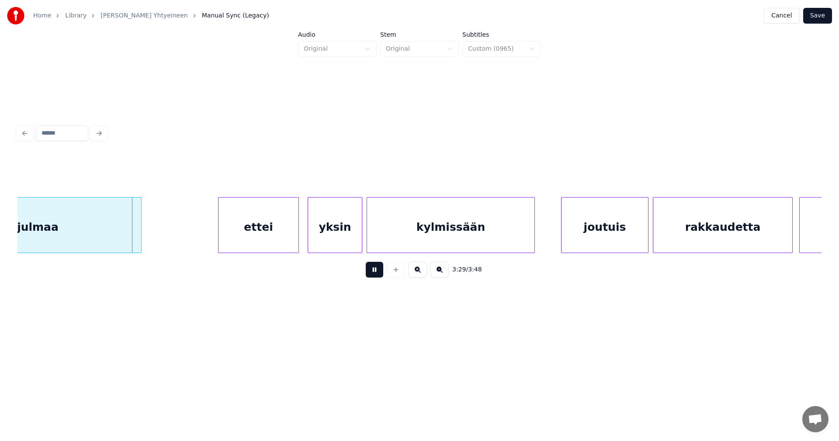
click at [376, 275] on button at bounding box center [374, 270] width 17 height 16
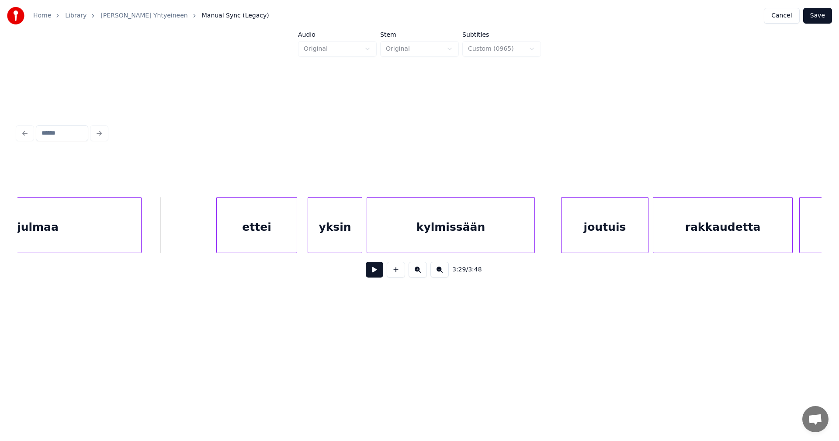
click at [272, 233] on div "ettei" at bounding box center [257, 227] width 80 height 59
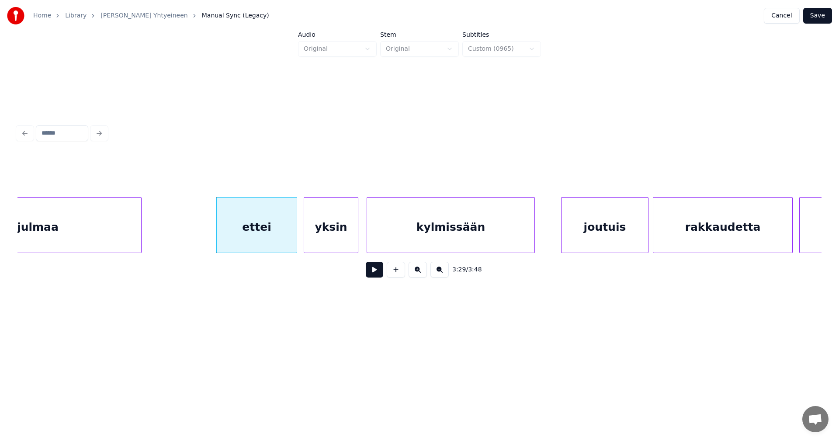
click at [331, 235] on div "yksin" at bounding box center [331, 227] width 54 height 59
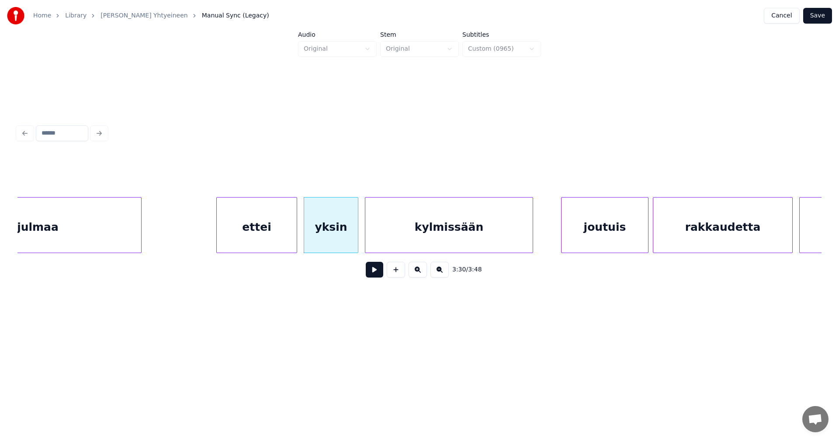
click at [413, 242] on div "kylmissään" at bounding box center [448, 227] width 167 height 59
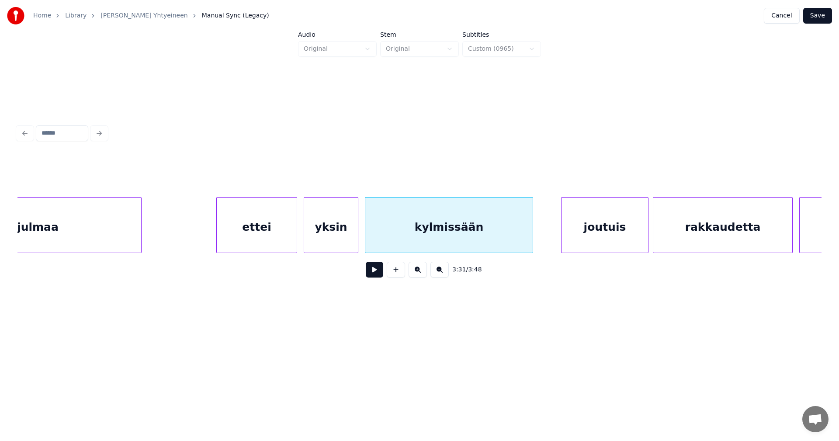
click at [265, 230] on div "ettei" at bounding box center [257, 227] width 80 height 59
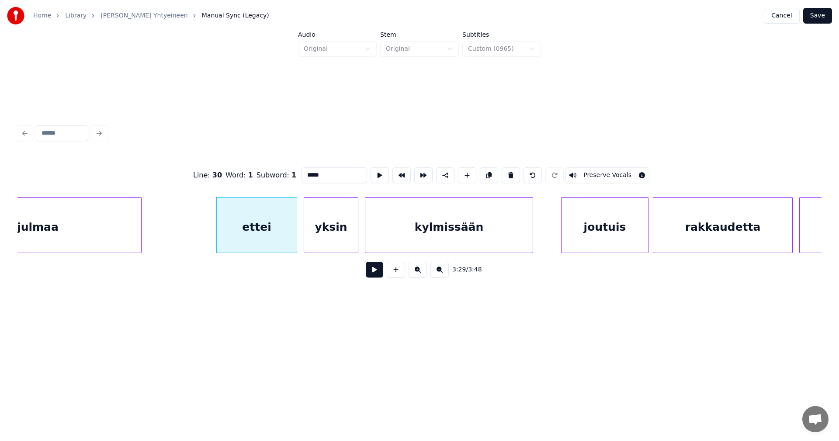
click at [376, 274] on button at bounding box center [374, 270] width 17 height 16
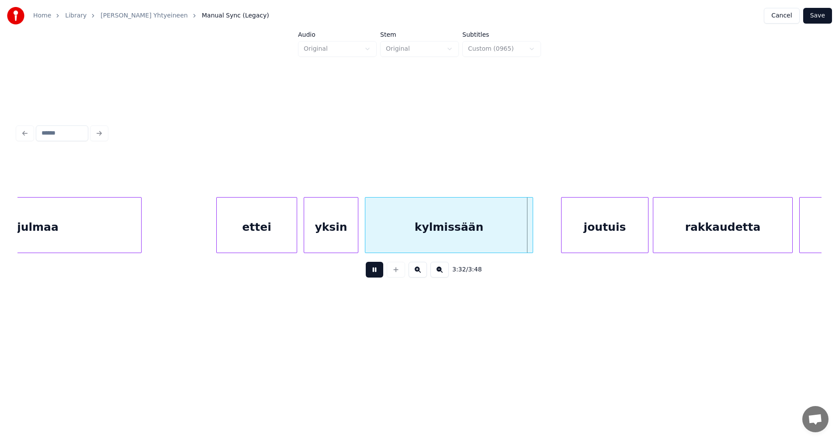
click at [374, 274] on button at bounding box center [374, 270] width 17 height 16
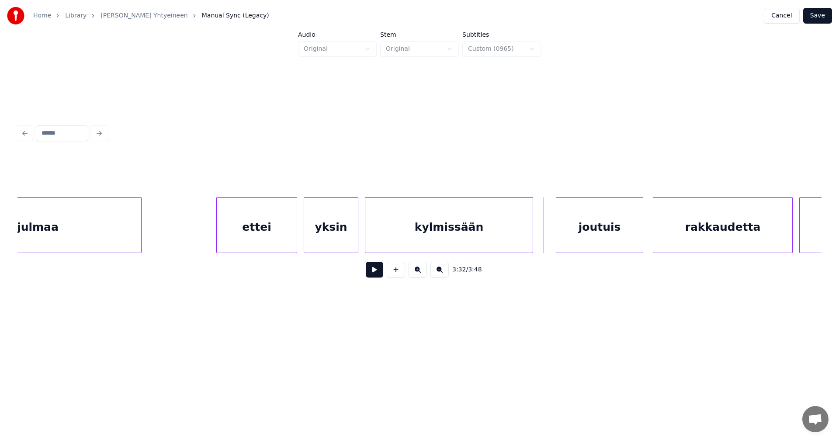
click at [596, 240] on div "joutuis" at bounding box center [599, 227] width 87 height 59
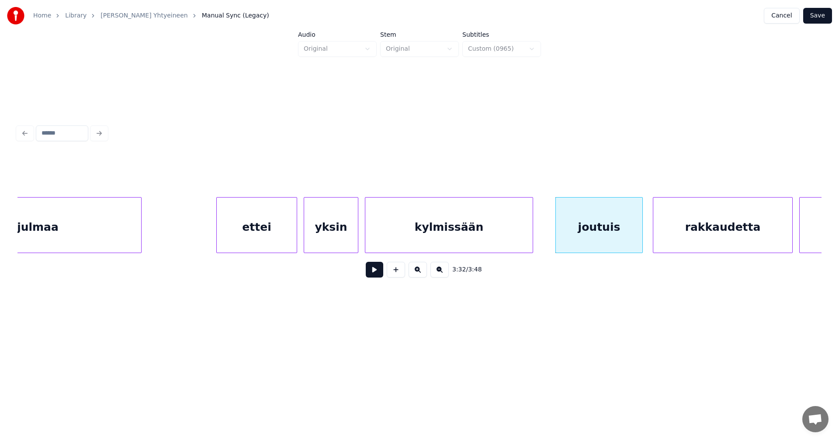
click at [376, 270] on button at bounding box center [374, 270] width 17 height 16
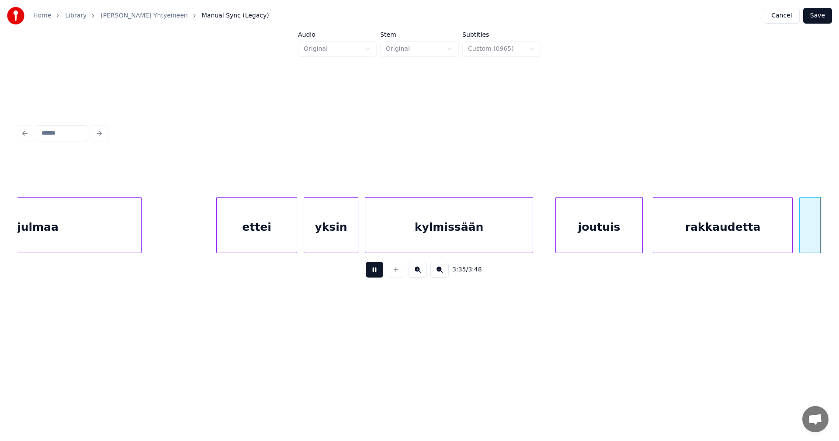
scroll to position [0, 23531]
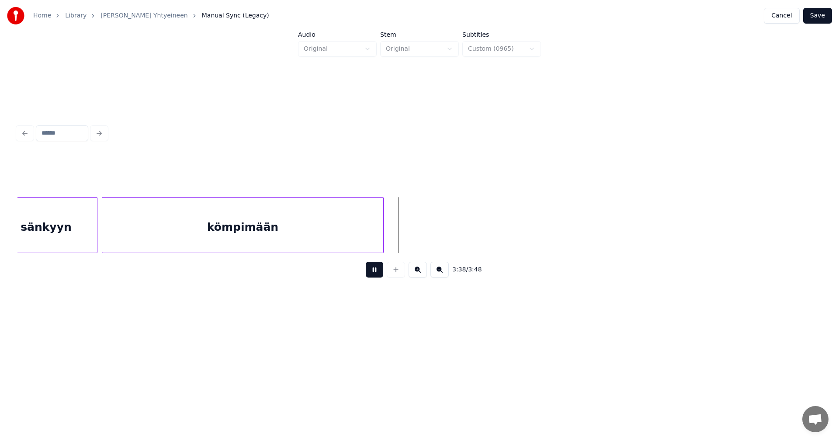
click at [376, 270] on button at bounding box center [374, 270] width 17 height 16
click at [292, 235] on div "kömpimään" at bounding box center [242, 227] width 281 height 59
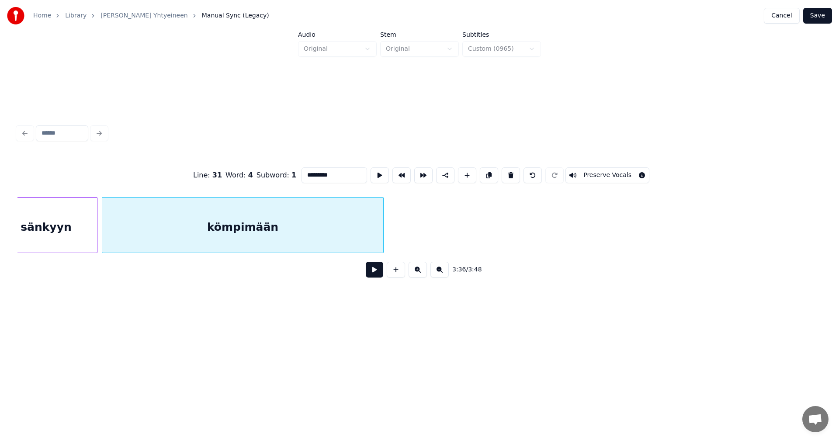
click at [340, 172] on input "*********" at bounding box center [334, 175] width 66 height 16
type input "**********"
click at [823, 17] on button "Save" at bounding box center [817, 16] width 29 height 16
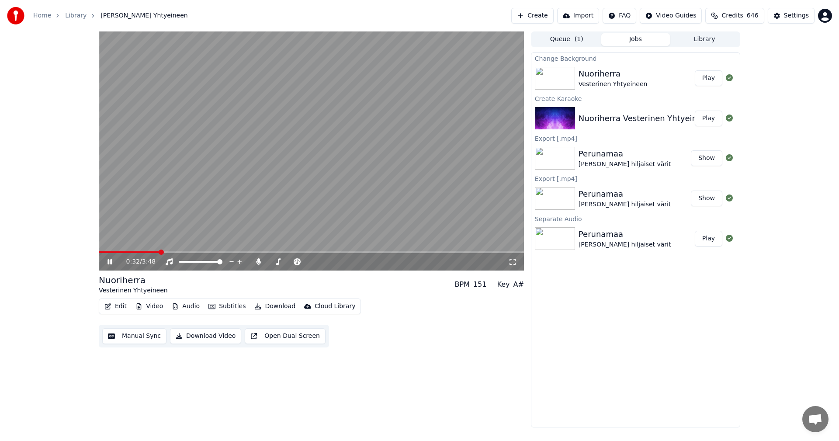
click at [114, 307] on button "Edit" at bounding box center [115, 306] width 29 height 12
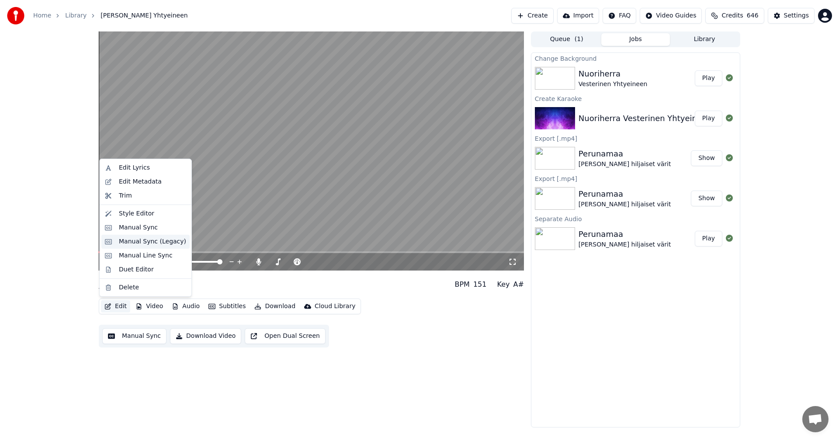
click at [130, 244] on div "Manual Sync (Legacy)" at bounding box center [152, 241] width 67 height 9
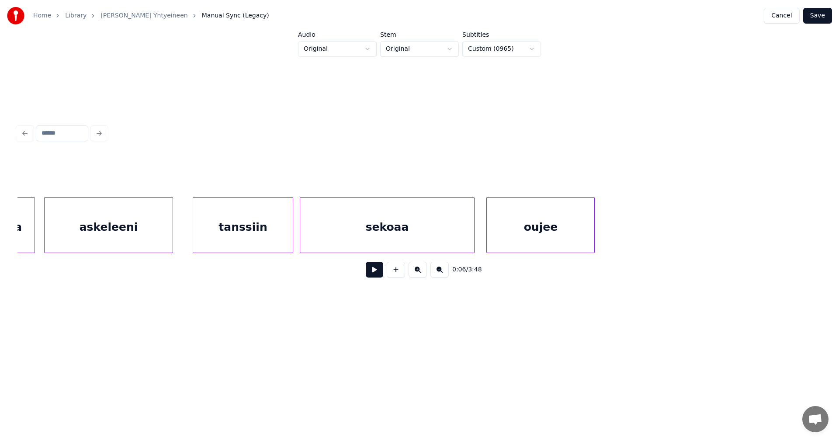
scroll to position [0, 2851]
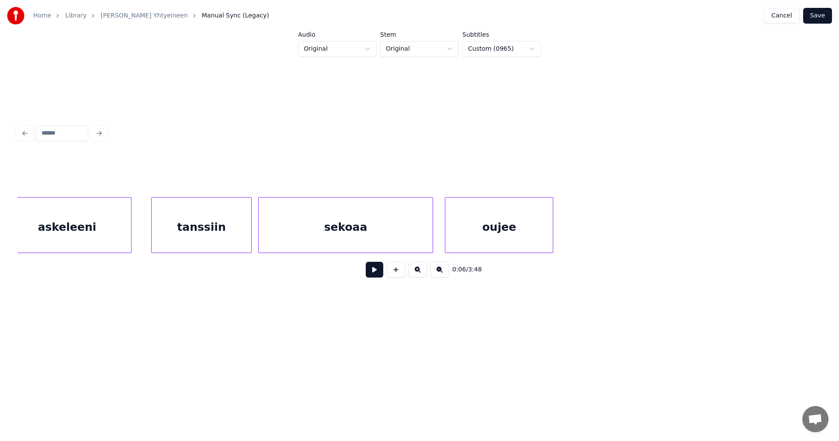
click at [362, 240] on div "sekoaa" at bounding box center [346, 227] width 174 height 59
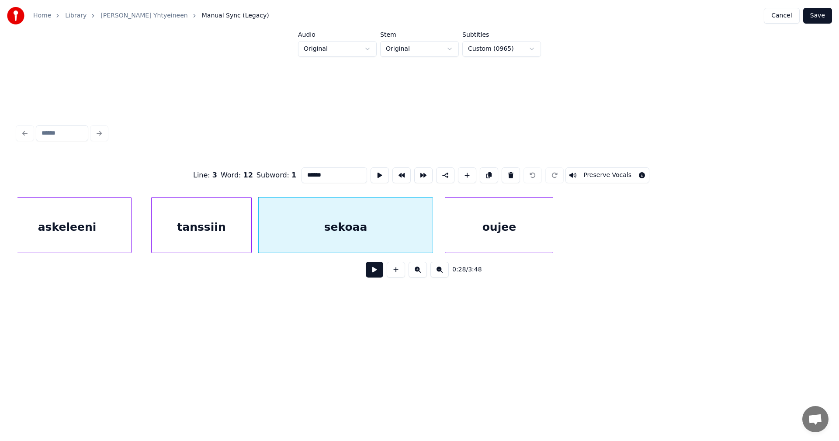
click at [376, 271] on button at bounding box center [374, 270] width 17 height 16
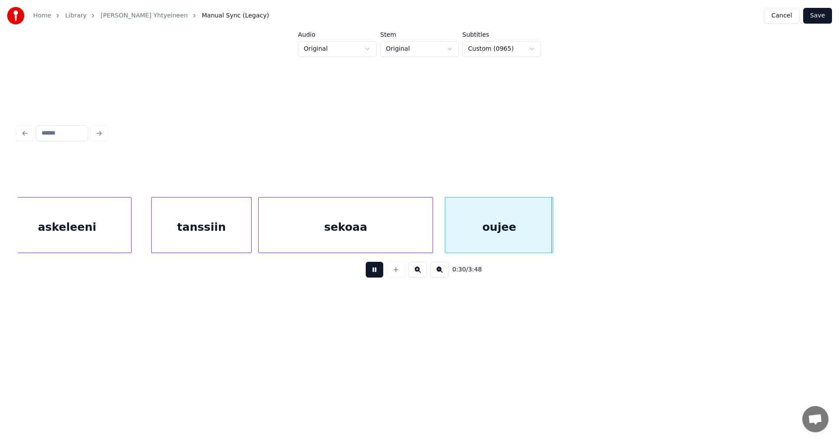
click at [374, 270] on button at bounding box center [374, 270] width 17 height 16
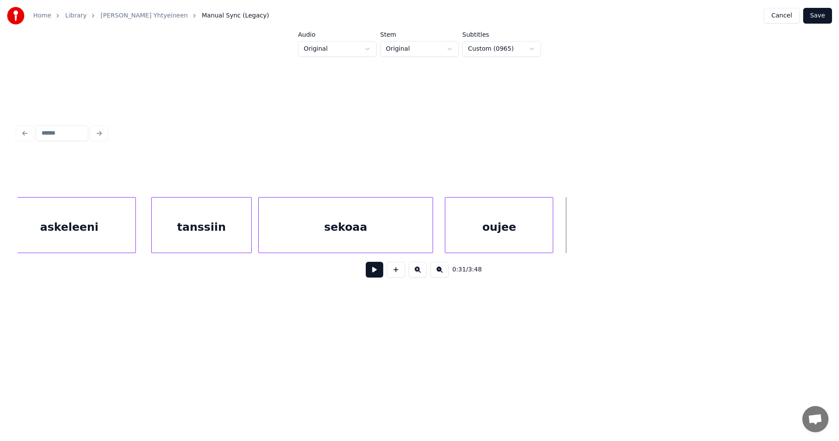
click at [134, 229] on div at bounding box center [134, 225] width 3 height 55
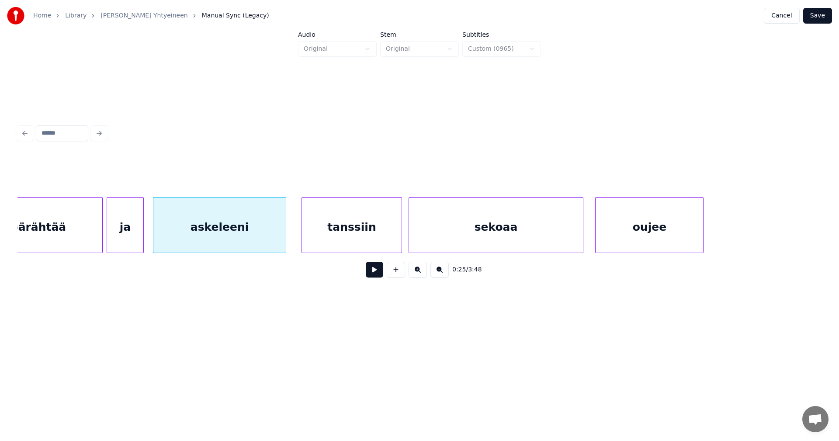
scroll to position [0, 2696]
click at [128, 239] on div "ja" at bounding box center [129, 227] width 36 height 59
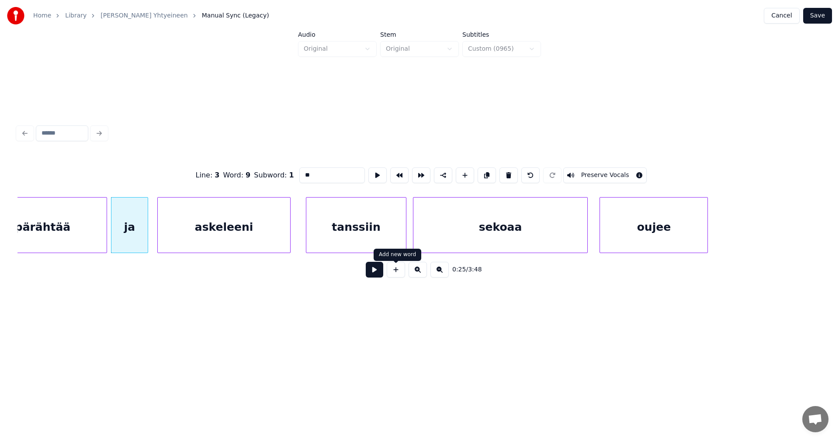
click at [378, 275] on button at bounding box center [374, 270] width 17 height 16
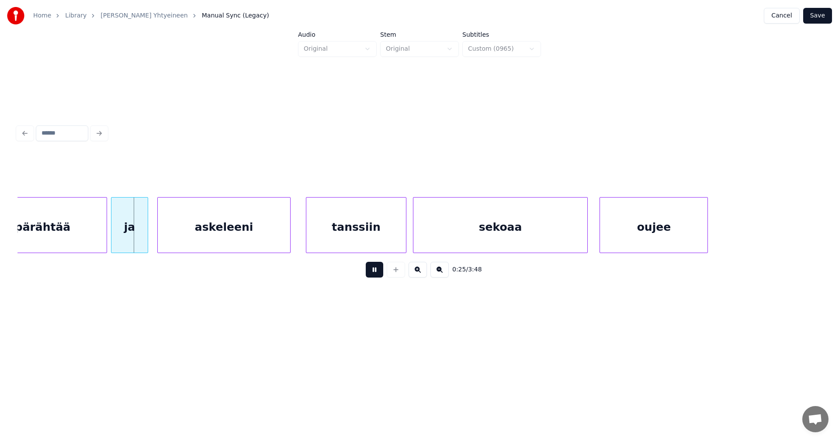
click at [378, 275] on button at bounding box center [374, 270] width 17 height 16
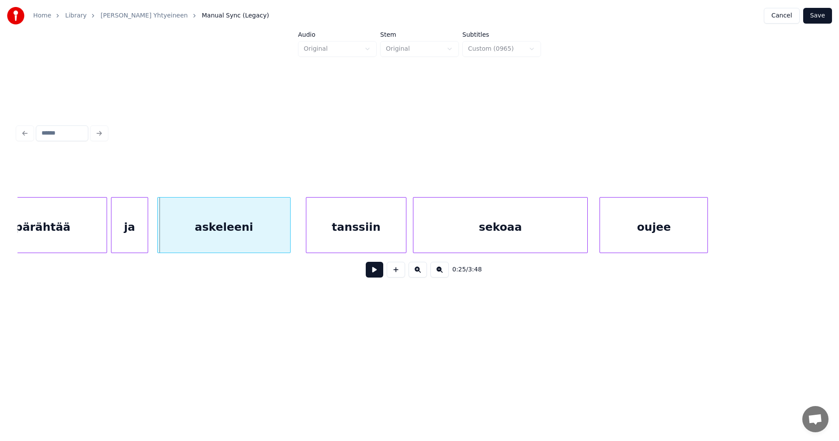
click at [378, 275] on button at bounding box center [374, 270] width 17 height 16
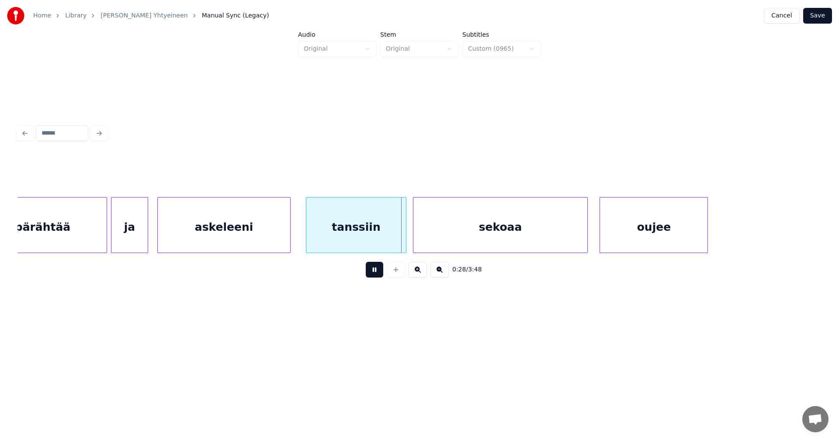
drag, startPoint x: 378, startPoint y: 275, endPoint x: 464, endPoint y: 247, distance: 90.6
click at [378, 275] on button at bounding box center [374, 270] width 17 height 16
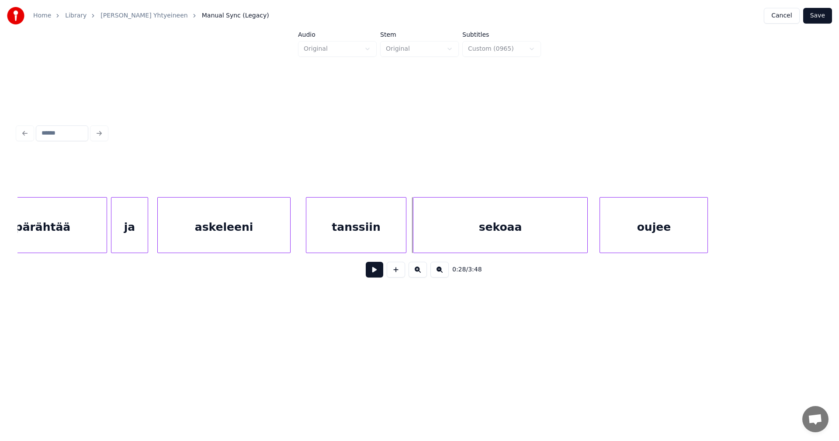
click at [823, 18] on button "Save" at bounding box center [817, 16] width 29 height 16
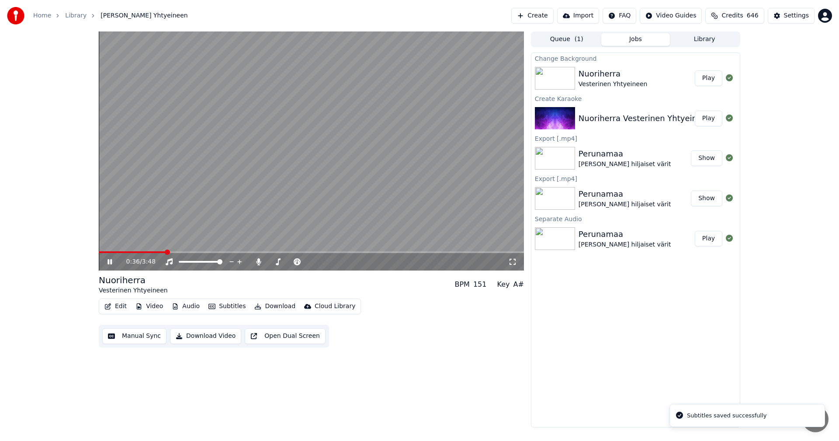
click at [166, 252] on span at bounding box center [311, 252] width 425 height 2
click at [134, 252] on span at bounding box center [134, 252] width 71 height 2
click at [111, 261] on icon at bounding box center [109, 261] width 4 height 5
click at [121, 311] on button "Edit" at bounding box center [115, 306] width 29 height 12
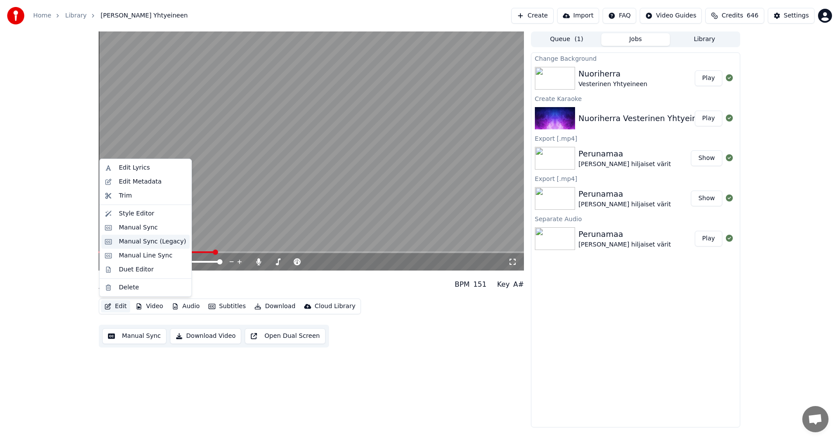
click at [144, 242] on div "Manual Sync (Legacy)" at bounding box center [152, 241] width 67 height 9
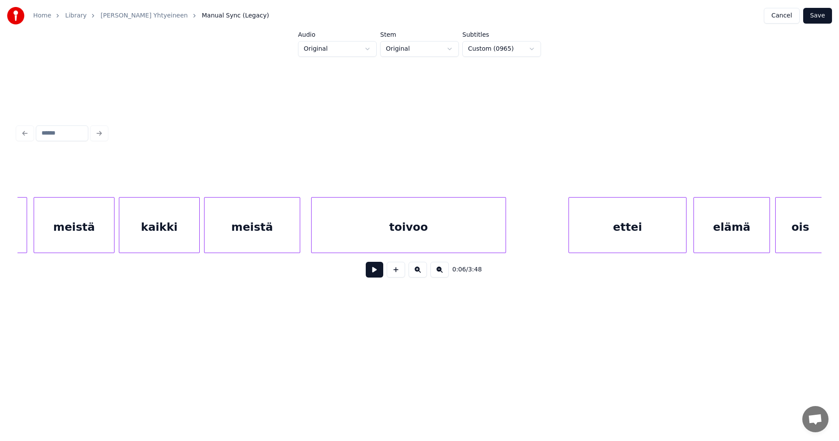
scroll to position [0, 5687]
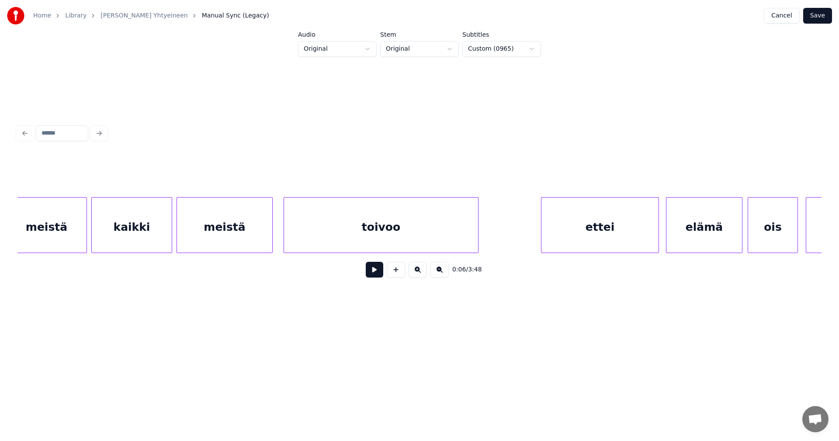
click at [550, 240] on div "ettei" at bounding box center [599, 227] width 117 height 59
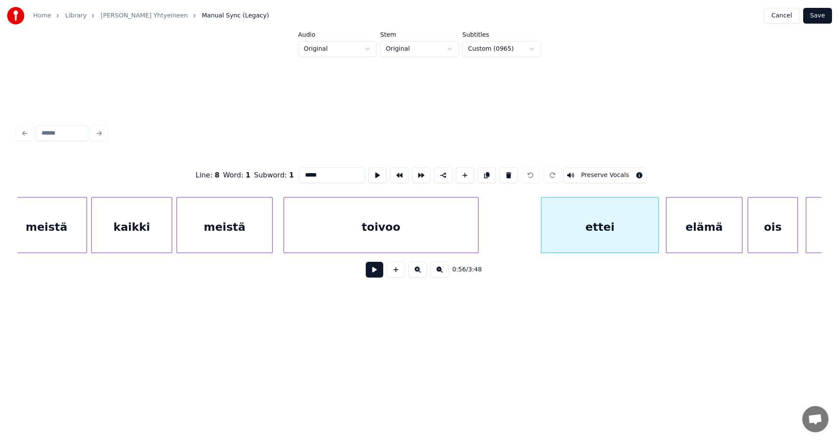
click at [377, 274] on button at bounding box center [374, 270] width 17 height 16
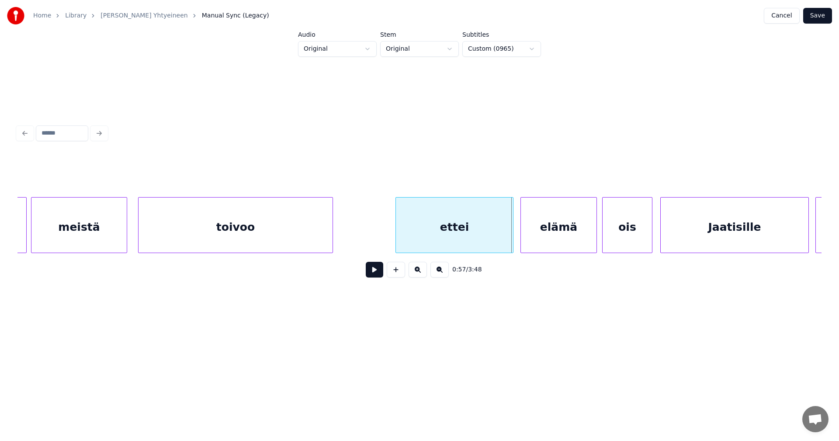
scroll to position [0, 5845]
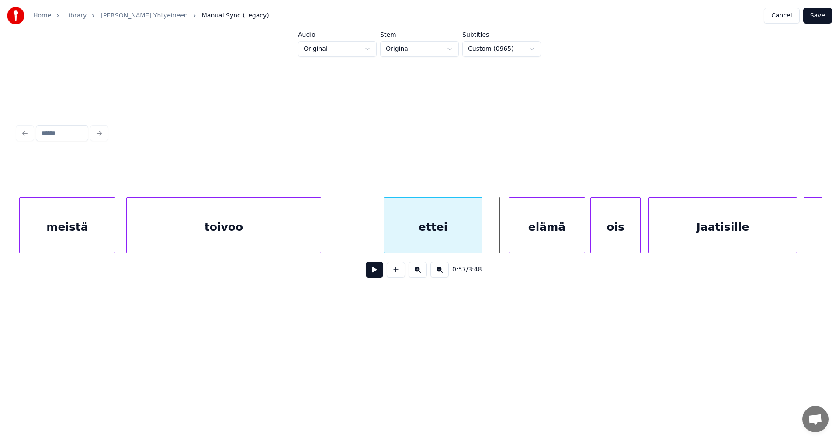
click at [479, 232] on div at bounding box center [480, 225] width 3 height 55
click at [492, 232] on div at bounding box center [492, 225] width 3 height 55
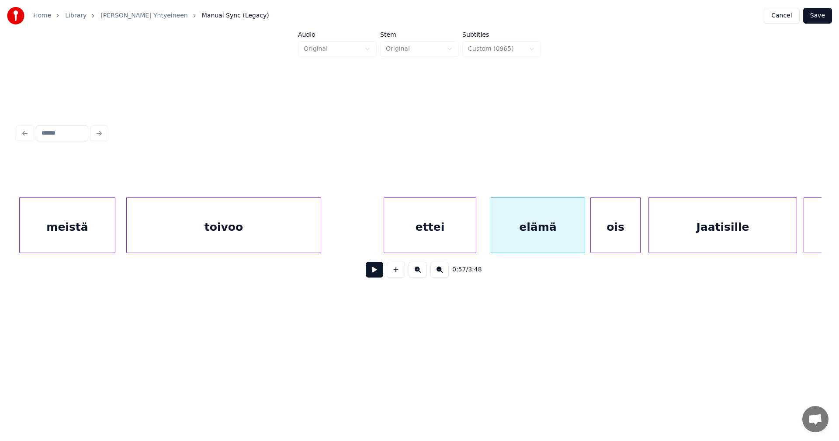
click at [441, 230] on div "ettei" at bounding box center [430, 227] width 92 height 59
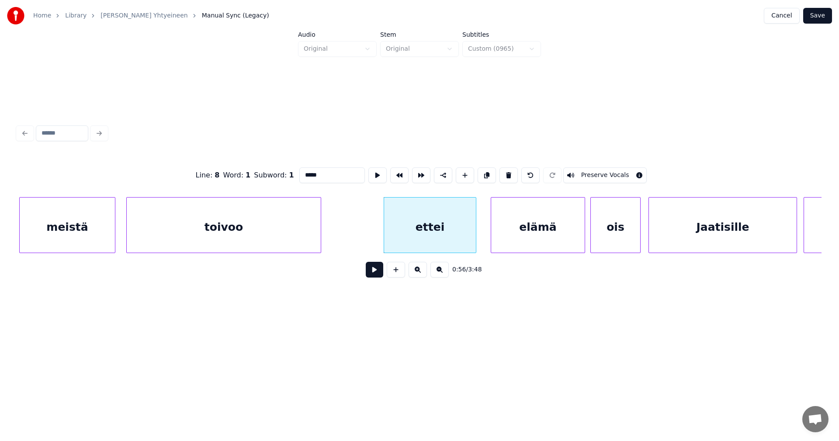
click at [380, 271] on button at bounding box center [374, 270] width 17 height 16
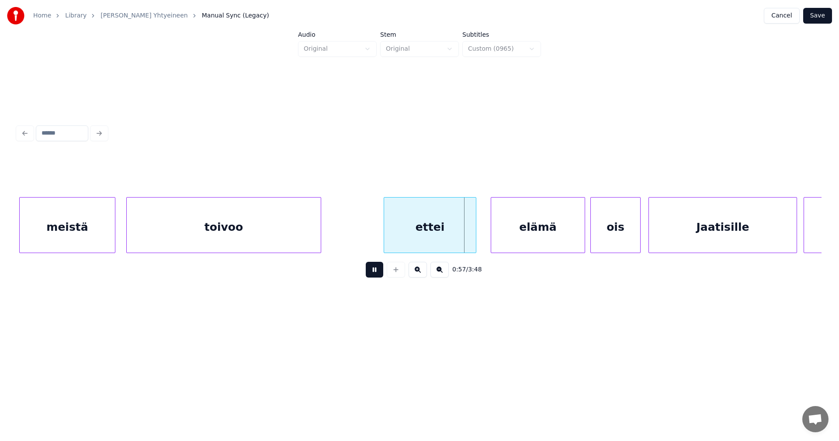
click at [379, 271] on button at bounding box center [374, 270] width 17 height 16
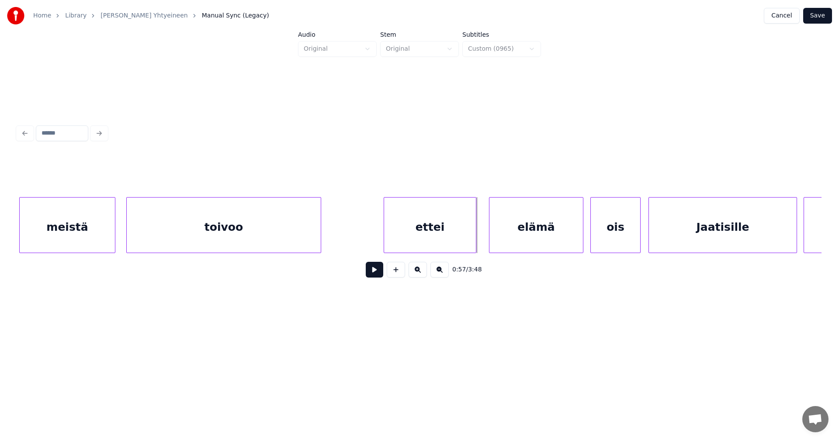
click at [505, 239] on div "elämä" at bounding box center [536, 227] width 94 height 59
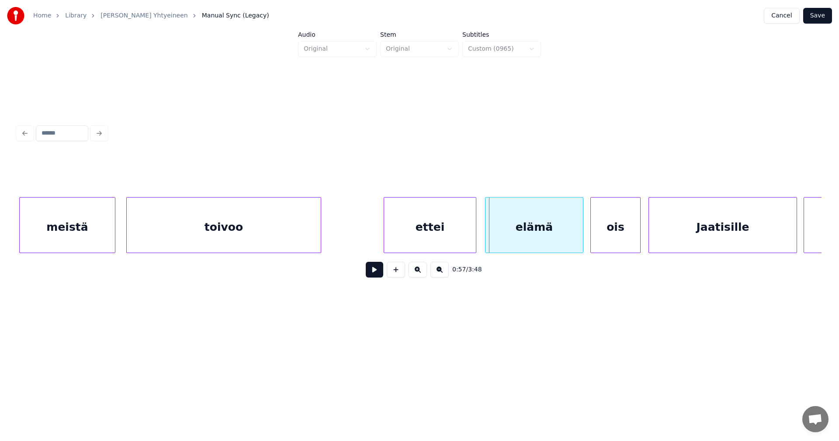
click at [486, 237] on div at bounding box center [486, 225] width 3 height 55
click at [623, 240] on div "ois" at bounding box center [612, 227] width 49 height 59
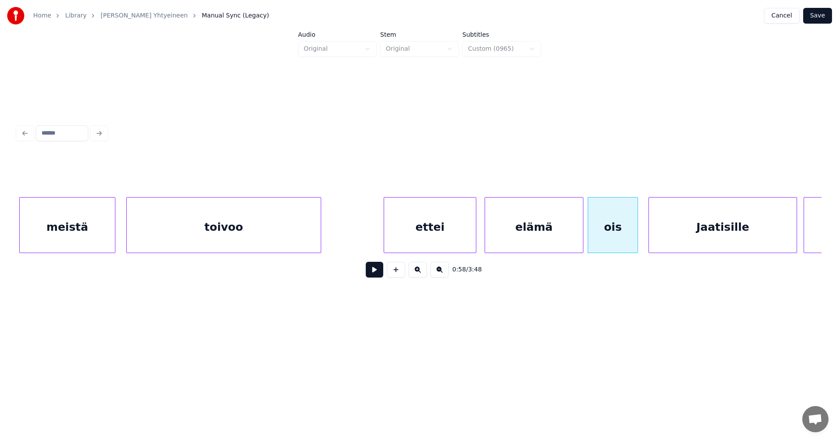
click at [413, 238] on div "ettei" at bounding box center [430, 227] width 92 height 59
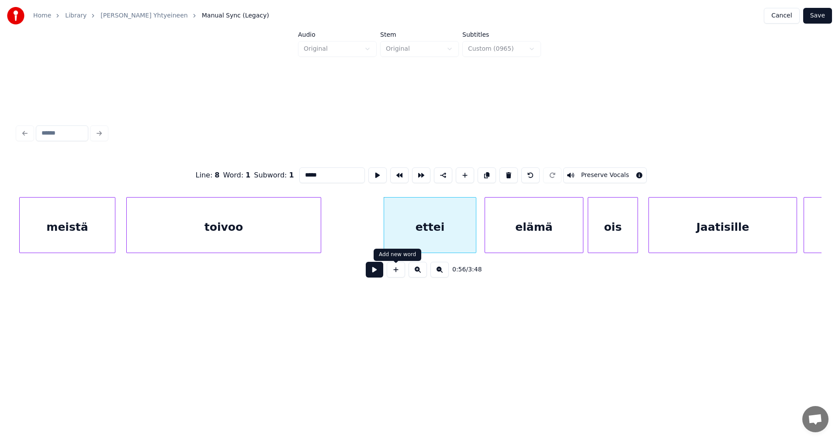
click at [377, 272] on button at bounding box center [374, 270] width 17 height 16
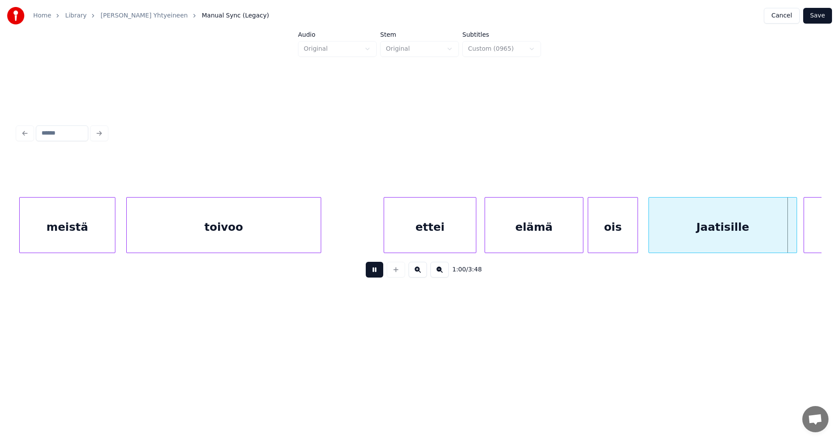
drag, startPoint x: 377, startPoint y: 272, endPoint x: 637, endPoint y: 177, distance: 277.4
click at [377, 272] on button at bounding box center [374, 270] width 17 height 16
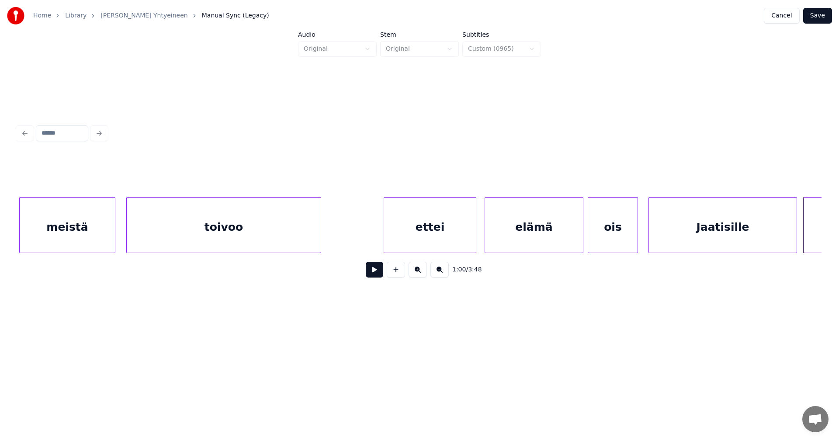
click at [820, 13] on button "Save" at bounding box center [817, 16] width 29 height 16
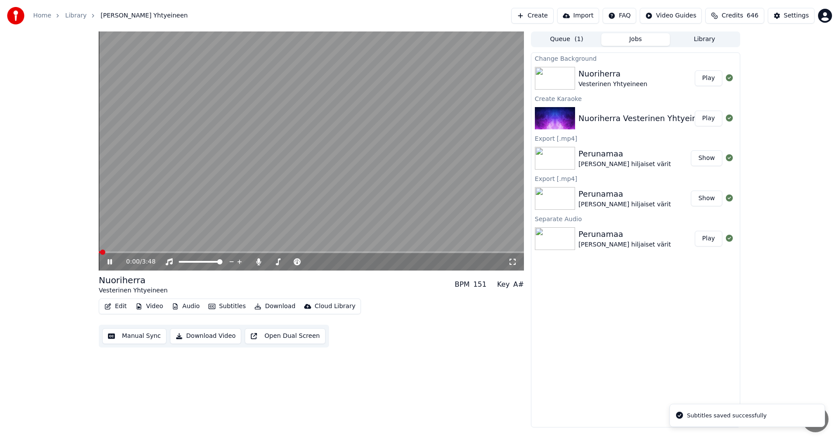
click at [175, 253] on span at bounding box center [311, 252] width 425 height 2
click at [109, 261] on icon at bounding box center [109, 261] width 4 height 5
click at [121, 310] on button "Edit" at bounding box center [115, 306] width 29 height 12
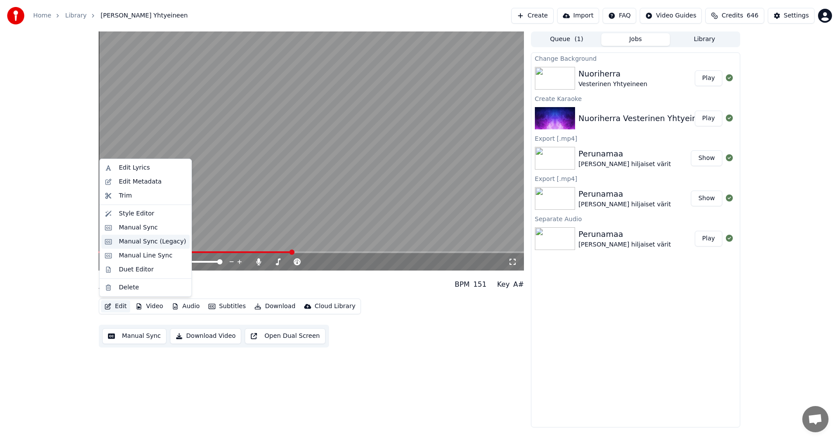
click at [150, 246] on div "Manual Sync (Legacy)" at bounding box center [145, 242] width 88 height 14
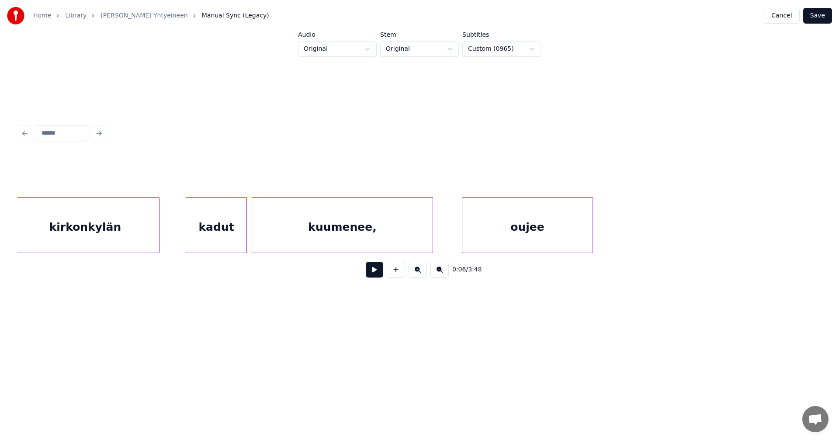
scroll to position [0, 10448]
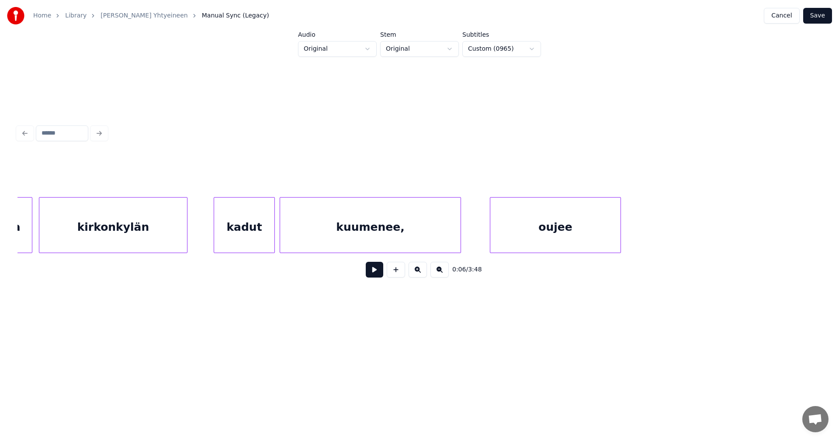
click at [383, 230] on div "kuumenee," at bounding box center [370, 227] width 180 height 59
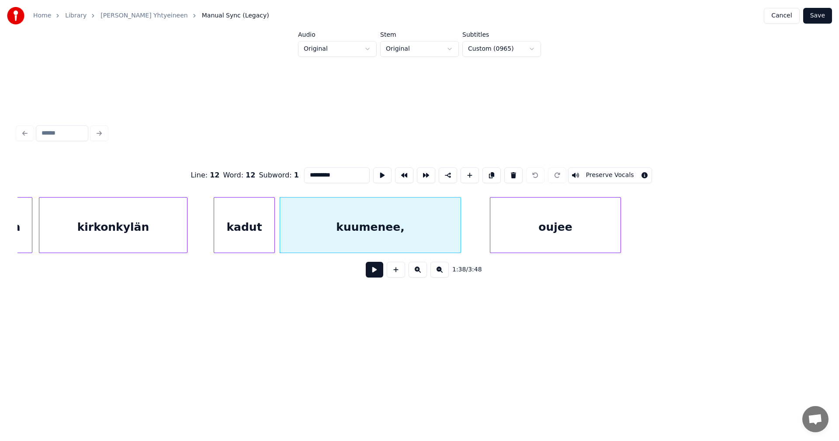
click at [532, 242] on div "oujee" at bounding box center [555, 227] width 130 height 59
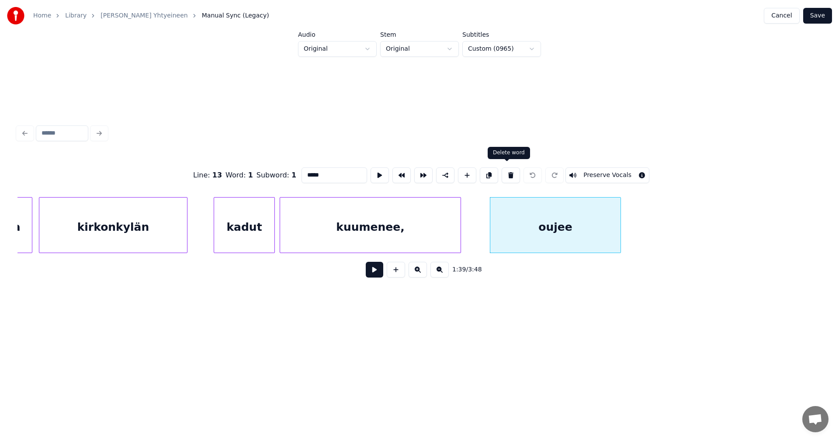
click at [509, 172] on button at bounding box center [511, 175] width 18 height 16
type input "*********"
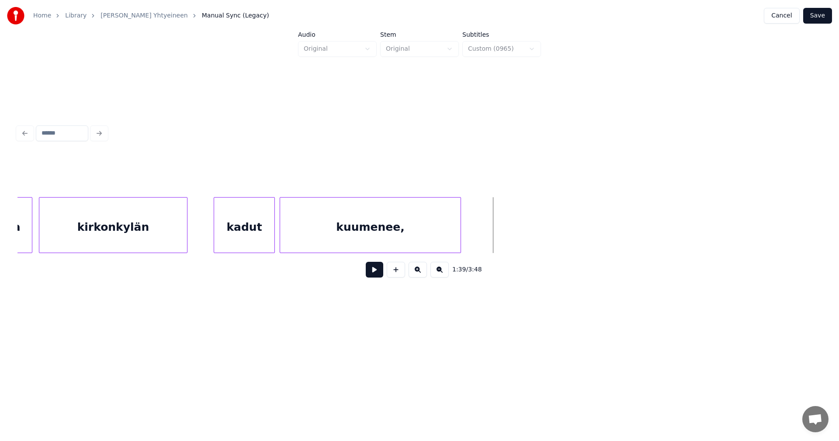
click at [378, 271] on button at bounding box center [374, 270] width 17 height 16
click at [378, 272] on button at bounding box center [374, 270] width 17 height 16
click at [398, 274] on button at bounding box center [396, 270] width 18 height 16
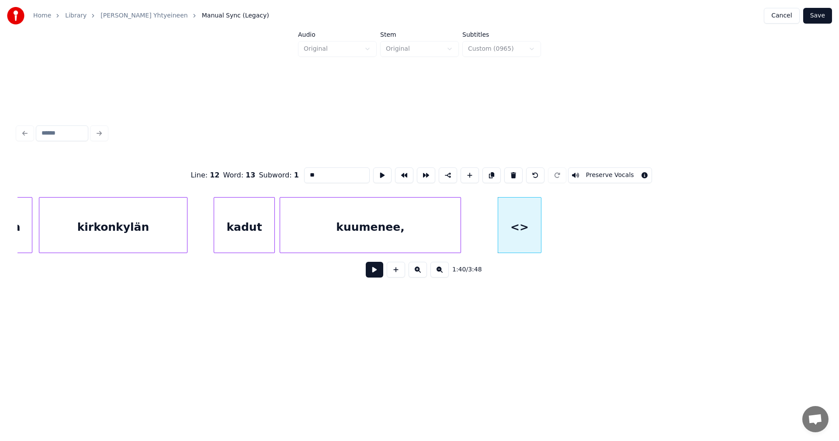
click at [411, 230] on div "kuumenee," at bounding box center [370, 227] width 180 height 59
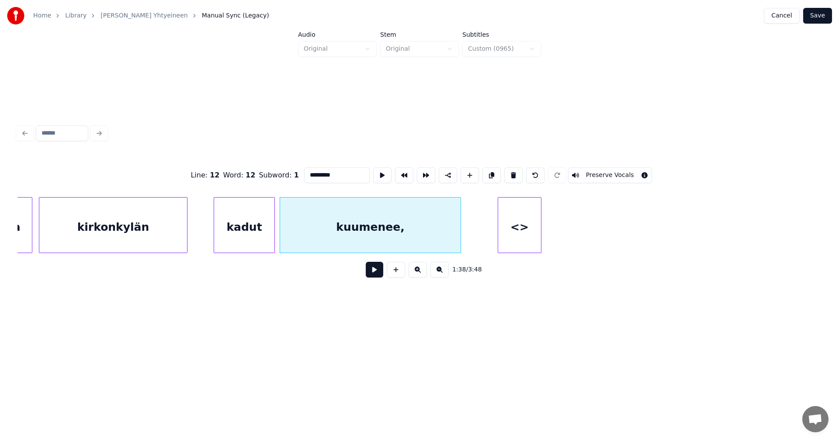
click at [526, 232] on div "<>" at bounding box center [519, 227] width 43 height 59
type input "**"
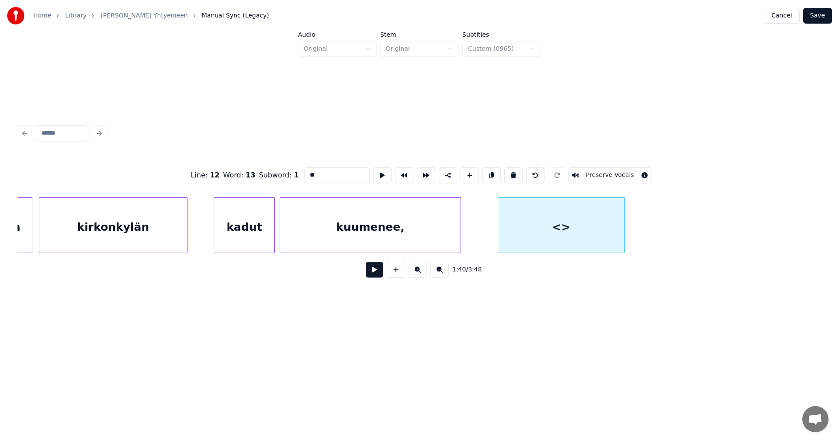
click at [623, 233] on div at bounding box center [623, 225] width 3 height 55
click at [495, 232] on div at bounding box center [495, 225] width 3 height 55
drag, startPoint x: 319, startPoint y: 171, endPoint x: 297, endPoint y: 171, distance: 22.7
click at [297, 171] on div "Line : 12 Word : 13 Subword : 1 ** Preserve Vocals" at bounding box center [419, 175] width 804 height 44
type input "*****"
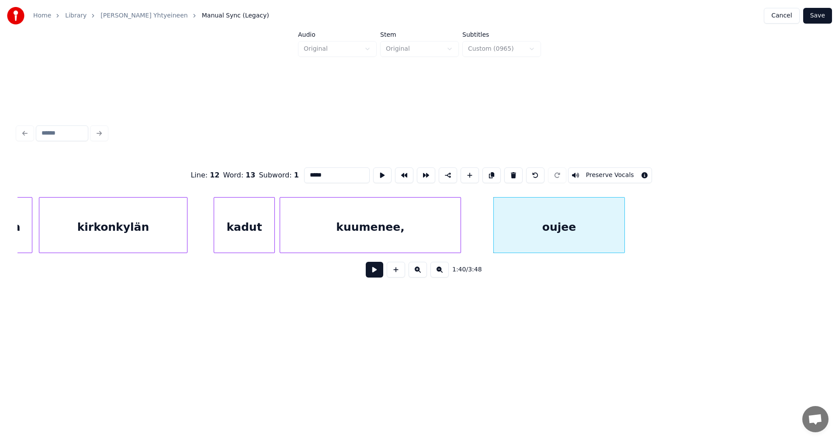
click at [825, 17] on button "Save" at bounding box center [817, 16] width 29 height 16
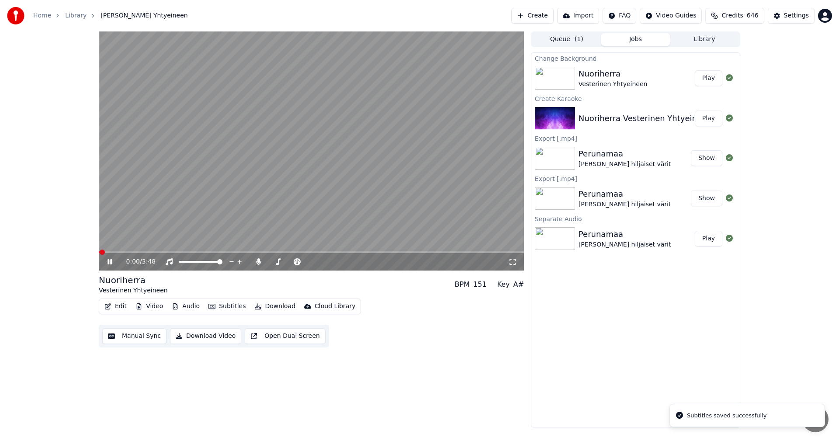
click at [246, 253] on span at bounding box center [311, 252] width 425 height 2
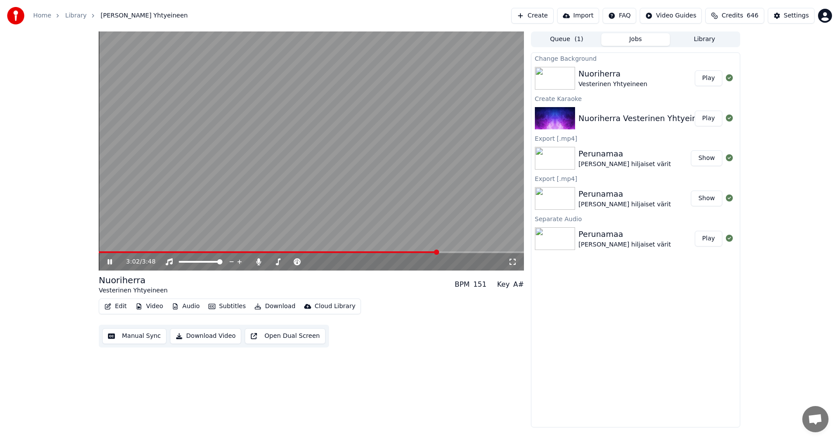
click at [423, 254] on div "3:02 / 3:48" at bounding box center [311, 261] width 425 height 17
click at [422, 252] on span at bounding box center [269, 252] width 340 height 2
click at [108, 261] on icon at bounding box center [109, 261] width 4 height 5
click at [121, 306] on button "Edit" at bounding box center [115, 306] width 29 height 12
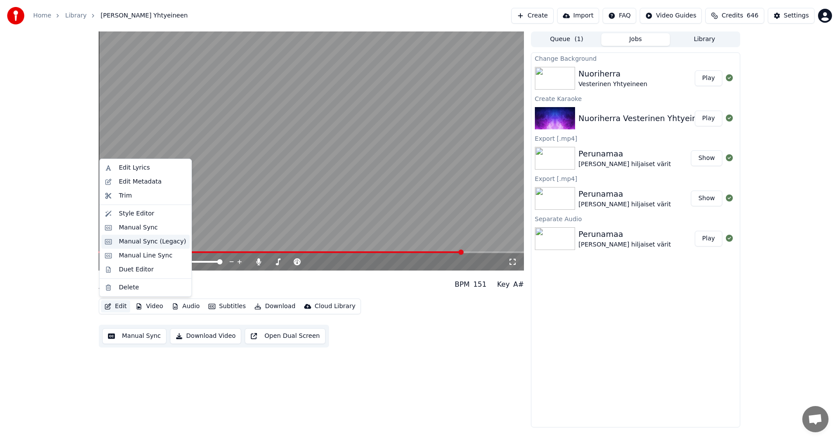
click at [154, 240] on div "Manual Sync (Legacy)" at bounding box center [152, 241] width 67 height 9
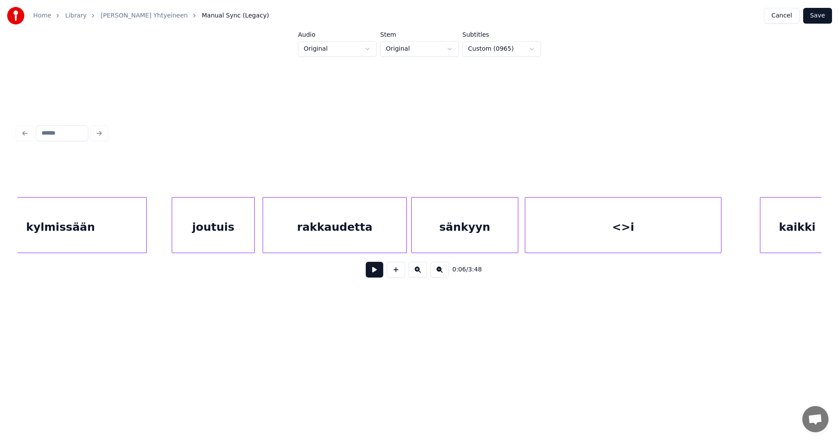
scroll to position [0, 20384]
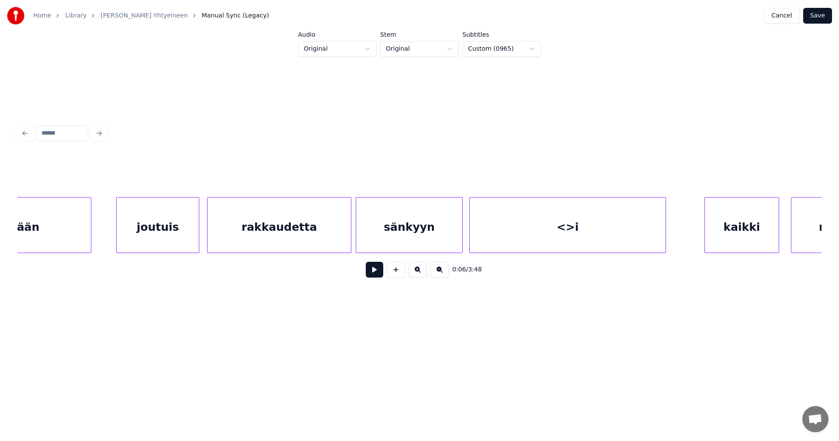
click at [626, 231] on div "<>i" at bounding box center [568, 227] width 196 height 59
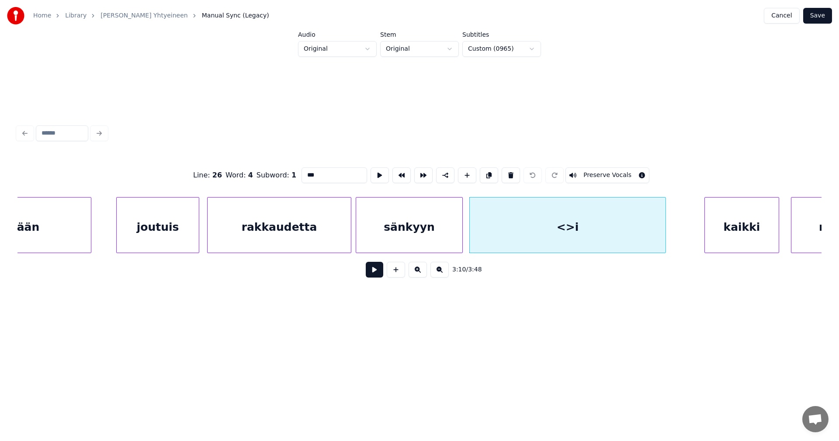
drag, startPoint x: 323, startPoint y: 173, endPoint x: 286, endPoint y: 173, distance: 37.1
click at [286, 173] on div "Line : 26 Word : 4 Subword : 1 *** Preserve Vocals" at bounding box center [419, 175] width 804 height 44
type input "*********"
click at [823, 18] on button "Save" at bounding box center [817, 16] width 29 height 16
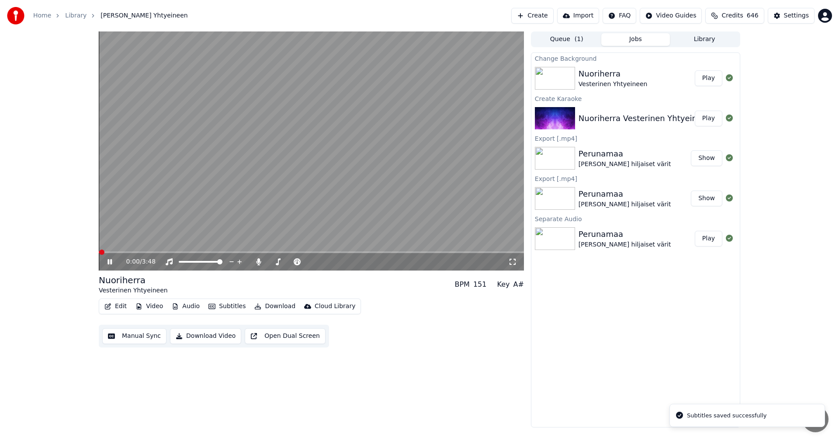
click at [402, 253] on span at bounding box center [311, 252] width 425 height 2
click at [259, 263] on icon at bounding box center [258, 261] width 5 height 7
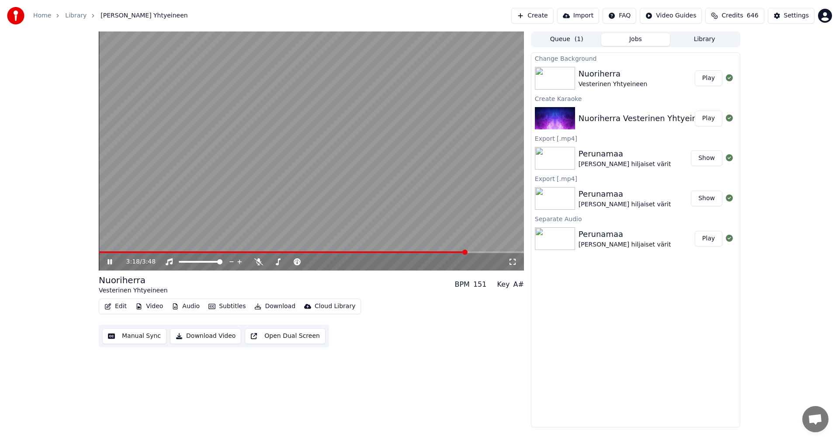
click at [112, 263] on icon at bounding box center [109, 261] width 4 height 5
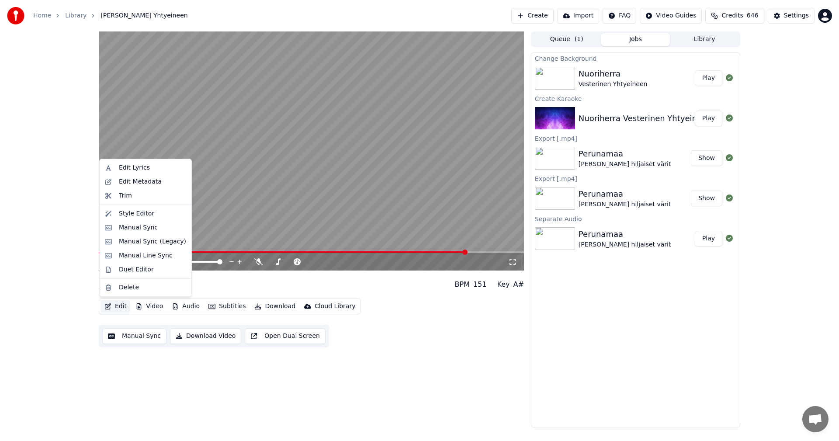
click at [117, 305] on button "Edit" at bounding box center [115, 306] width 29 height 12
click at [153, 243] on div "Manual Sync (Legacy)" at bounding box center [152, 241] width 67 height 9
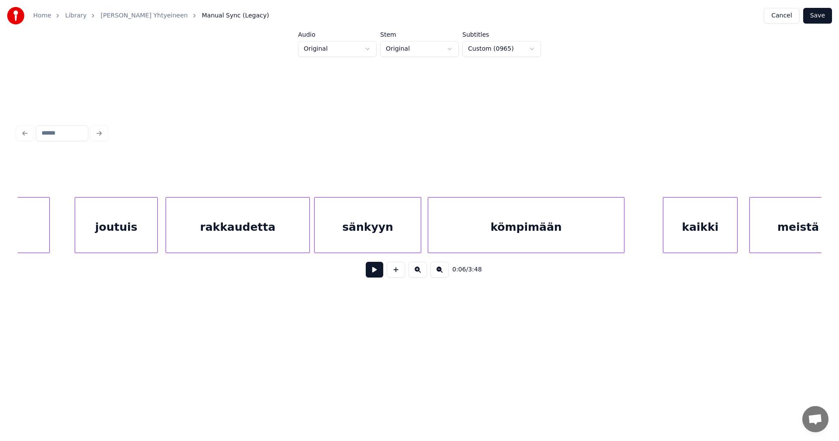
scroll to position [0, 20467]
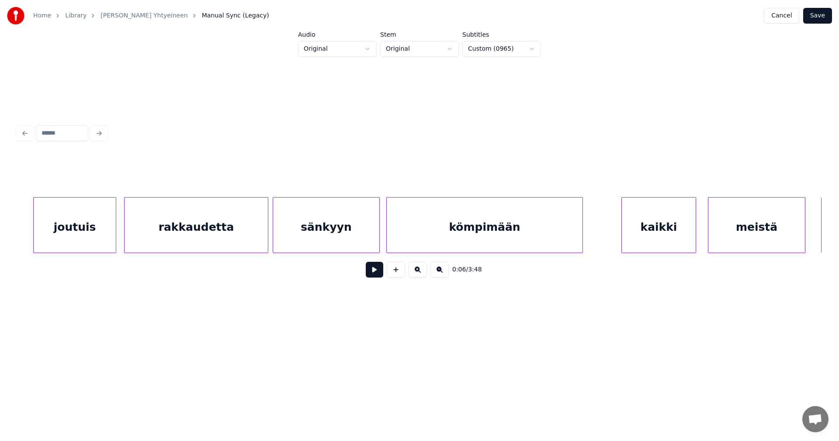
click at [550, 231] on div "kömpimään" at bounding box center [485, 227] width 196 height 59
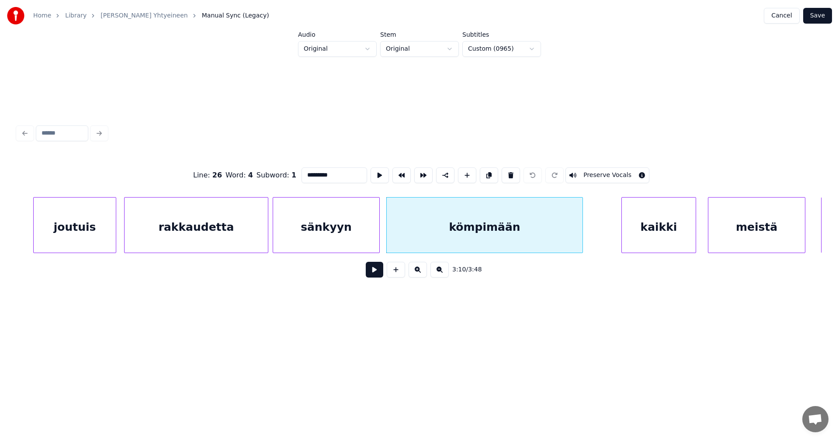
click at [379, 275] on button at bounding box center [374, 270] width 17 height 16
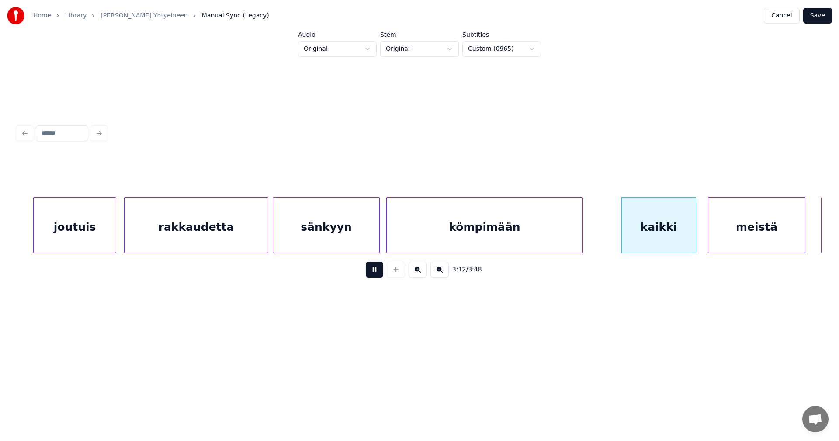
click at [378, 274] on button at bounding box center [374, 270] width 17 height 16
click at [637, 235] on div "kaikki" at bounding box center [659, 227] width 74 height 59
click at [726, 235] on div "meistä" at bounding box center [756, 227] width 97 height 59
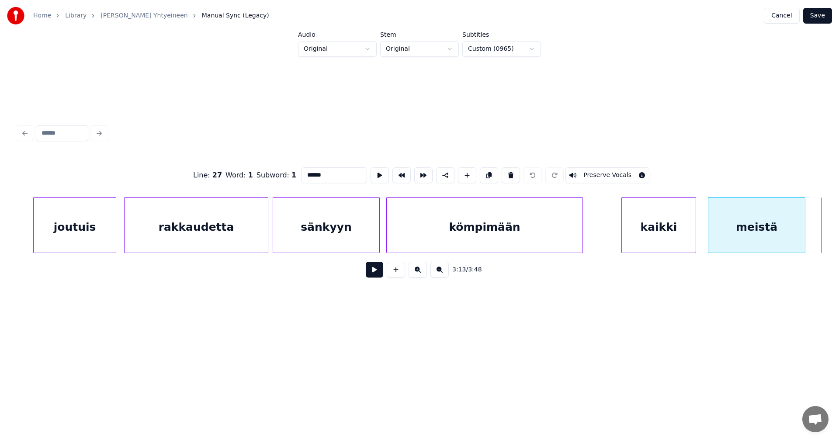
click at [679, 239] on div "kaikki" at bounding box center [659, 227] width 74 height 59
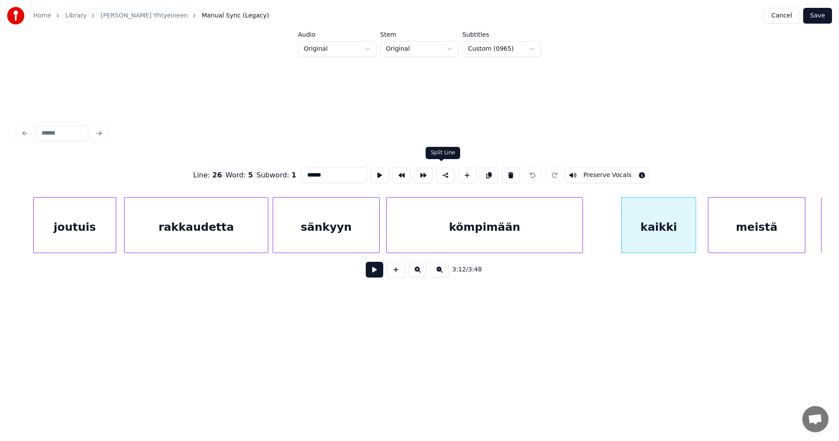
click at [444, 174] on button at bounding box center [445, 175] width 18 height 16
click at [645, 235] on div "kaikki" at bounding box center [659, 227] width 74 height 59
click at [732, 234] on div "meistä" at bounding box center [756, 227] width 97 height 59
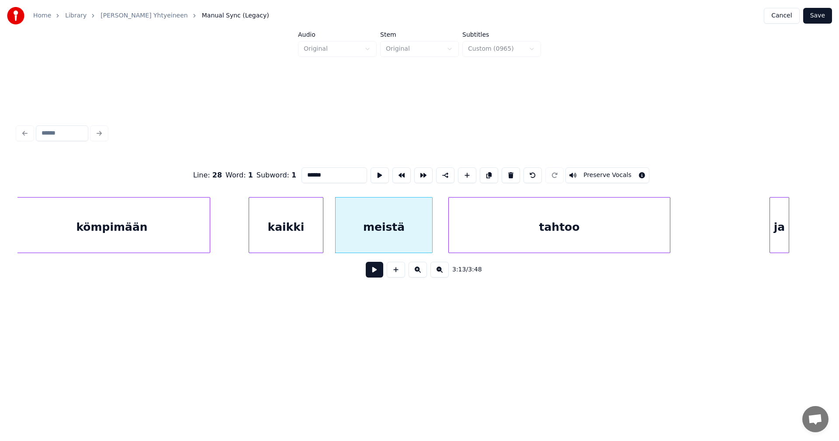
scroll to position [0, 20852]
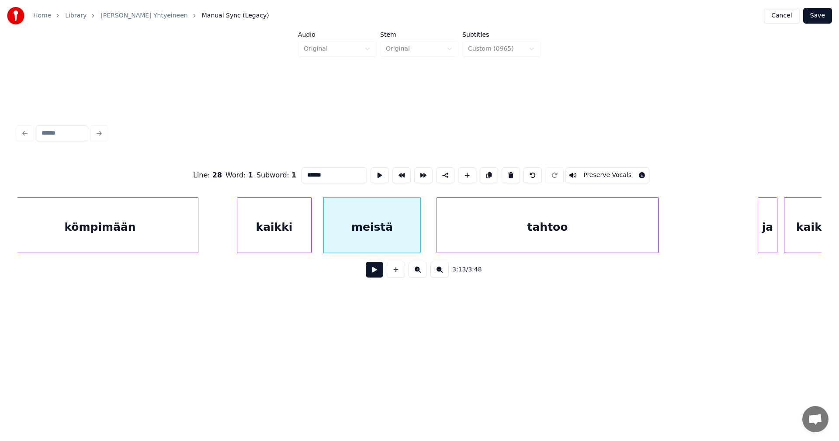
click at [409, 234] on div "meistä" at bounding box center [372, 227] width 97 height 59
click at [505, 172] on button at bounding box center [511, 175] width 18 height 16
type input "******"
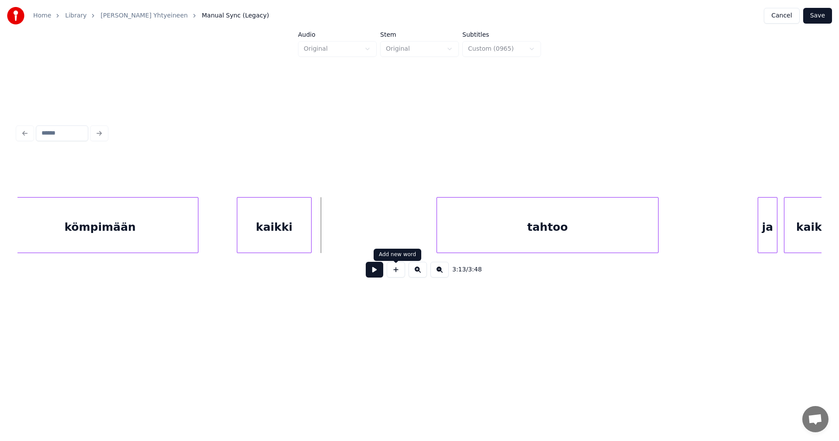
click at [400, 272] on button at bounding box center [396, 270] width 18 height 16
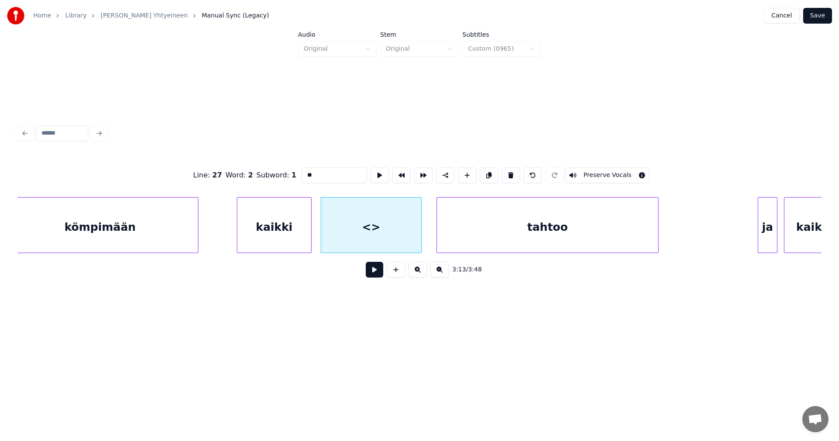
click at [420, 236] on div at bounding box center [420, 225] width 3 height 55
click at [295, 177] on div "Line : 27 Word : 2 Subword : 1 ** Preserve Vocals" at bounding box center [419, 175] width 804 height 44
click at [285, 221] on div "kaikki" at bounding box center [274, 227] width 74 height 59
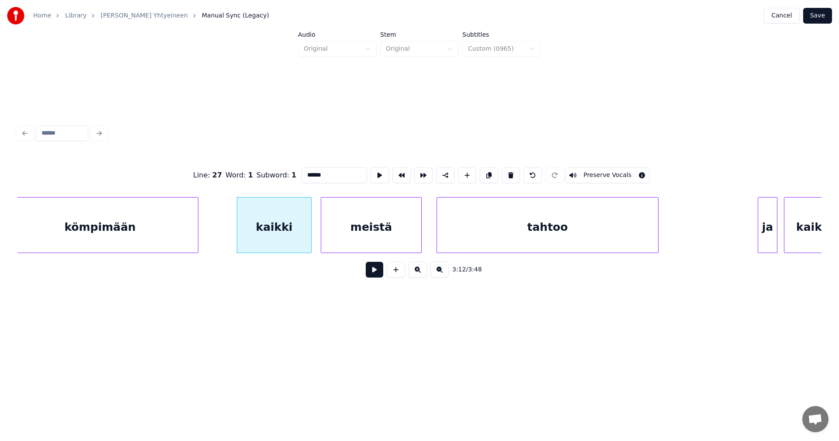
type input "******"
click at [377, 276] on button at bounding box center [374, 270] width 17 height 16
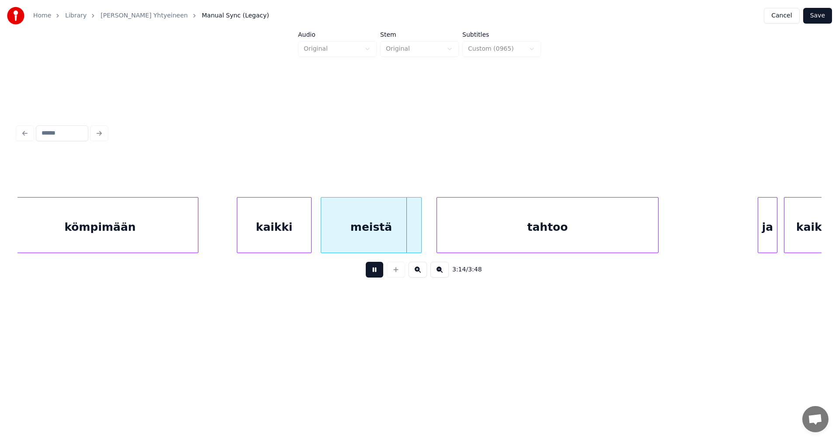
drag, startPoint x: 378, startPoint y: 276, endPoint x: 466, endPoint y: 254, distance: 91.5
click at [378, 276] on button at bounding box center [374, 270] width 17 height 16
click at [503, 229] on div "tahtoo" at bounding box center [547, 227] width 221 height 59
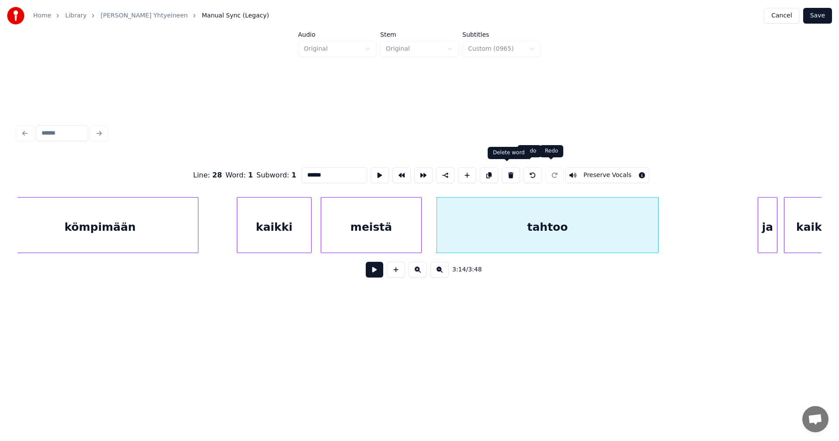
click at [509, 174] on button at bounding box center [511, 175] width 18 height 16
type input "******"
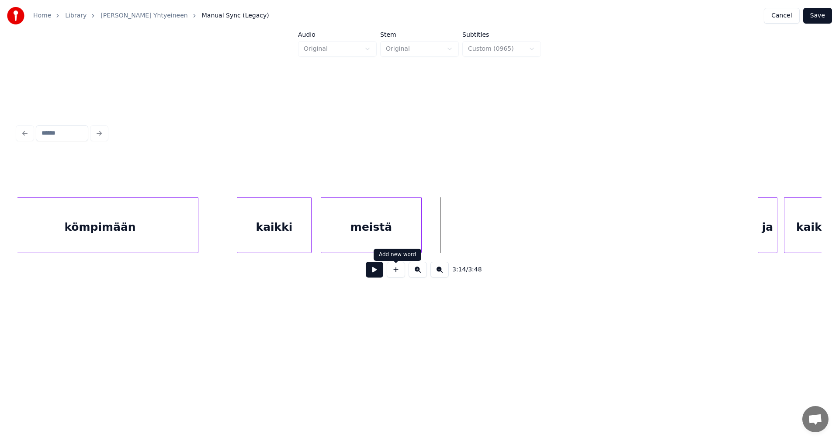
click at [399, 273] on button at bounding box center [396, 270] width 18 height 16
click at [650, 229] on div at bounding box center [650, 225] width 3 height 55
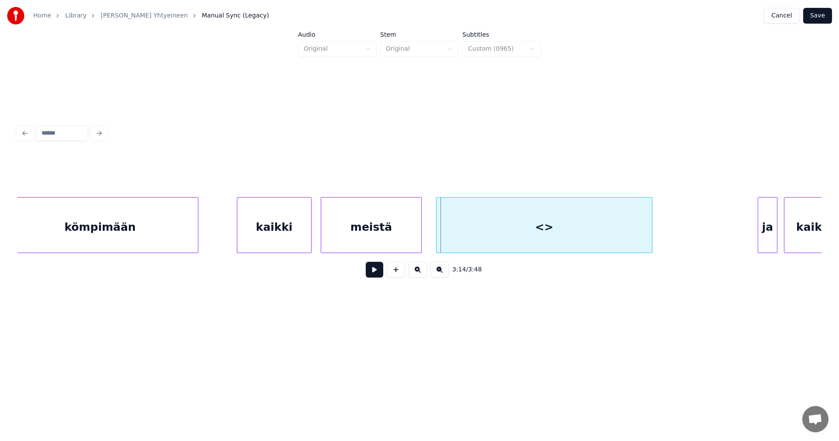
click at [438, 236] on div at bounding box center [438, 225] width 3 height 55
click at [463, 230] on div "<>" at bounding box center [544, 227] width 215 height 59
drag, startPoint x: 315, startPoint y: 170, endPoint x: 298, endPoint y: 176, distance: 18.4
click at [301, 176] on input "**" at bounding box center [334, 175] width 66 height 16
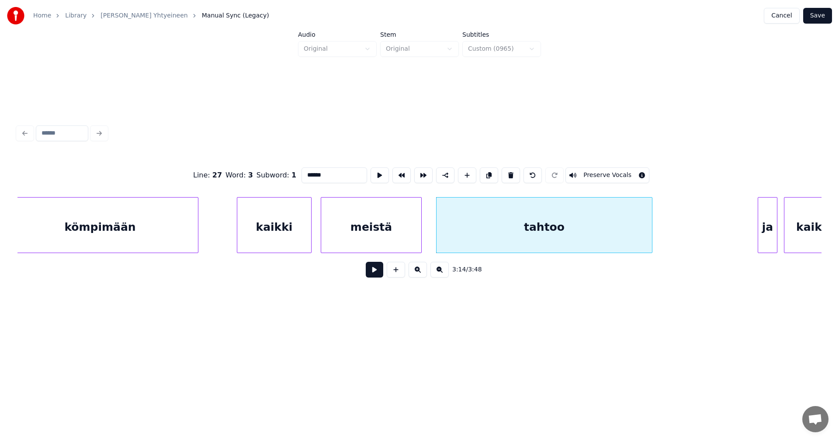
type input "******"
click at [828, 18] on button "Save" at bounding box center [817, 16] width 29 height 16
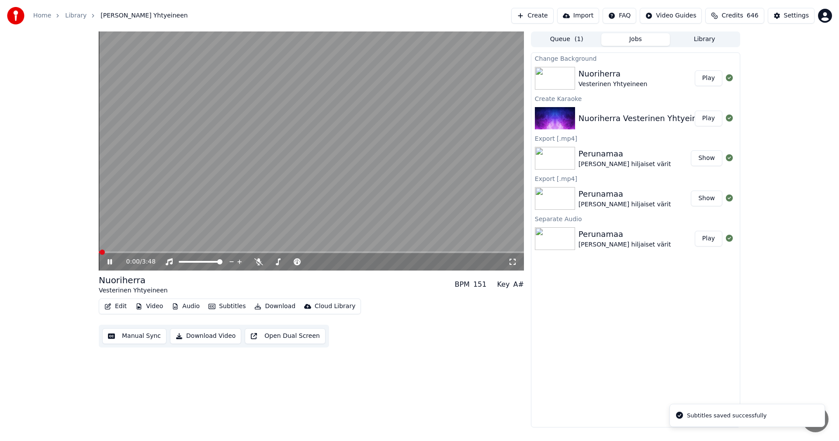
click at [398, 252] on span at bounding box center [311, 252] width 425 height 2
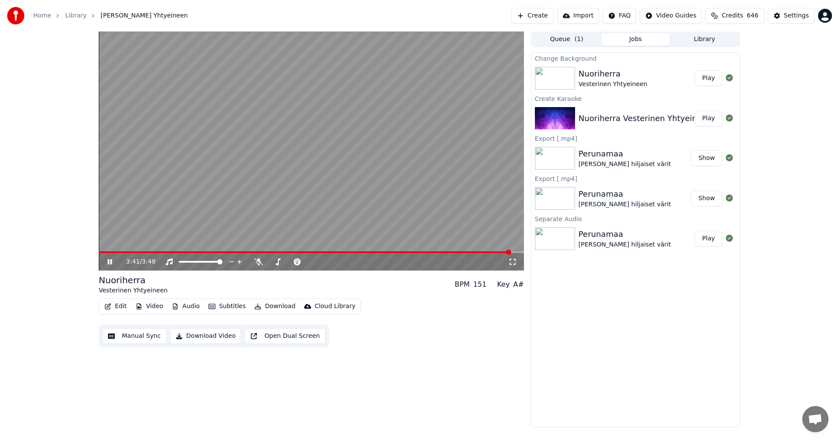
click at [110, 263] on icon at bounding box center [116, 261] width 21 height 7
click at [389, 341] on div "Edit Video Audio Subtitles Download Cloud Library Manual Sync Download Video Op…" at bounding box center [311, 322] width 425 height 49
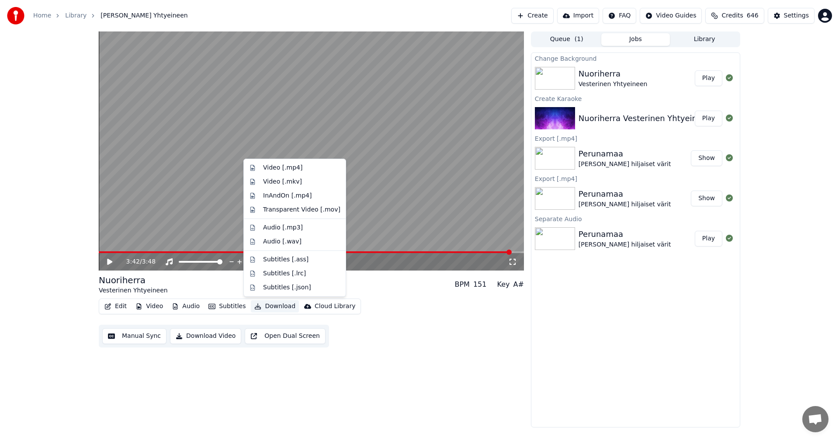
click at [275, 304] on button "Download" at bounding box center [275, 306] width 48 height 12
click at [298, 170] on div "Video [.mp4]" at bounding box center [301, 167] width 77 height 9
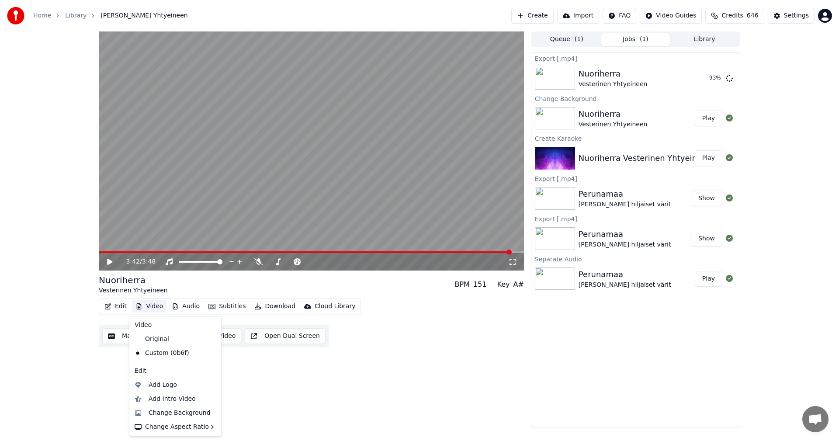
click at [150, 304] on button "Video" at bounding box center [149, 306] width 35 height 12
click at [177, 416] on div "Change Background" at bounding box center [180, 413] width 62 height 9
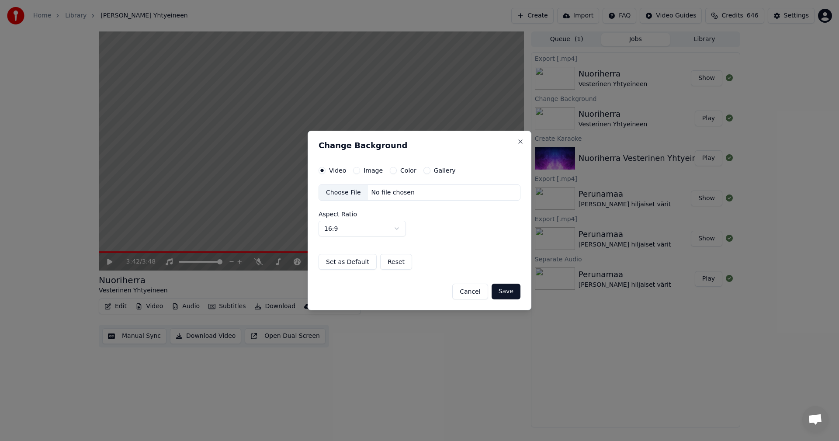
click at [470, 292] on button "Cancel" at bounding box center [469, 292] width 35 height 16
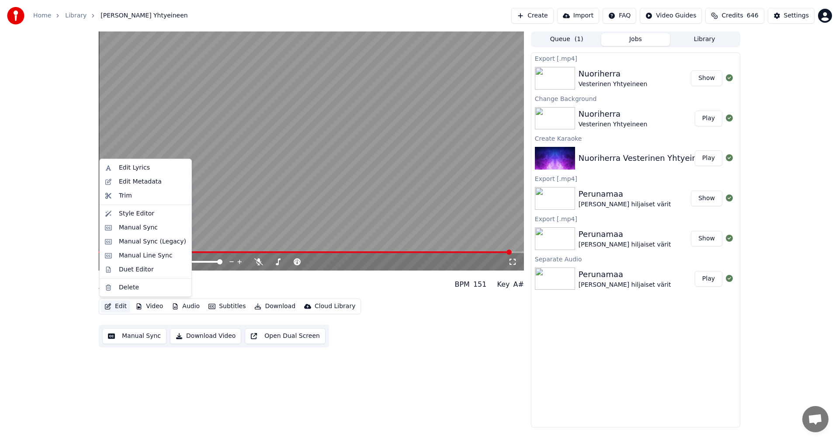
click at [108, 305] on icon "button" at bounding box center [107, 306] width 7 height 6
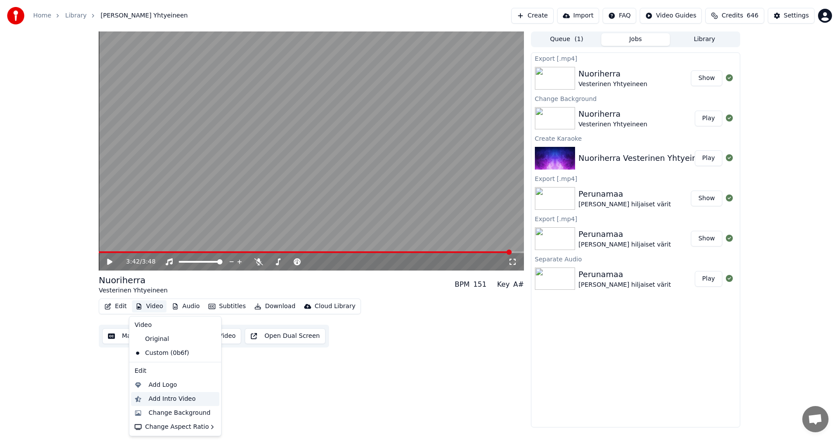
click at [169, 399] on div "Add Intro Video" at bounding box center [172, 399] width 47 height 9
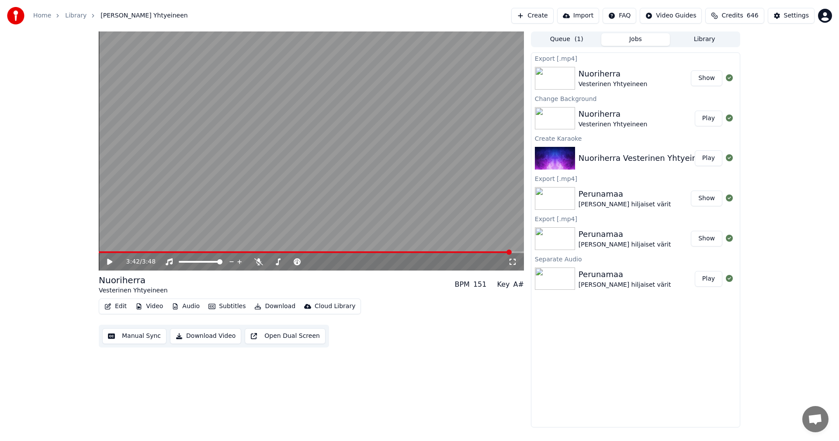
click at [705, 79] on button "Show" at bounding box center [706, 78] width 31 height 16
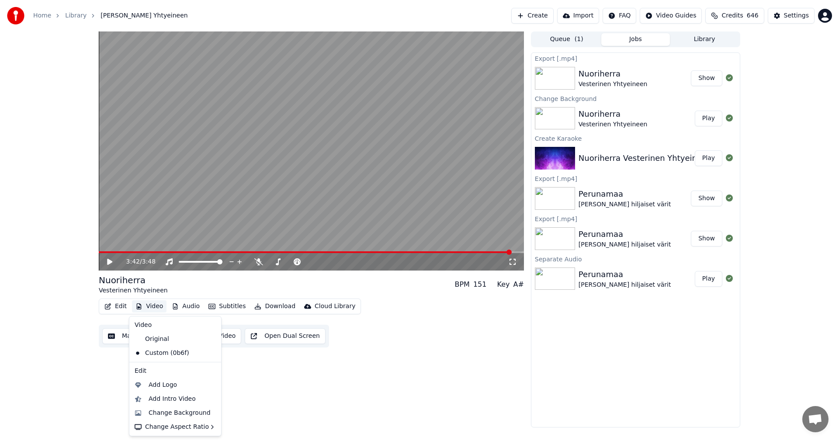
click at [150, 307] on button "Video" at bounding box center [149, 306] width 35 height 12
click at [175, 398] on div "Add Intro Video" at bounding box center [172, 399] width 47 height 9
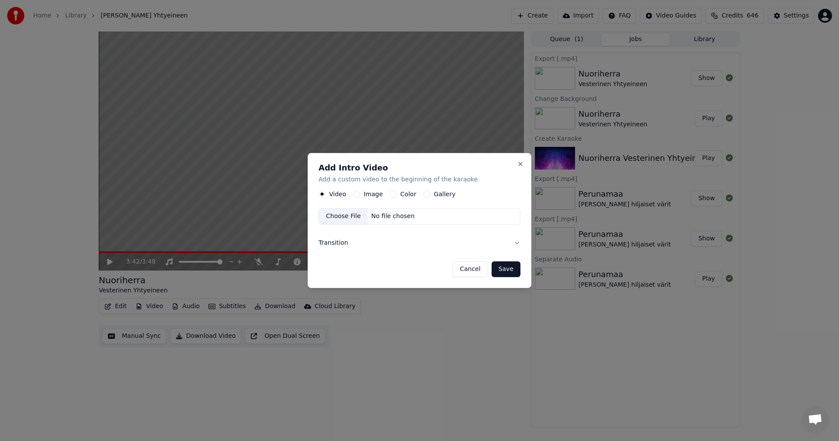
click at [392, 194] on button "Color" at bounding box center [393, 194] width 7 height 7
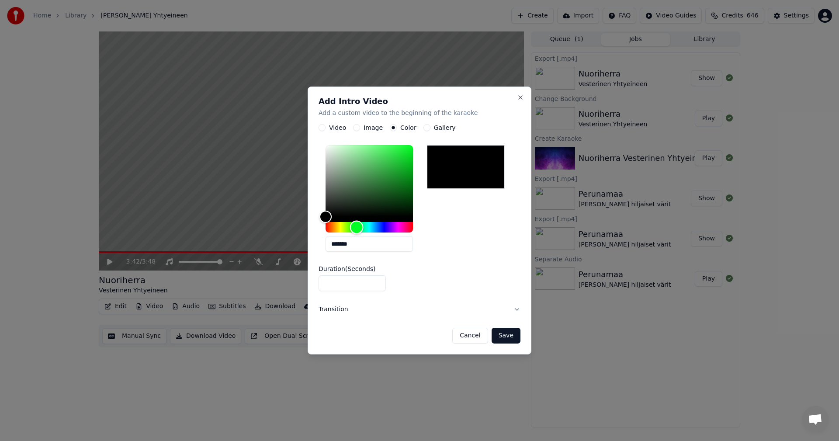
drag, startPoint x: 327, startPoint y: 227, endPoint x: 357, endPoint y: 227, distance: 29.3
click at [357, 227] on div "Hue" at bounding box center [357, 228] width 14 height 14
drag, startPoint x: 331, startPoint y: 216, endPoint x: 337, endPoint y: 163, distance: 54.0
click at [337, 163] on div "Color" at bounding box center [337, 163] width 14 height 14
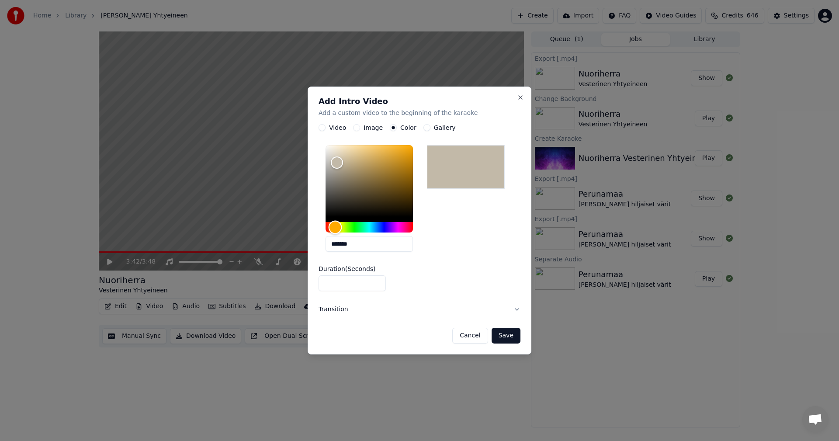
drag, startPoint x: 358, startPoint y: 229, endPoint x: 335, endPoint y: 223, distance: 23.7
click at [335, 223] on div "Hue" at bounding box center [336, 228] width 14 height 14
type input "*******"
drag, startPoint x: 337, startPoint y: 163, endPoint x: 350, endPoint y: 177, distance: 19.5
click at [350, 177] on div "Color" at bounding box center [351, 178] width 14 height 14
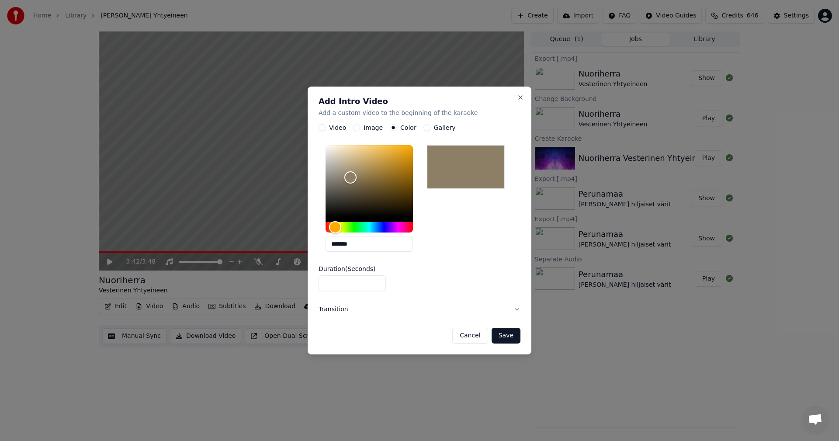
type input "*"
click at [376, 281] on input "*" at bounding box center [352, 284] width 67 height 16
click at [513, 342] on button "Save" at bounding box center [506, 336] width 29 height 16
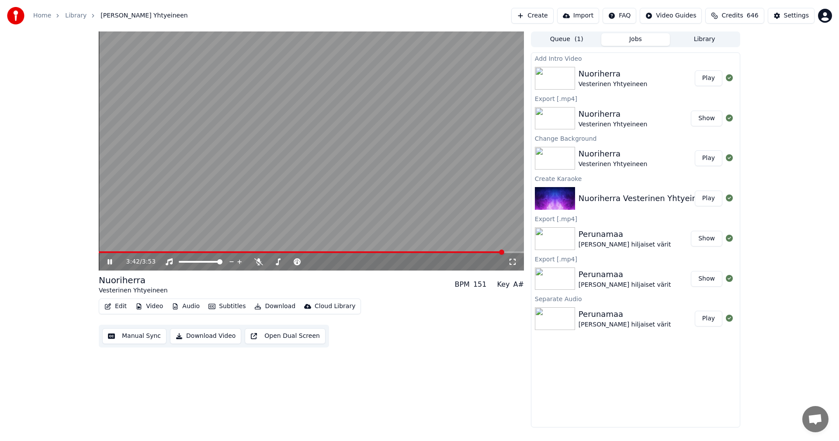
click at [713, 78] on button "Play" at bounding box center [709, 78] width 28 height 16
click at [257, 259] on icon at bounding box center [258, 261] width 9 height 7
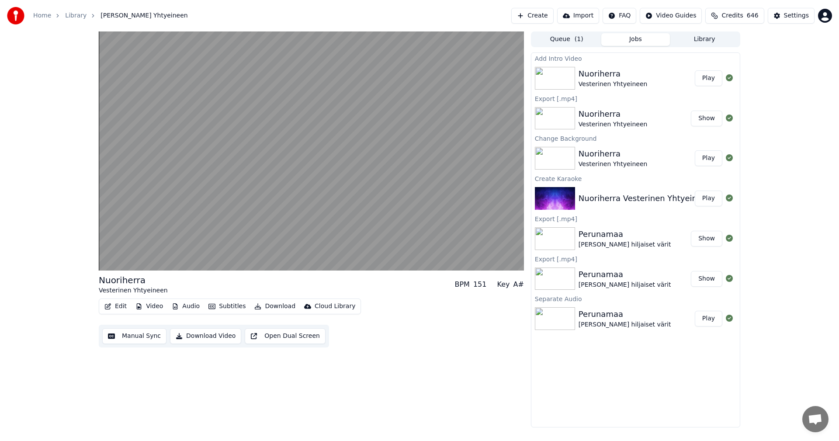
click at [119, 305] on button "Edit" at bounding box center [115, 306] width 29 height 12
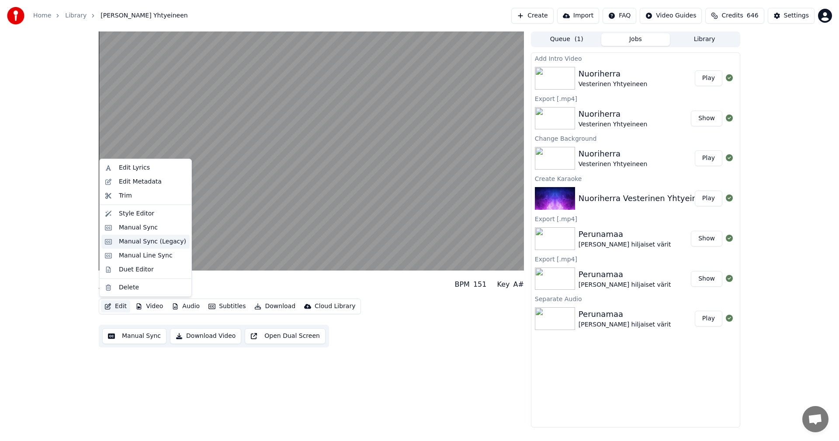
click at [152, 241] on div "Manual Sync (Legacy)" at bounding box center [152, 241] width 67 height 9
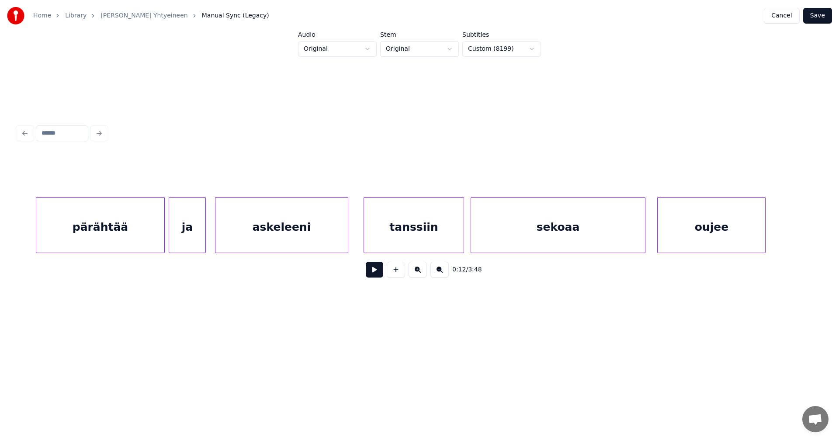
scroll to position [0, 3307]
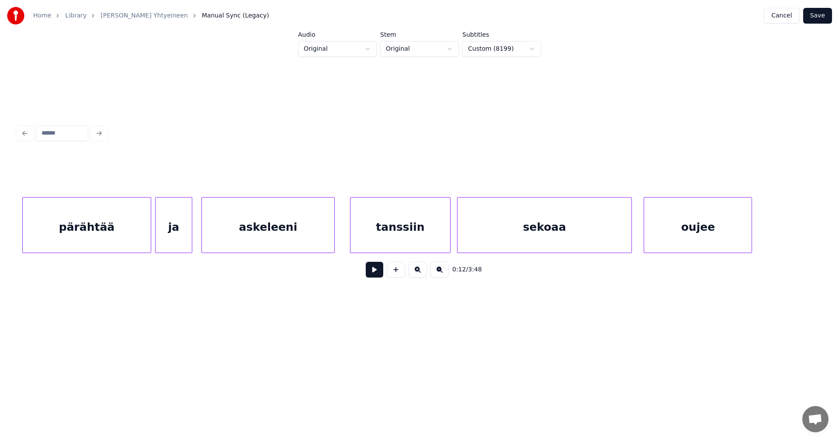
click at [792, 14] on button "Cancel" at bounding box center [781, 16] width 35 height 16
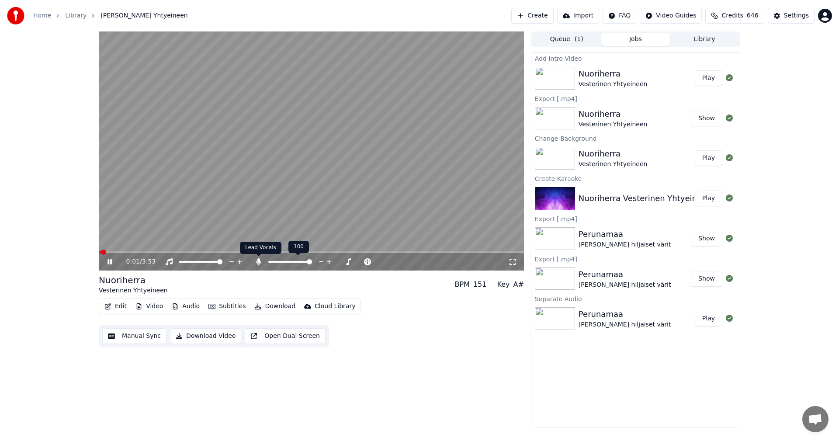
click at [256, 263] on icon at bounding box center [258, 261] width 5 height 7
click at [111, 263] on icon at bounding box center [109, 261] width 4 height 5
click at [278, 306] on button "Download" at bounding box center [275, 306] width 48 height 12
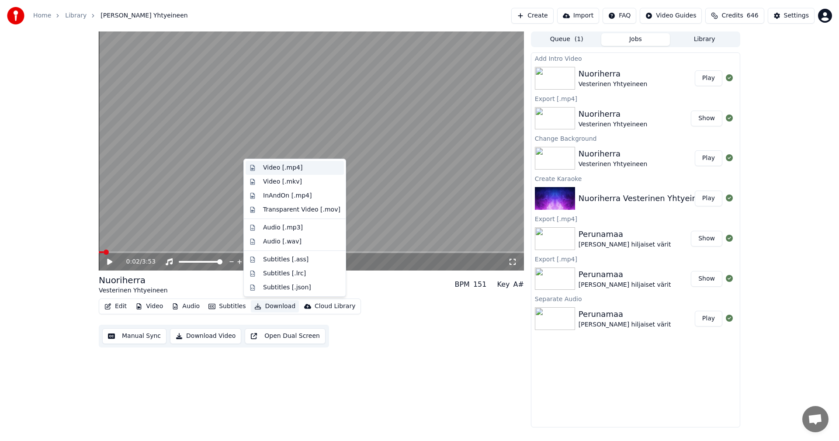
click at [312, 165] on div "Video [.mp4]" at bounding box center [301, 167] width 77 height 9
